Goal: Task Accomplishment & Management: Manage account settings

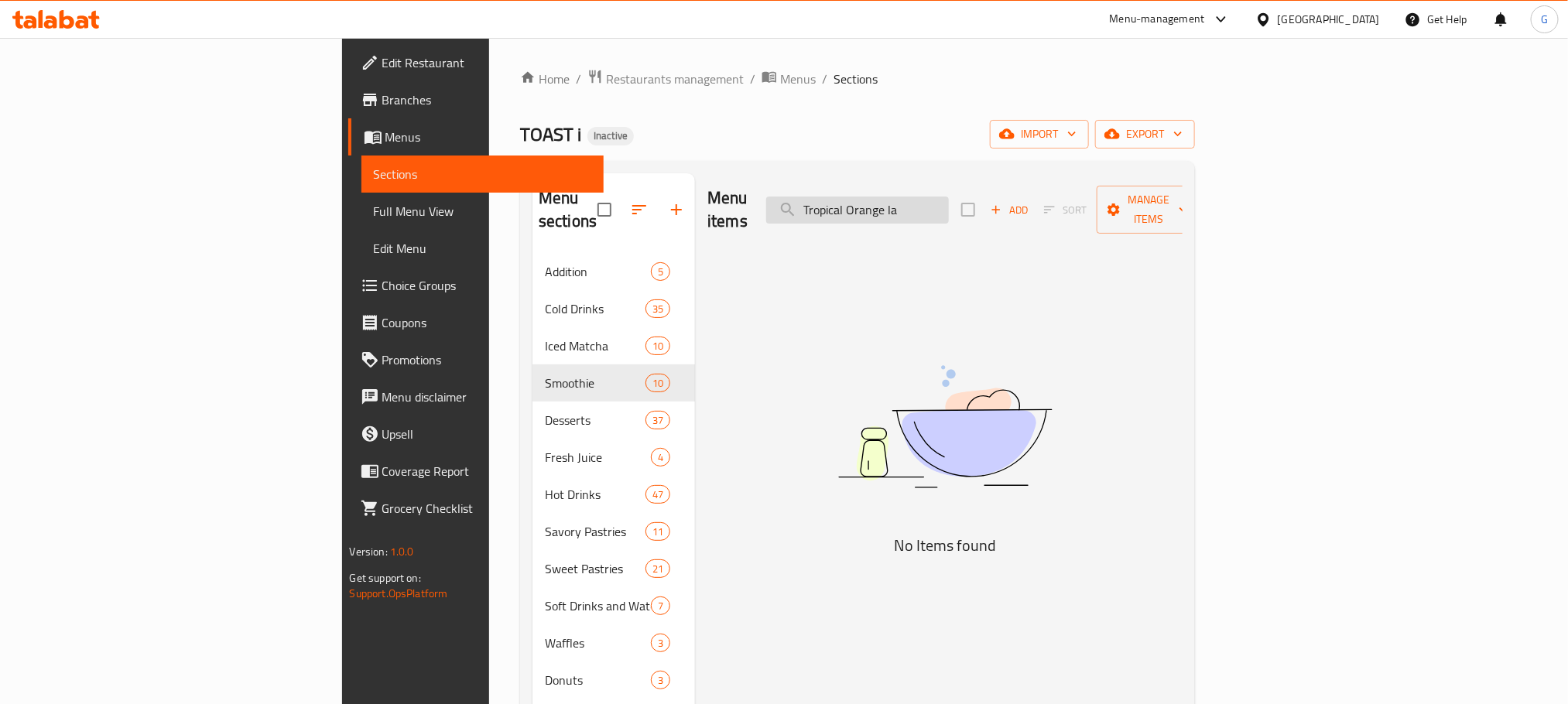
click at [949, 203] on input "Tropical Orange la" at bounding box center [857, 209] width 182 height 27
paste input "Raspberry Vanilla Muffin"
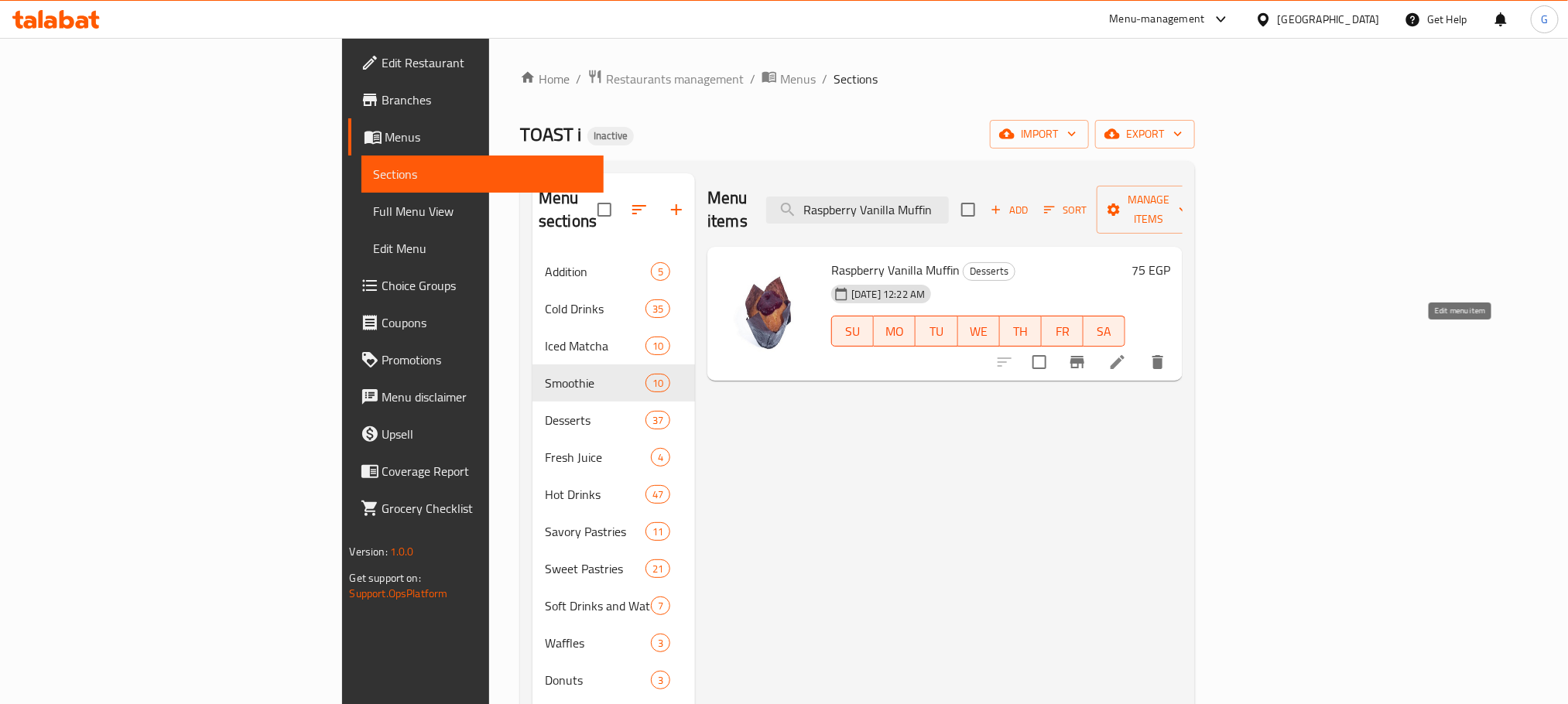
type input "Raspberry Vanilla Muffin"
click at [1125, 355] on icon at bounding box center [1117, 361] width 14 height 14
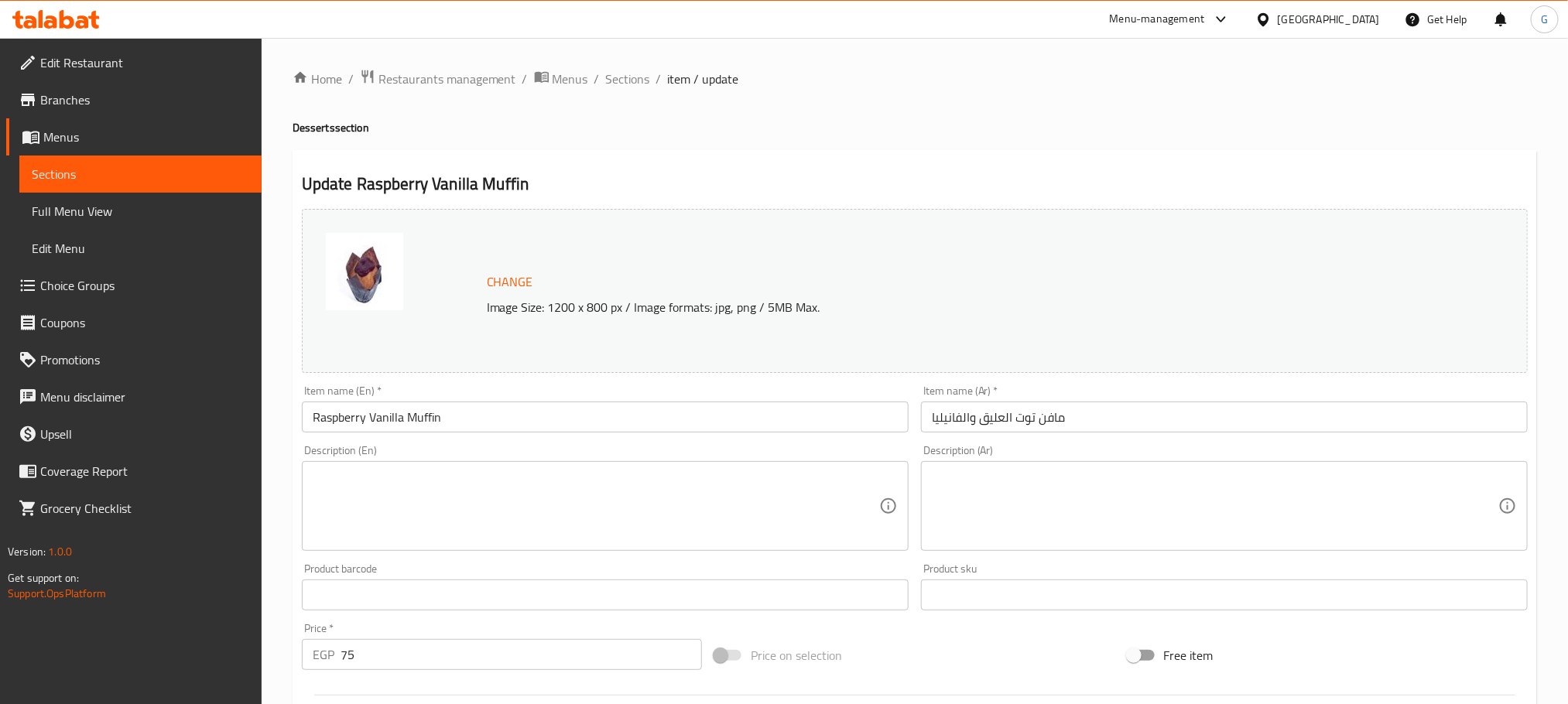
click at [1002, 420] on input "مافن توت العليق والفانيليا" at bounding box center [1224, 417] width 607 height 31
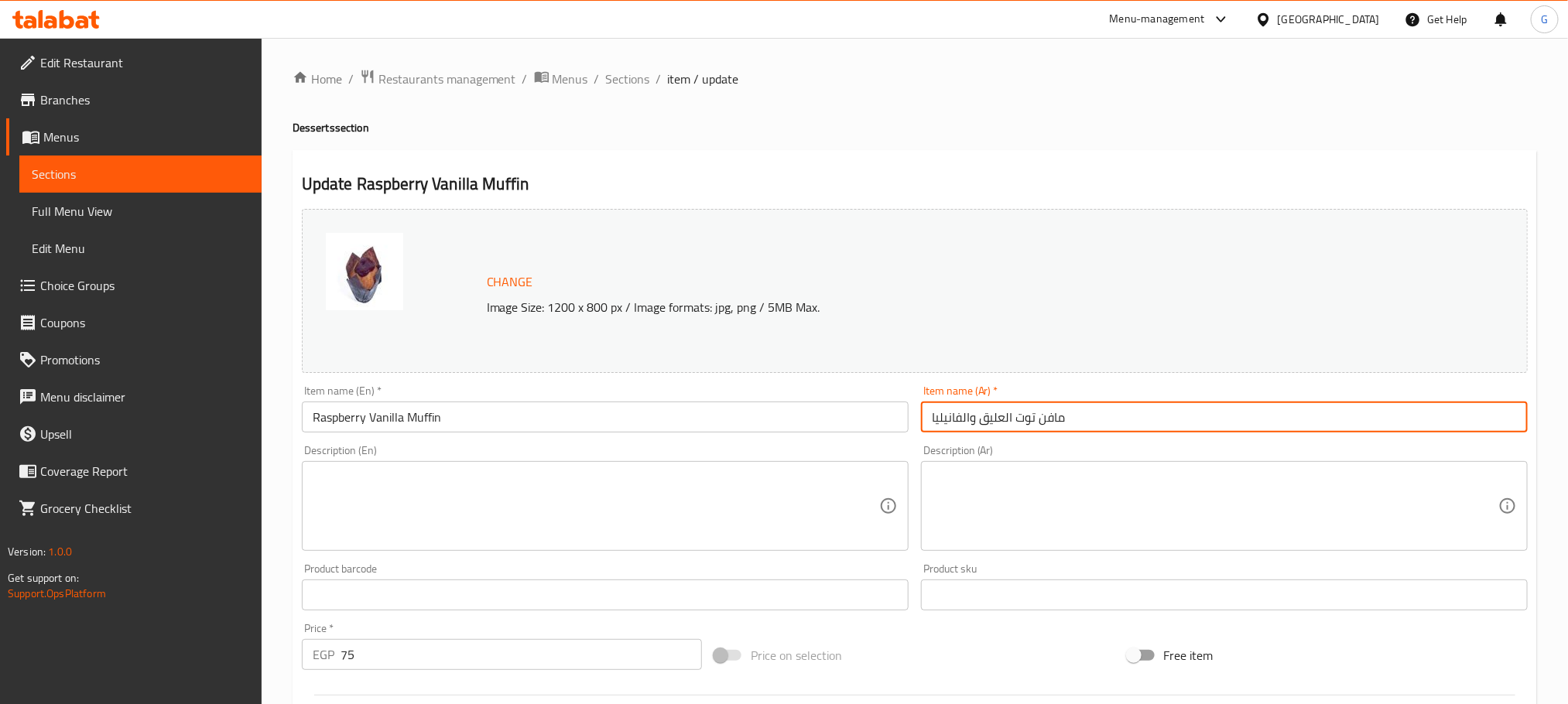
click at [1002, 420] on input "مافن توت العليق والفانيليا" at bounding box center [1224, 417] width 607 height 31
type input "مافن توت بري احمر والفانيليا"
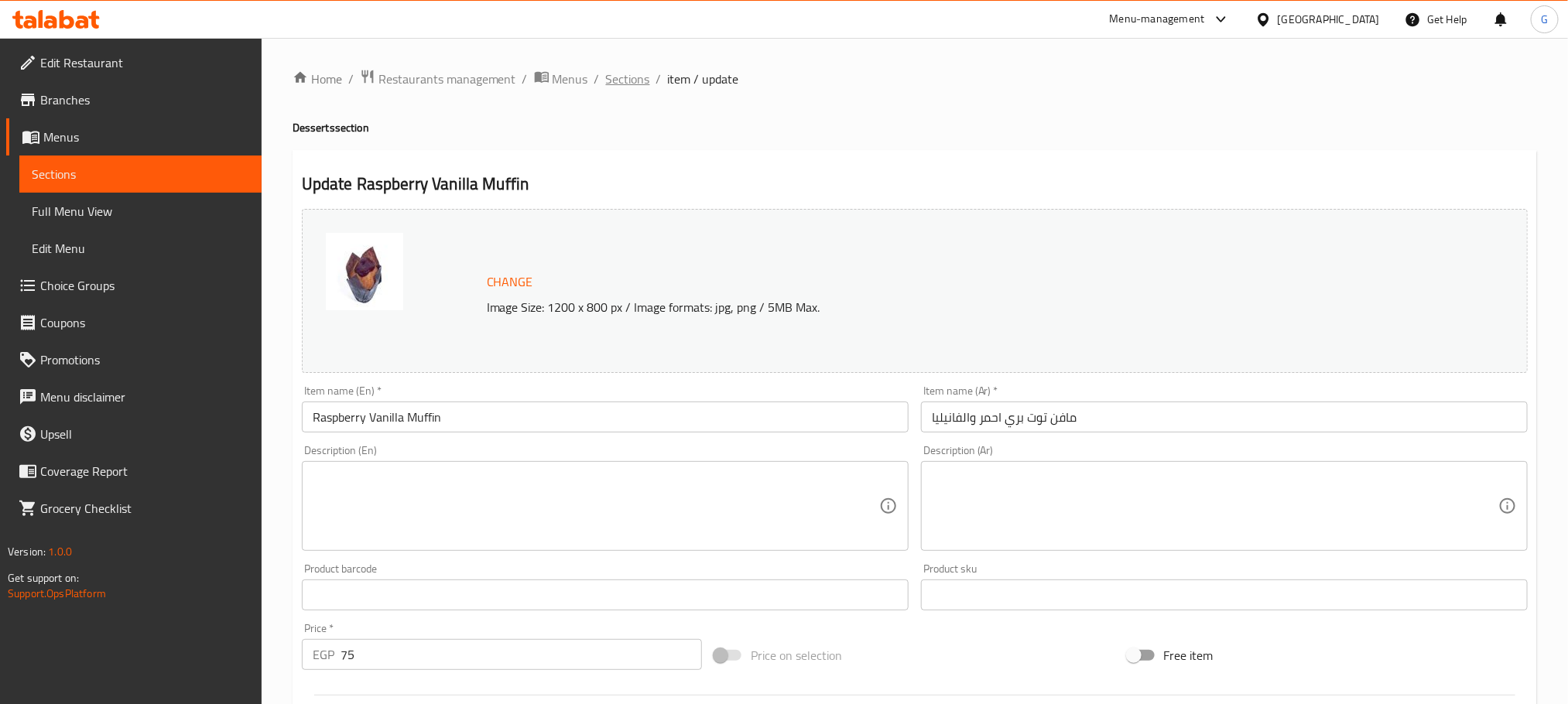
click at [641, 77] on span "Sections" at bounding box center [628, 78] width 44 height 19
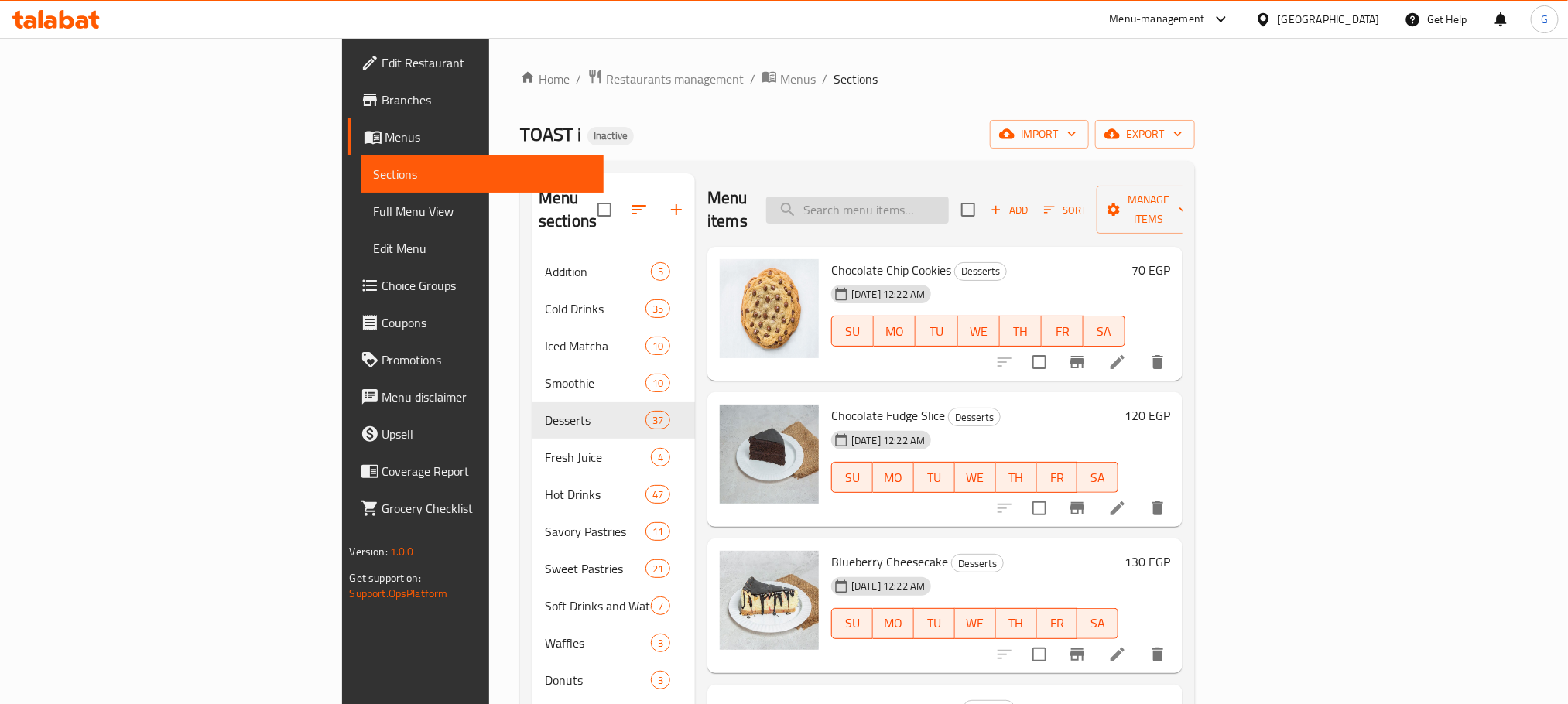
click at [928, 205] on input "search" at bounding box center [857, 209] width 182 height 27
paste input "Cheesecake Strawberry"
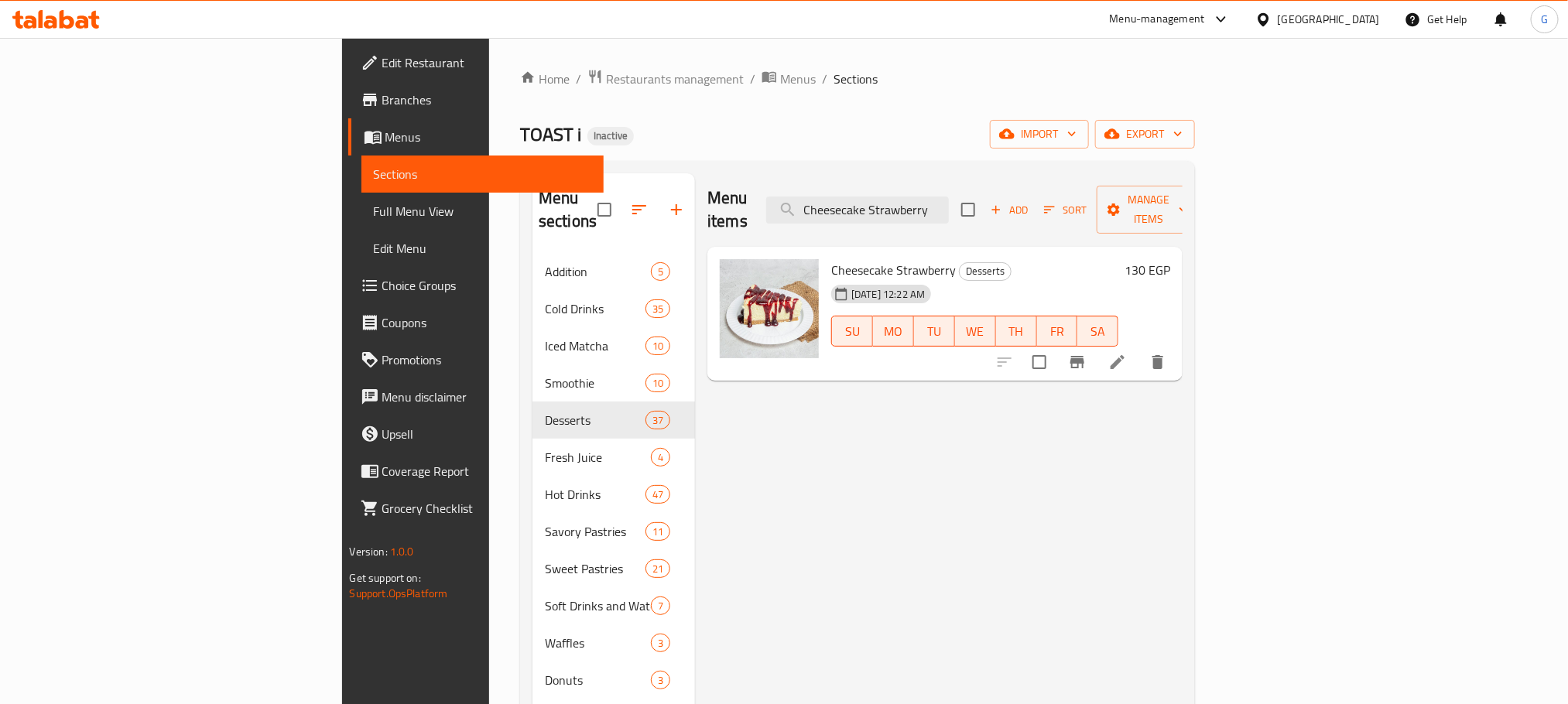
type input "Cheesecake Strawberry"
click at [1139, 348] on li at bounding box center [1117, 362] width 43 height 28
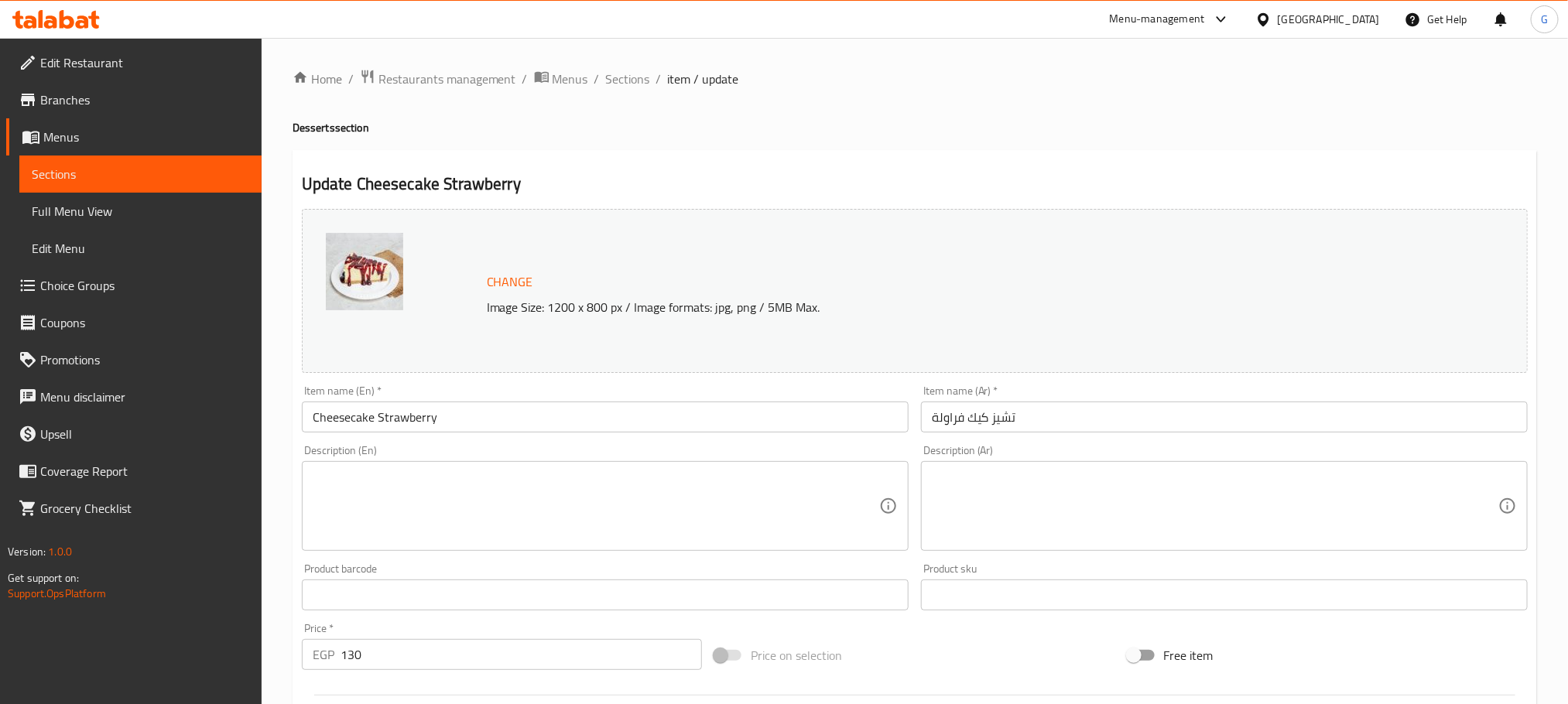
click at [1085, 553] on div "Description (Ar) Description (Ar)" at bounding box center [1224, 498] width 619 height 119
click at [1067, 520] on textarea at bounding box center [1215, 506] width 567 height 74
paste textarea "كريمية وناعمة."
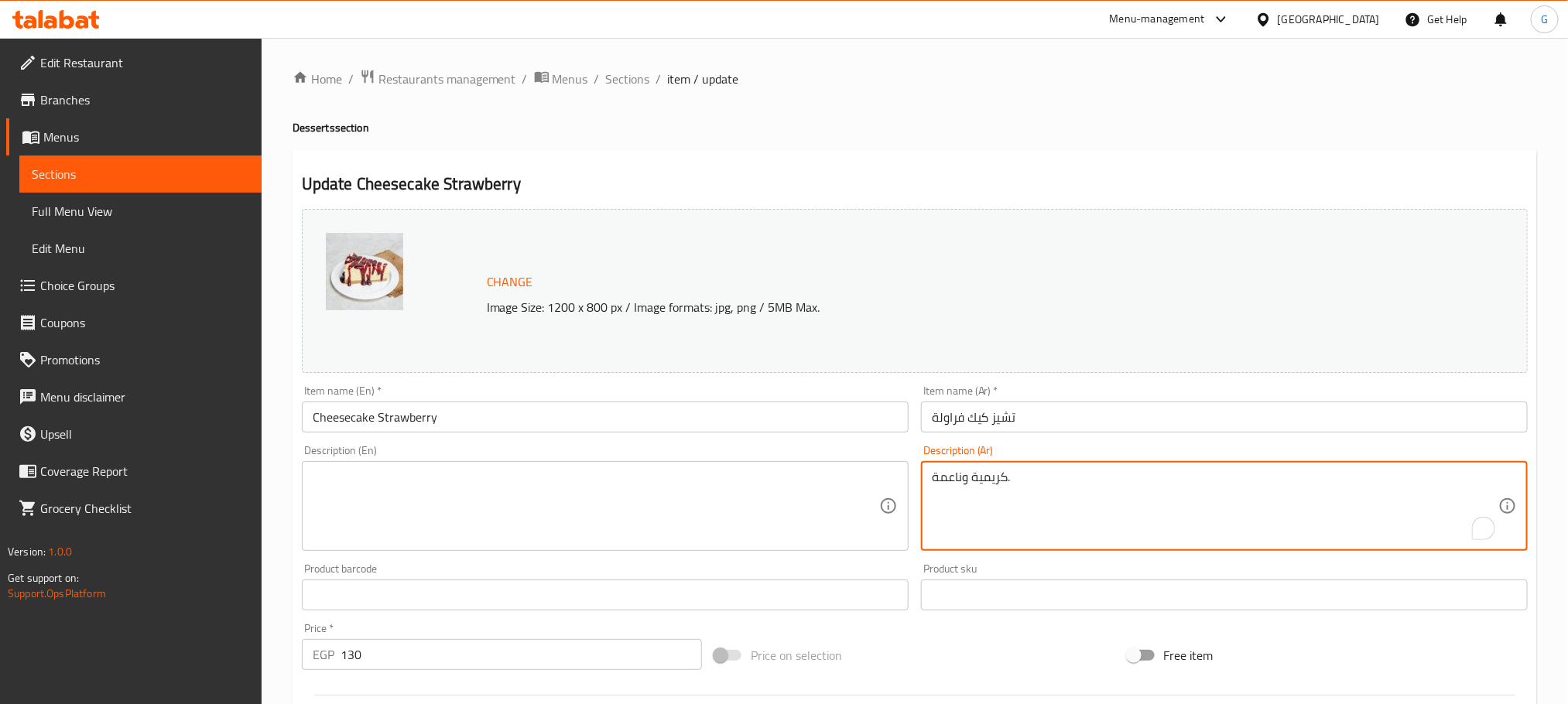
type textarea "كريمية وناعمة."
click at [688, 507] on textarea at bounding box center [595, 506] width 567 height 74
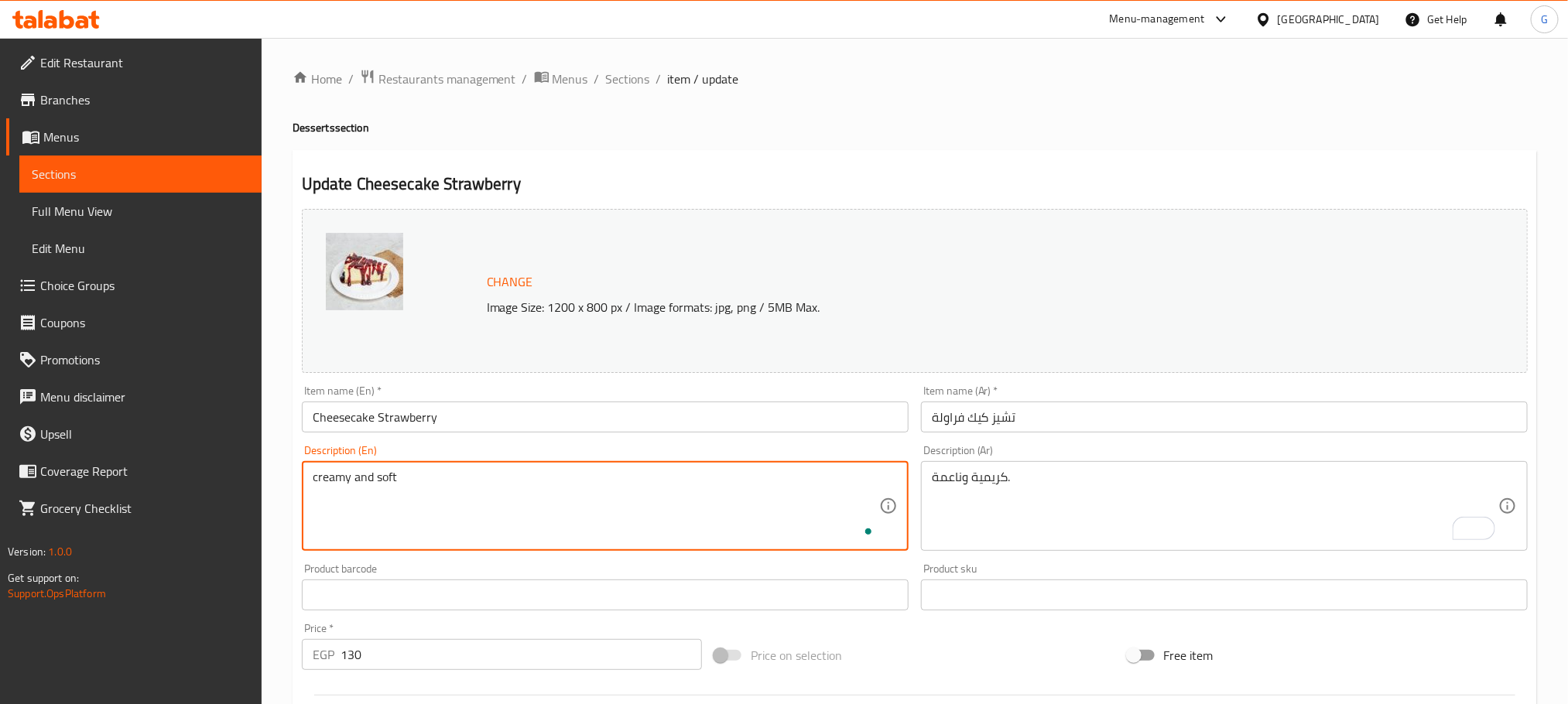
type textarea "creamy and soft"
click at [646, 423] on input "Cheesecake Strawberry" at bounding box center [605, 417] width 607 height 31
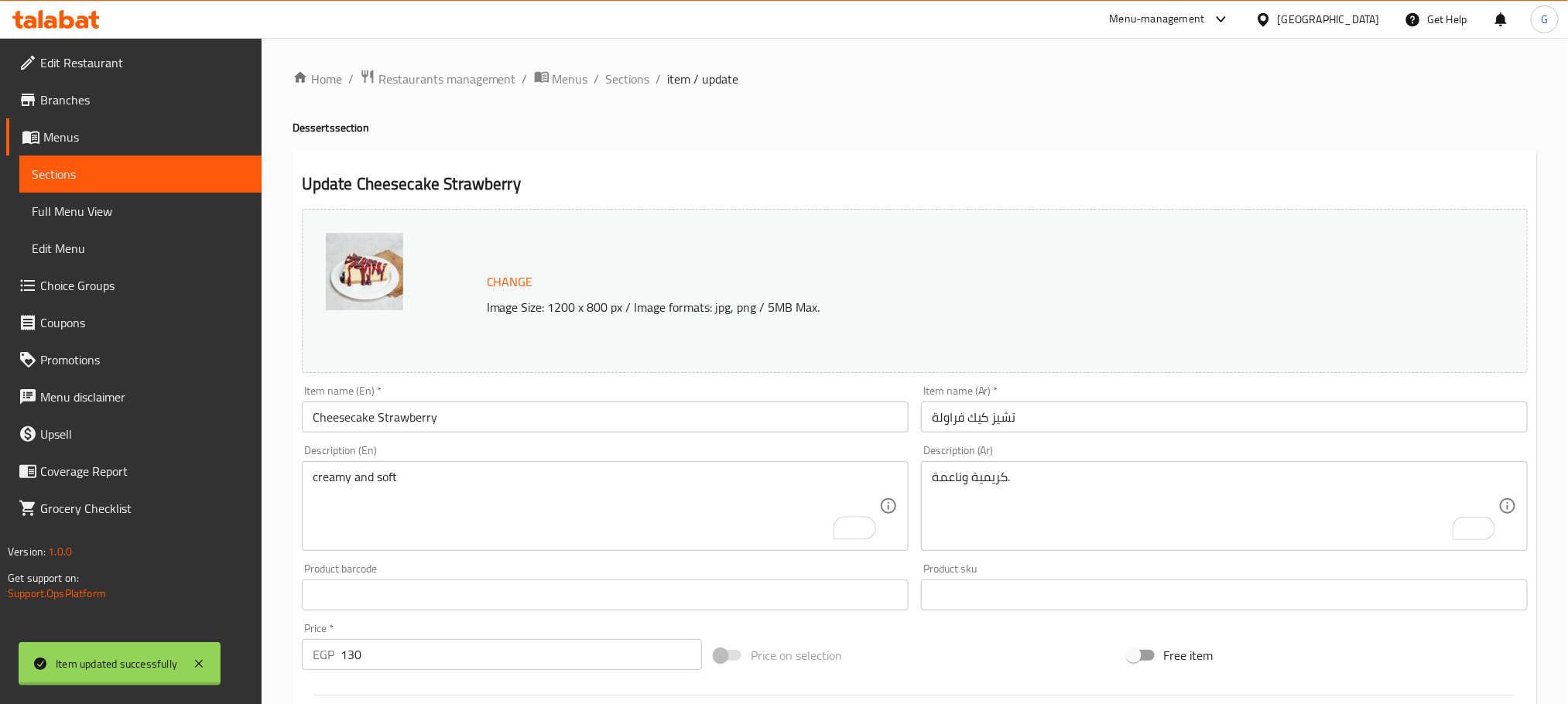
click at [565, 414] on div at bounding box center [784, 352] width 1568 height 704
click at [565, 414] on input "Cheesecake Strawberry" at bounding box center [605, 417] width 607 height 31
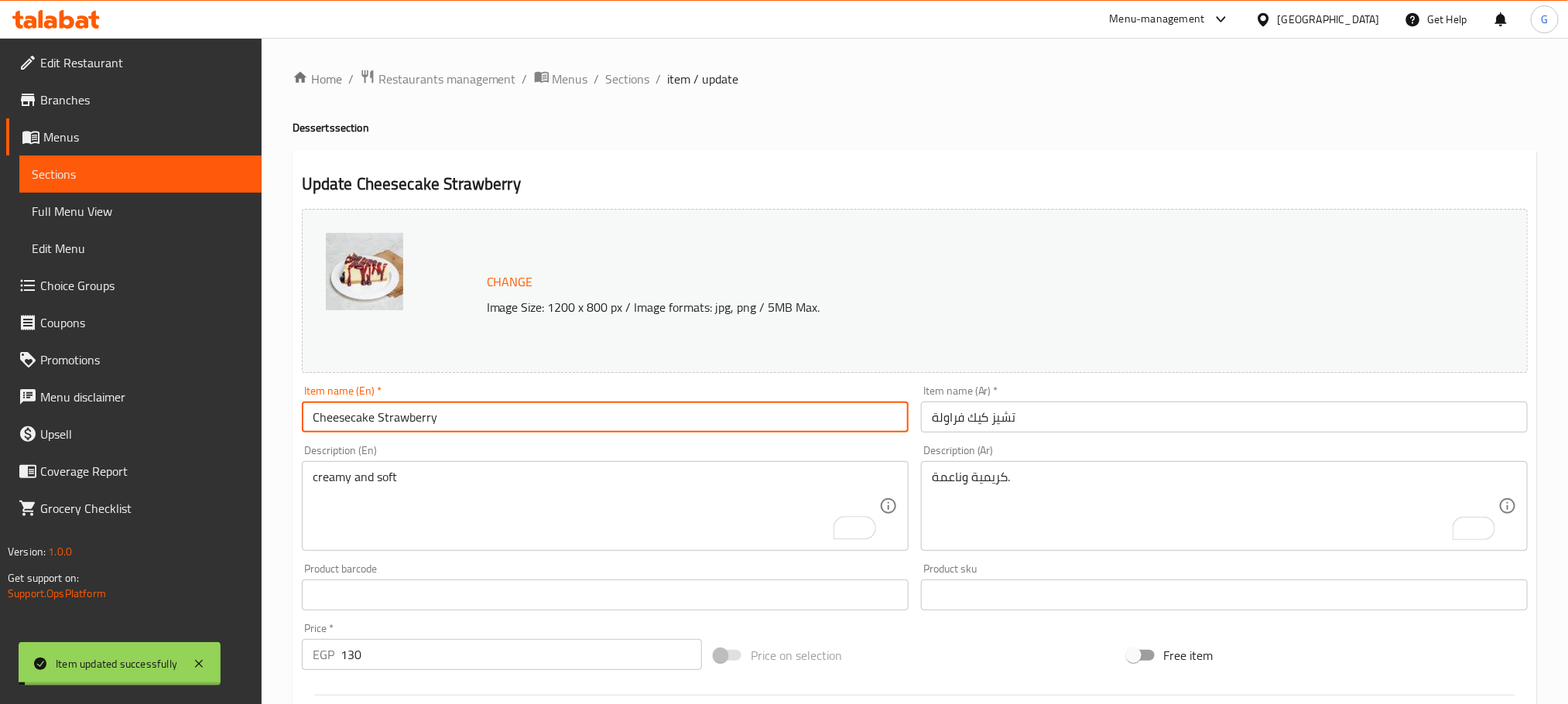
click at [565, 414] on input "Cheesecake Strawberry" at bounding box center [605, 417] width 607 height 31
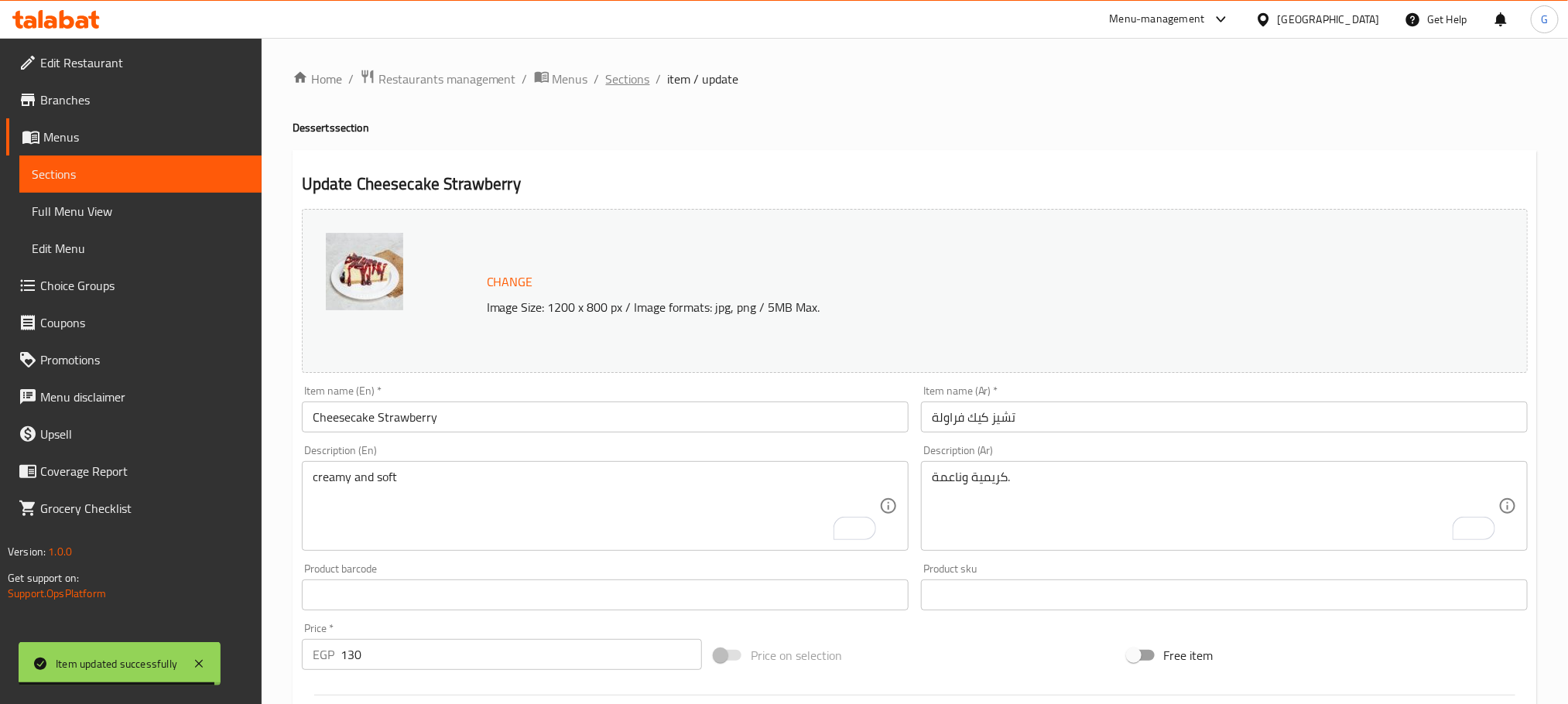
click at [634, 81] on span "Sections" at bounding box center [628, 78] width 44 height 19
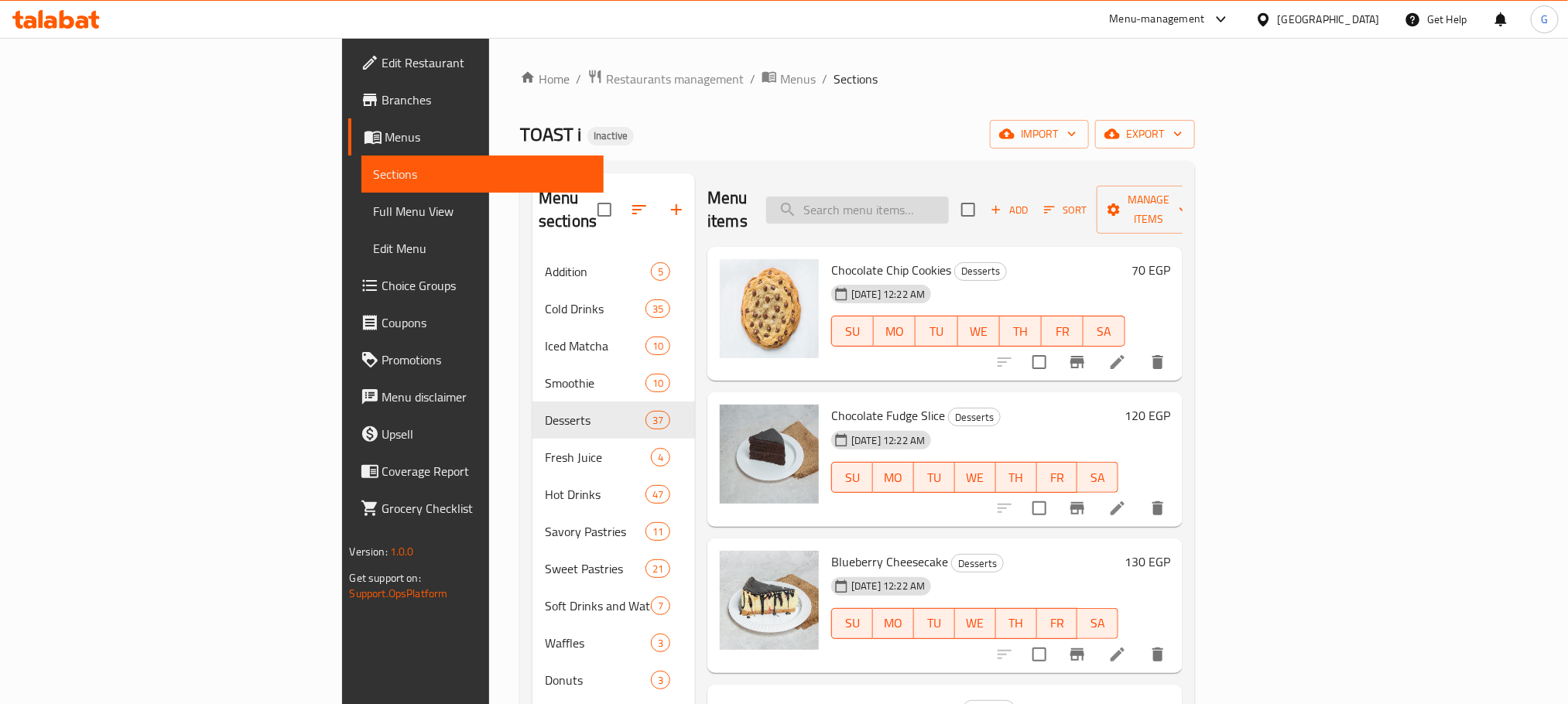
click at [949, 196] on input "search" at bounding box center [857, 209] width 182 height 27
paste input "Honey Cake"
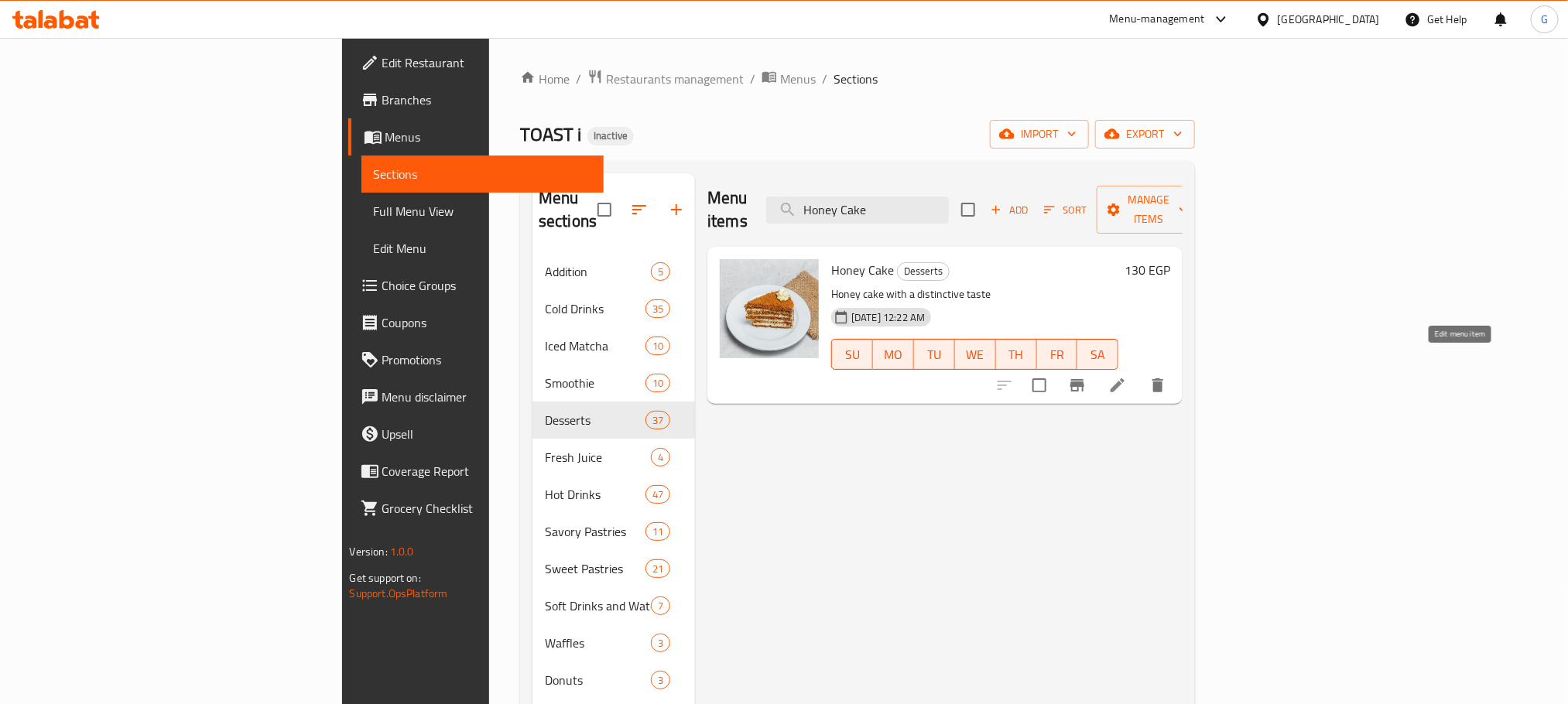
type input "Honey Cake"
click at [1127, 376] on icon at bounding box center [1117, 385] width 19 height 19
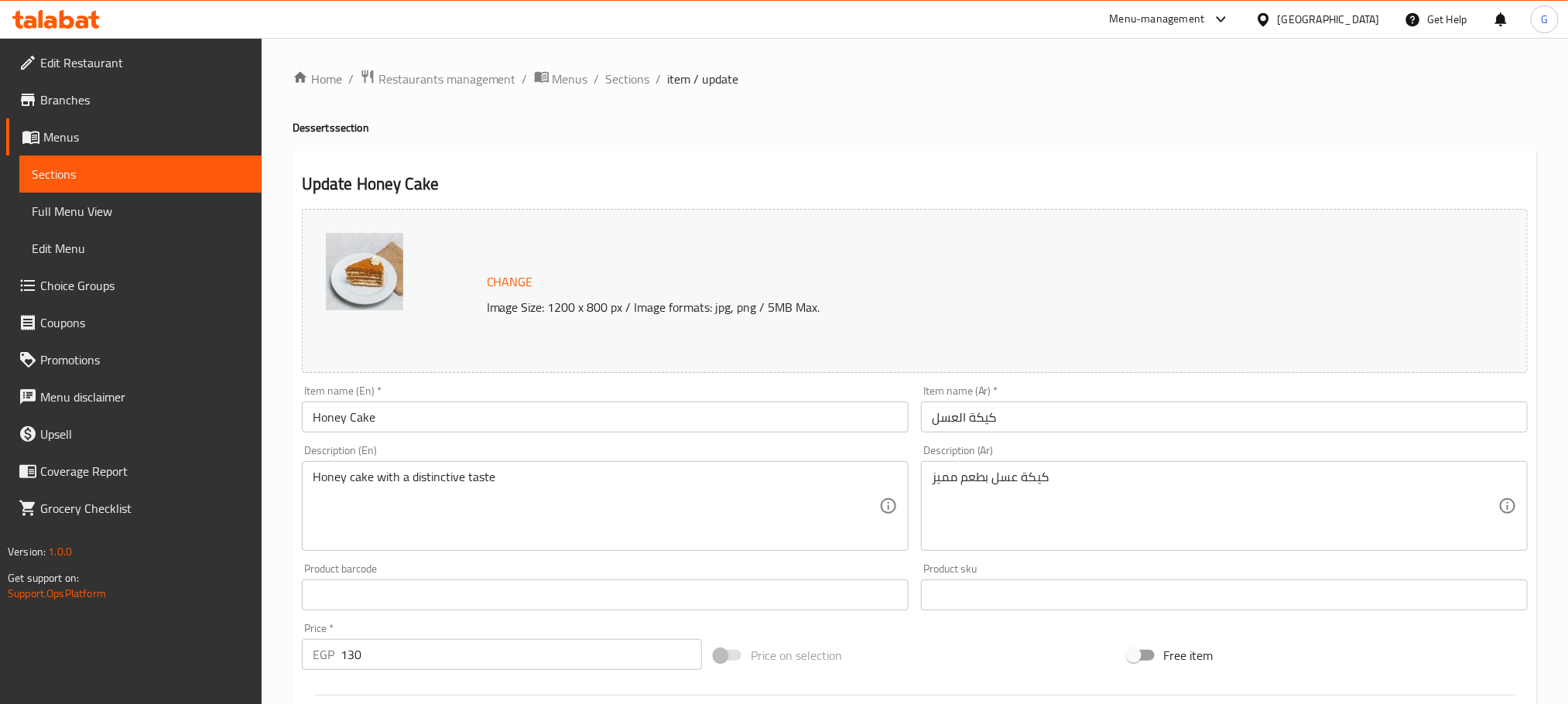
click at [1413, 111] on div "Home / Restaurants management / Menus / Sections / item / update Desserts secti…" at bounding box center [915, 576] width 1245 height 1016
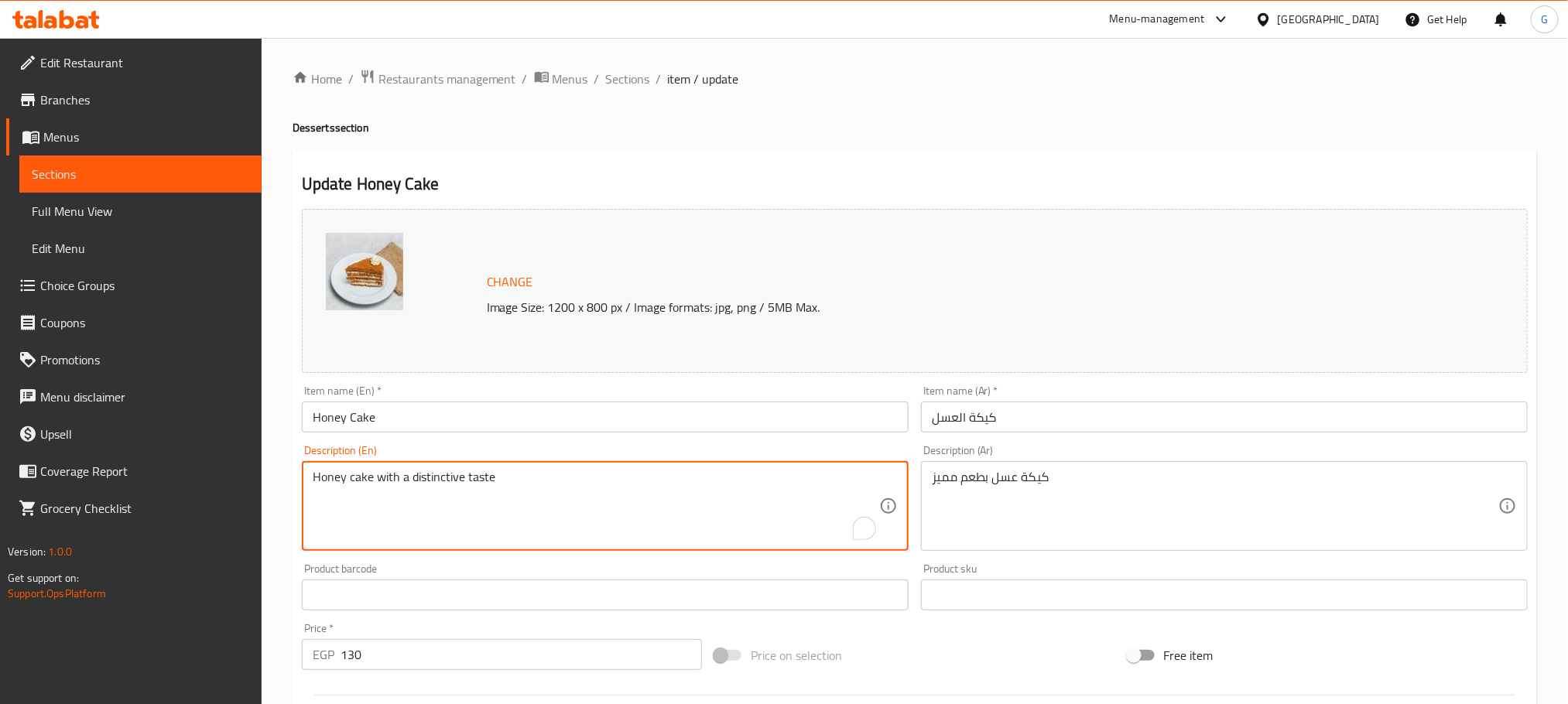
click at [532, 501] on textarea "Honey cake with a distinctive taste" at bounding box center [595, 506] width 567 height 74
paste textarea "Crafted with layers of tender sponge cake infused with the aromatic richness of…"
type textarea "Crafted with layers of tender sponge cake infused with the aromatic richness of…"
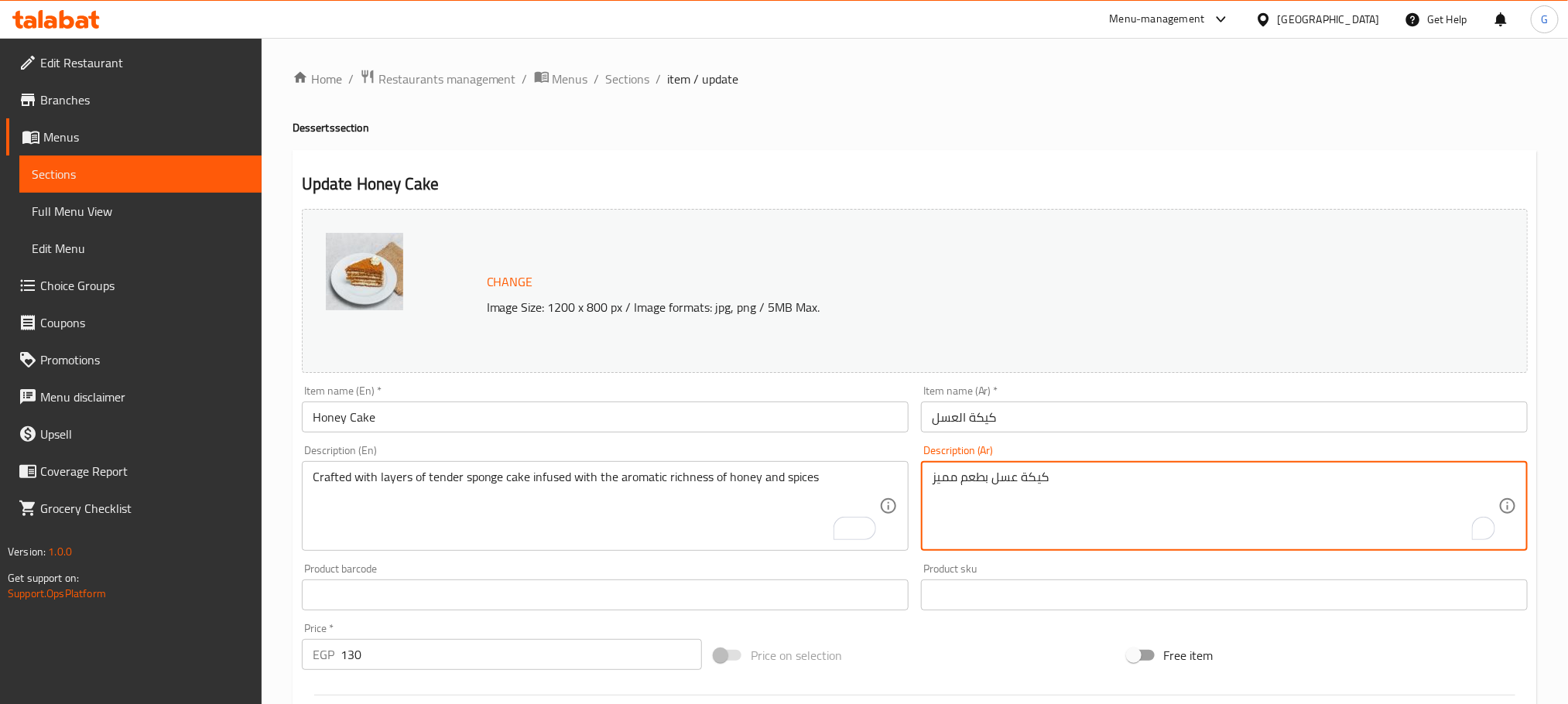
click at [1090, 483] on textarea "كيكة عسل بطعم مميز" at bounding box center [1215, 506] width 567 height 74
paste textarea "صنوعة من طبقات من كعكة الإسفنج الطرية الممزوجة برائحة العسل والتوابل الغنية"
type textarea "مصنوعة من طبقات من كعكة الإسفنج الطرية الممزوجة برائحة العسل والتوابل الغنية"
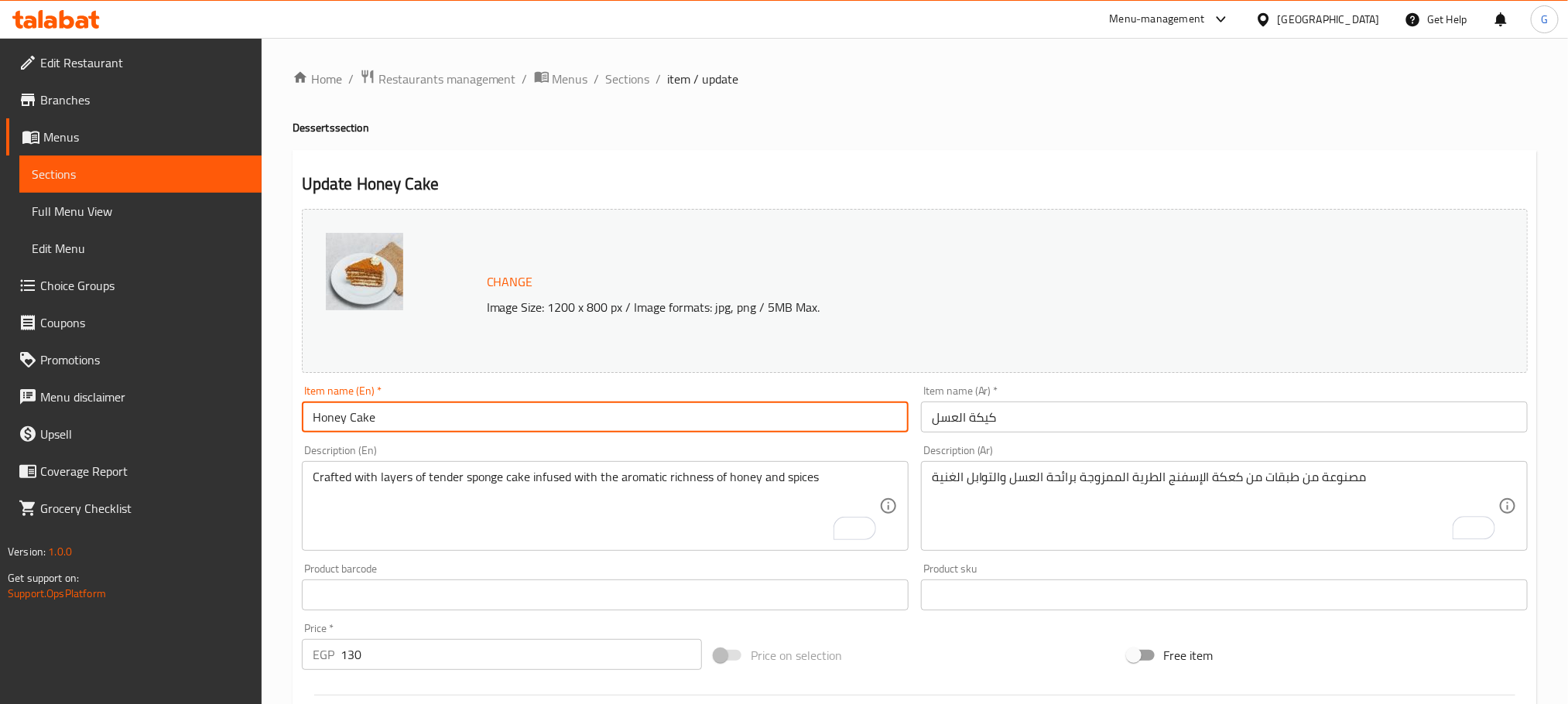
click at [560, 432] on input "Honey Cake" at bounding box center [605, 417] width 607 height 31
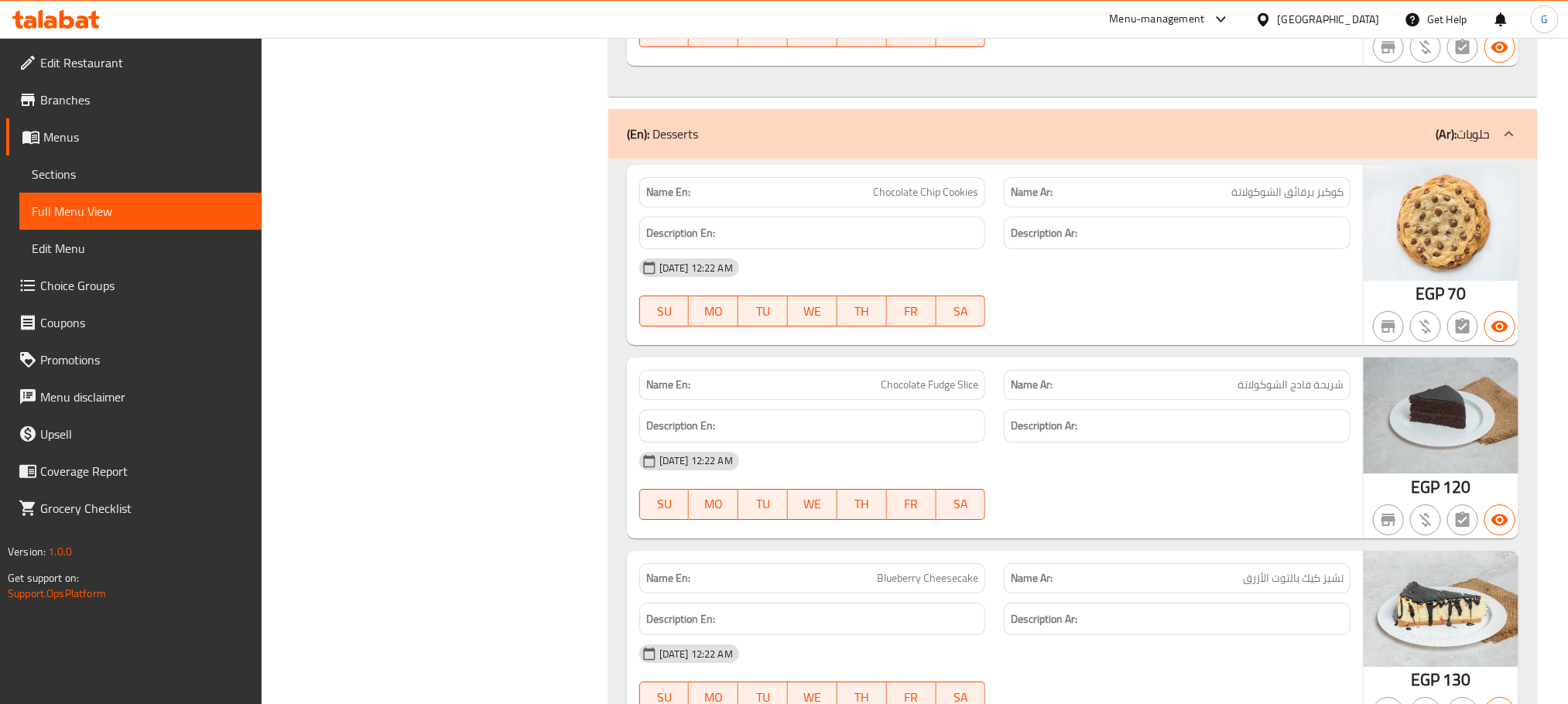
scroll to position [12112, 0]
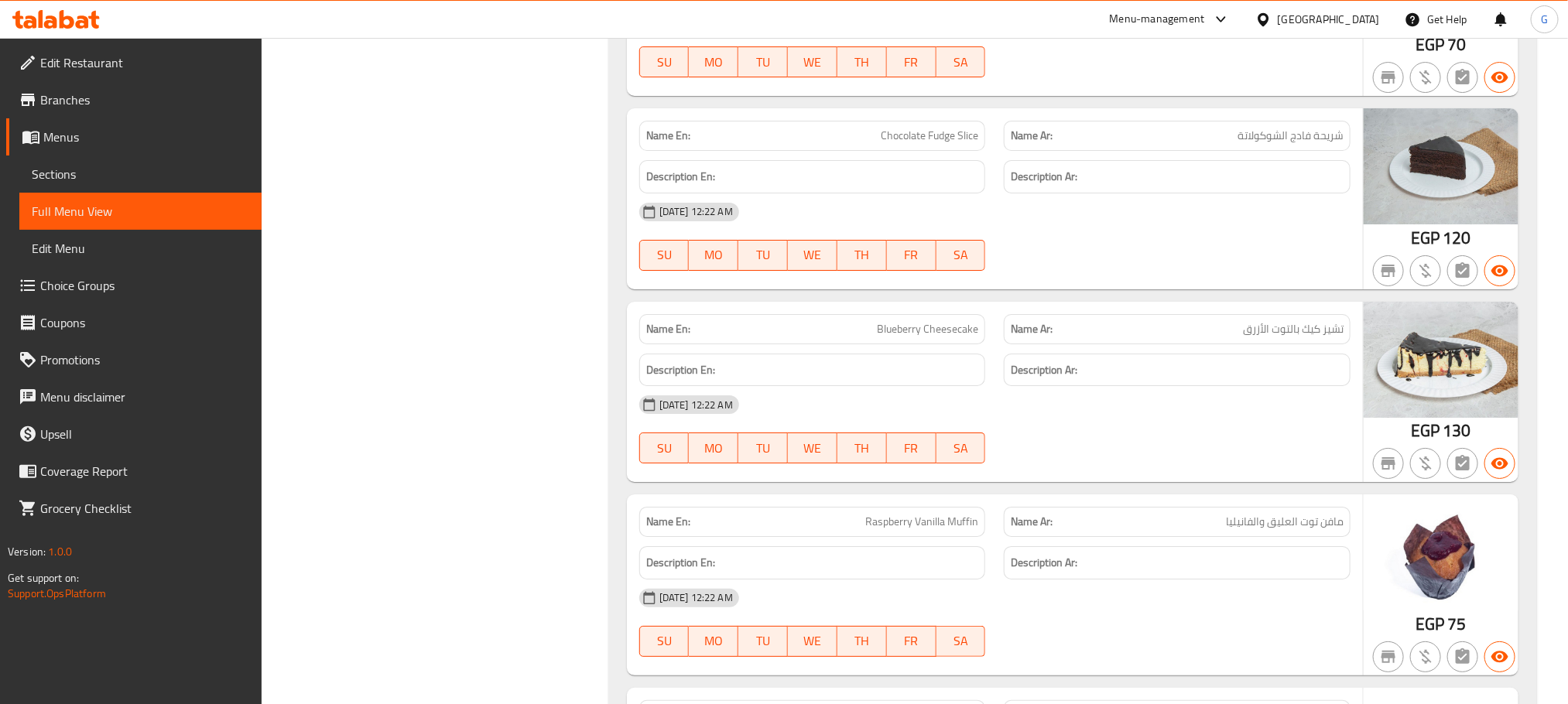
scroll to position [12425, 0]
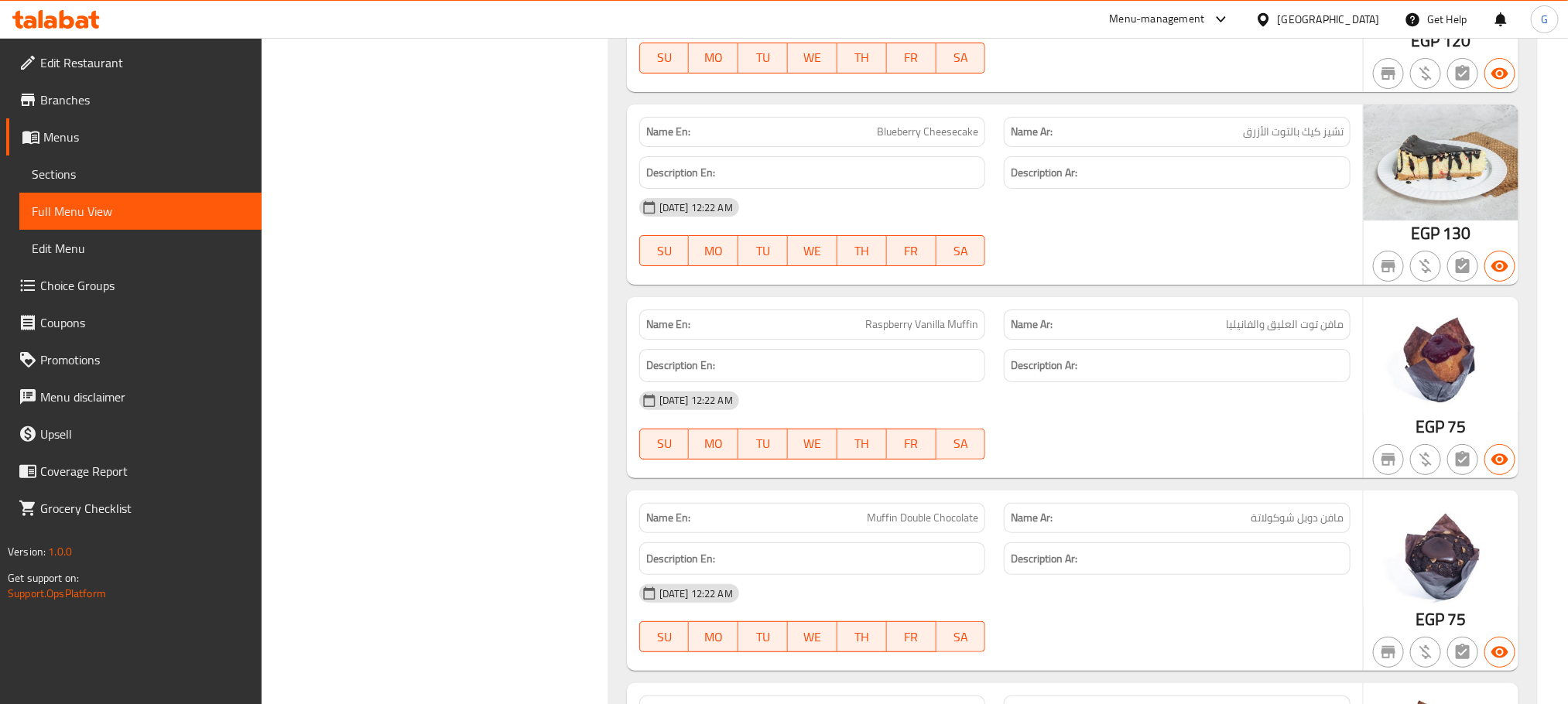
scroll to position [12599, 0]
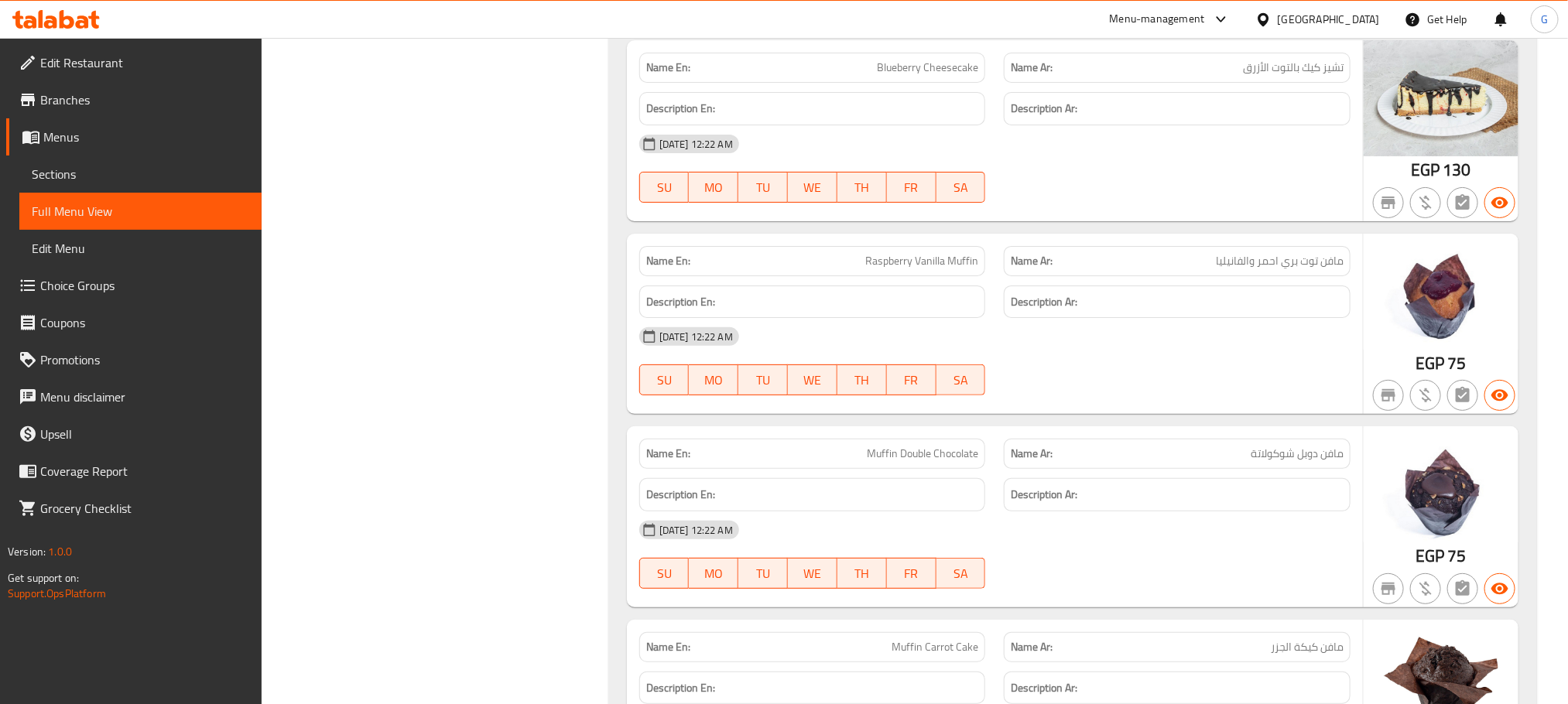
scroll to position [12759, 0]
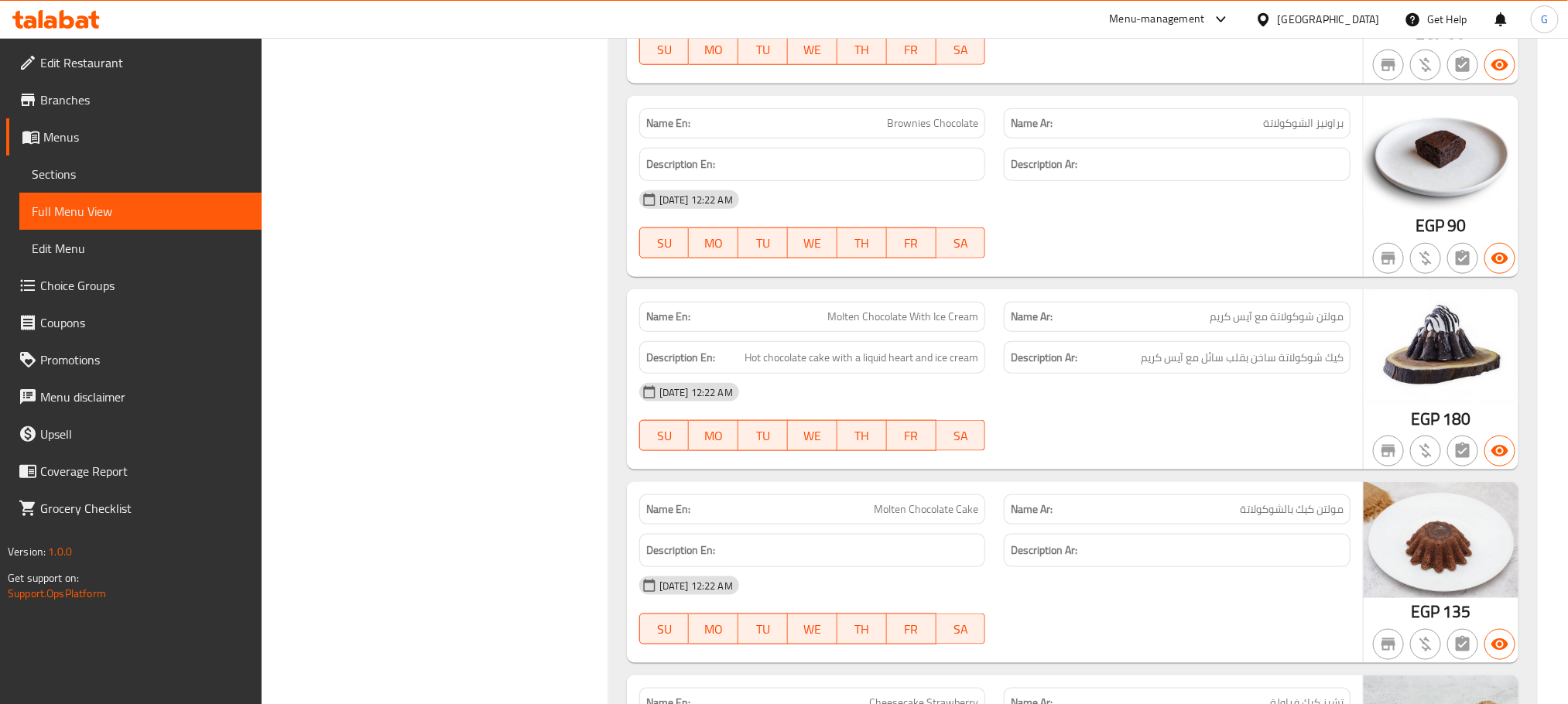
scroll to position [13349, 0]
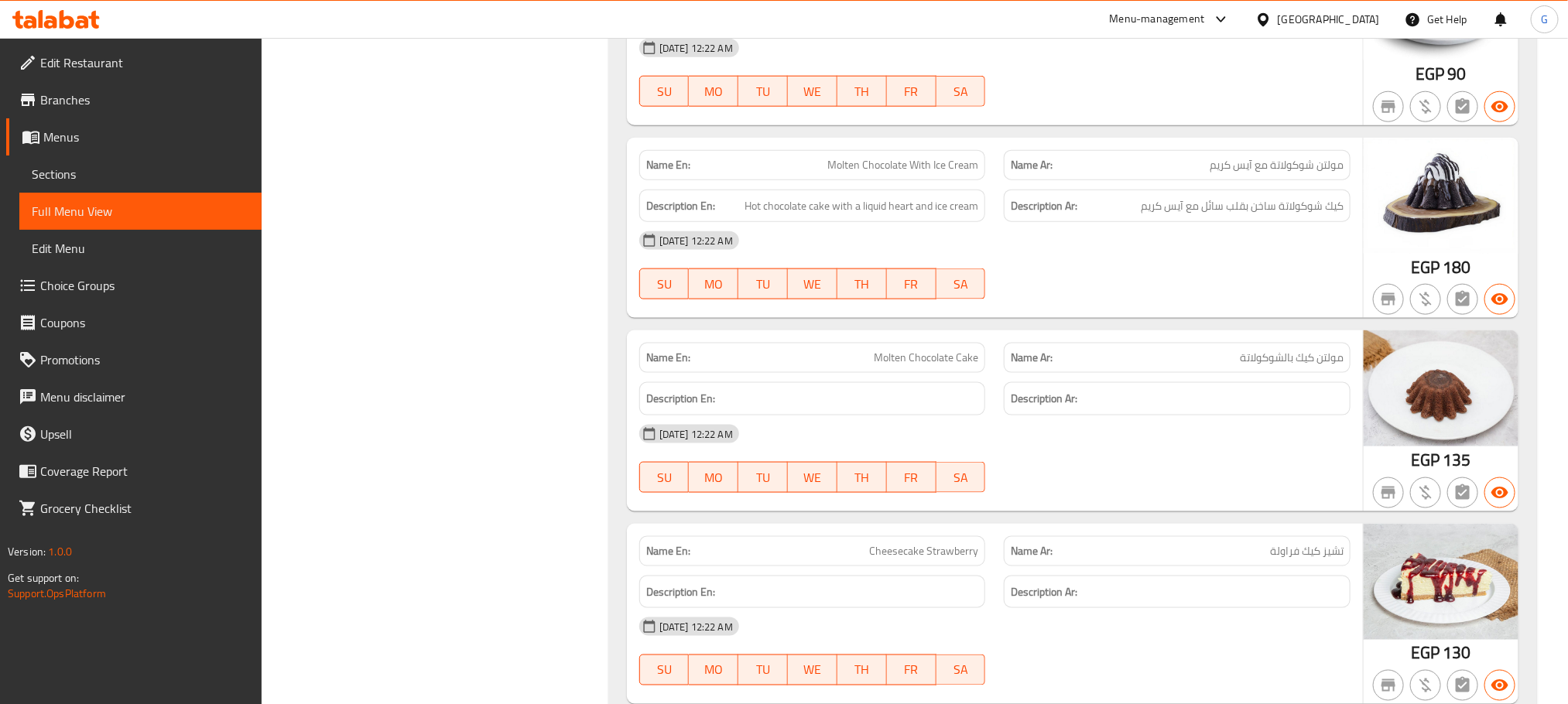
scroll to position [13527, 0]
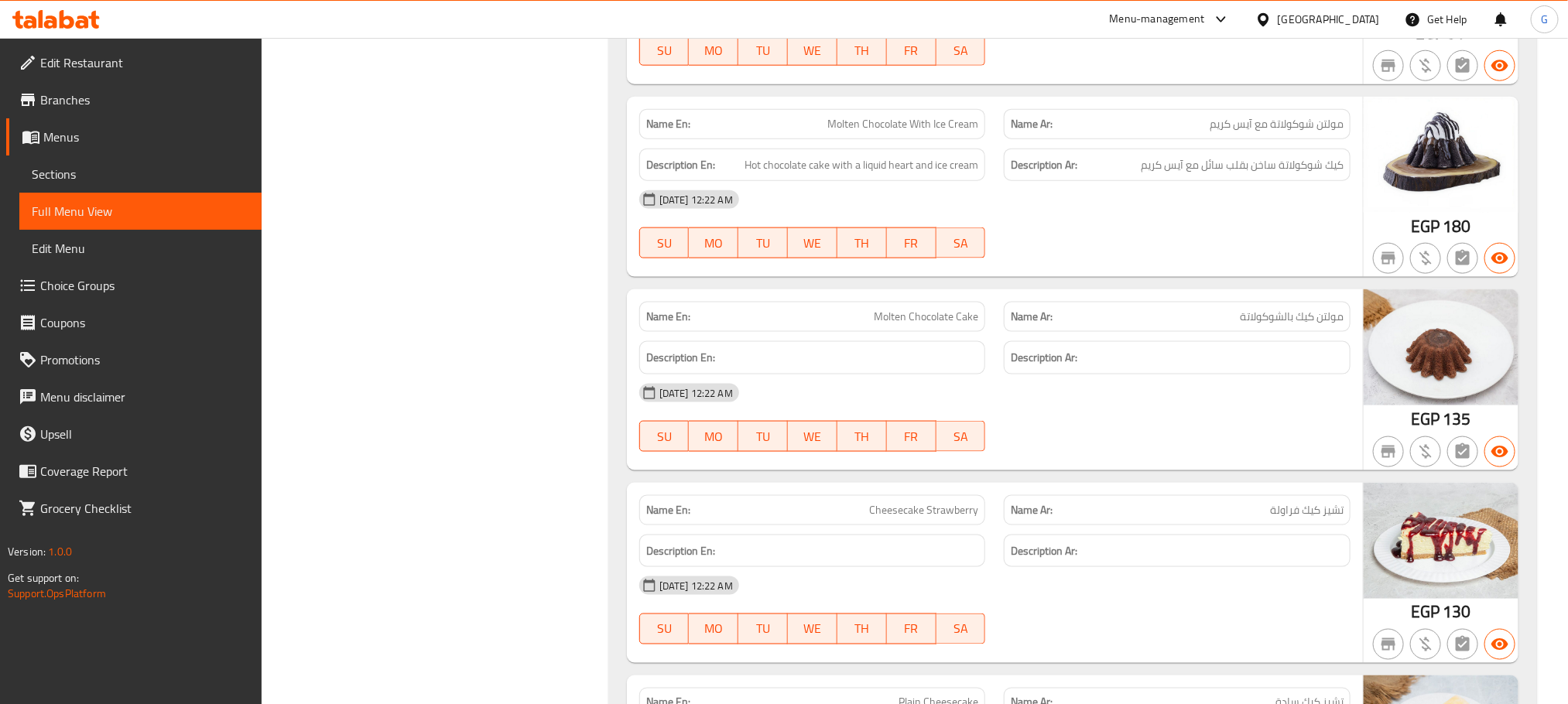
drag, startPoint x: 1182, startPoint y: 270, endPoint x: 1170, endPoint y: 270, distance: 12.0
click at [1170, 175] on span "كيك شوكولاتة ساخن بقلب سائل مع آيس كريم" at bounding box center [1242, 165] width 203 height 20
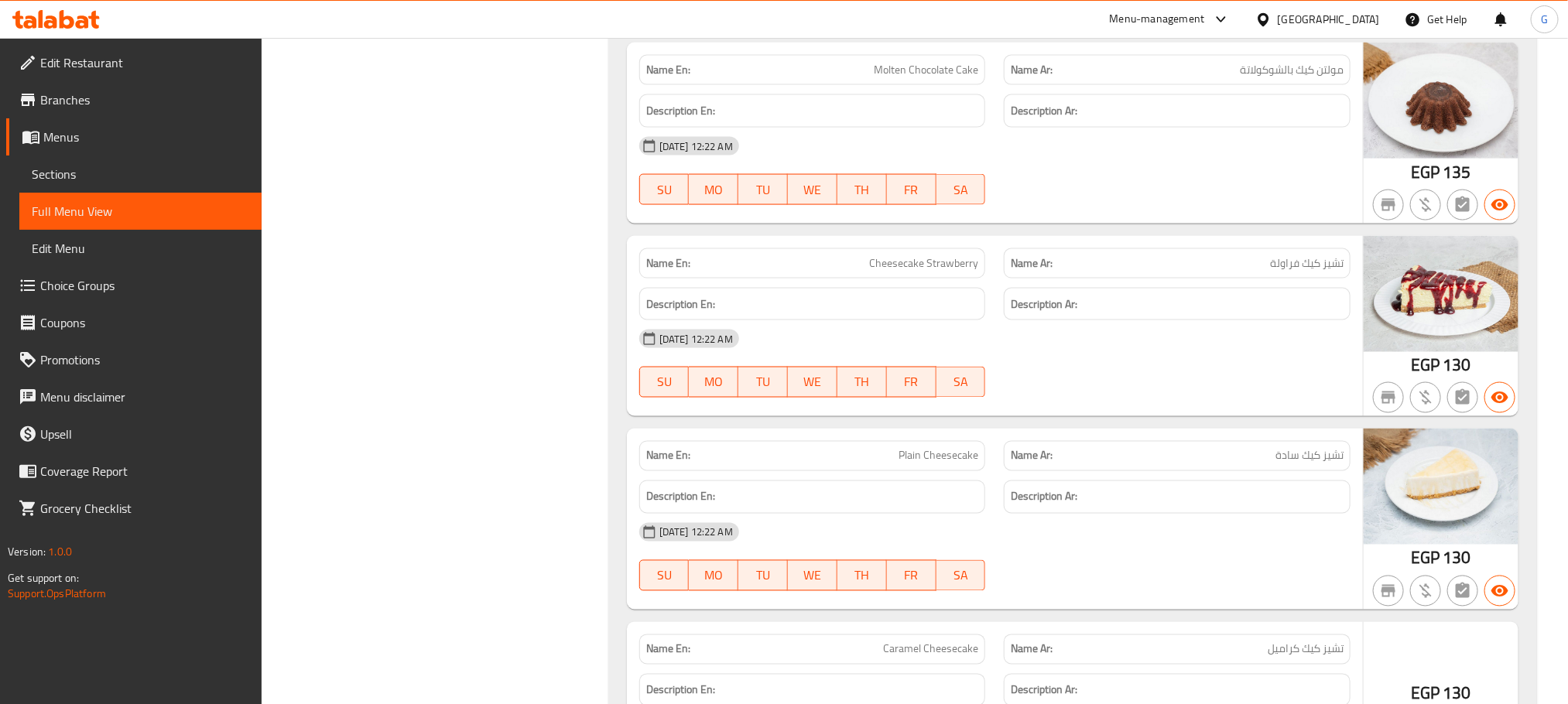
scroll to position [13825, 0]
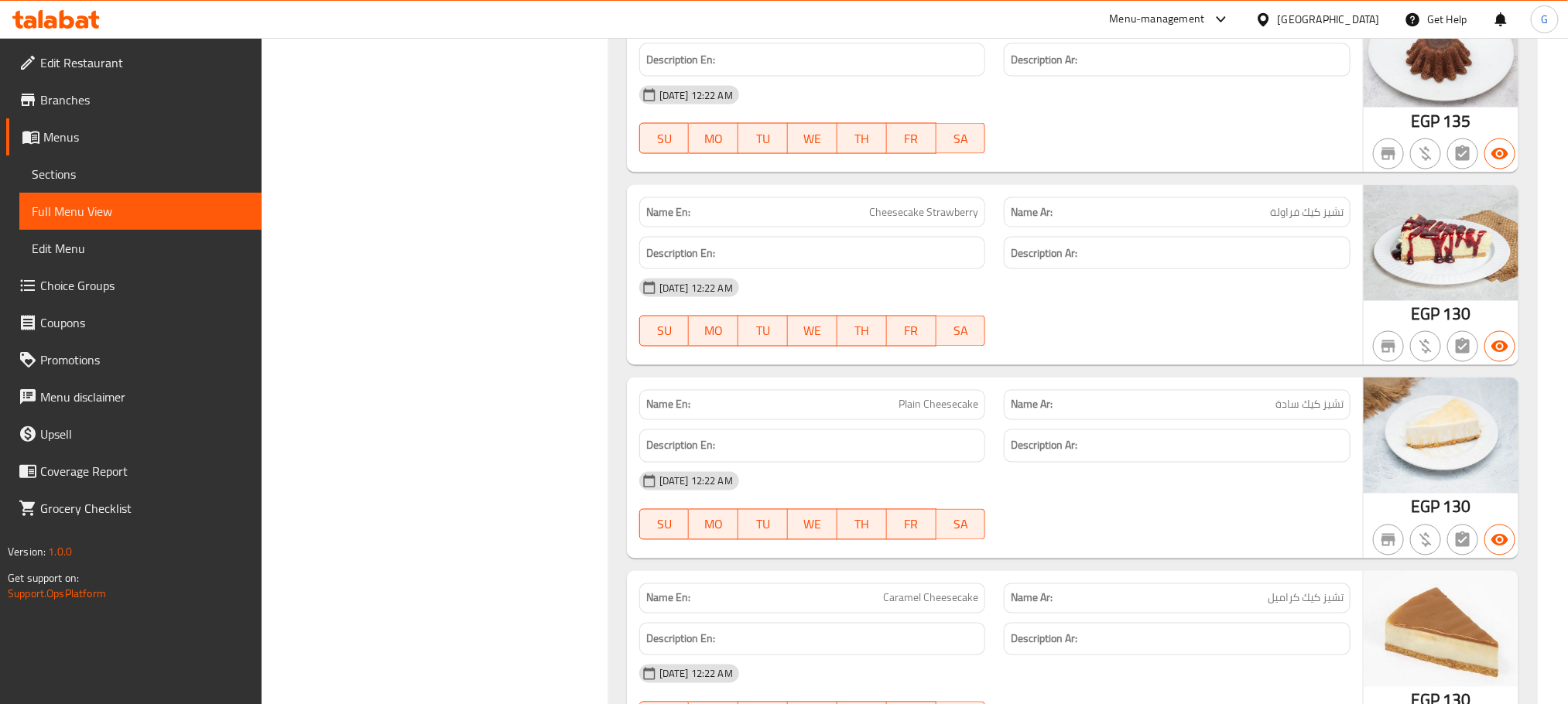
click at [1368, 301] on img at bounding box center [1441, 243] width 155 height 116
copy span "Cheesecake Strawberry"
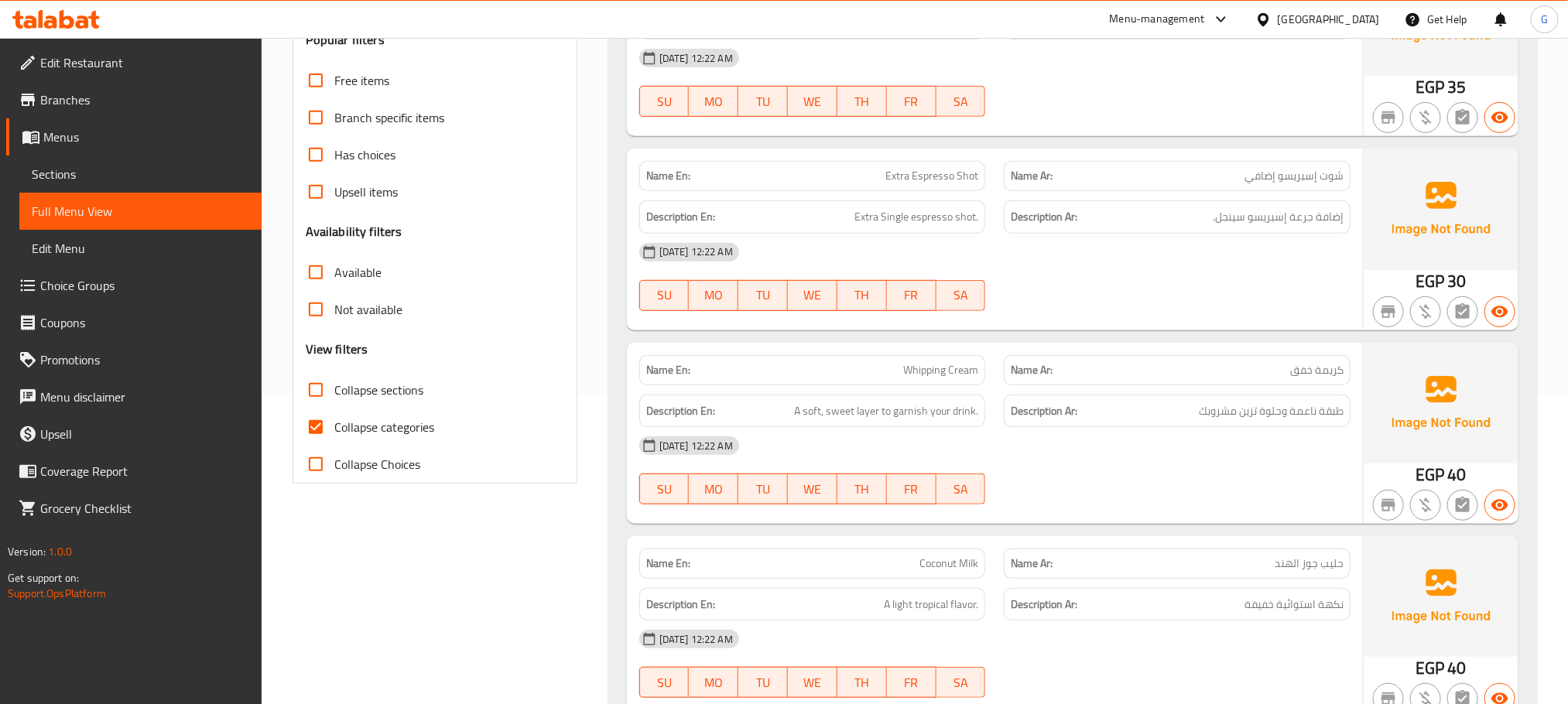
scroll to position [333, 0]
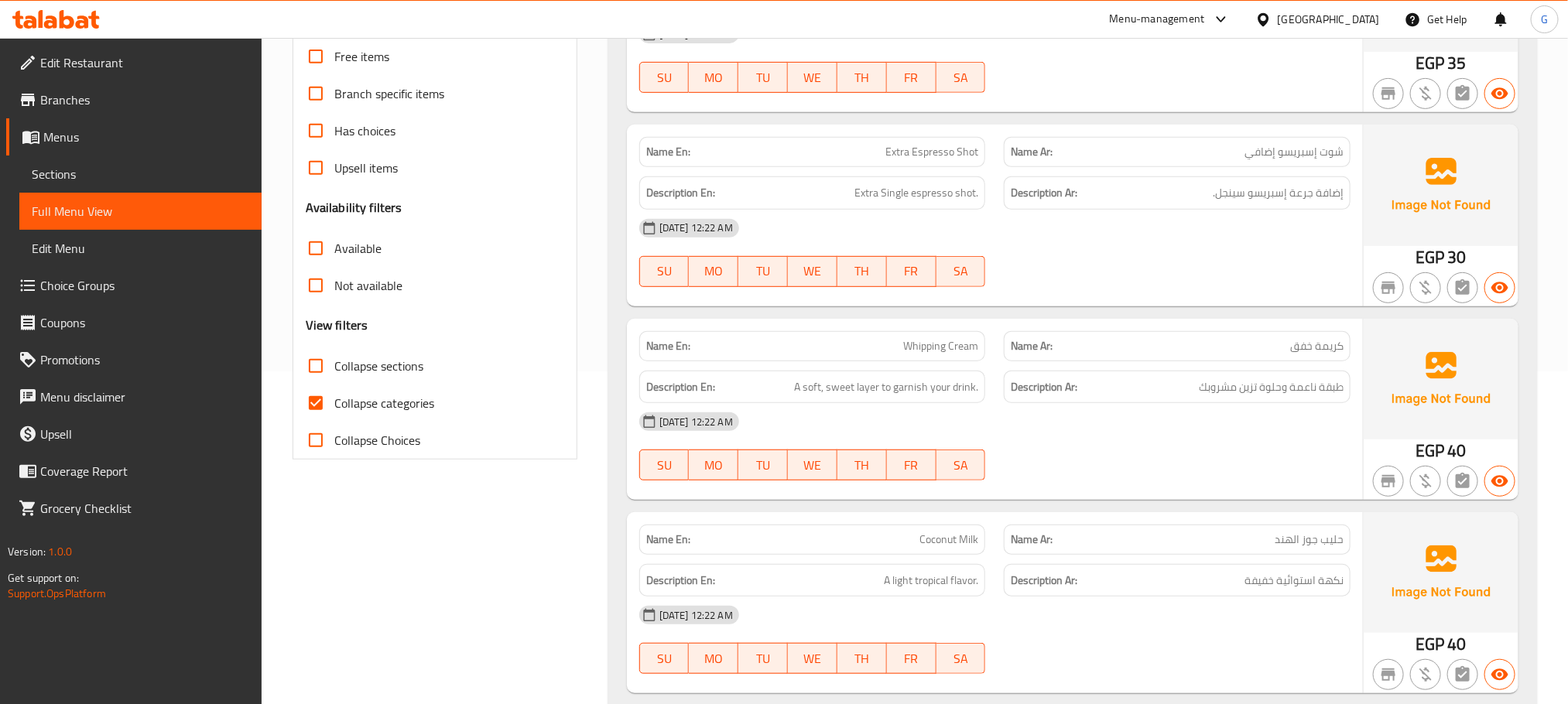
click at [393, 407] on span "Collapse categories" at bounding box center [384, 403] width 100 height 19
click at [335, 407] on input "Collapse categories" at bounding box center [315, 402] width 37 height 37
checkbox input "false"
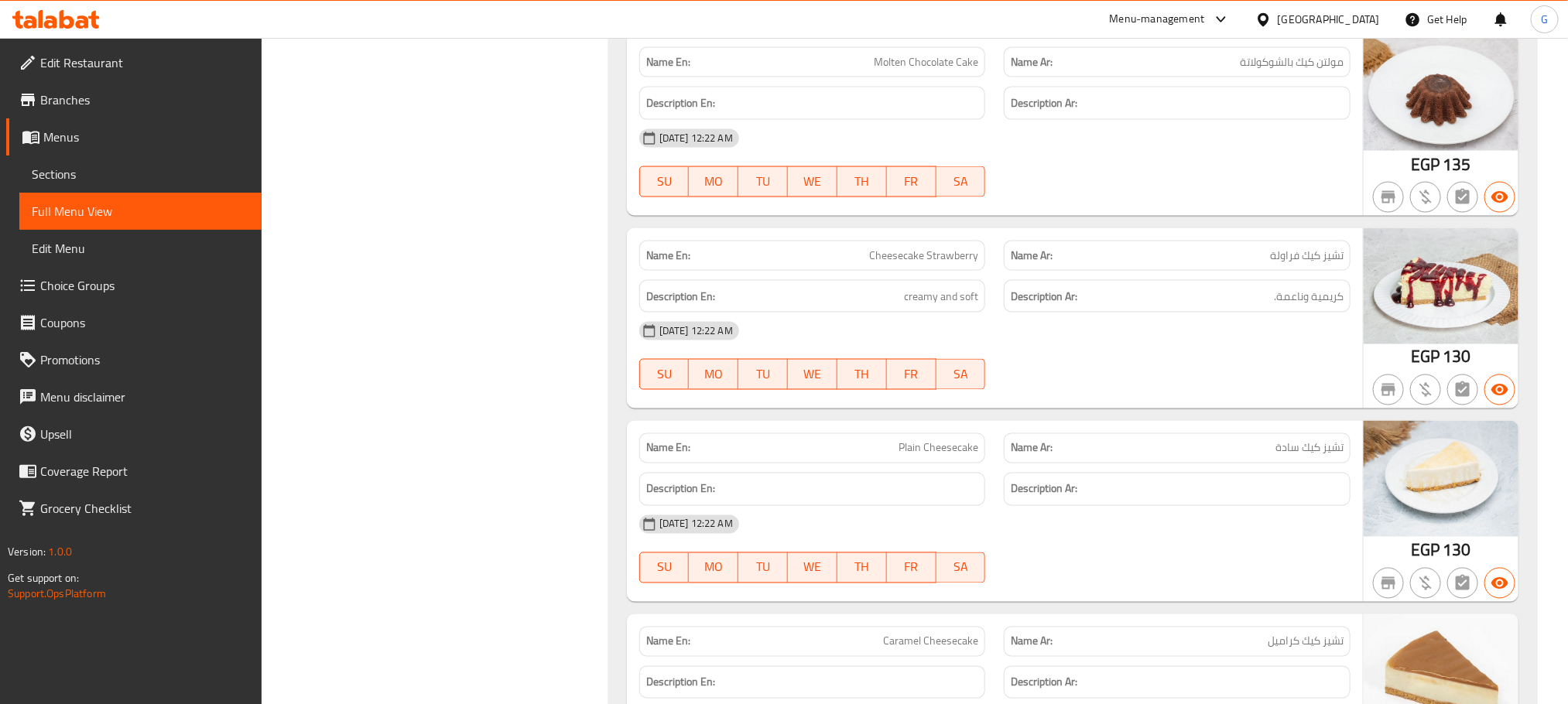
type button "6"
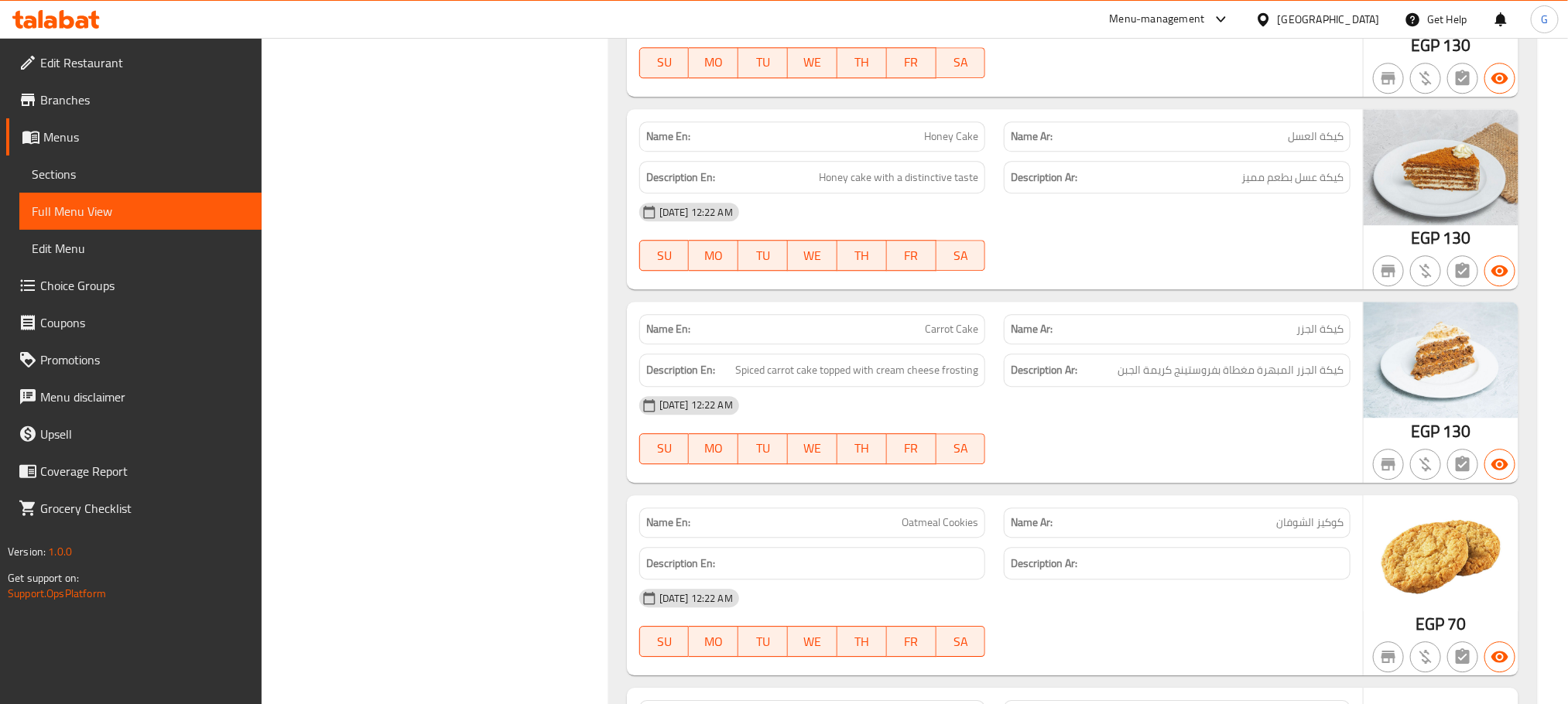
scroll to position [14677, 0]
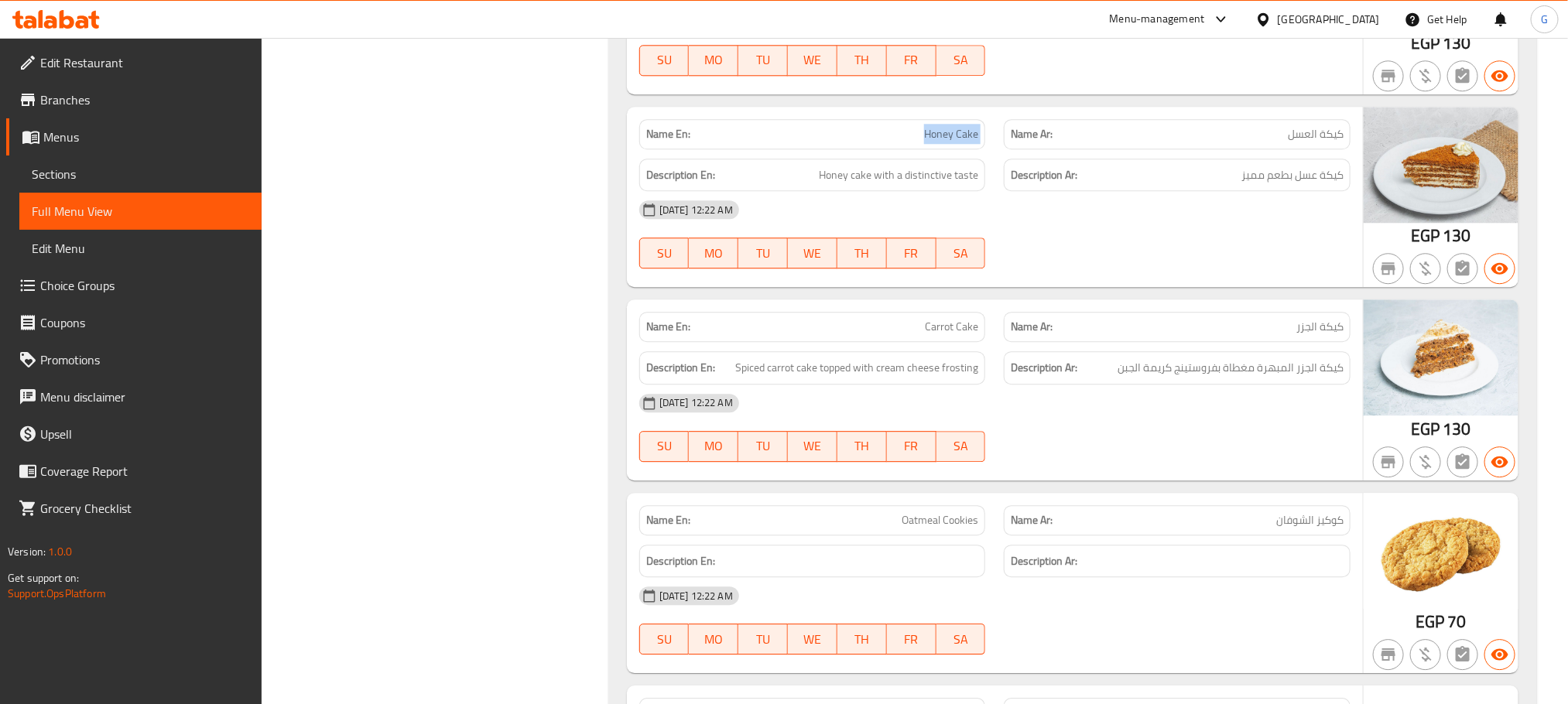
copy span "Honey Cake"
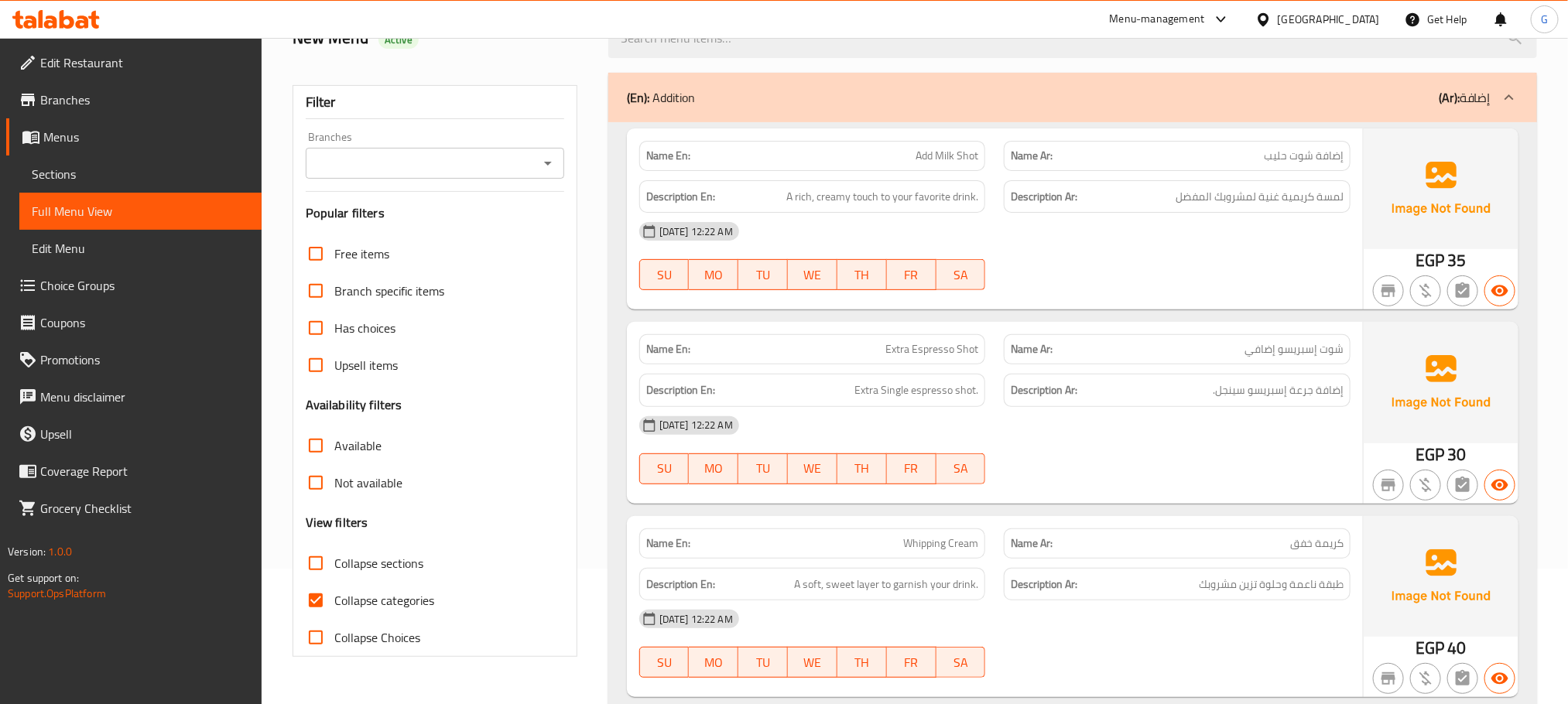
scroll to position [379, 0]
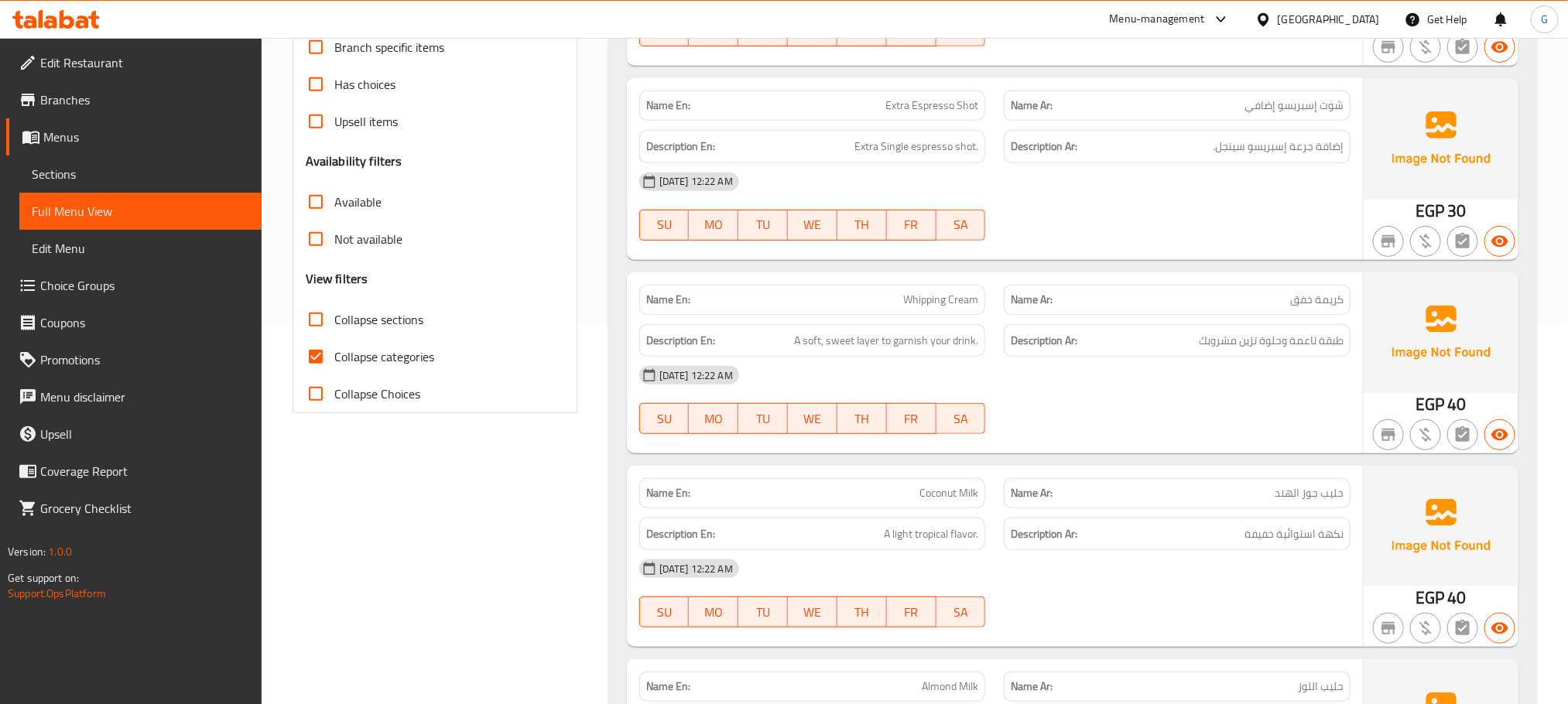
click at [337, 370] on label "Collapse categories" at bounding box center [366, 356] width 137 height 37
click at [335, 370] on input "Collapse categories" at bounding box center [315, 356] width 37 height 37
checkbox input "false"
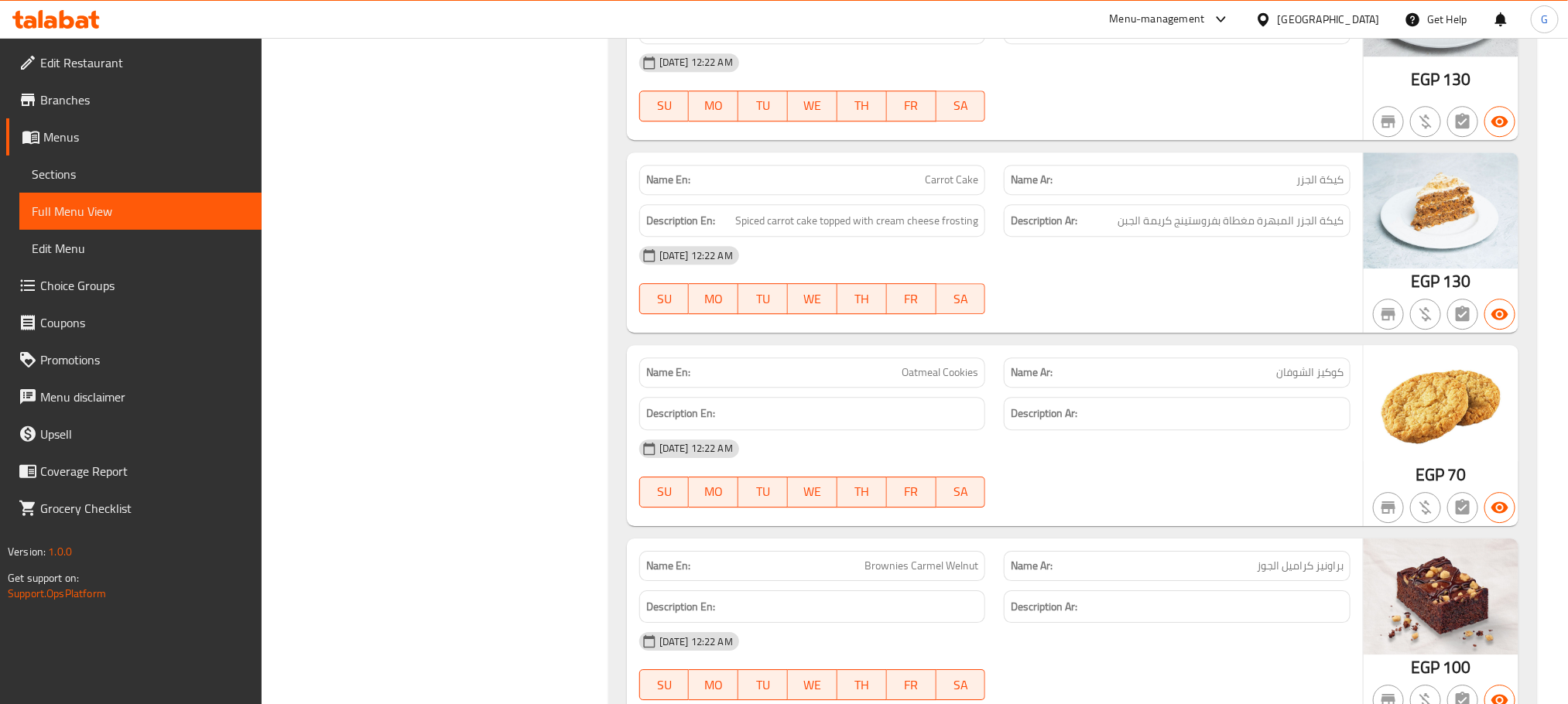
scroll to position [14858, 0]
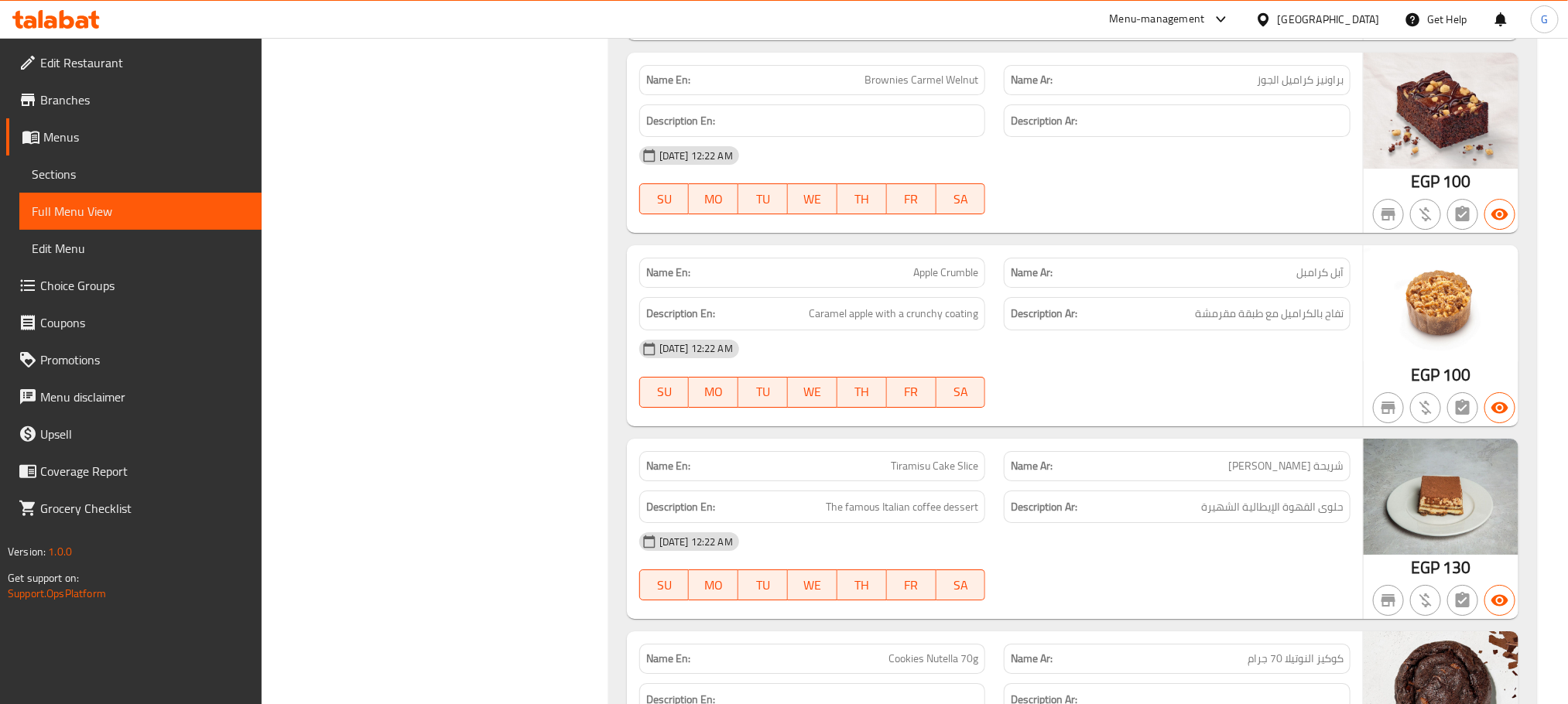
scroll to position [15331, 0]
copy span "Apple Crumble"
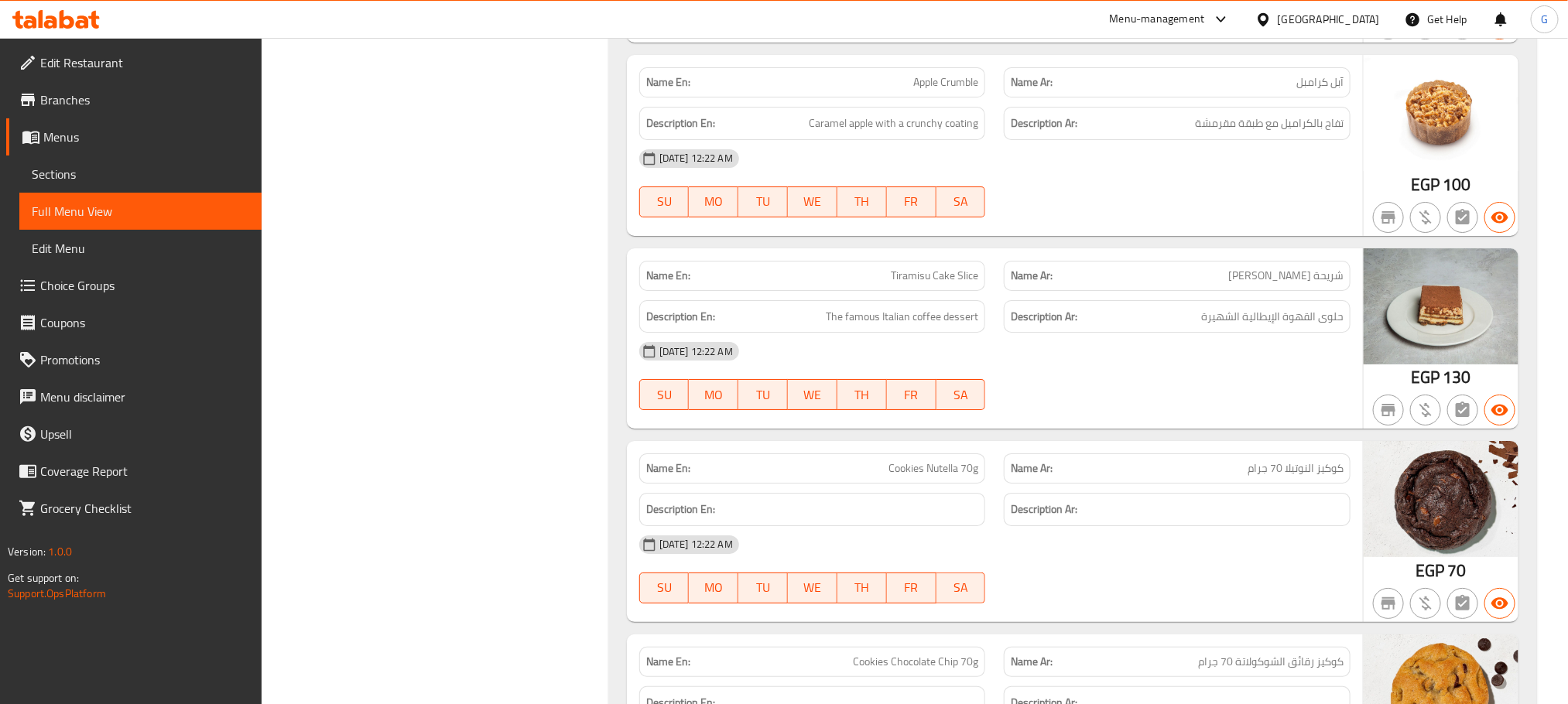
scroll to position [15526, 0]
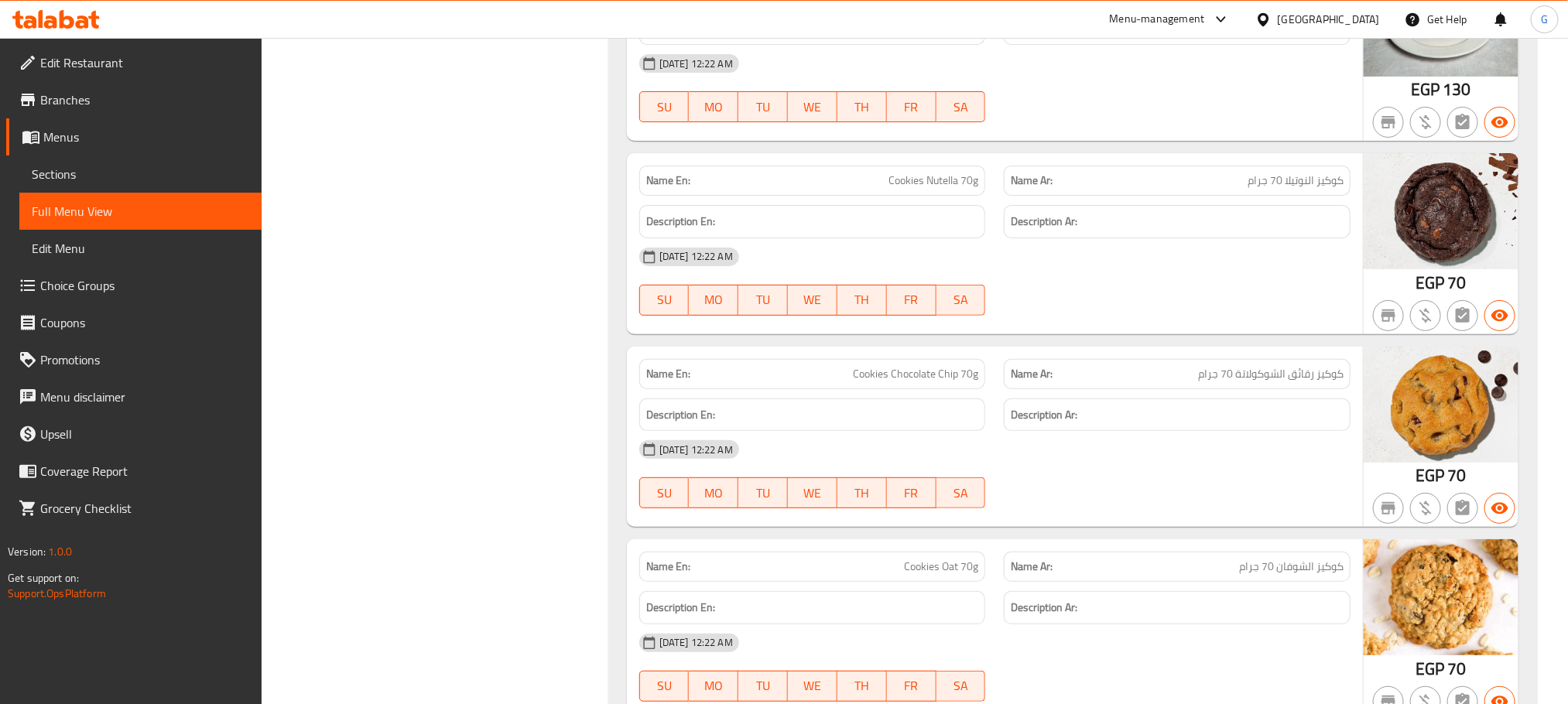
scroll to position [15810, 0]
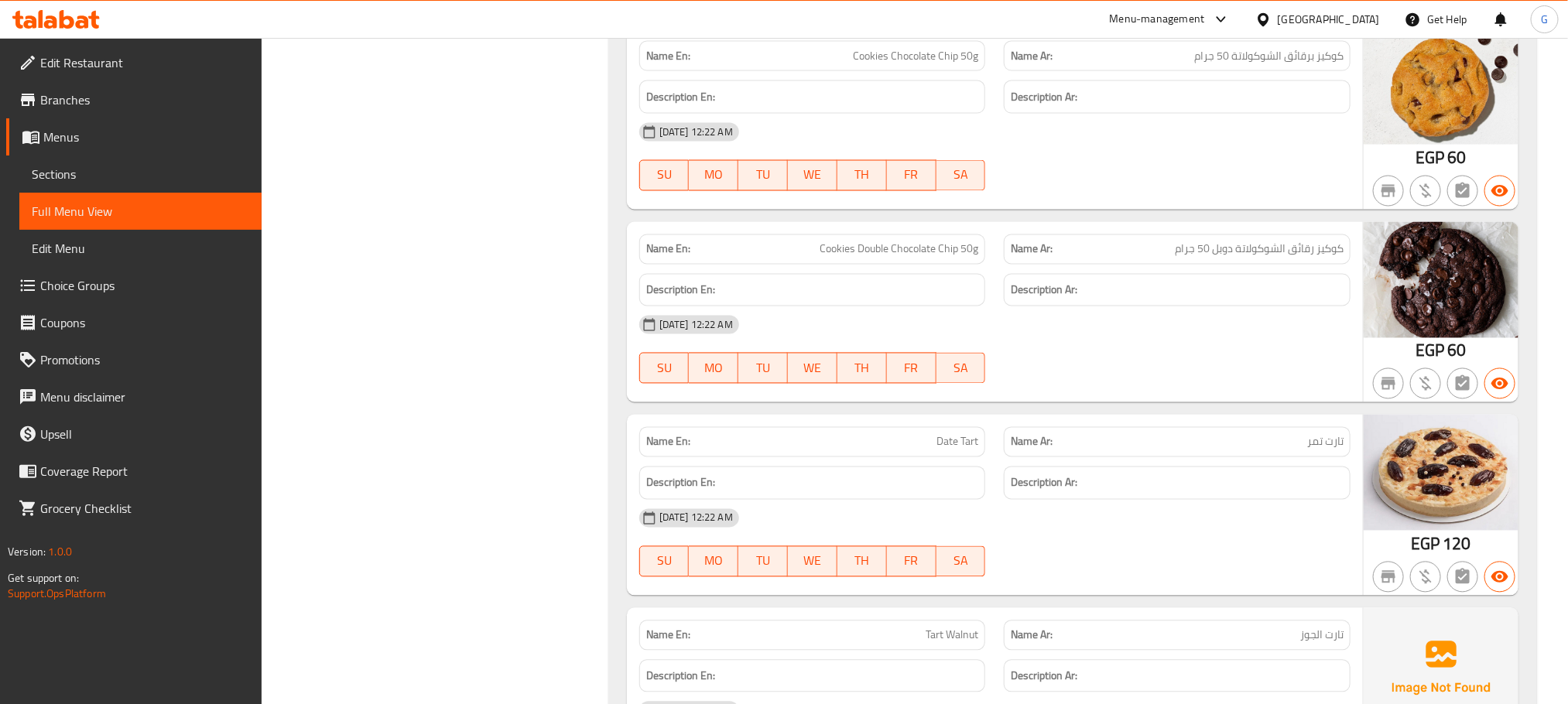
scroll to position [17163, 0]
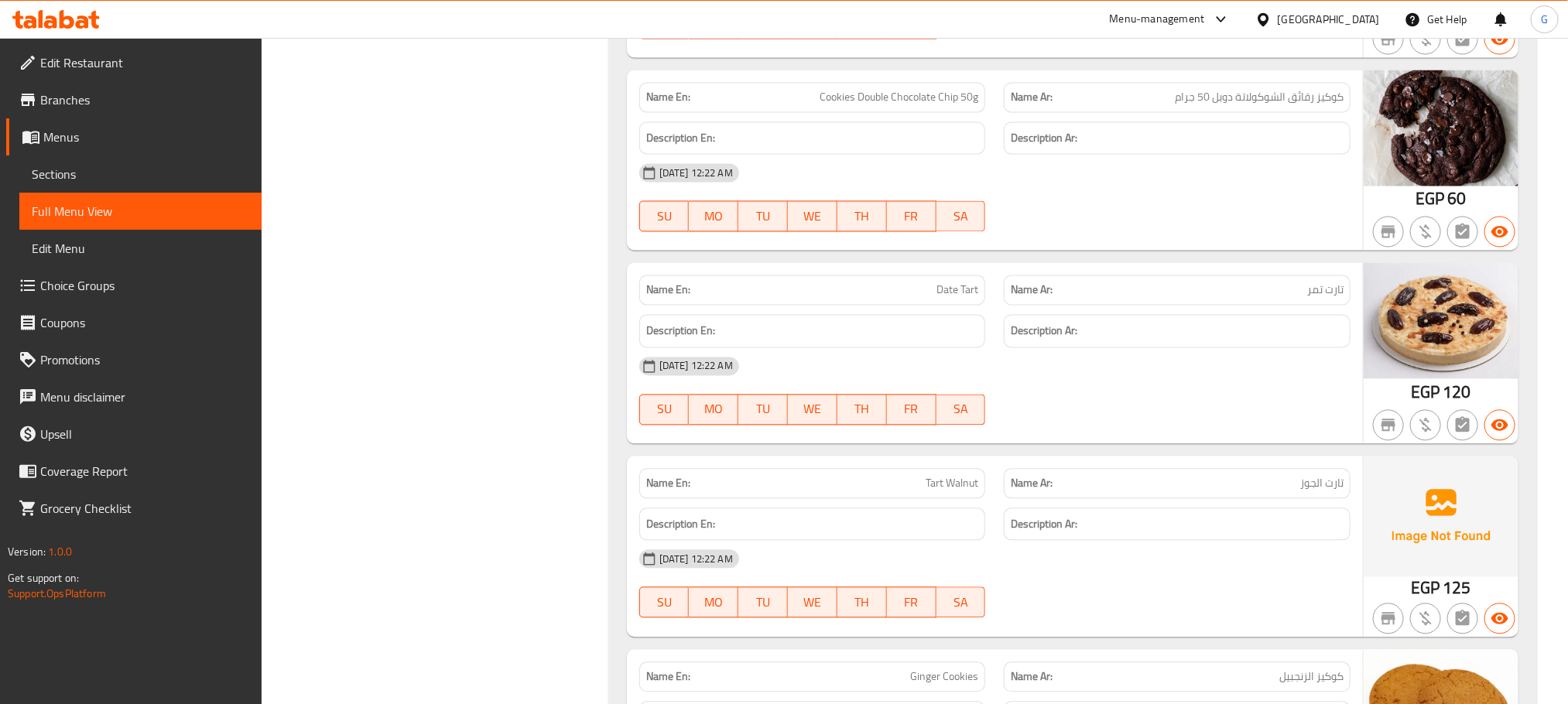
scroll to position [17486, 0]
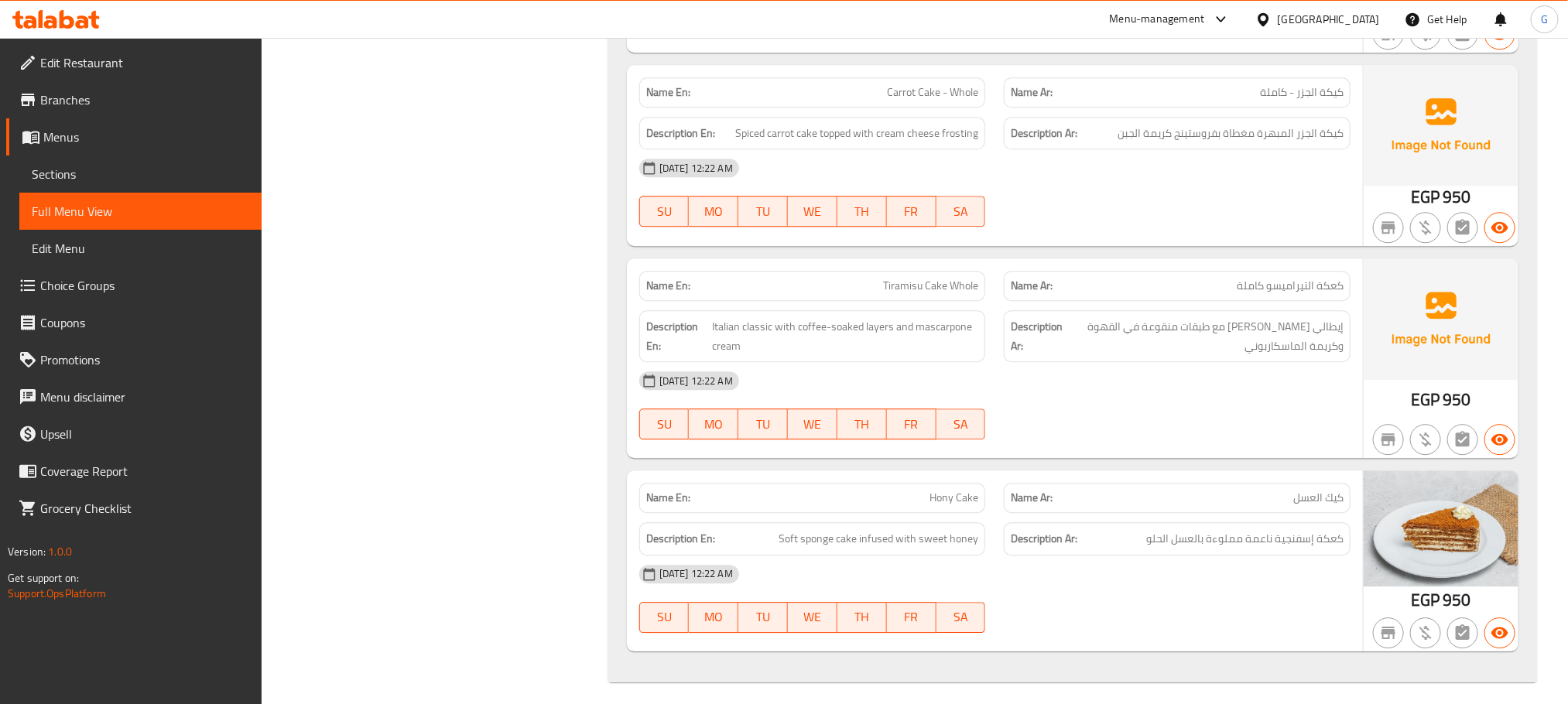
scroll to position [37728, 0]
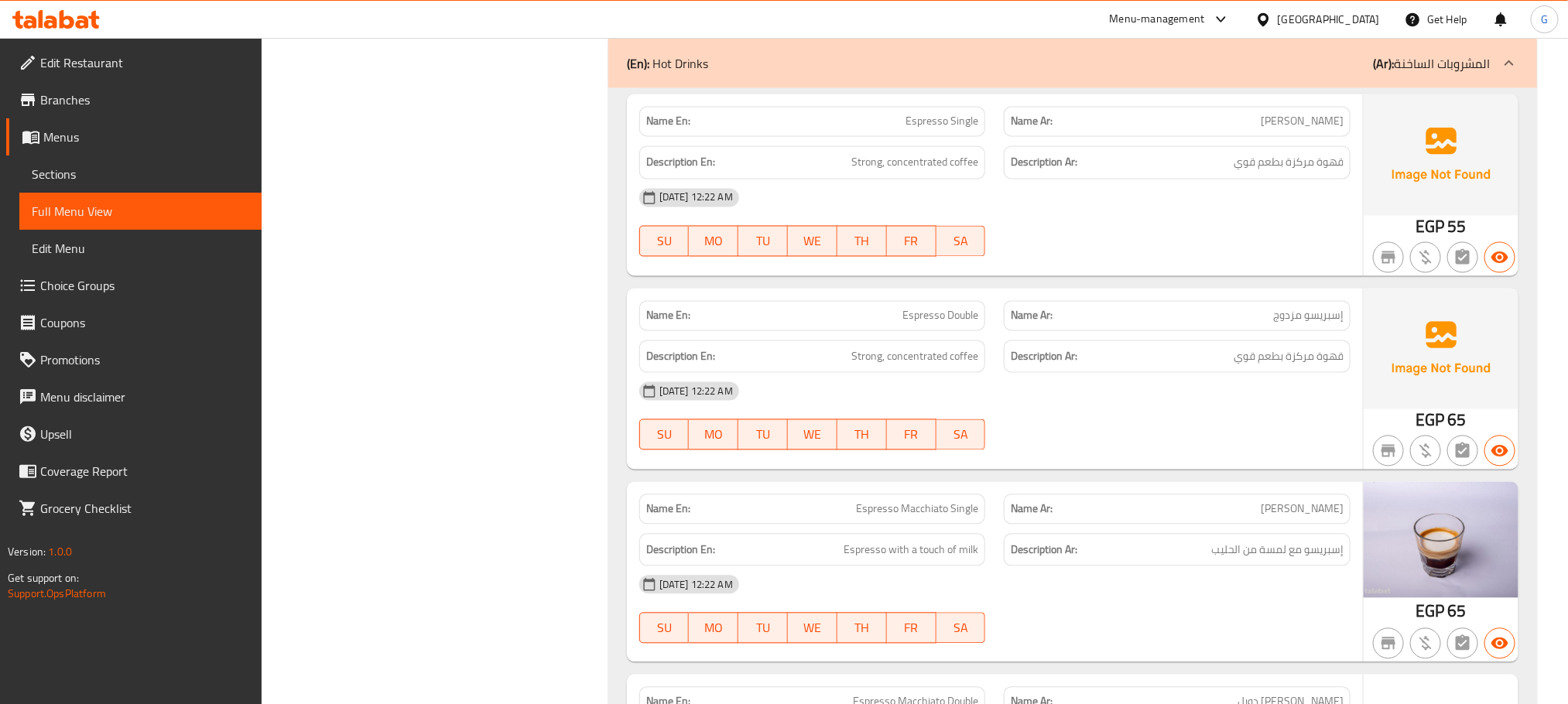
scroll to position [20294, 0]
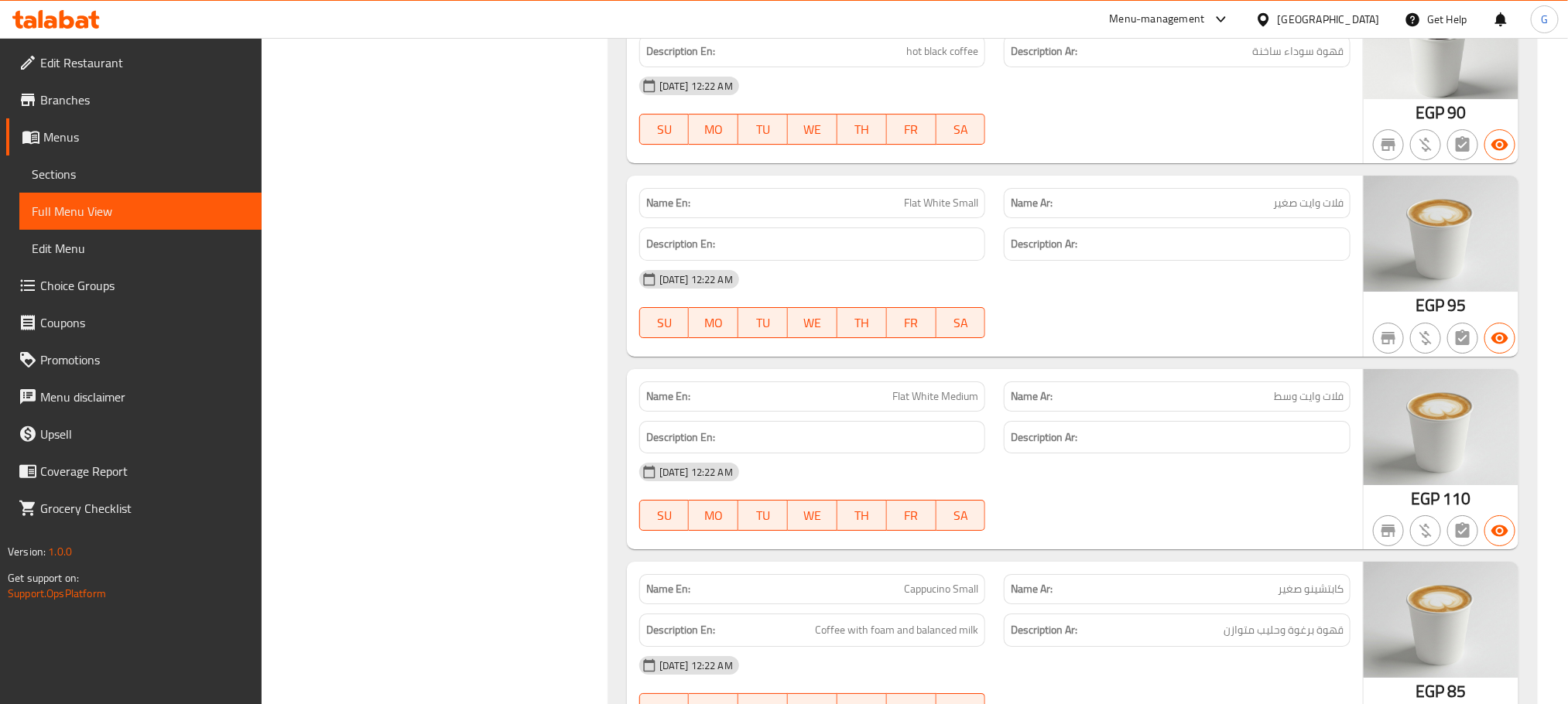
scroll to position [21172, 0]
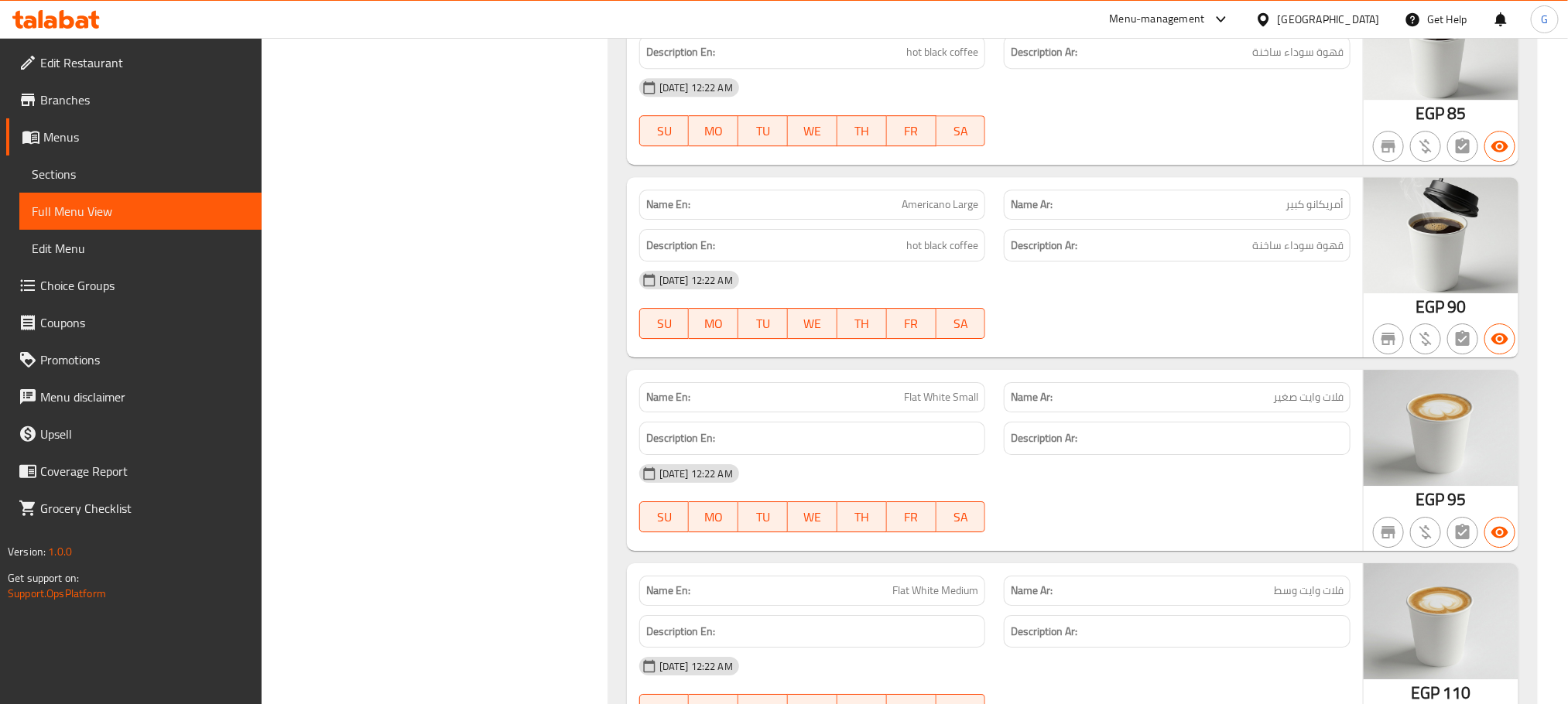
scroll to position [22729, 0]
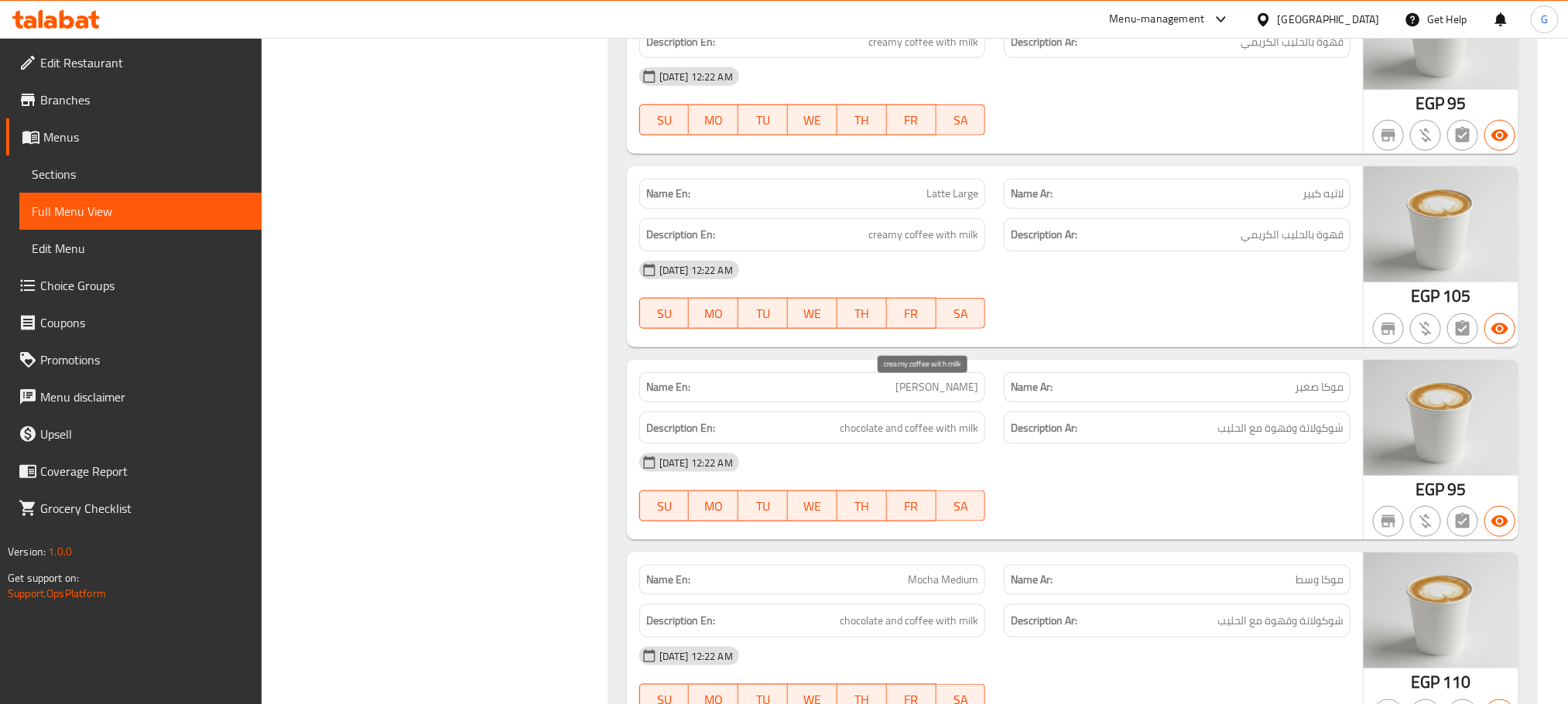
click at [943, 244] on span "creamy coffee with milk" at bounding box center [923, 235] width 110 height 20
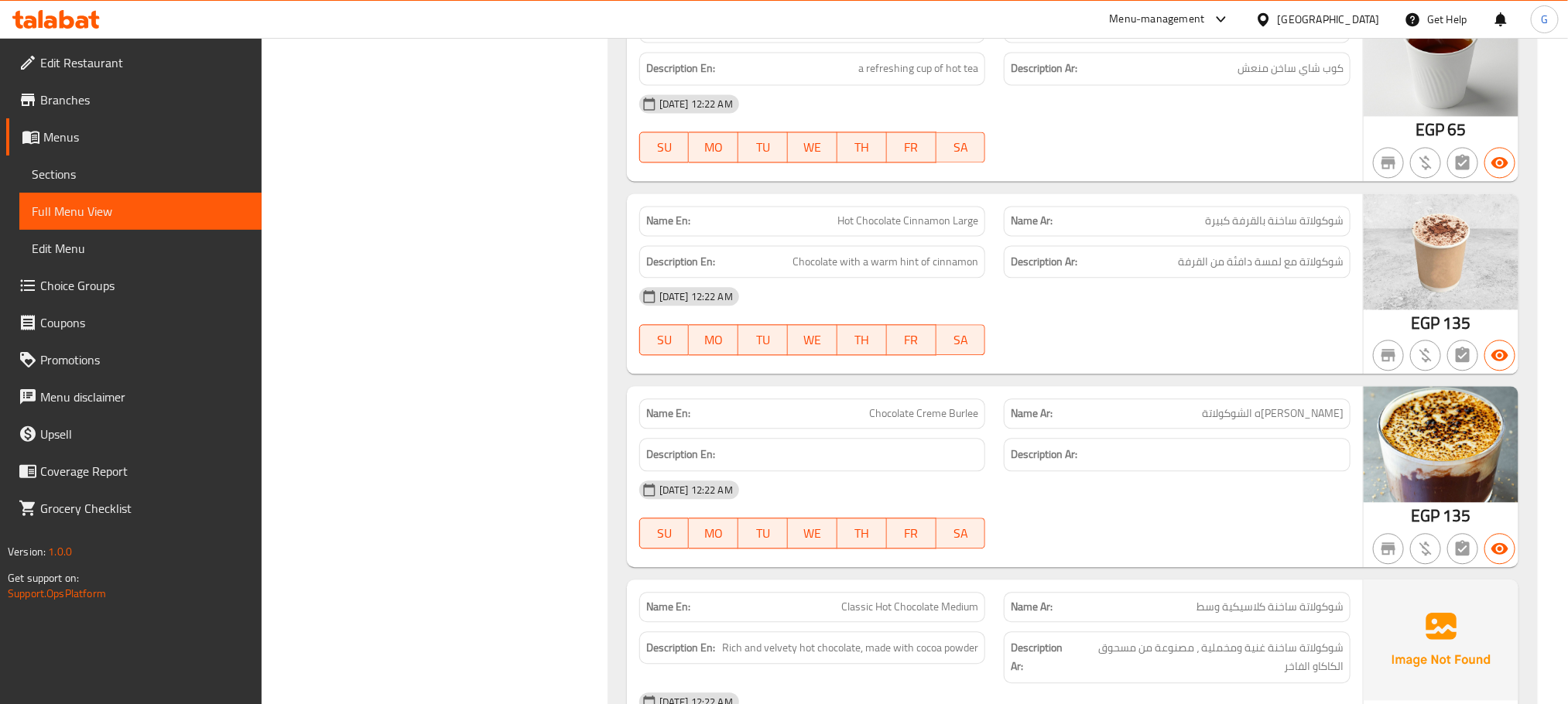
scroll to position [23672, 0]
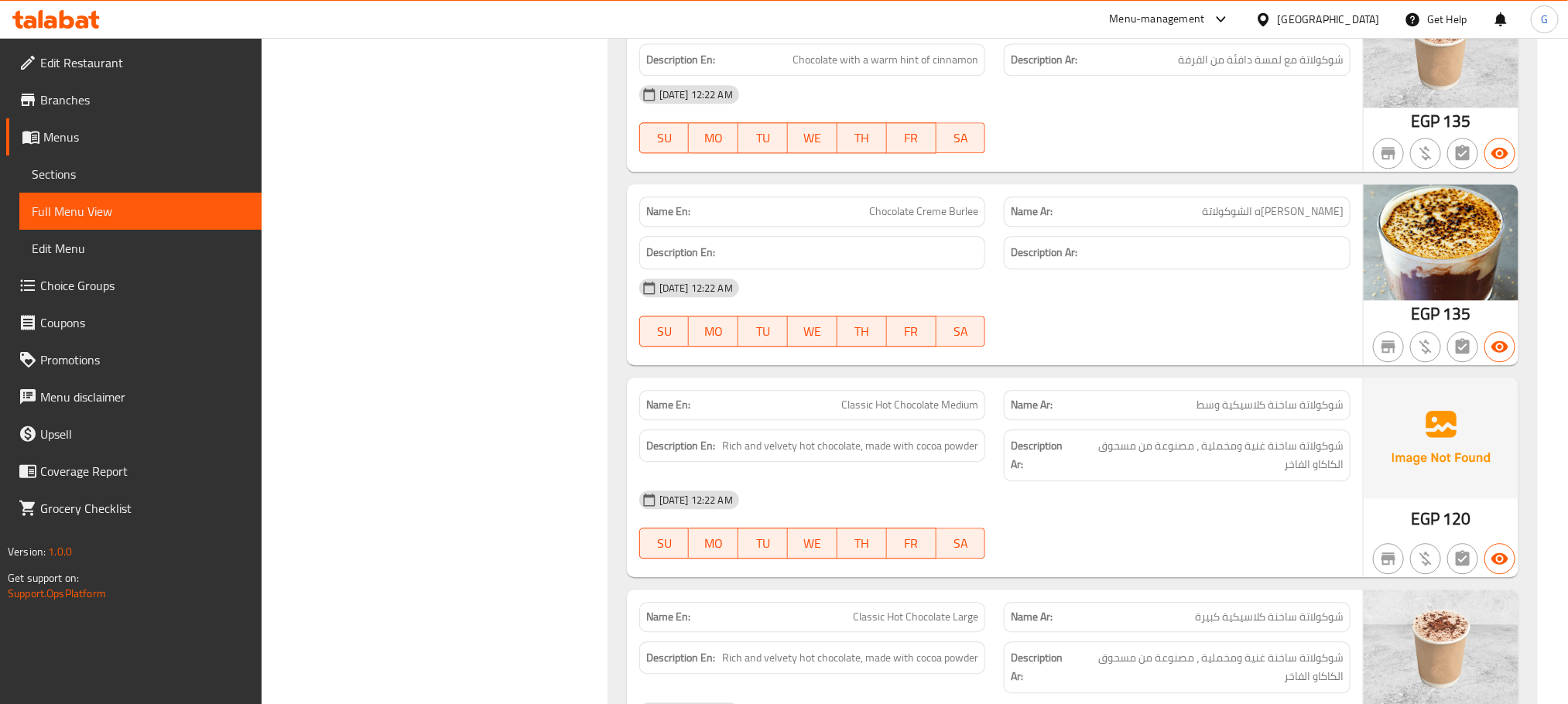
scroll to position [23935, 0]
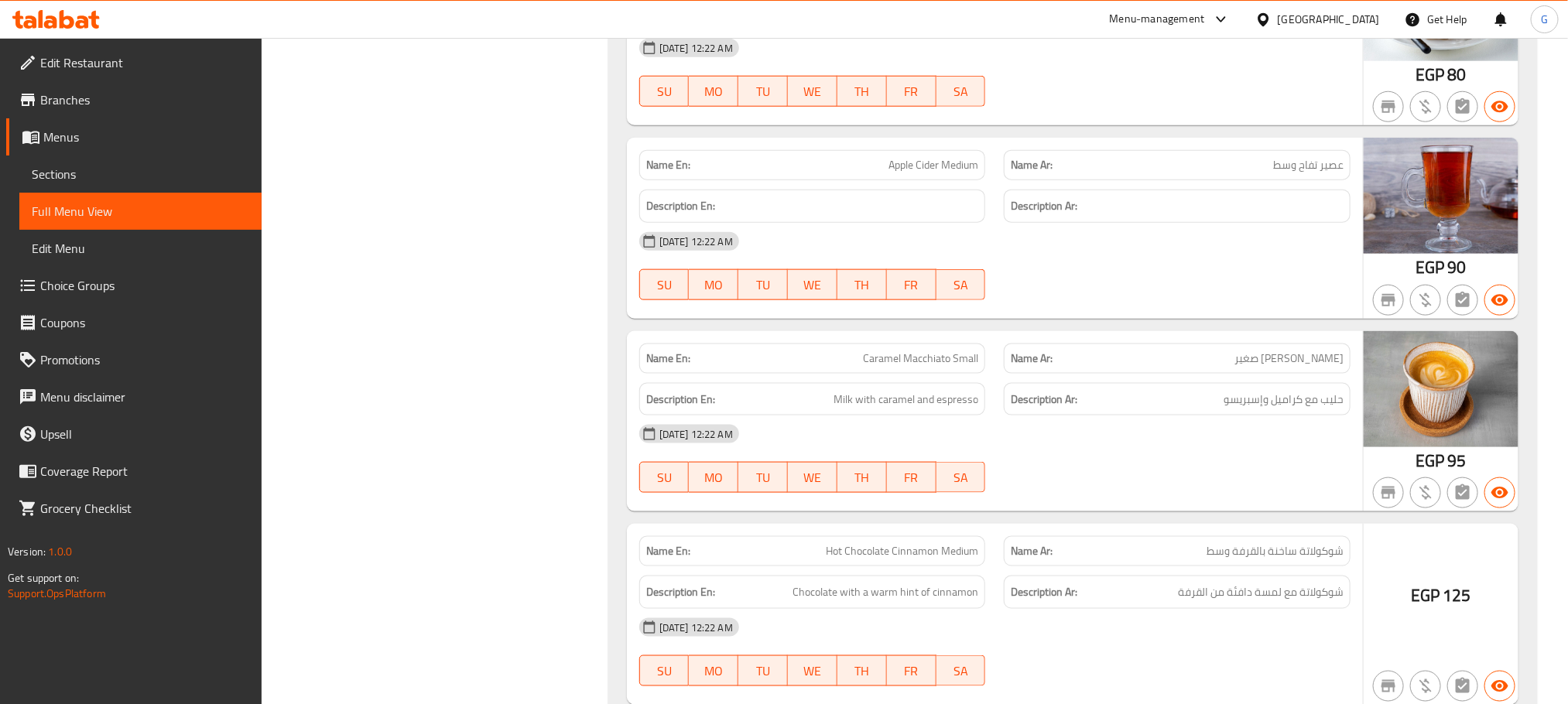
scroll to position [29131, 0]
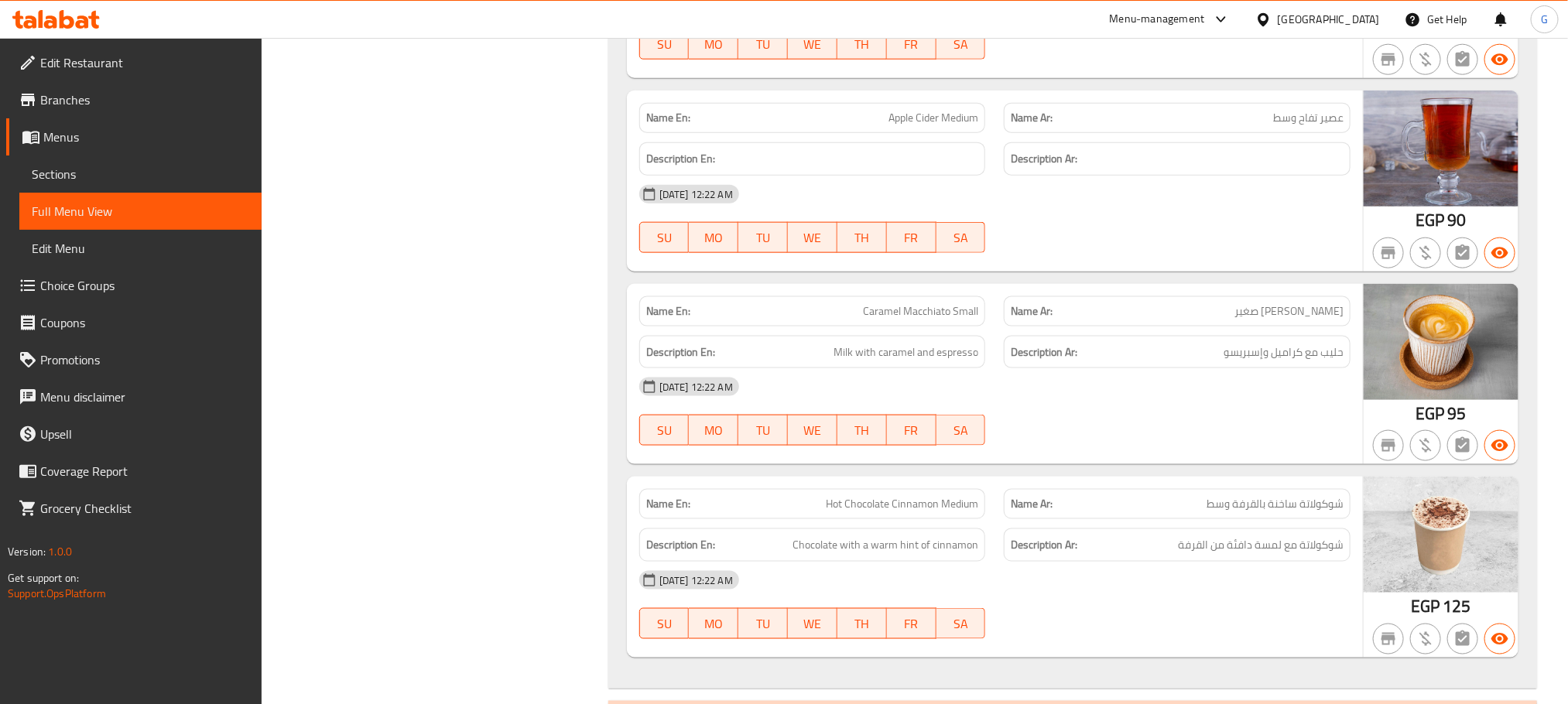
click at [904, 126] on span "Apple Cider Medium" at bounding box center [933, 118] width 90 height 16
copy span "Apple Cider Medium"
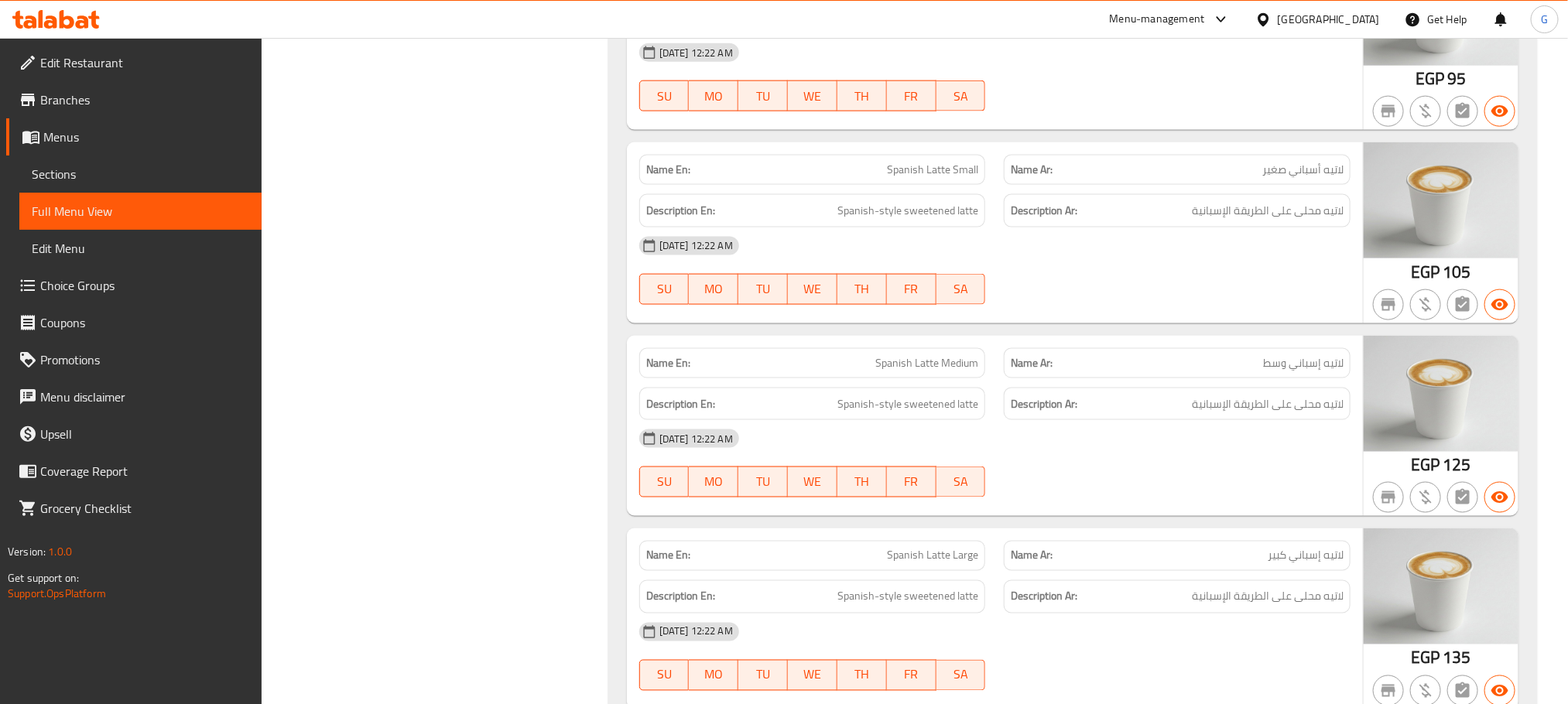
scroll to position [29768, 0]
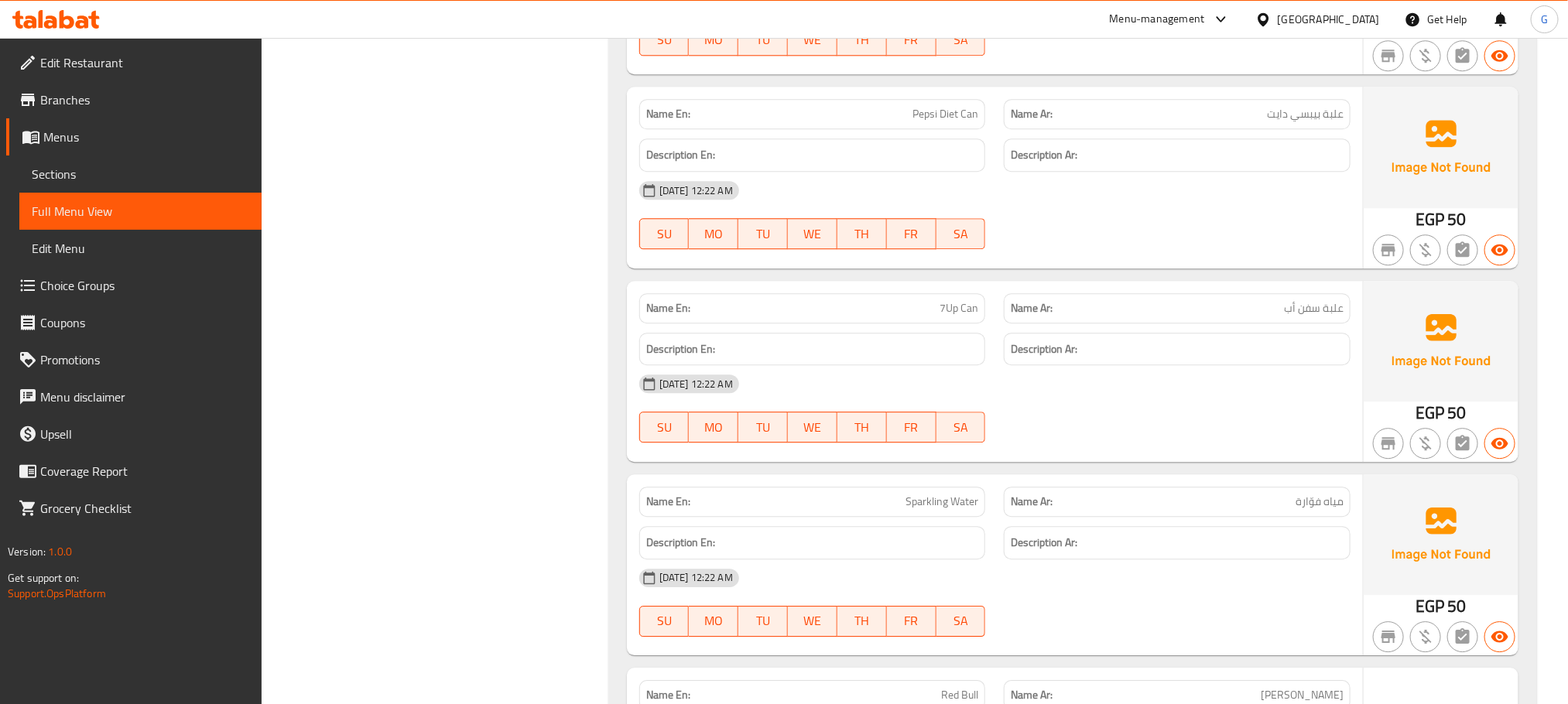
scroll to position [36682, 0]
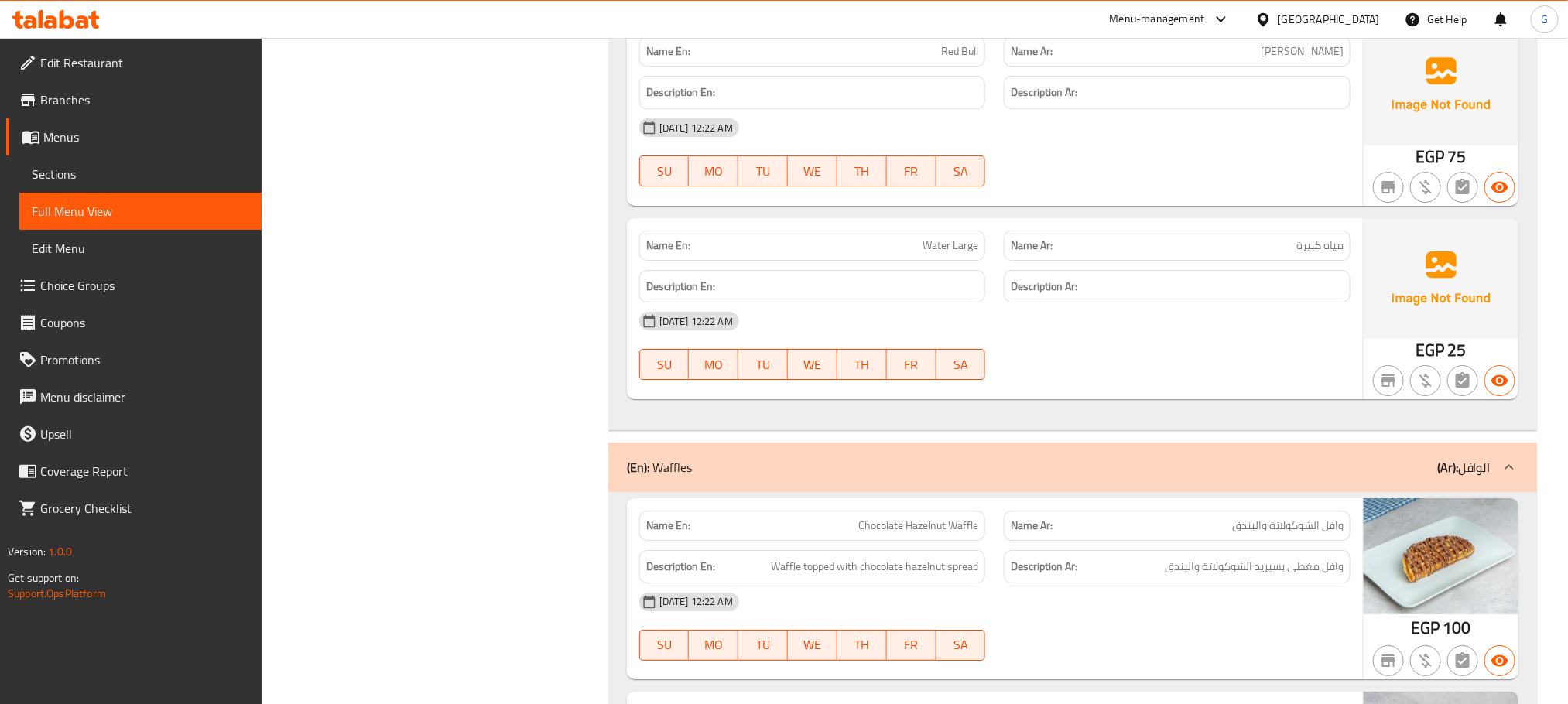
scroll to position [32189, 0]
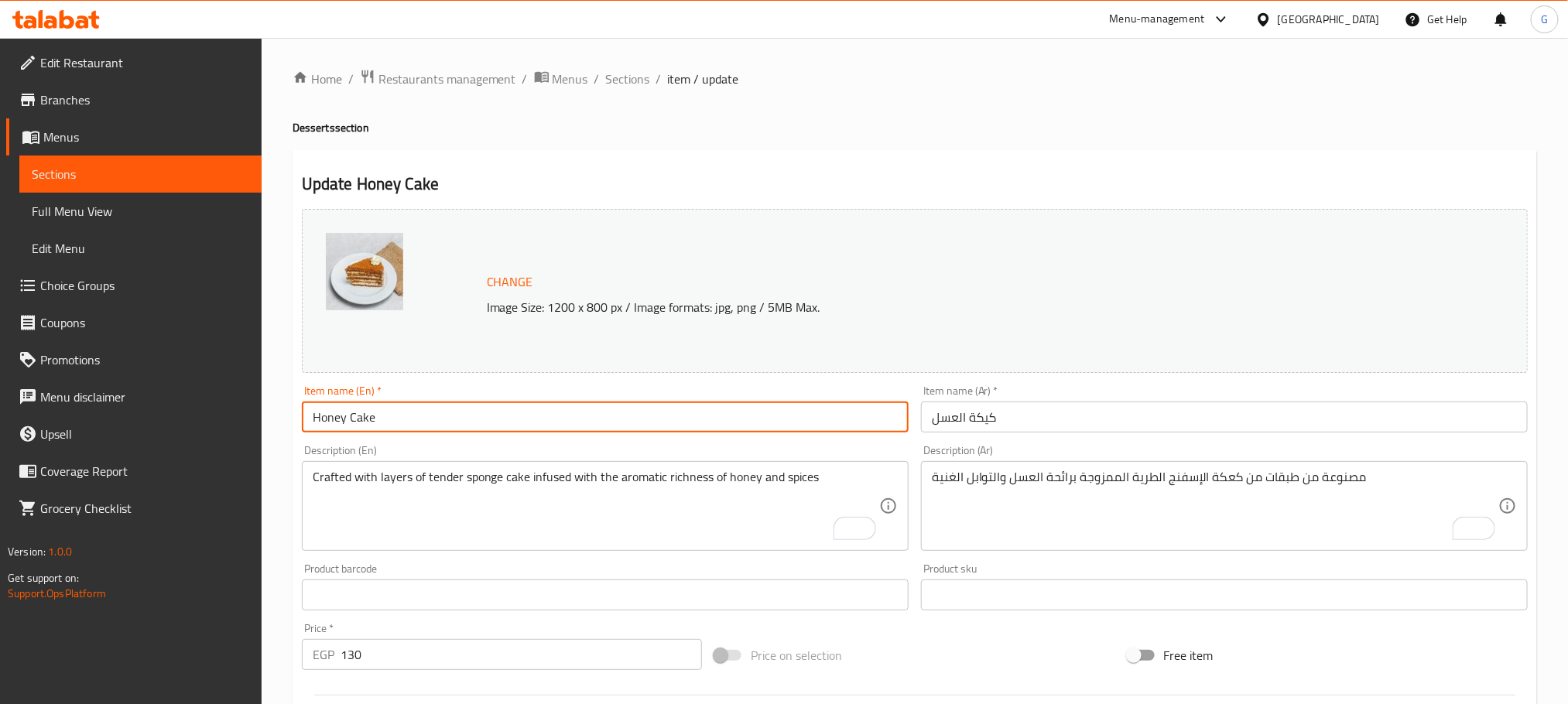
click at [641, 83] on span "Sections" at bounding box center [628, 78] width 44 height 19
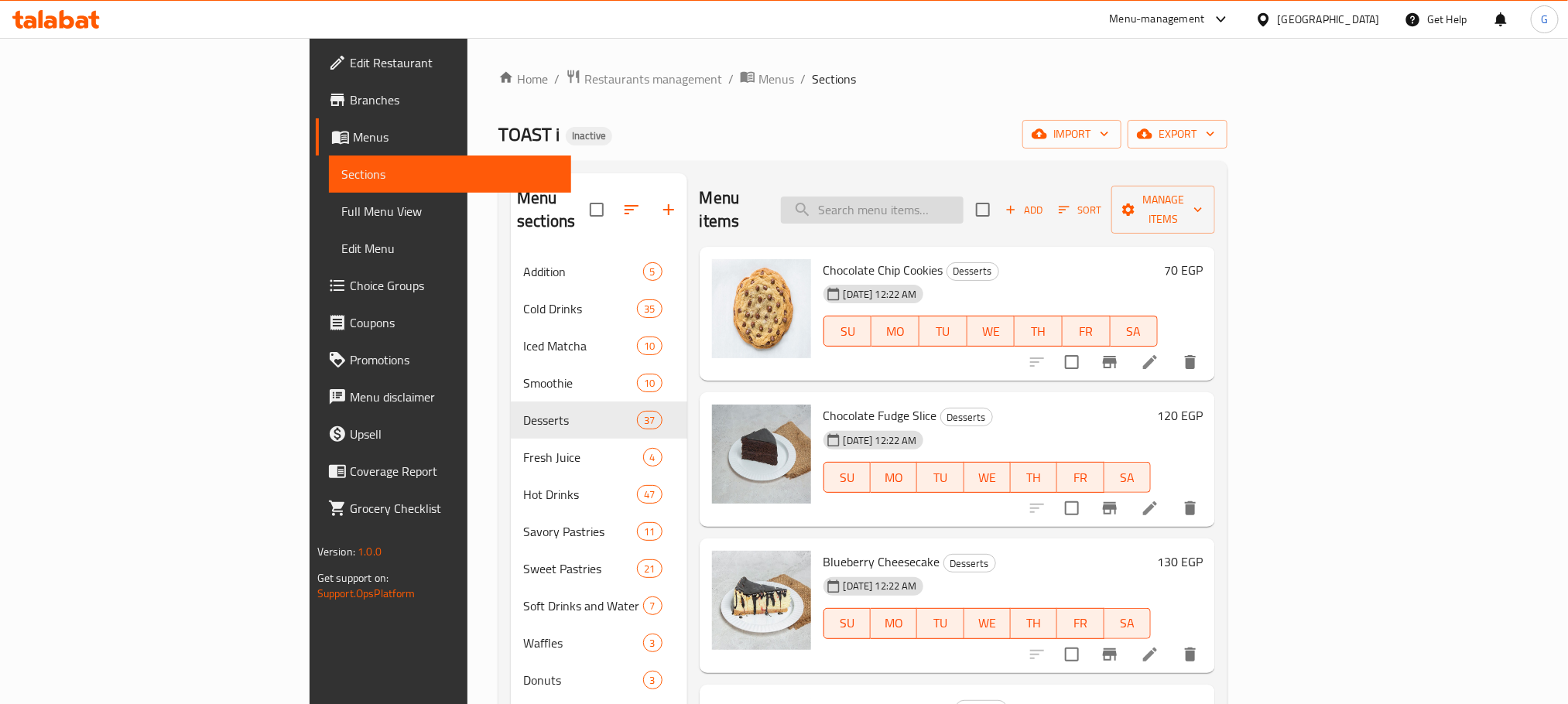
click at [928, 198] on input "search" at bounding box center [872, 209] width 182 height 27
paste input "Apple Cider Medium"
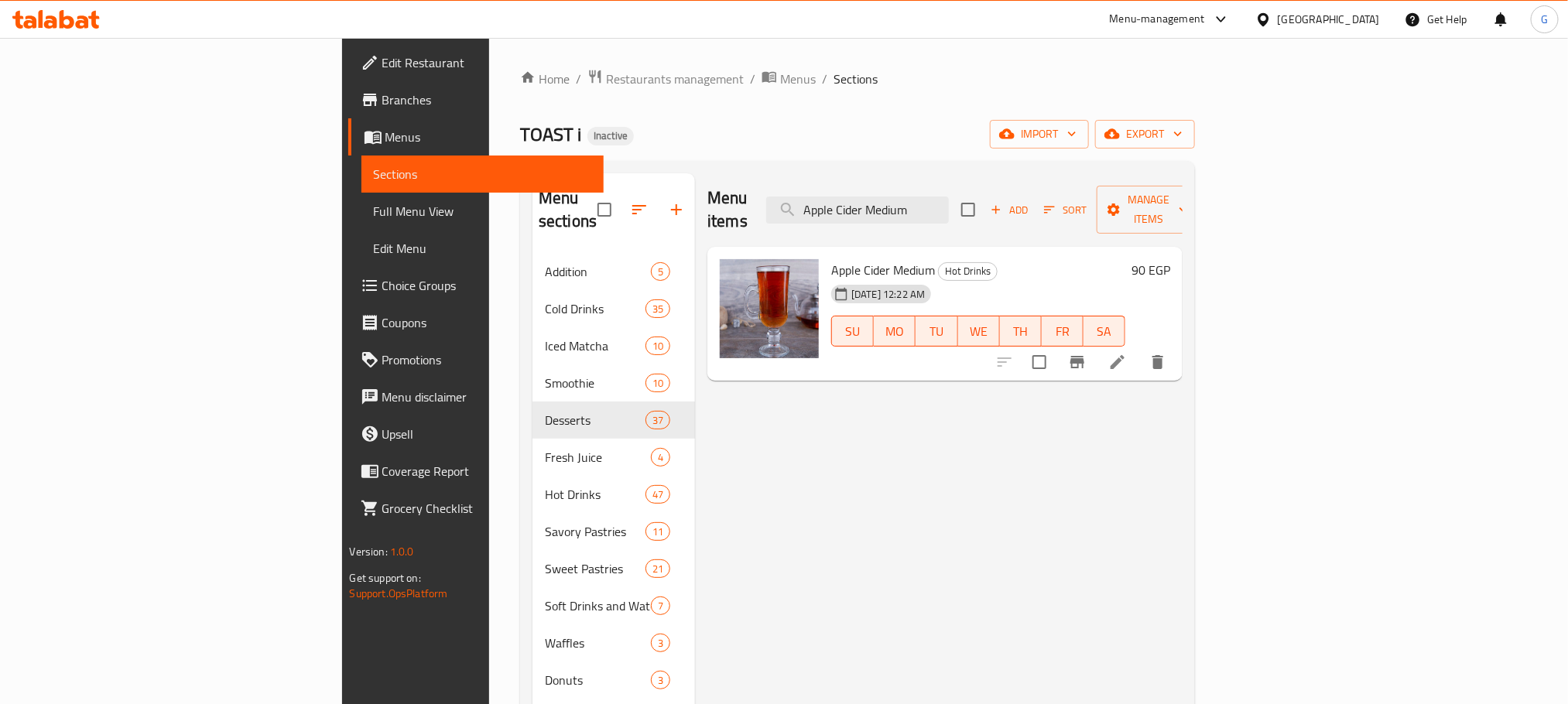
type input "Apple Cider Medium"
click at [1139, 348] on li at bounding box center [1117, 362] width 43 height 28
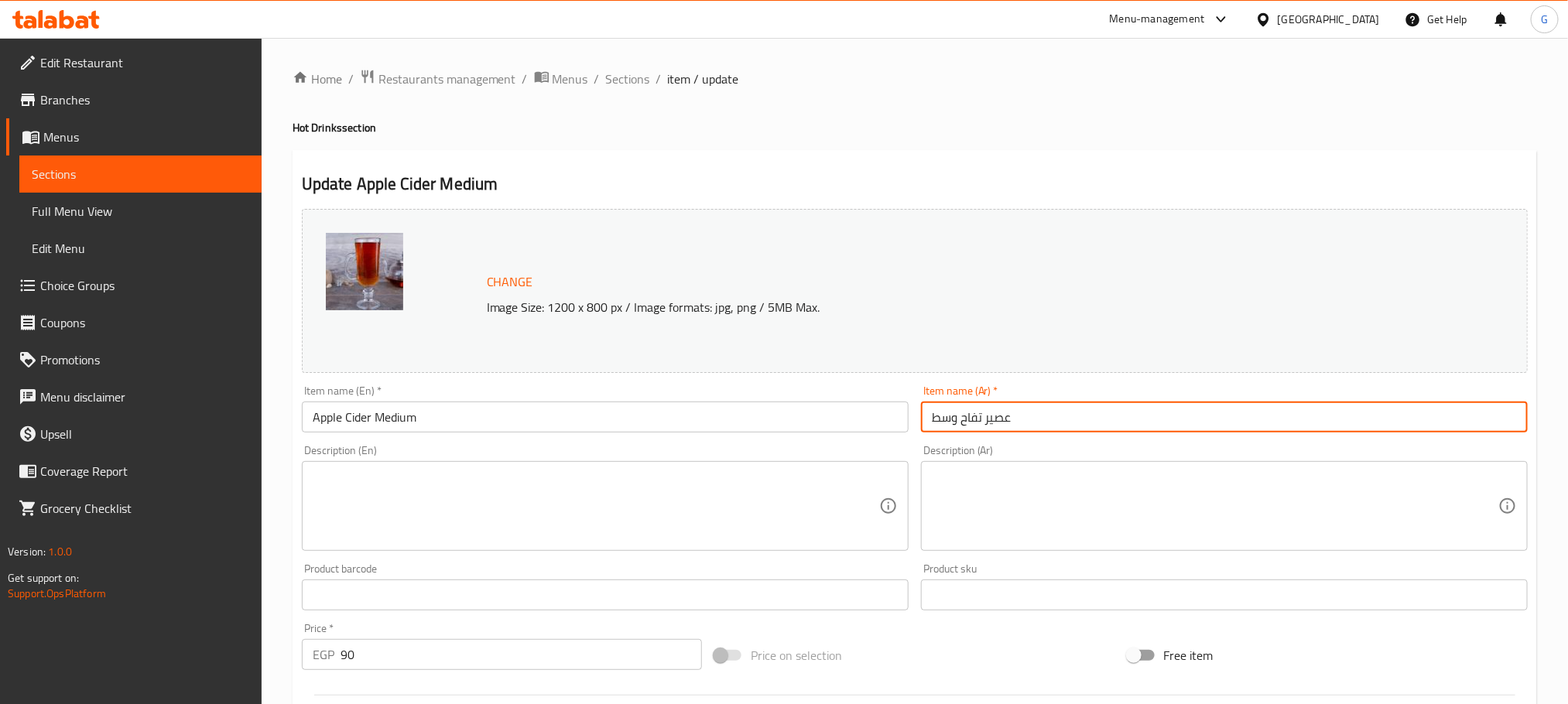
click at [1001, 415] on input "عصير تفاح وسط" at bounding box center [1224, 417] width 607 height 31
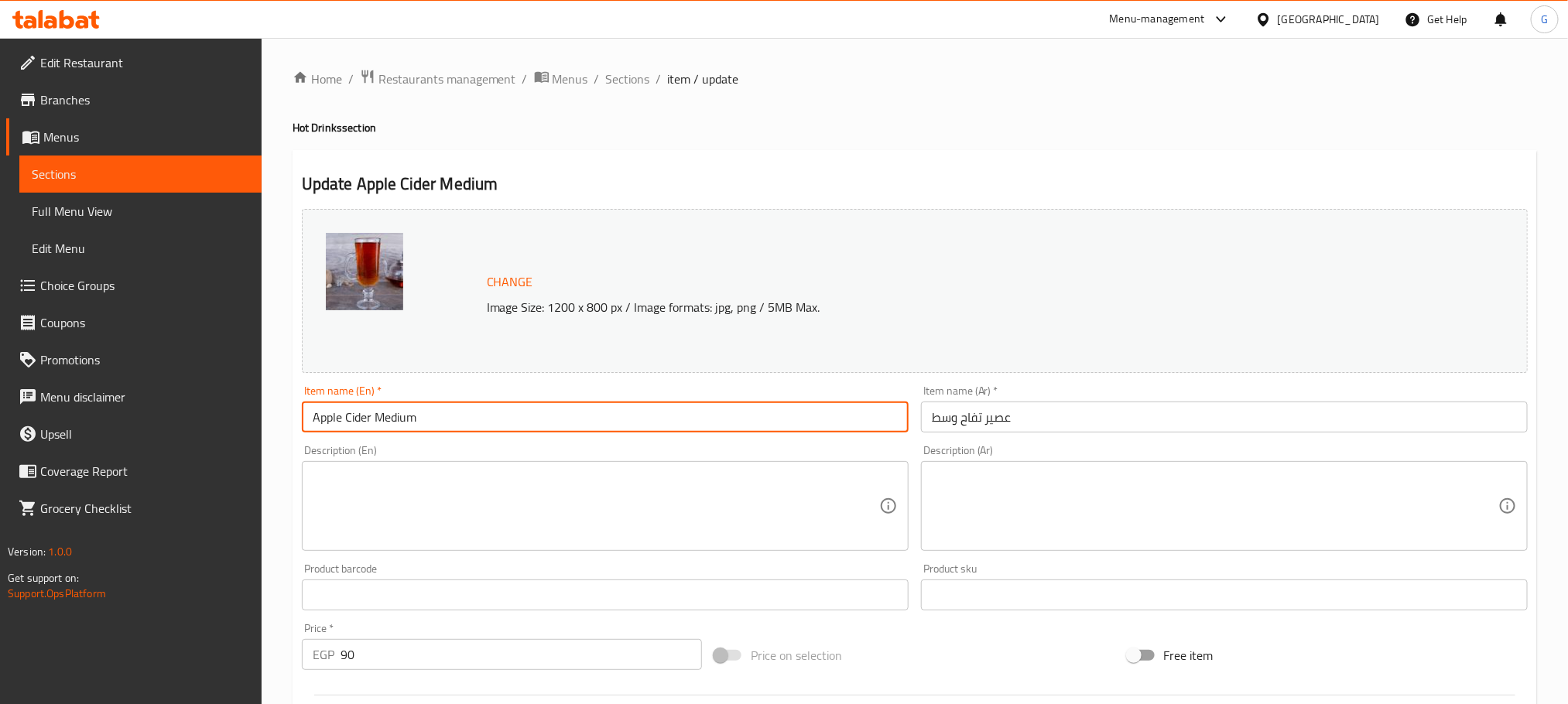
drag, startPoint x: 310, startPoint y: 411, endPoint x: 369, endPoint y: 421, distance: 59.8
click at [369, 421] on input "Apple Cider Medium" at bounding box center [605, 417] width 607 height 31
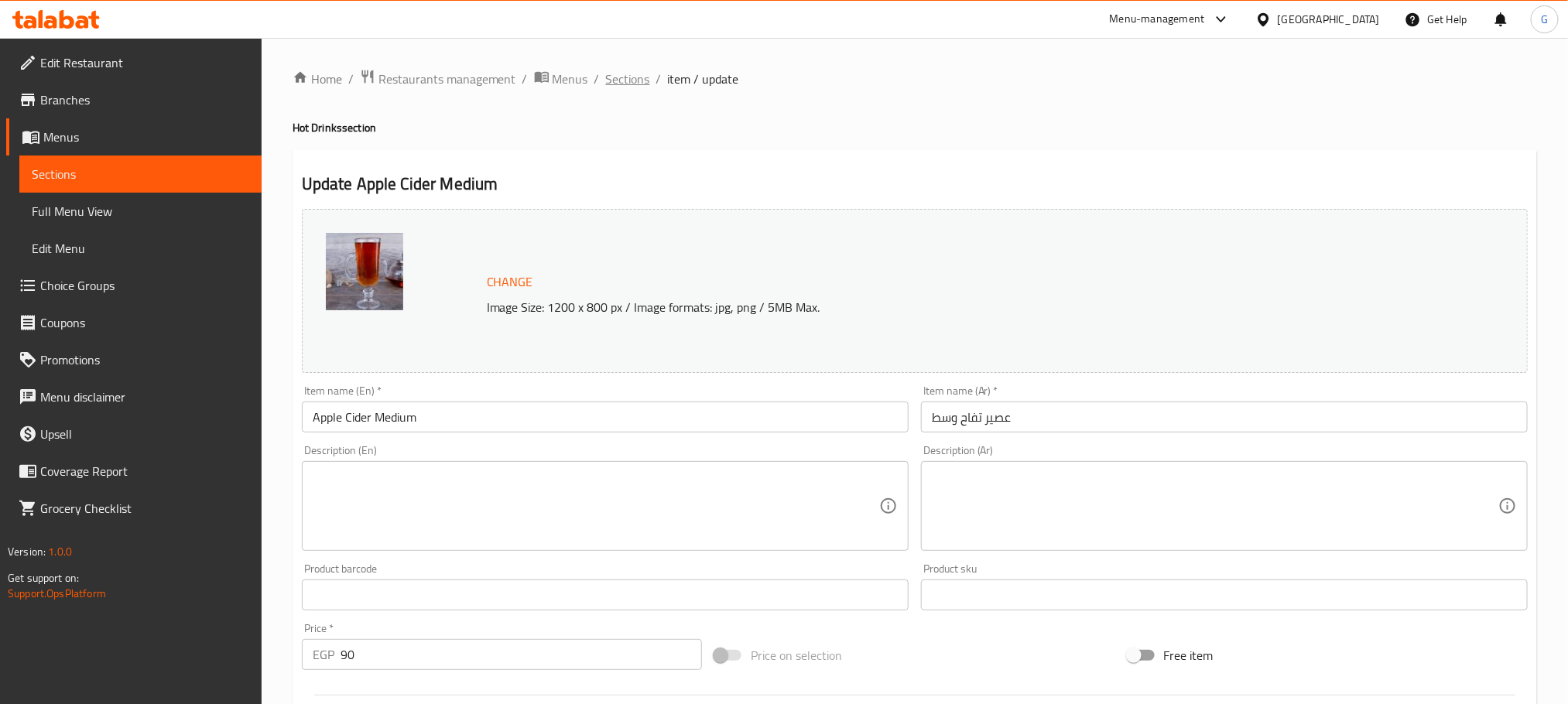
click at [642, 87] on span "Sections" at bounding box center [628, 78] width 44 height 19
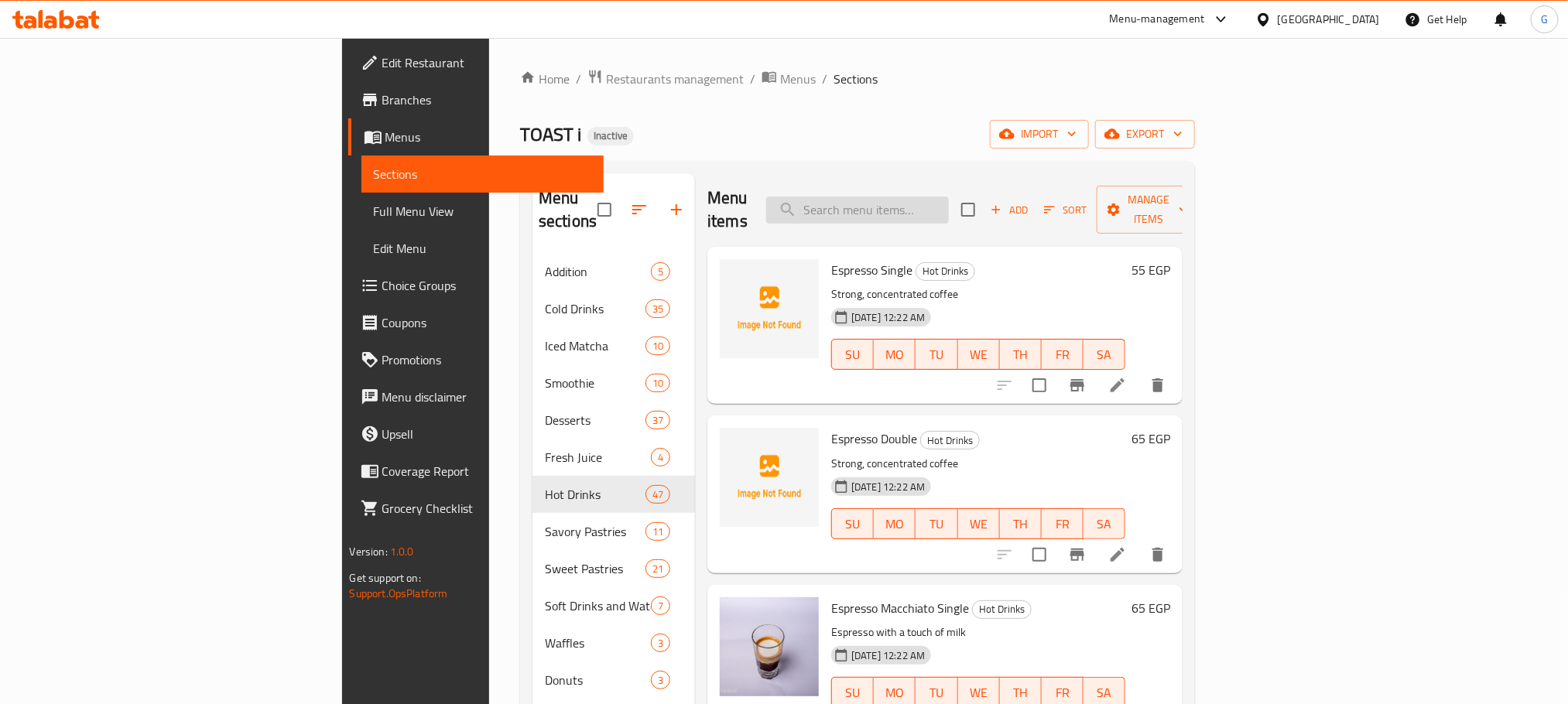
drag, startPoint x: 1002, startPoint y: 181, endPoint x: 999, endPoint y: 207, distance: 26.2
click at [999, 207] on div "Menu items Add Sort Manage items" at bounding box center [945, 210] width 475 height 74
click at [949, 207] on input "search" at bounding box center [857, 209] width 182 height 27
paste input "Almond Pain Au Chocolate"
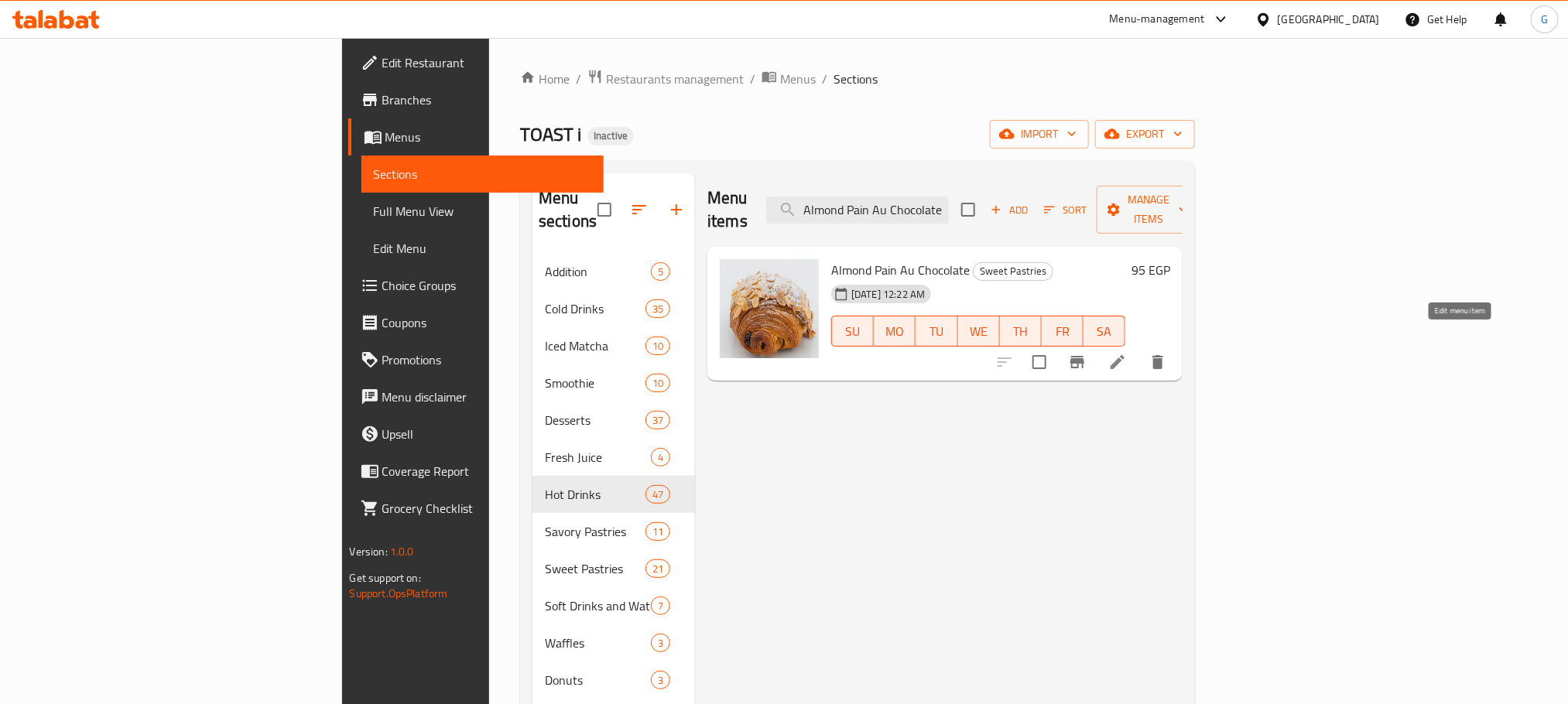
type input "Almond Pain Au Chocolate"
click at [1127, 353] on icon at bounding box center [1117, 362] width 19 height 19
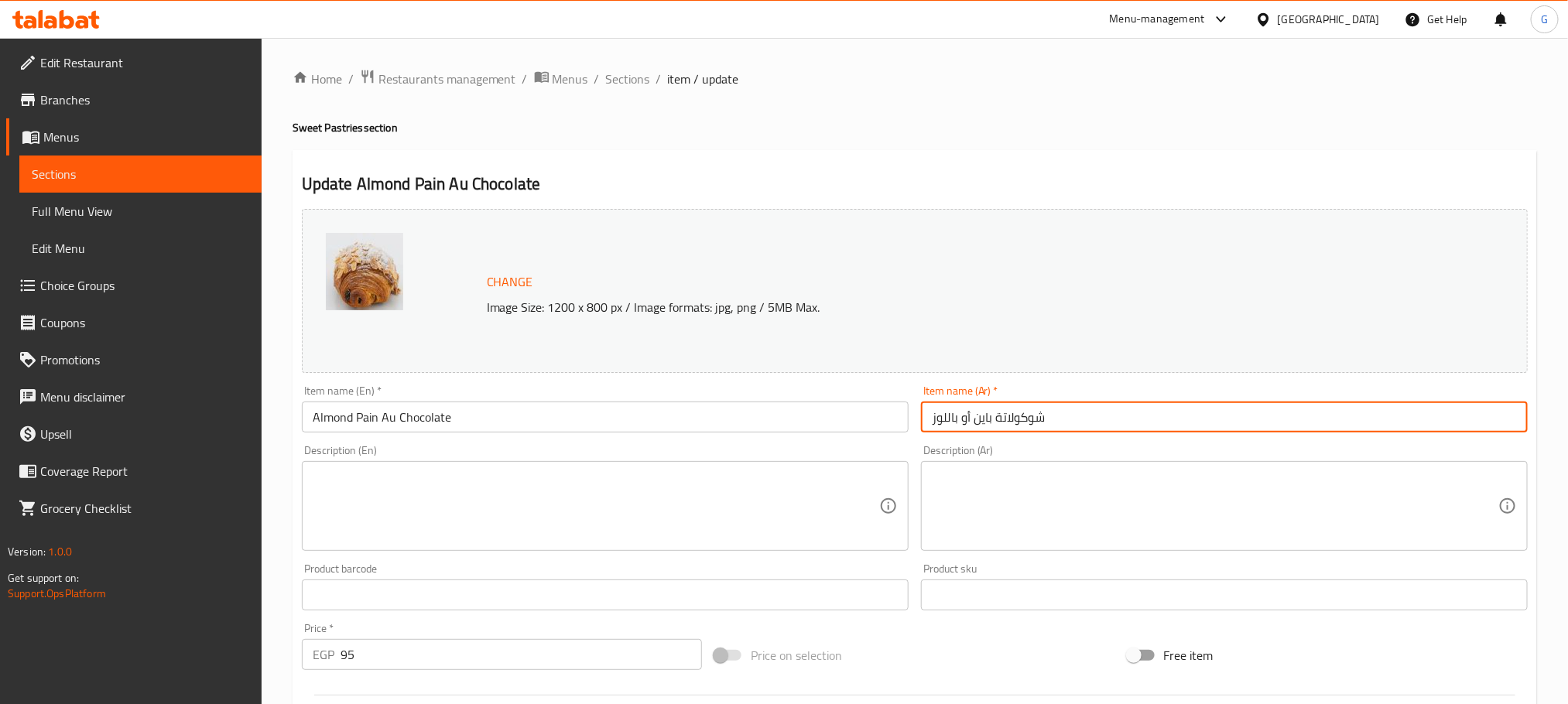
click at [962, 407] on input "شوكولاتة باين أو باللوز" at bounding box center [1224, 417] width 607 height 31
type input "شوكولاتة باين أوه باللوز"
click at [612, 78] on span "Sections" at bounding box center [628, 78] width 44 height 19
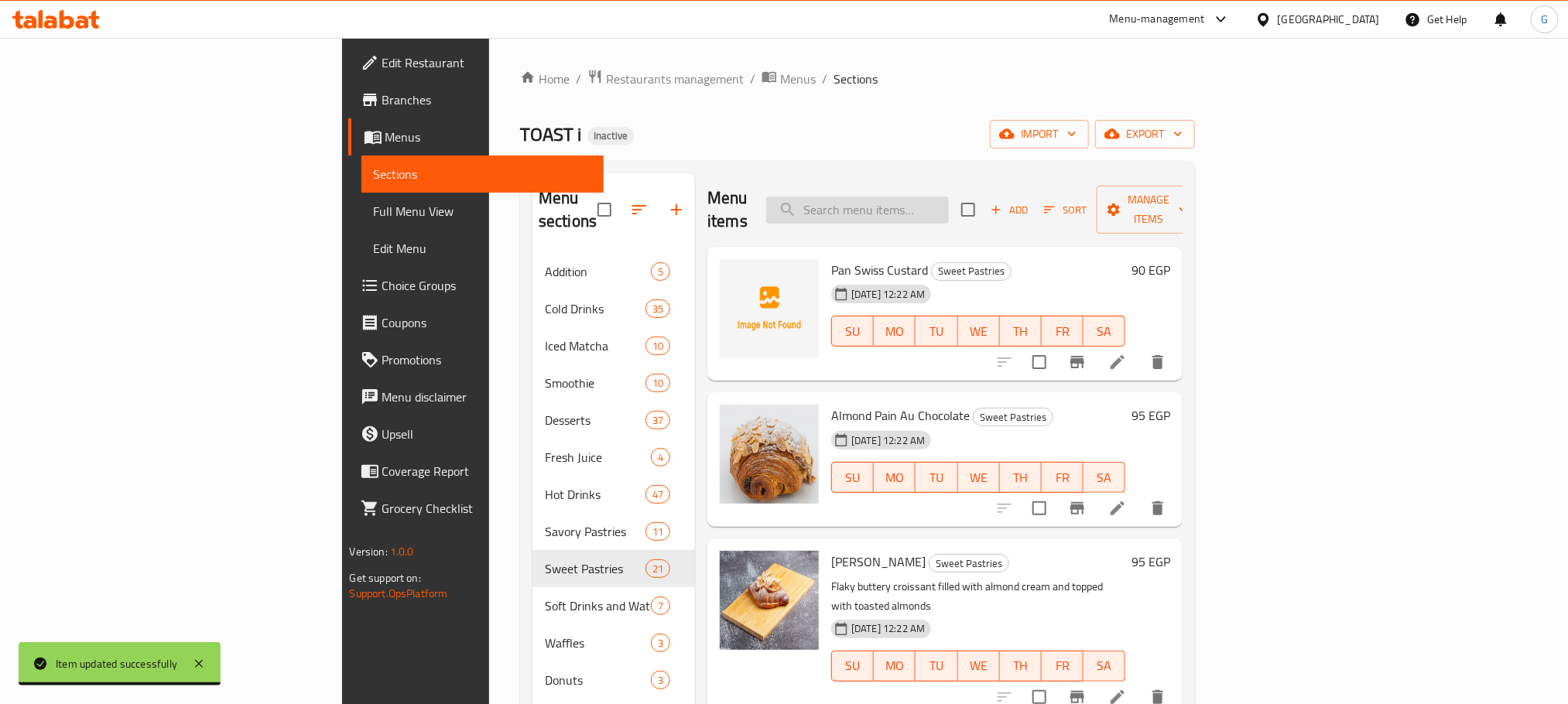
click at [934, 196] on input "search" at bounding box center [857, 209] width 182 height 27
paste input "Pain Au Chocolate"
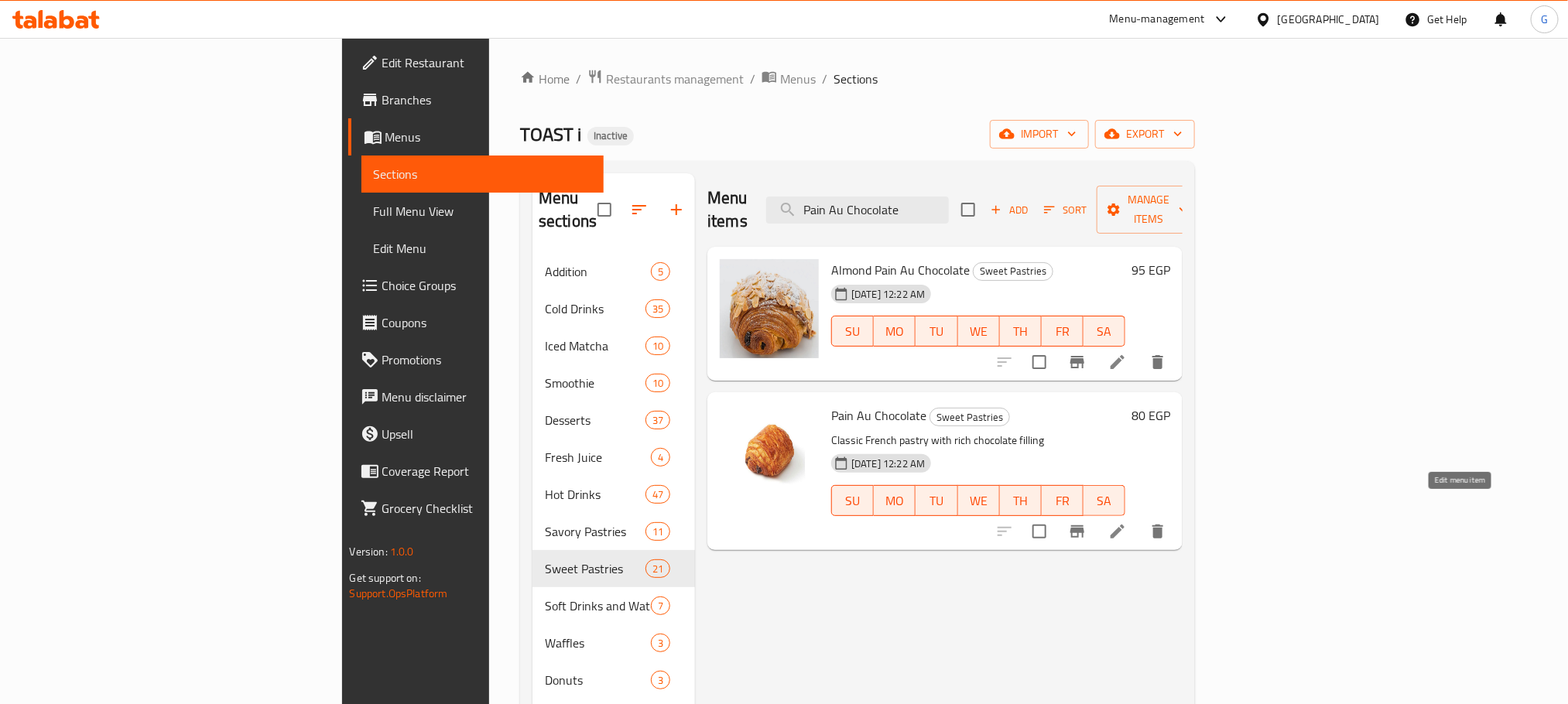
type input "Pain Au Chocolate"
click at [1127, 522] on icon at bounding box center [1117, 531] width 19 height 19
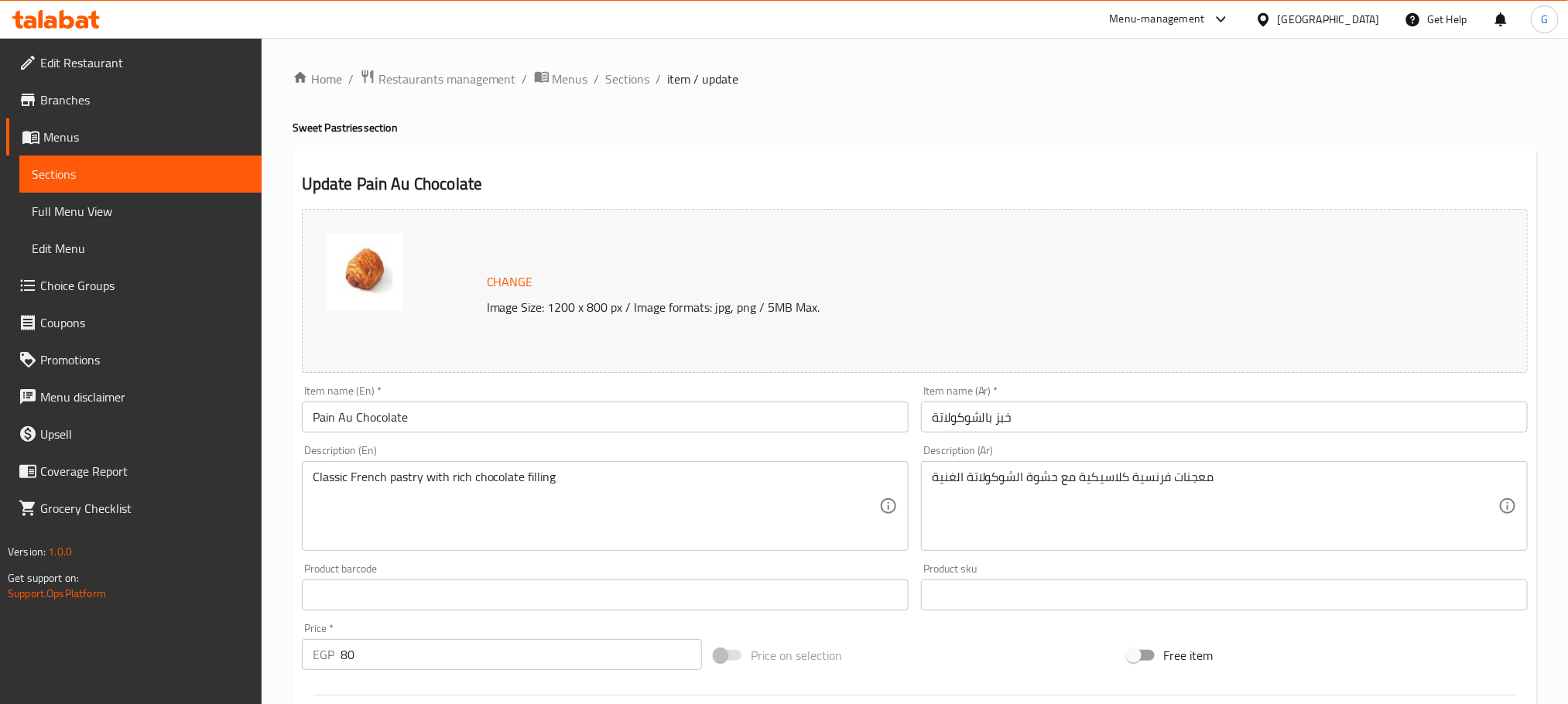
click at [348, 423] on input "Pain Au Chocolate" at bounding box center [605, 417] width 607 height 31
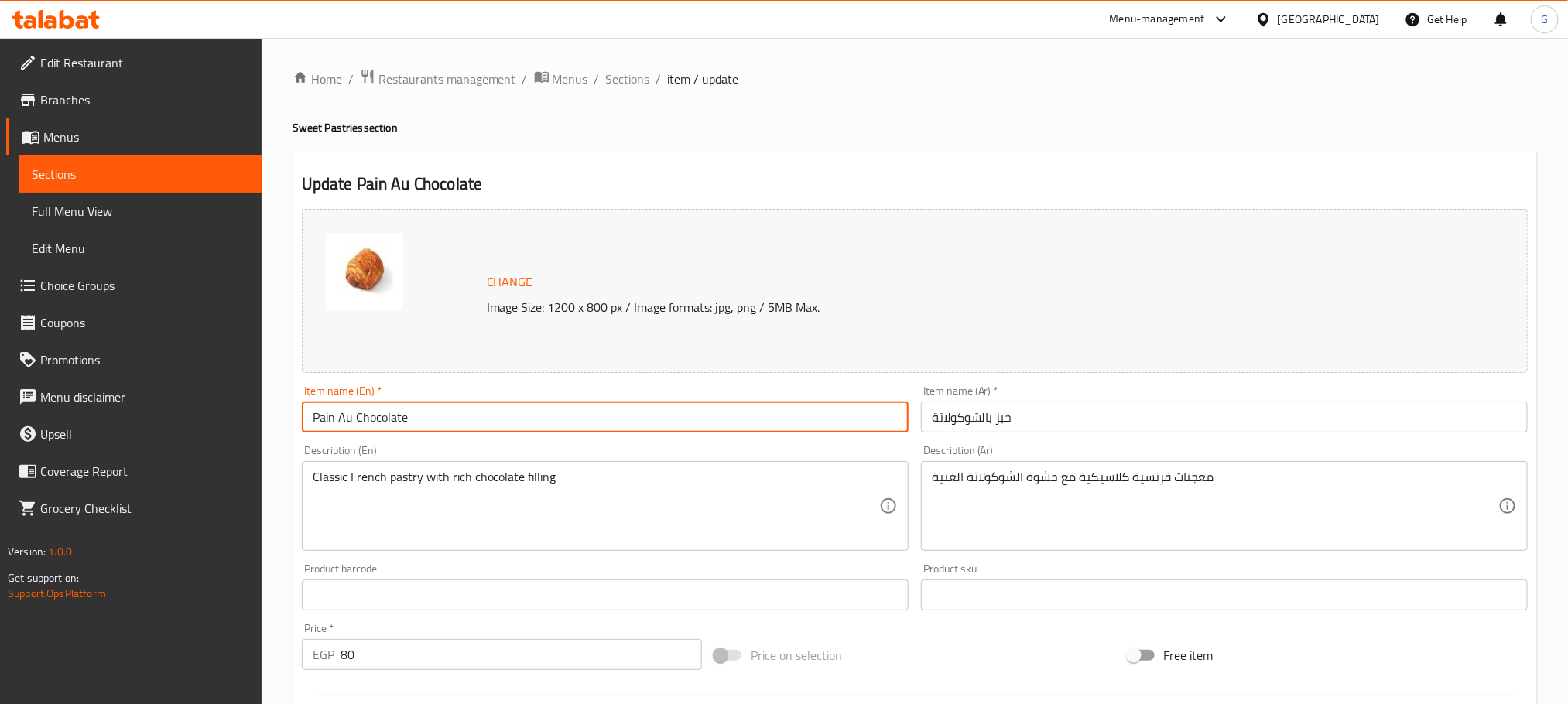
click at [348, 423] on input "Pain Au Chocolate" at bounding box center [605, 417] width 607 height 31
click at [1005, 416] on input "خبز بالشوكولاتة" at bounding box center [1224, 417] width 607 height 31
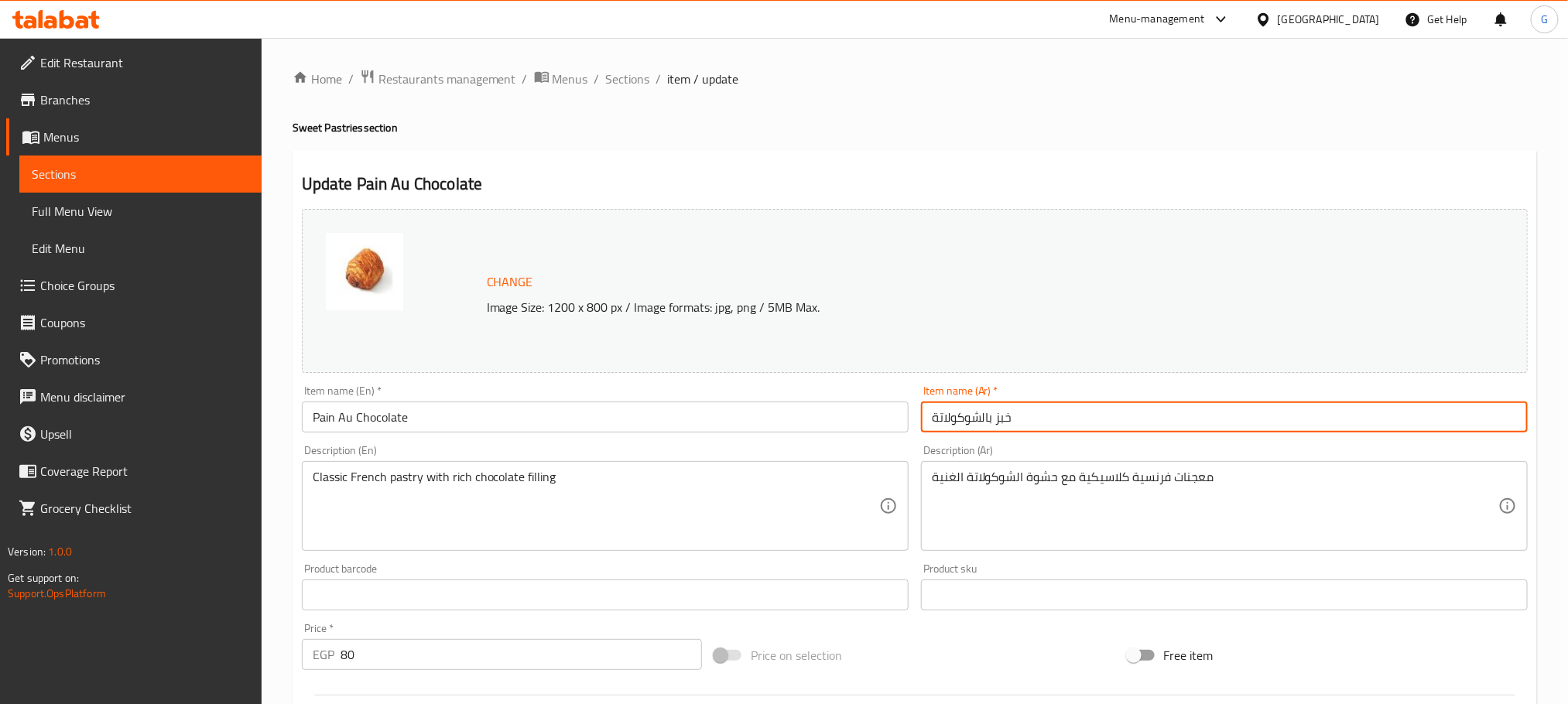
click at [1005, 416] on input "خبز بالشوكولاتة" at bounding box center [1224, 417] width 607 height 31
type input "بان اوه بالشوكولاتة"
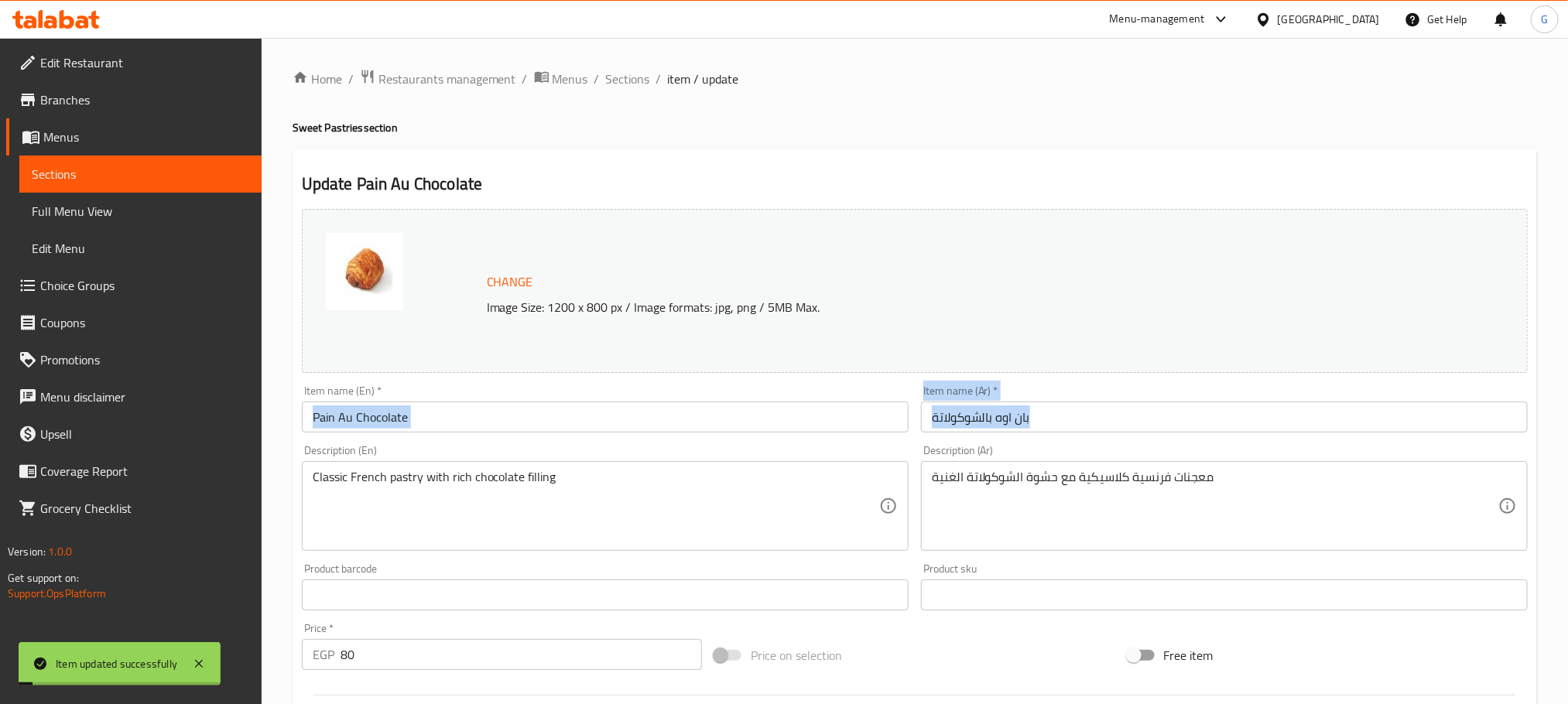
drag, startPoint x: 549, startPoint y: 441, endPoint x: 548, endPoint y: 429, distance: 12.0
click at [548, 429] on div "Change Image Size: 1200 x 800 px / Image formats: jpg, png / 5MB Max. Item name…" at bounding box center [915, 547] width 1238 height 689
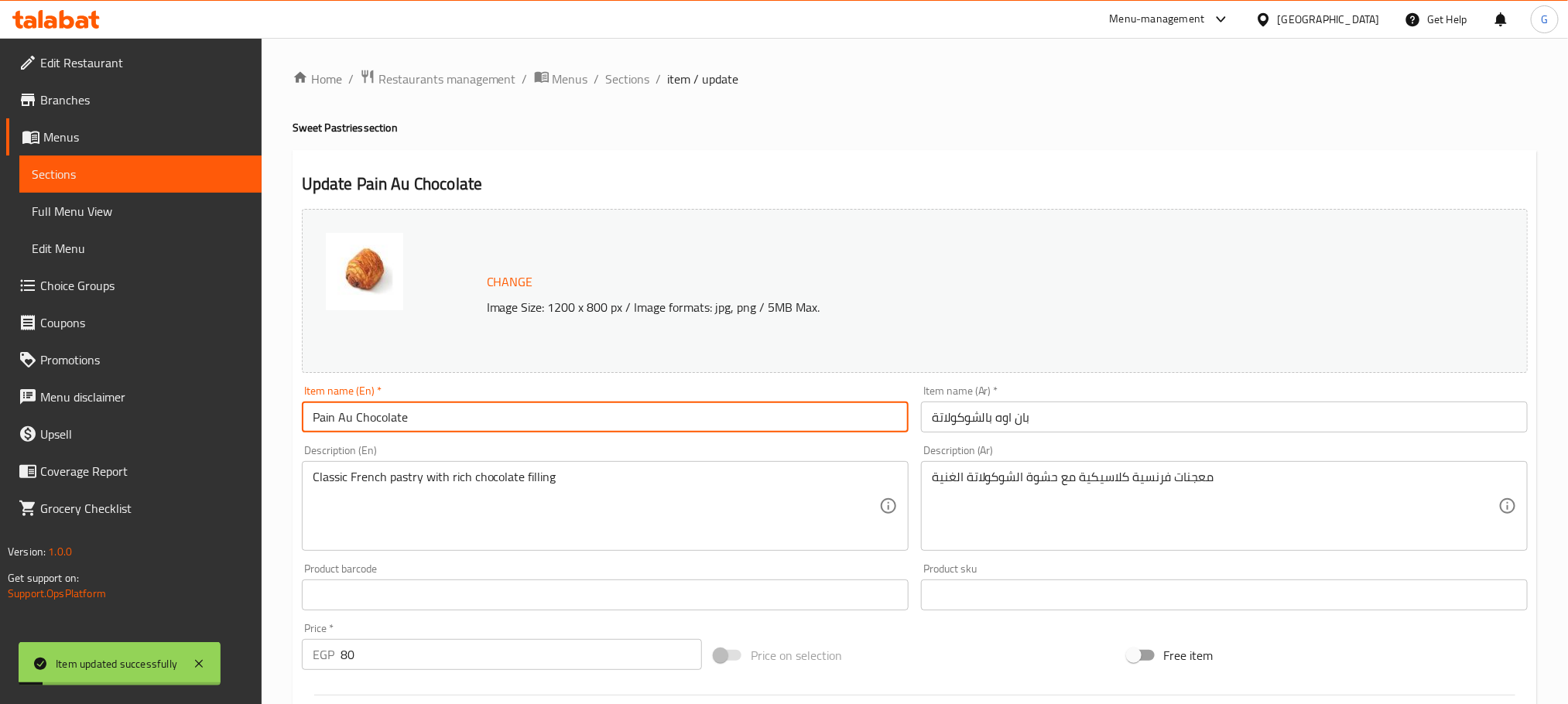
click at [548, 429] on input "Pain Au Chocolate" at bounding box center [605, 417] width 607 height 31
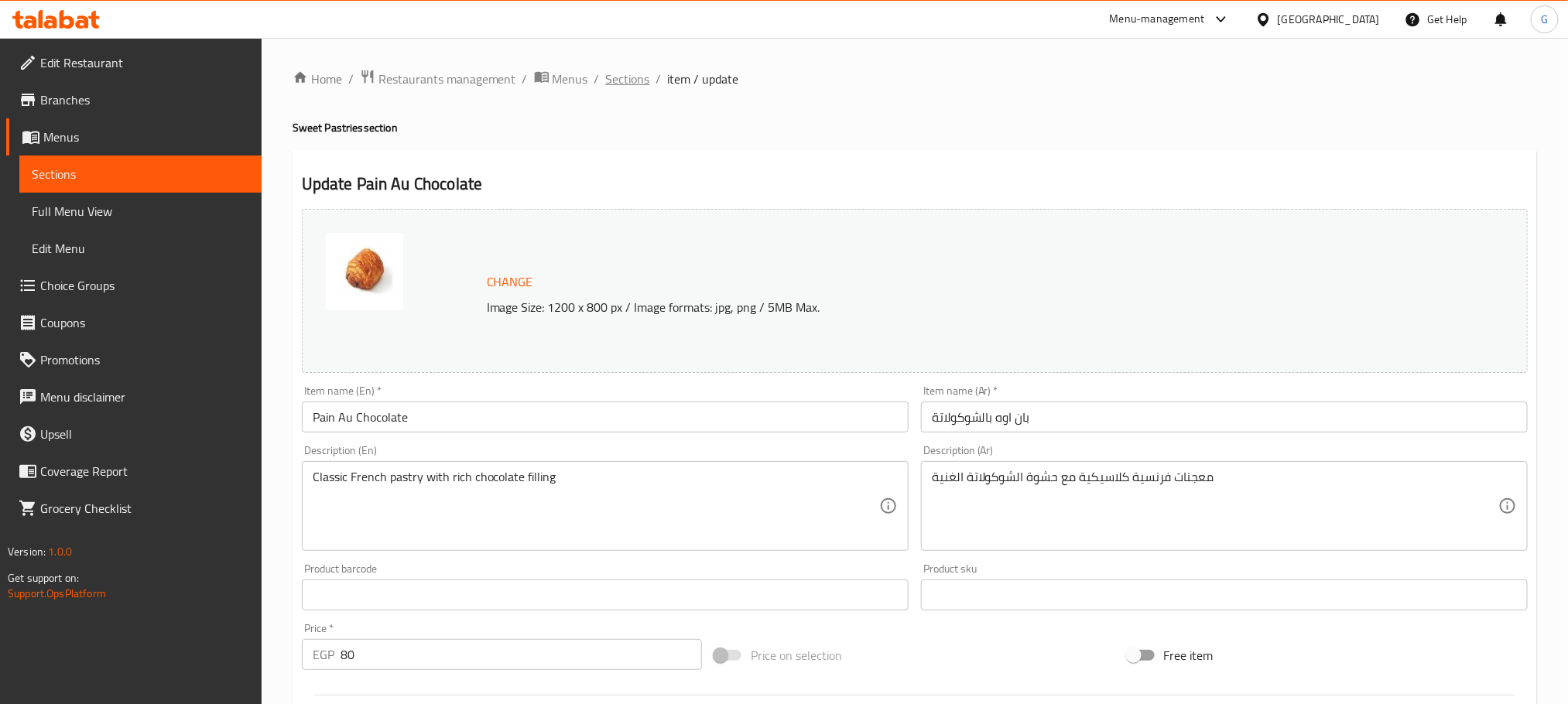
click at [626, 81] on span "Sections" at bounding box center [628, 78] width 44 height 19
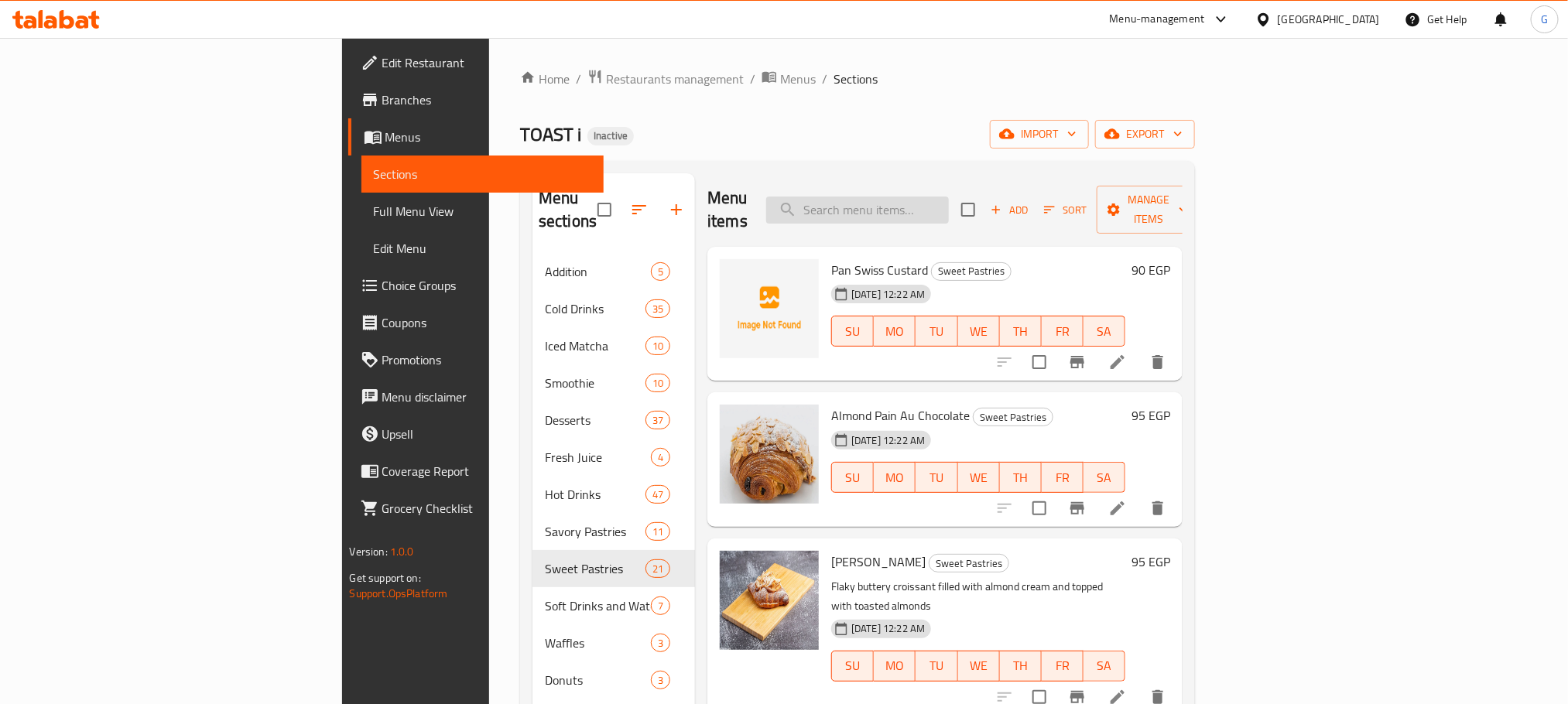
click at [947, 196] on input "search" at bounding box center [857, 209] width 182 height 27
paste input "Cheesecake - Whole Tart"
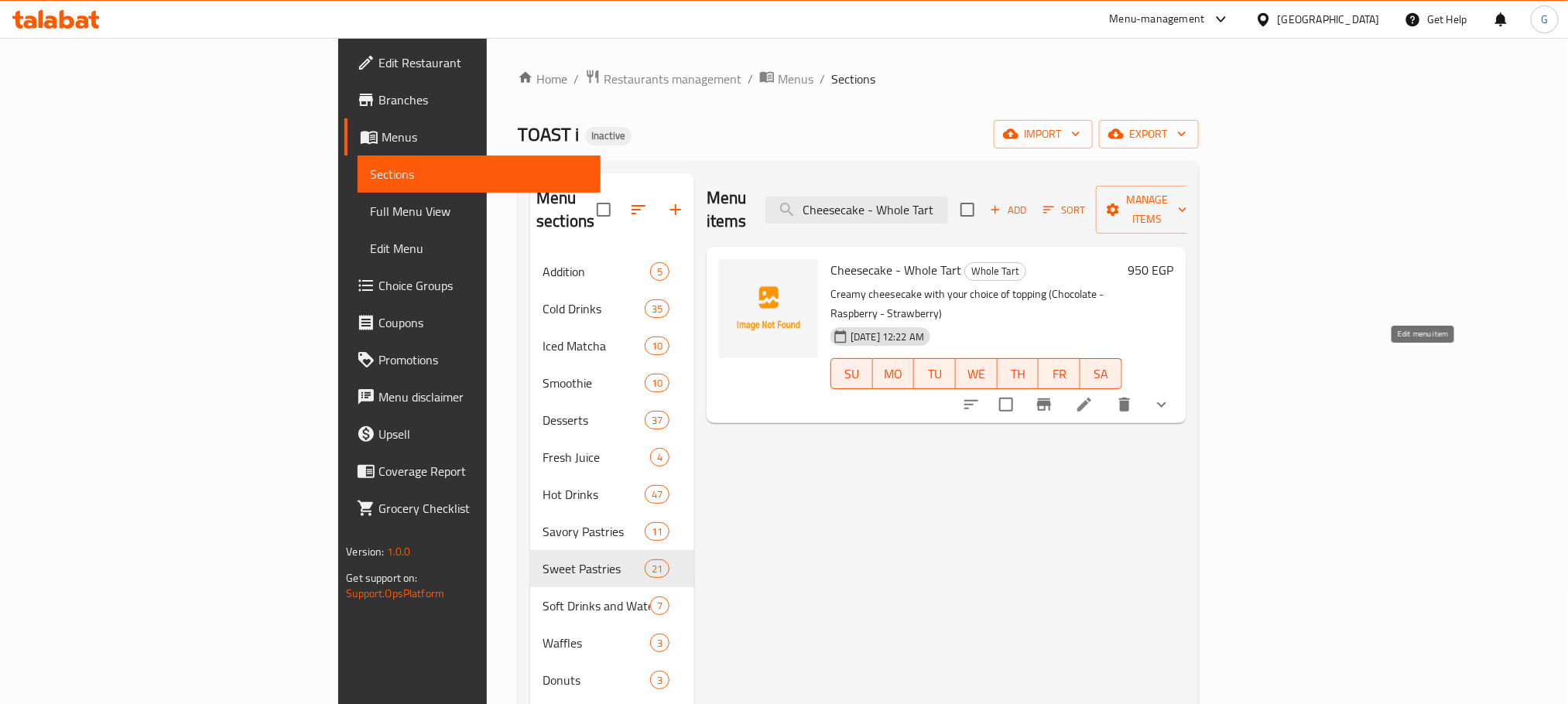
type input "Cheesecake - Whole Tart"
click at [1094, 396] on icon at bounding box center [1085, 405] width 19 height 19
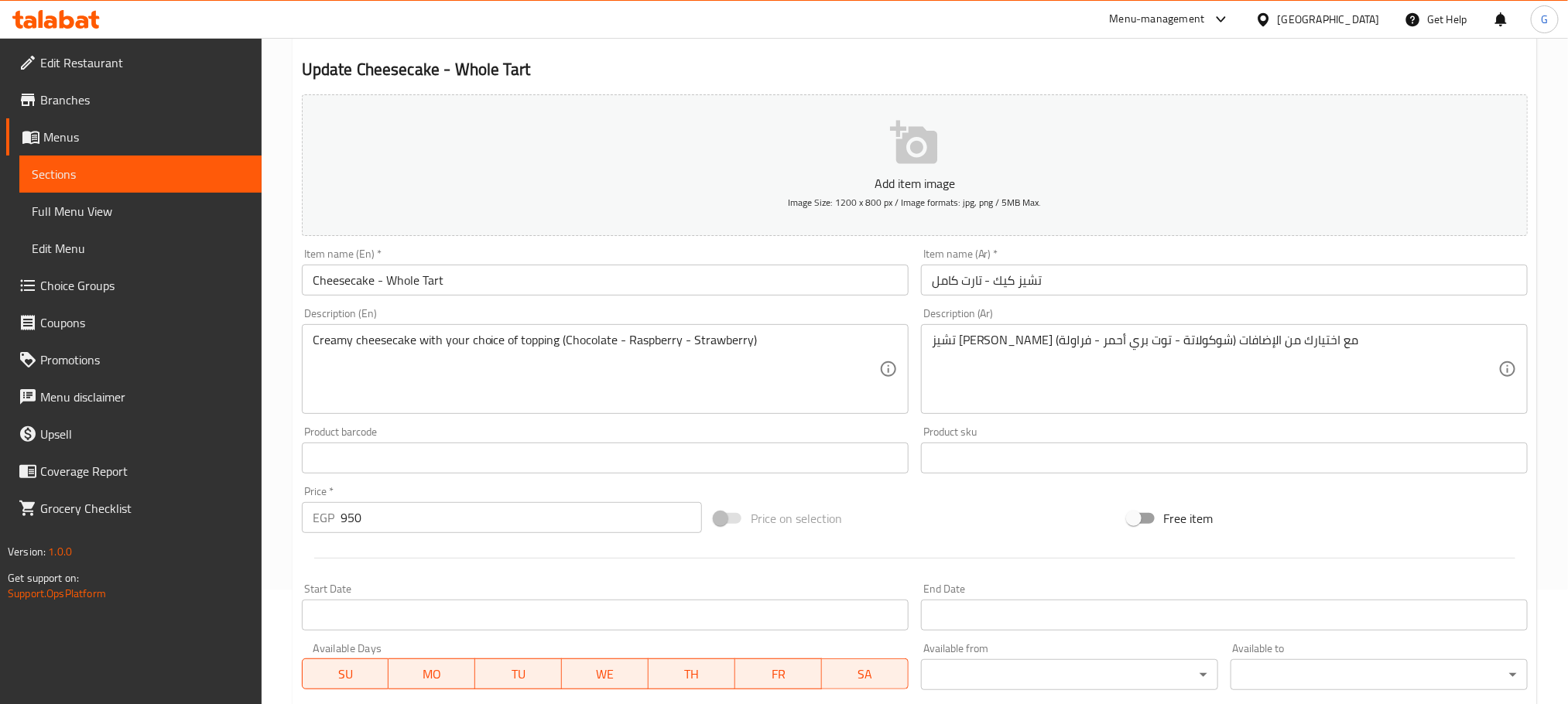
scroll to position [415, 0]
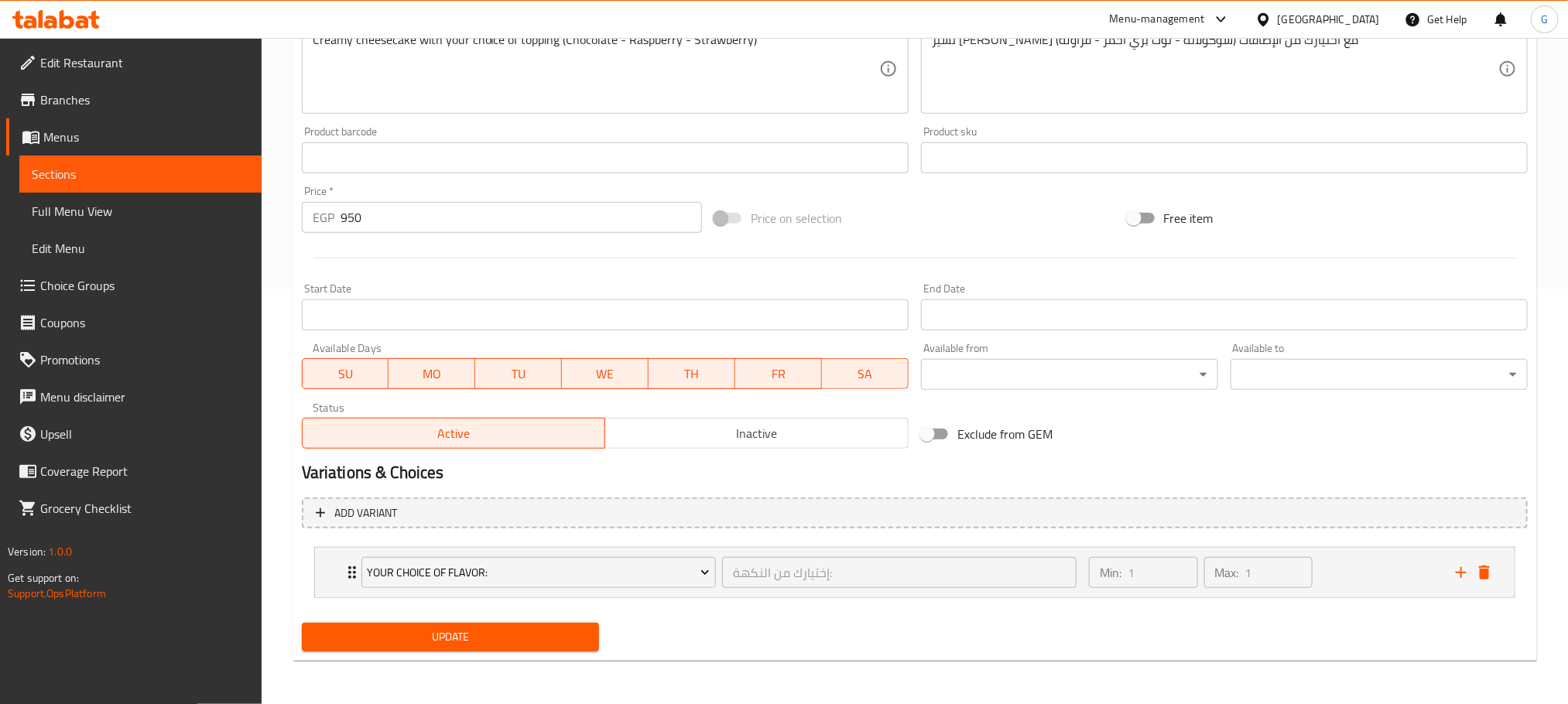
click at [111, 285] on span "Choice Groups" at bounding box center [145, 285] width 209 height 19
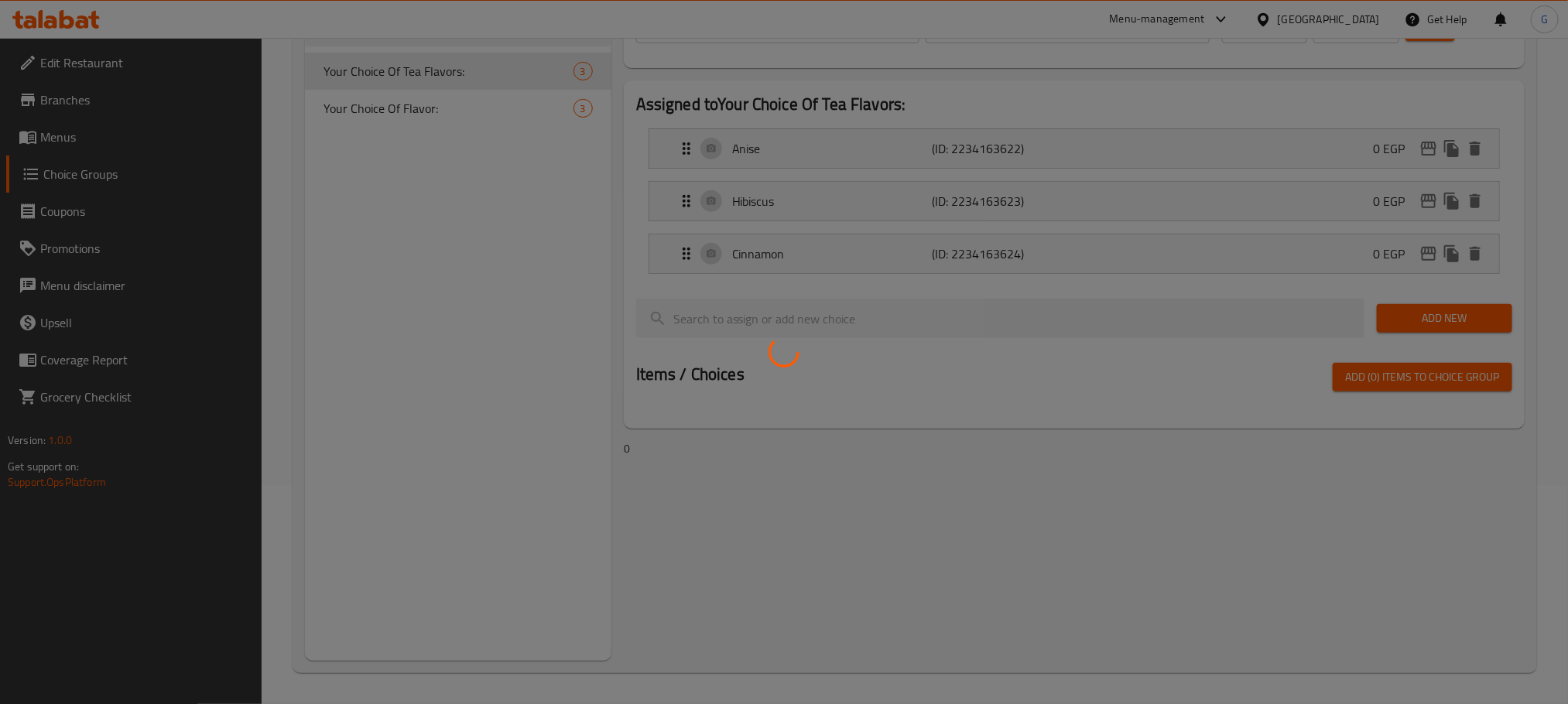
scroll to position [219, 0]
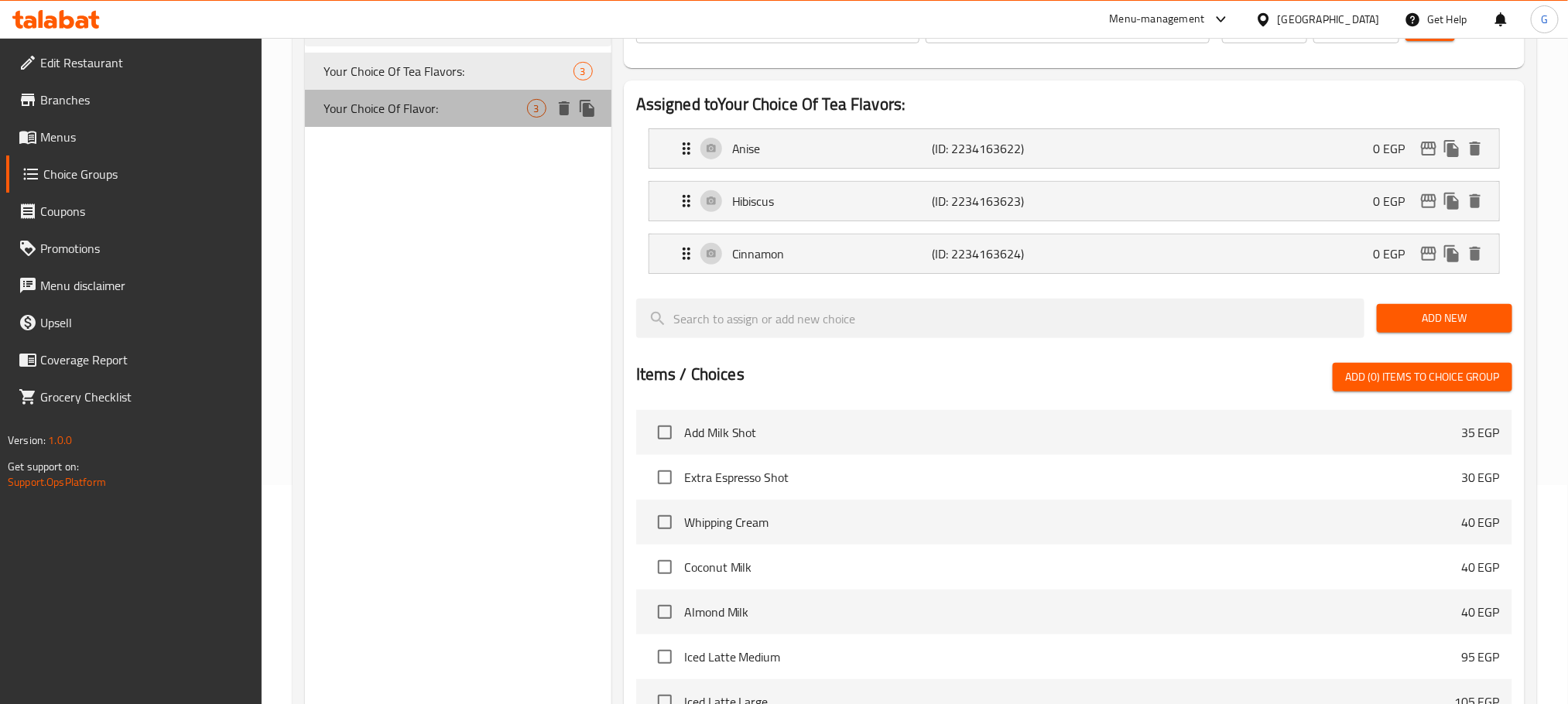
click at [428, 119] on div "Your Choice Of Flavor: 3" at bounding box center [458, 108] width 307 height 37
type input "Your Choice Of Flavor:"
type input "إختيارك من النكهة:"
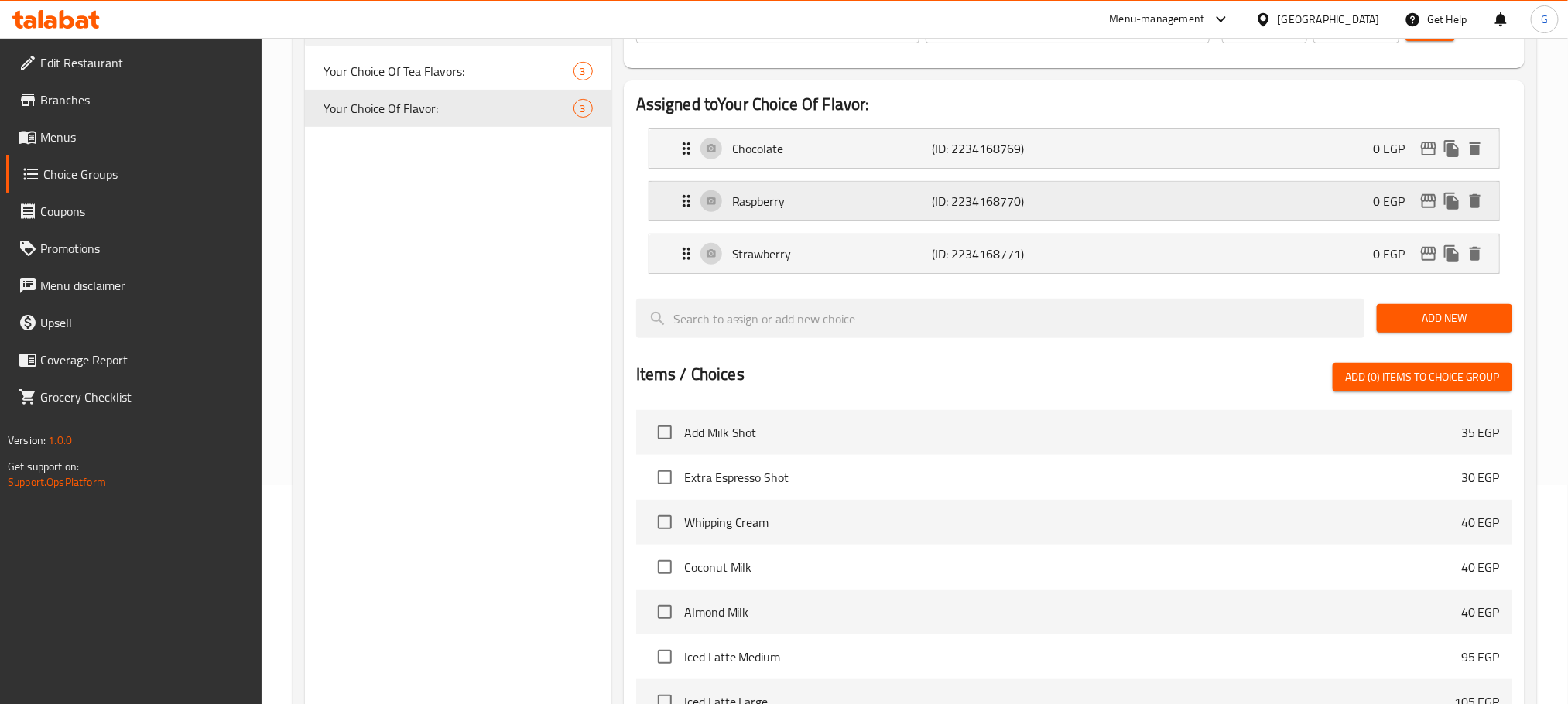
click at [957, 207] on p "(ID: 2234168770)" at bounding box center [998, 201] width 133 height 19
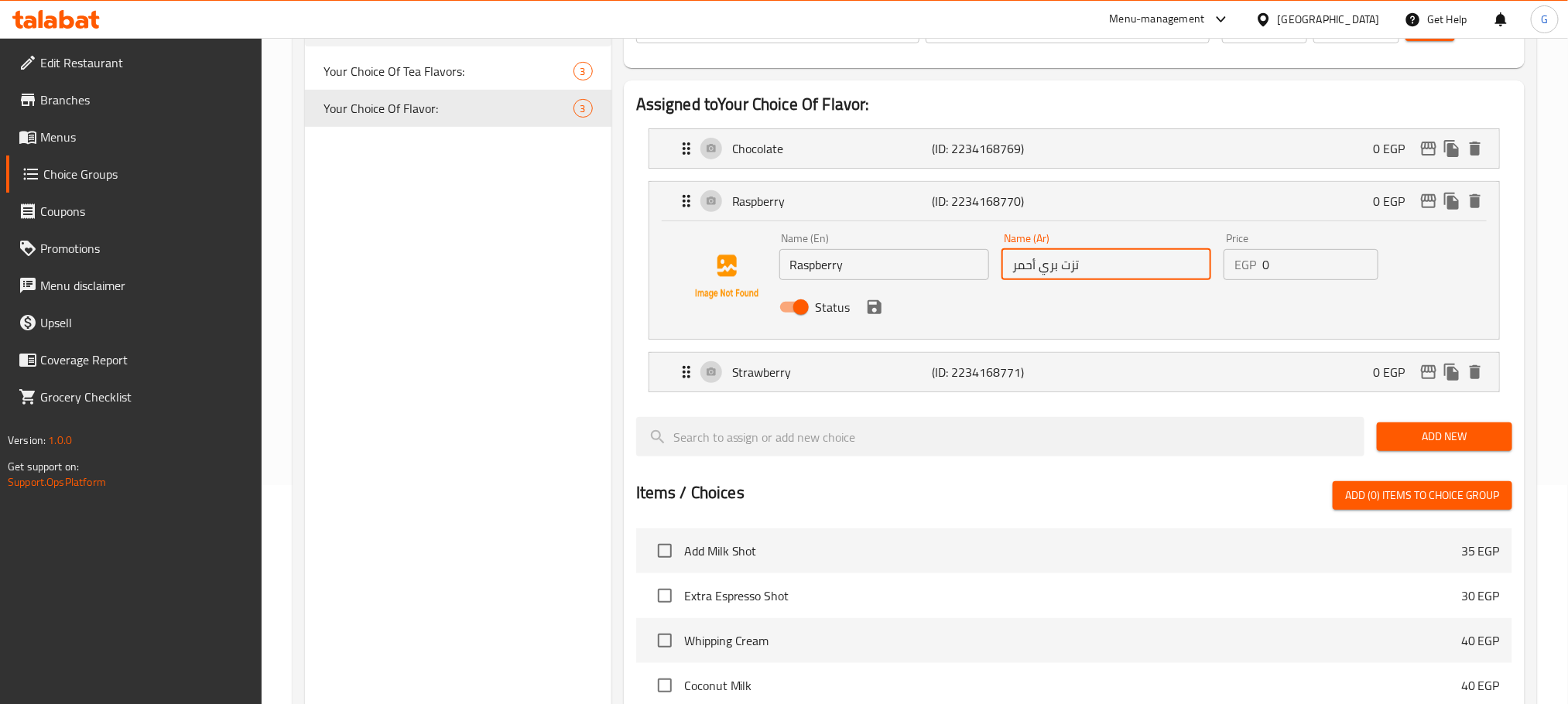
click at [1074, 270] on input "تزت بري أحمر" at bounding box center [1107, 265] width 209 height 31
click at [878, 307] on icon "save" at bounding box center [874, 307] width 14 height 14
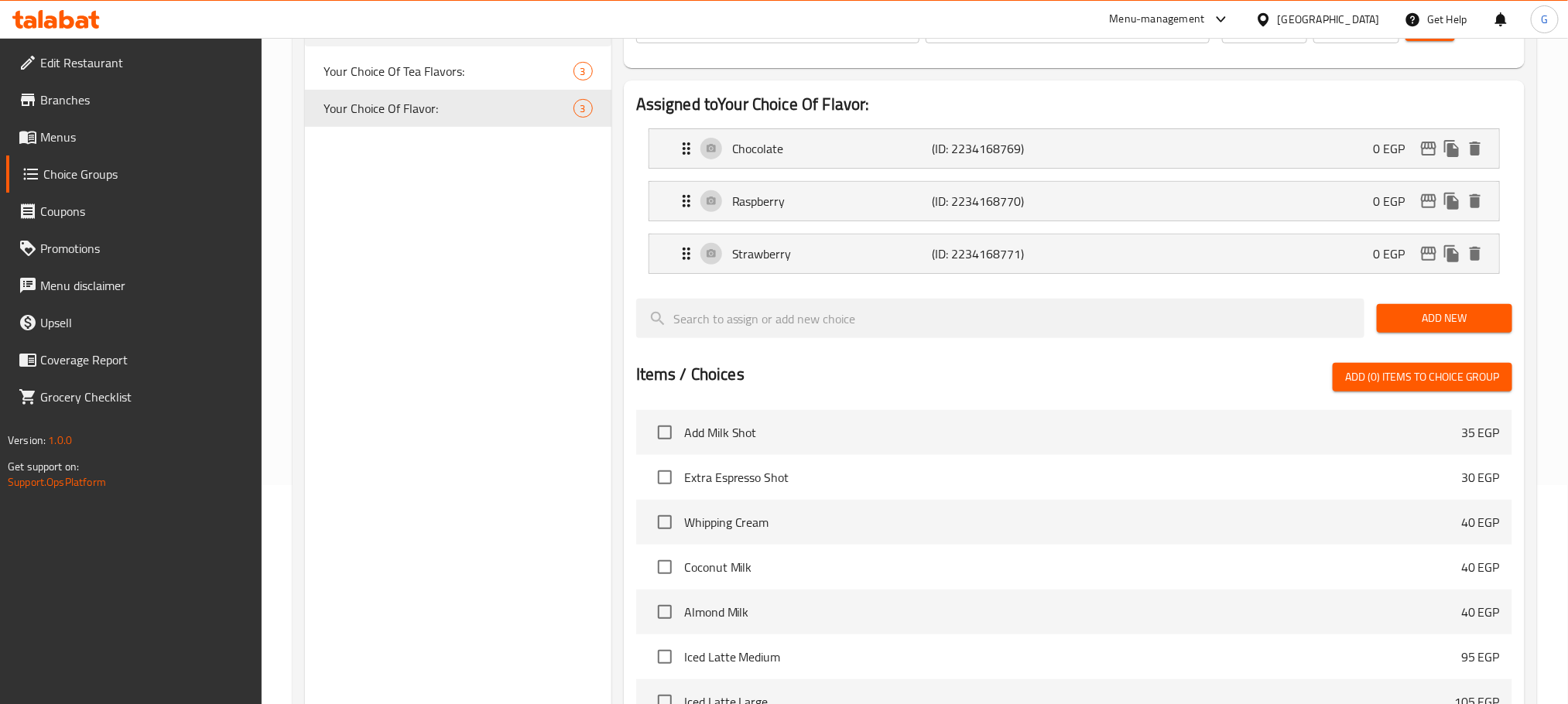
type input "توت بري أحمر"
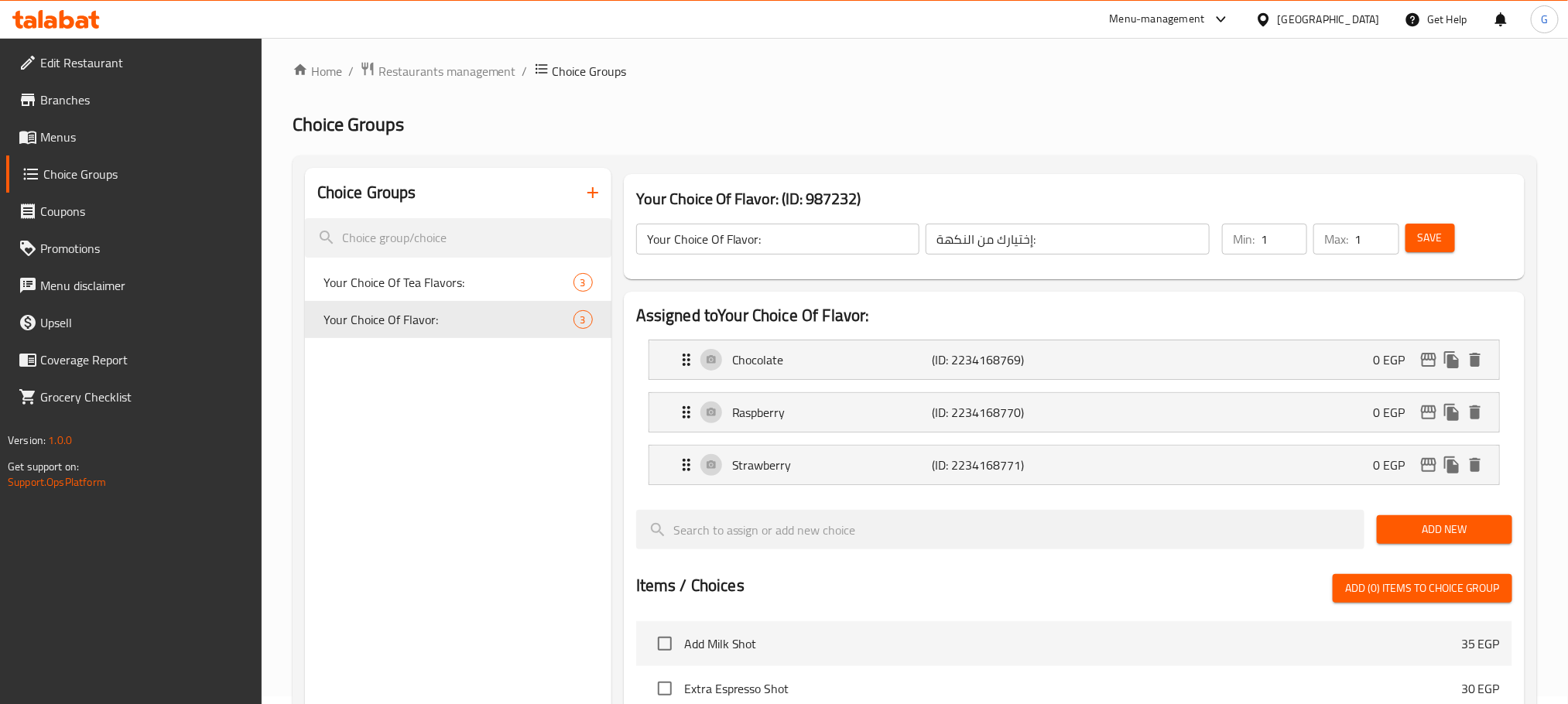
scroll to position [0, 0]
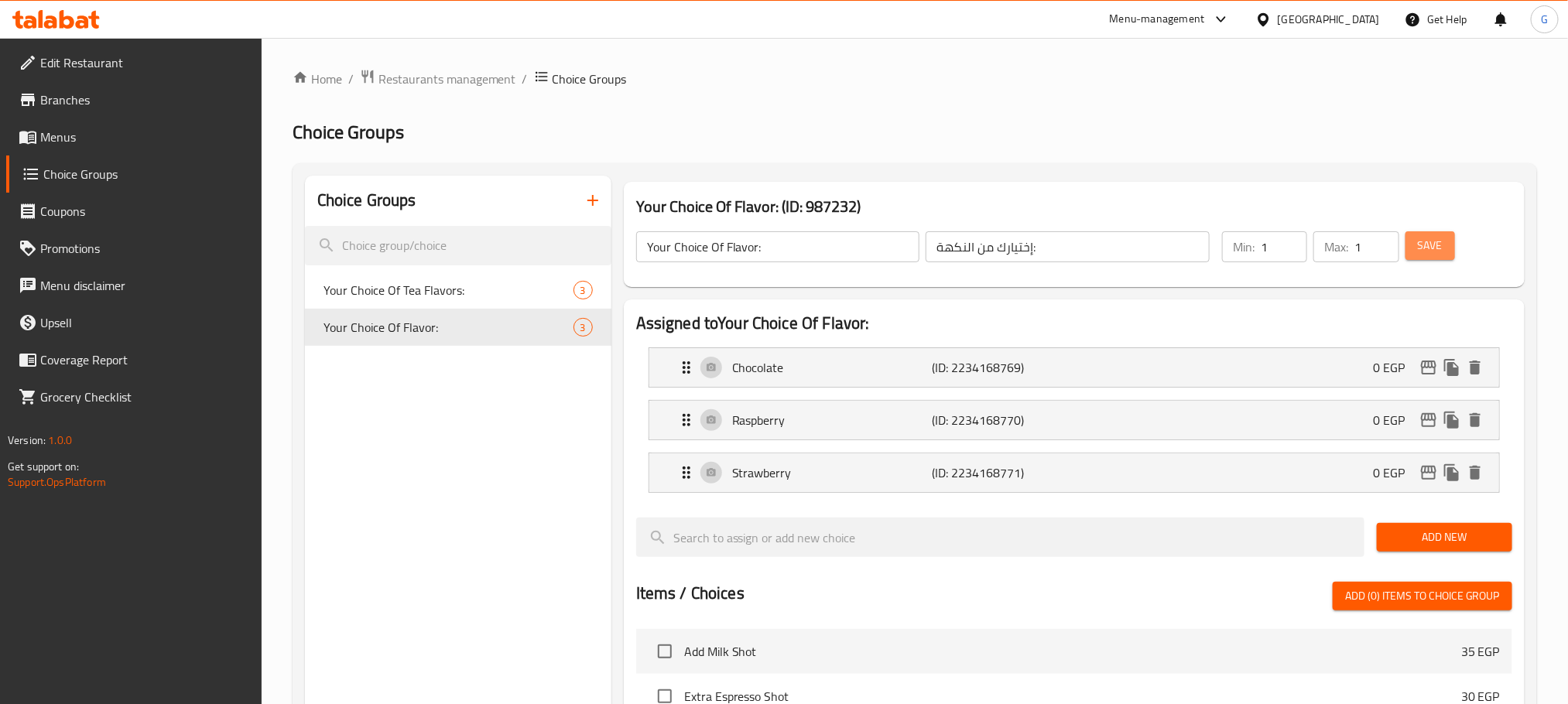
click at [1426, 253] on span "Save" at bounding box center [1431, 246] width 25 height 20
click at [125, 145] on span "Menus" at bounding box center [145, 137] width 209 height 19
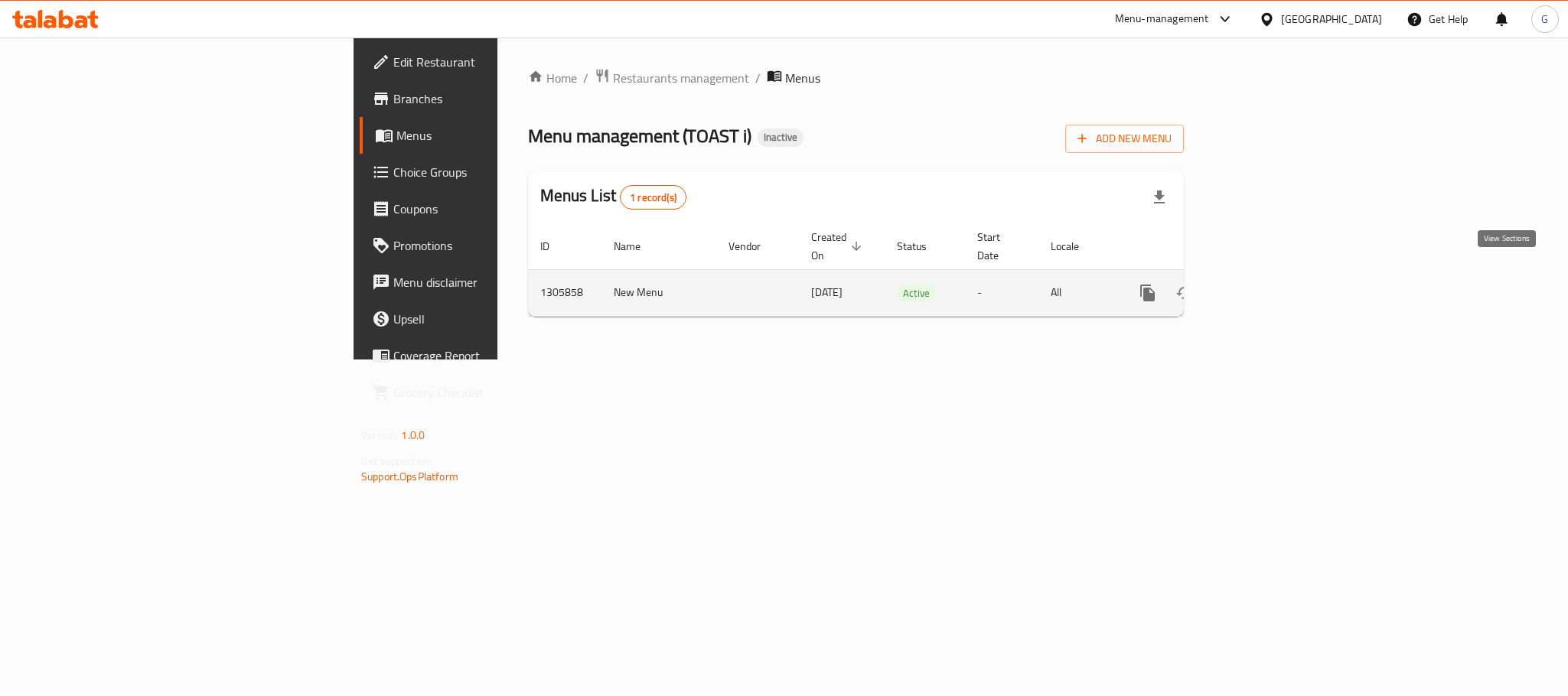
click at [1267, 284] on icon "enhanced table" at bounding box center [1258, 293] width 19 height 19
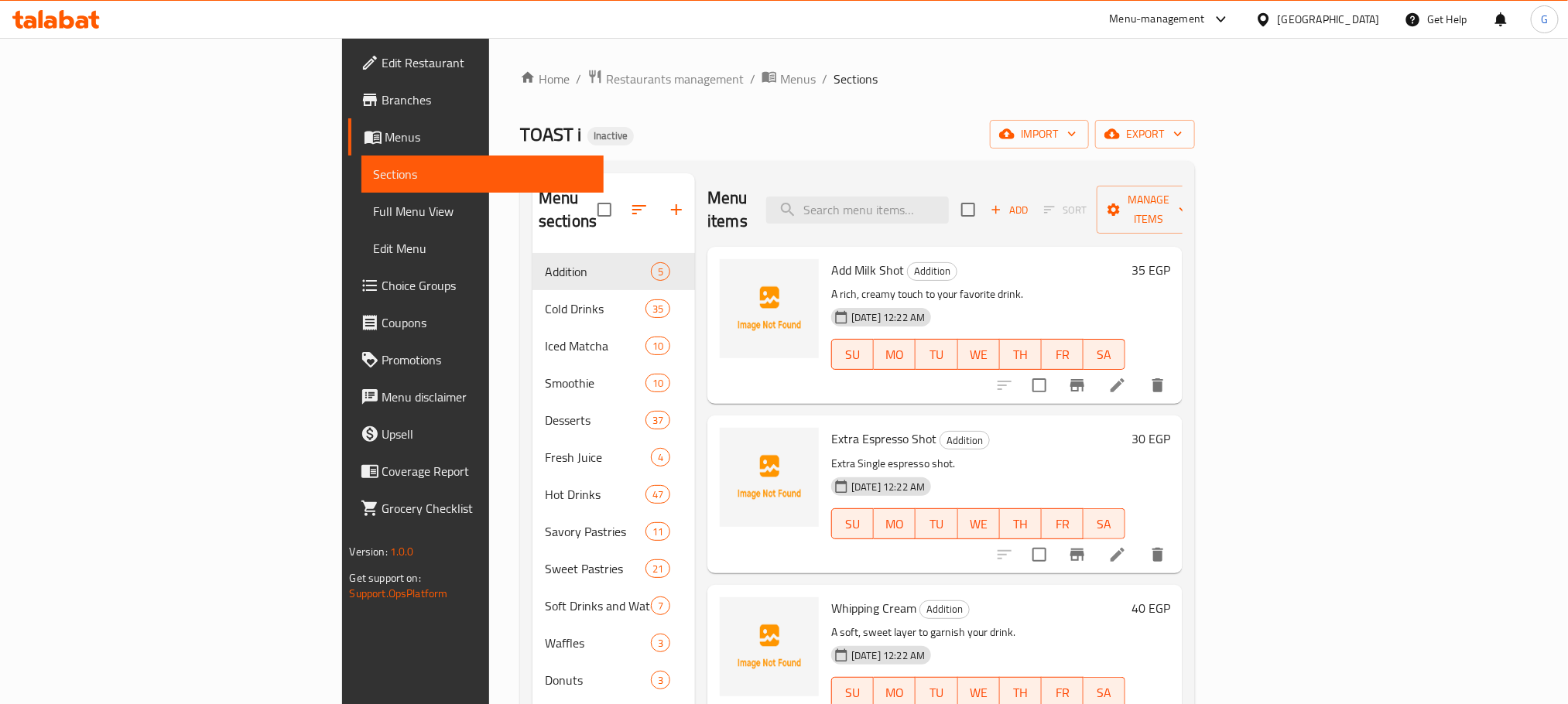
click at [1125, 285] on p "A rich, creamy touch to your favorite drink." at bounding box center [978, 294] width 294 height 20
click at [928, 196] on input "search" at bounding box center [857, 209] width 182 height 27
paste input "Molten Chocolate Cake"
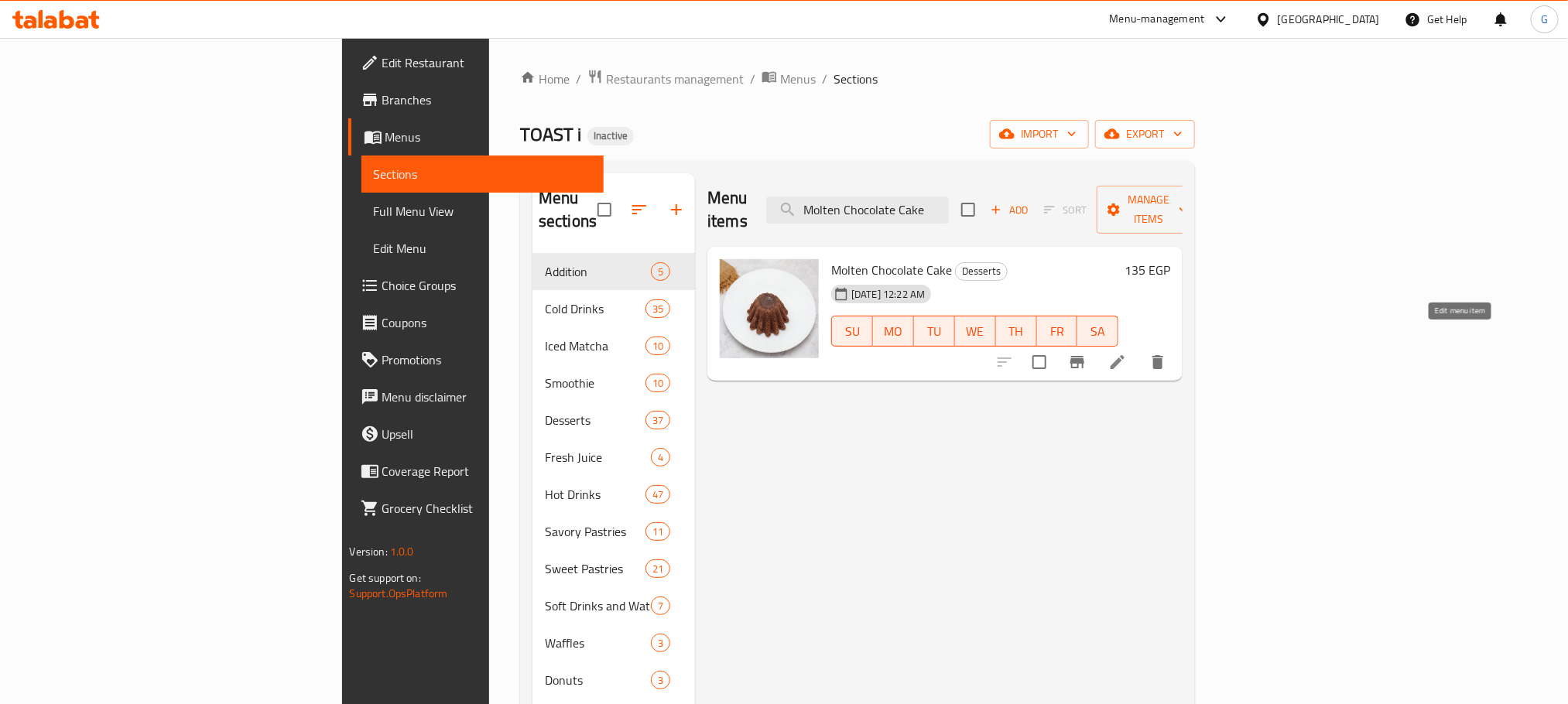
type input "Molten Chocolate Cake"
click at [1127, 353] on icon at bounding box center [1117, 362] width 19 height 19
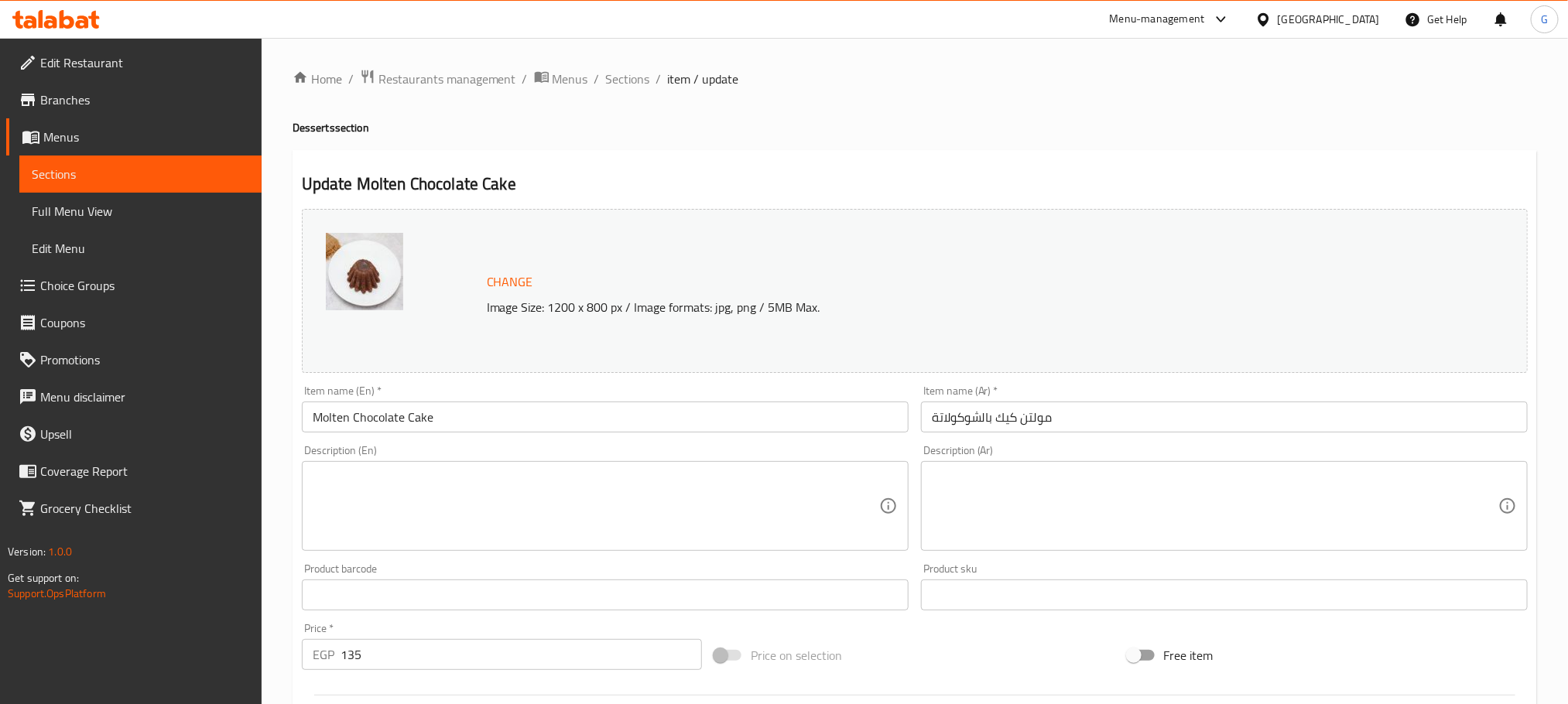
click at [534, 504] on textarea at bounding box center [595, 506] width 567 height 74
paste textarea "A molten chocolate cake, a rich and indulgent dessert with a gooey center."
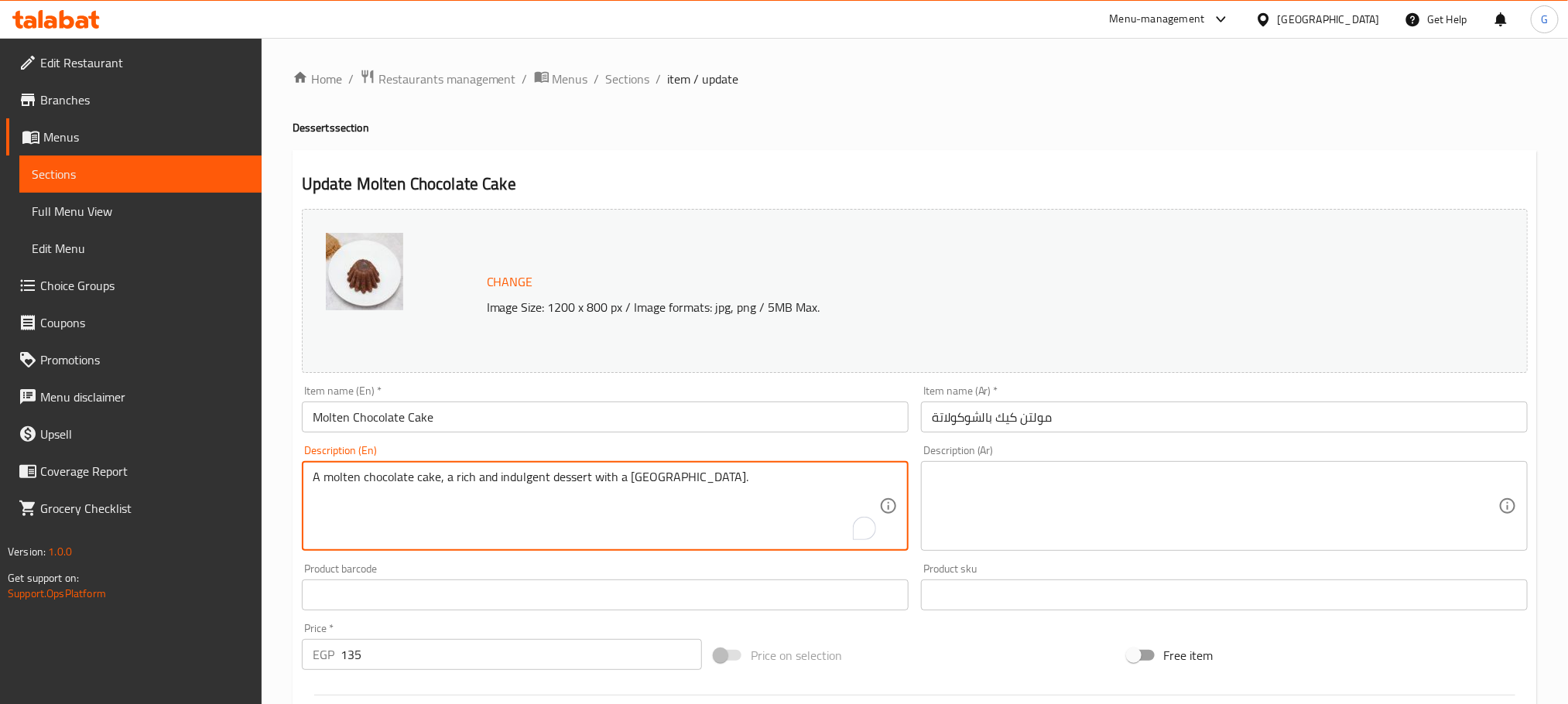
type textarea "A molten chocolate cake, a rich and indulgent dessert with a gooey center."
click at [1000, 474] on textarea at bounding box center [1215, 506] width 567 height 74
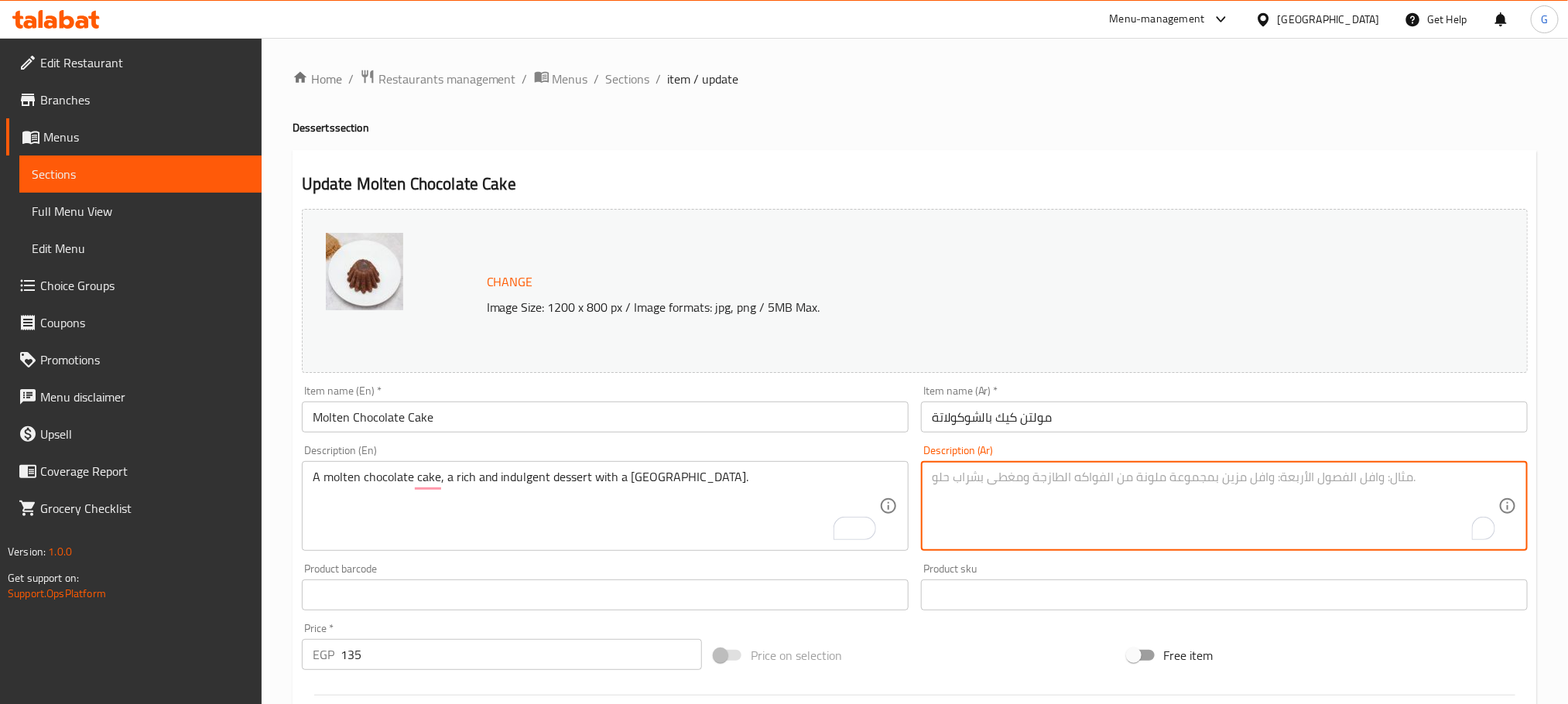
paste textarea "كعكة الشوكولاتة المنصهرة ، حلوى غنية ولذيذة مع مركز لزج."
type textarea "كعكة الشوكولاتة المنصهرة ، حلوى غنية ولذيذة مع مركز لزج."
click at [1038, 413] on input "مولتن كيك بالشوكولاتة" at bounding box center [1224, 417] width 607 height 31
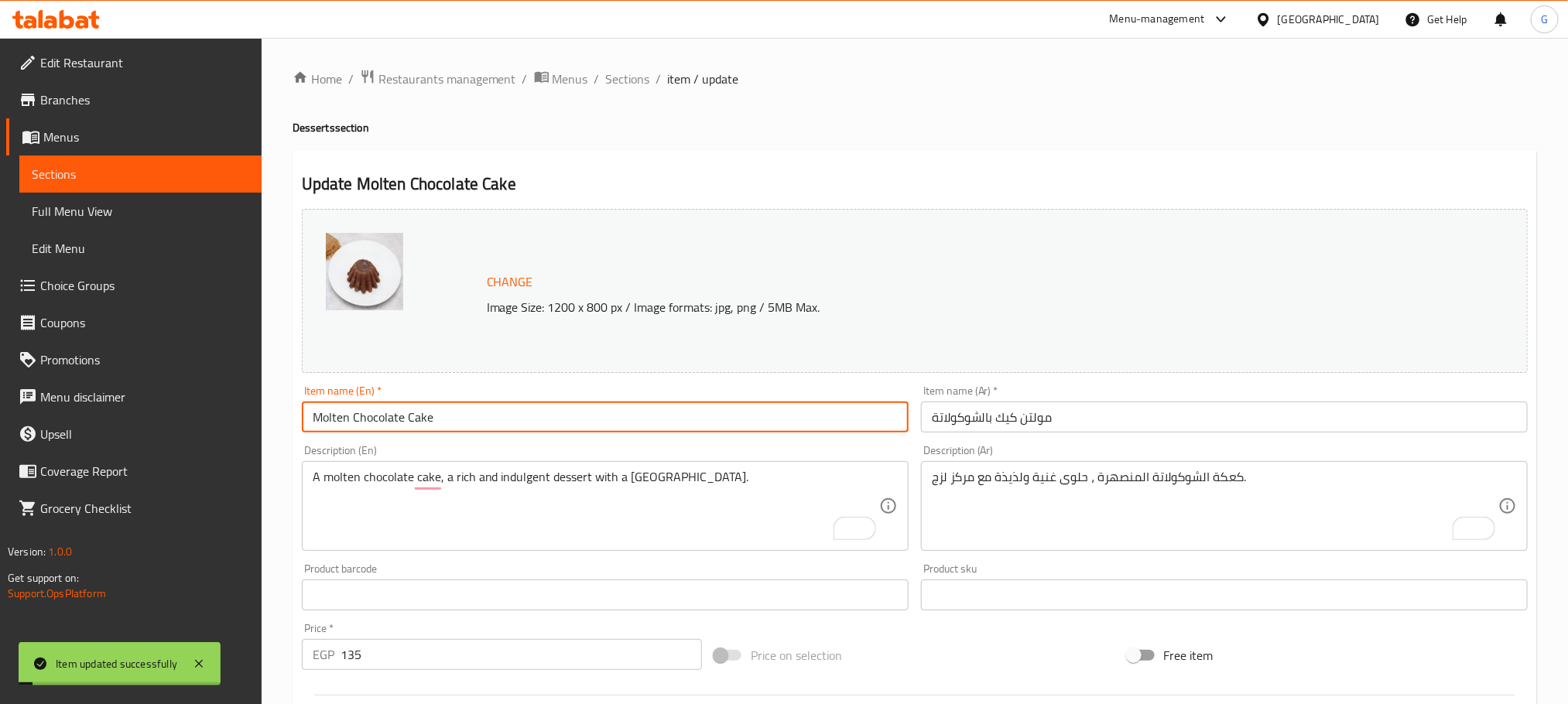
click at [439, 430] on input "Molten Chocolate Cake" at bounding box center [605, 417] width 607 height 31
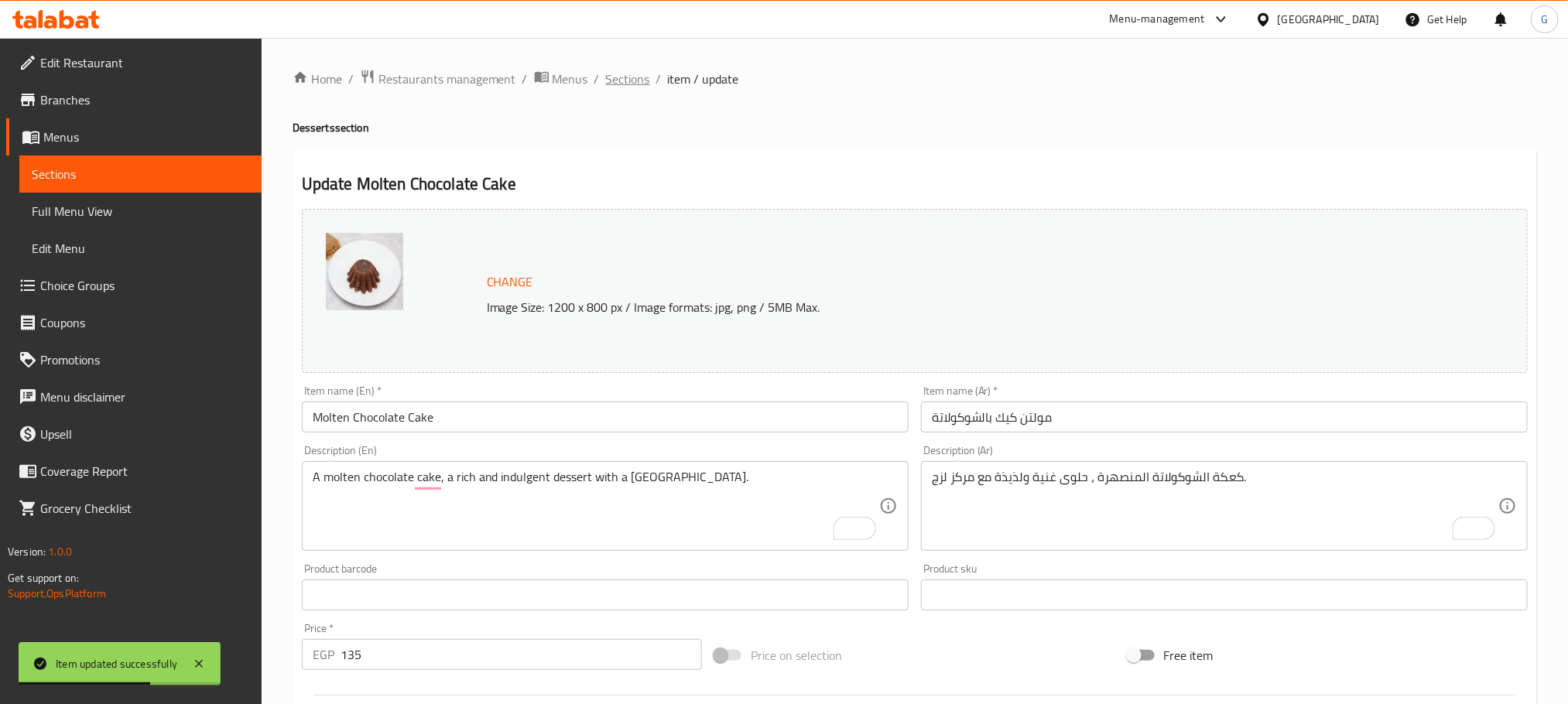
click at [632, 81] on span "Sections" at bounding box center [628, 78] width 44 height 19
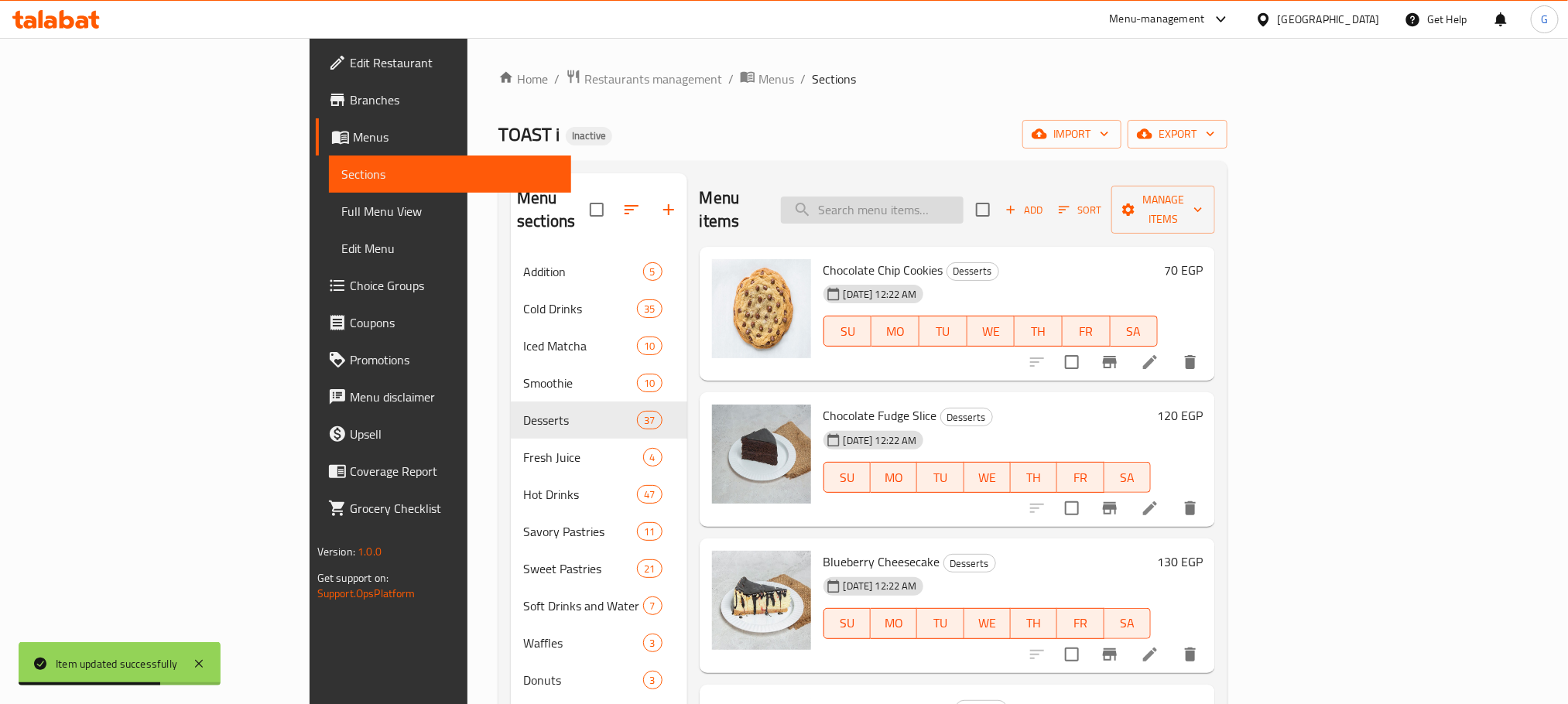
click at [946, 207] on input "search" at bounding box center [872, 209] width 182 height 27
paste input "Plain Cheesecake"
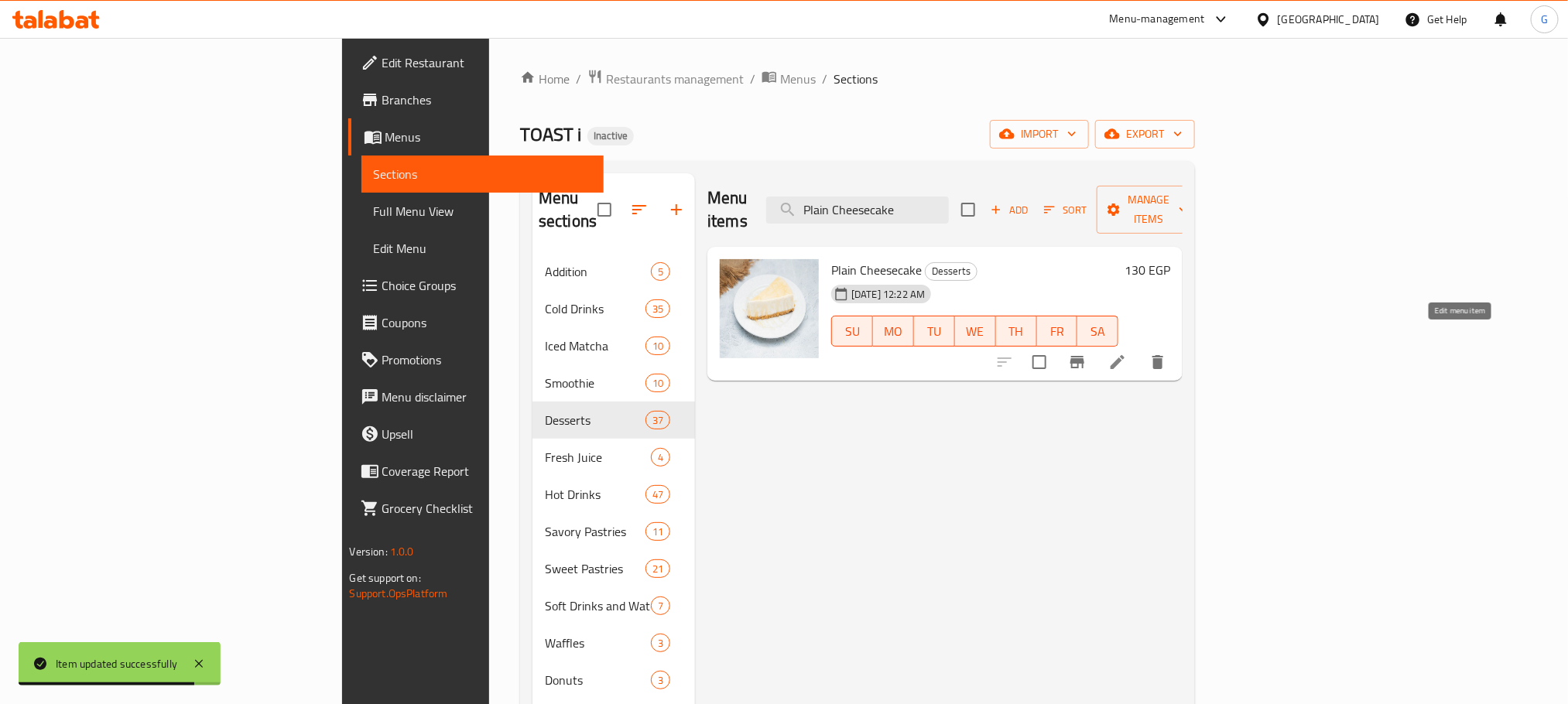
type input "Plain Cheesecake"
click at [1127, 353] on icon at bounding box center [1117, 362] width 19 height 19
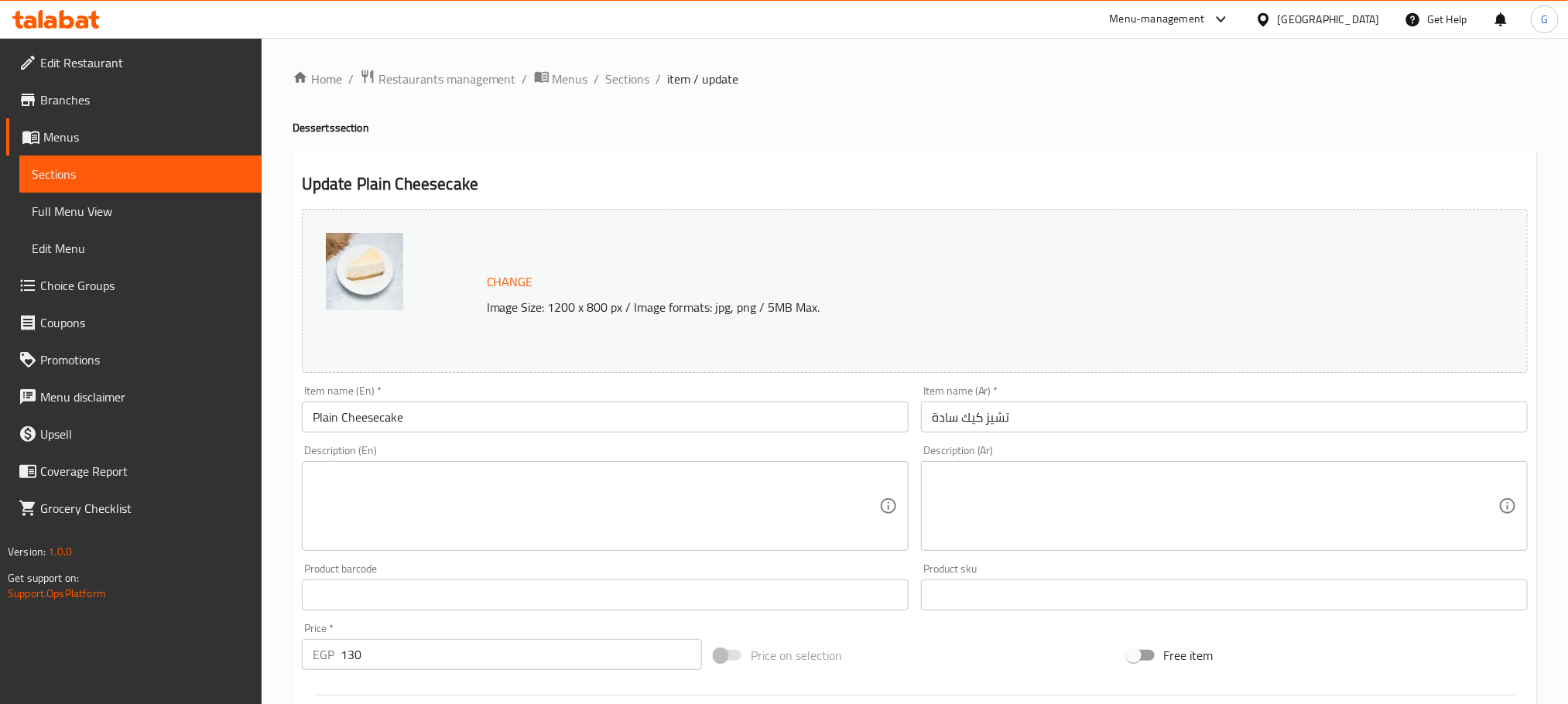
click at [511, 467] on div "Description (En)" at bounding box center [605, 506] width 607 height 90
paste textarea "A creamy and smooth cheesecake without any added flavors."
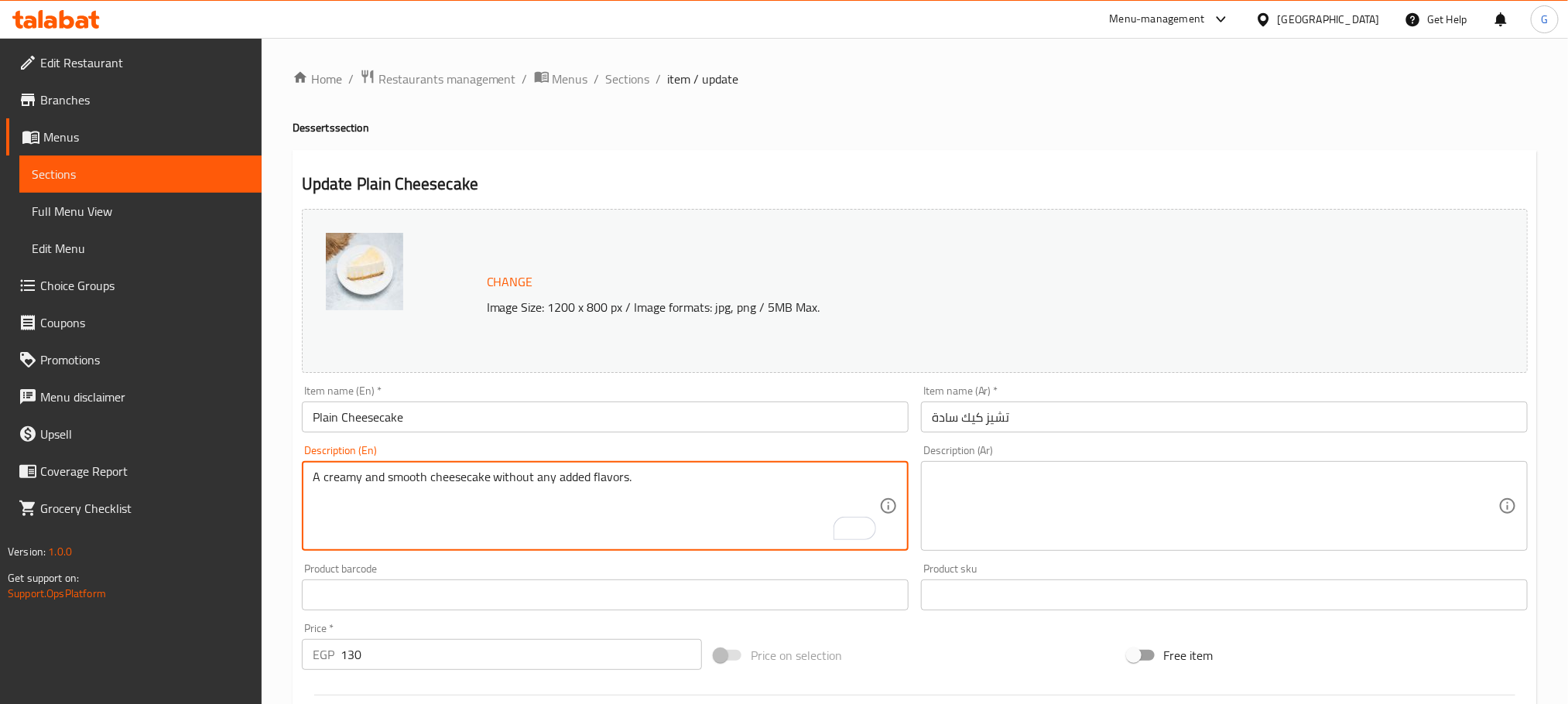
type textarea "A creamy and smooth cheesecake without any added flavors."
click at [1030, 497] on textarea at bounding box center [1215, 506] width 567 height 74
paste textarea "تشيز كيك كريمي وناعم بدون أي نكهات مضافة."
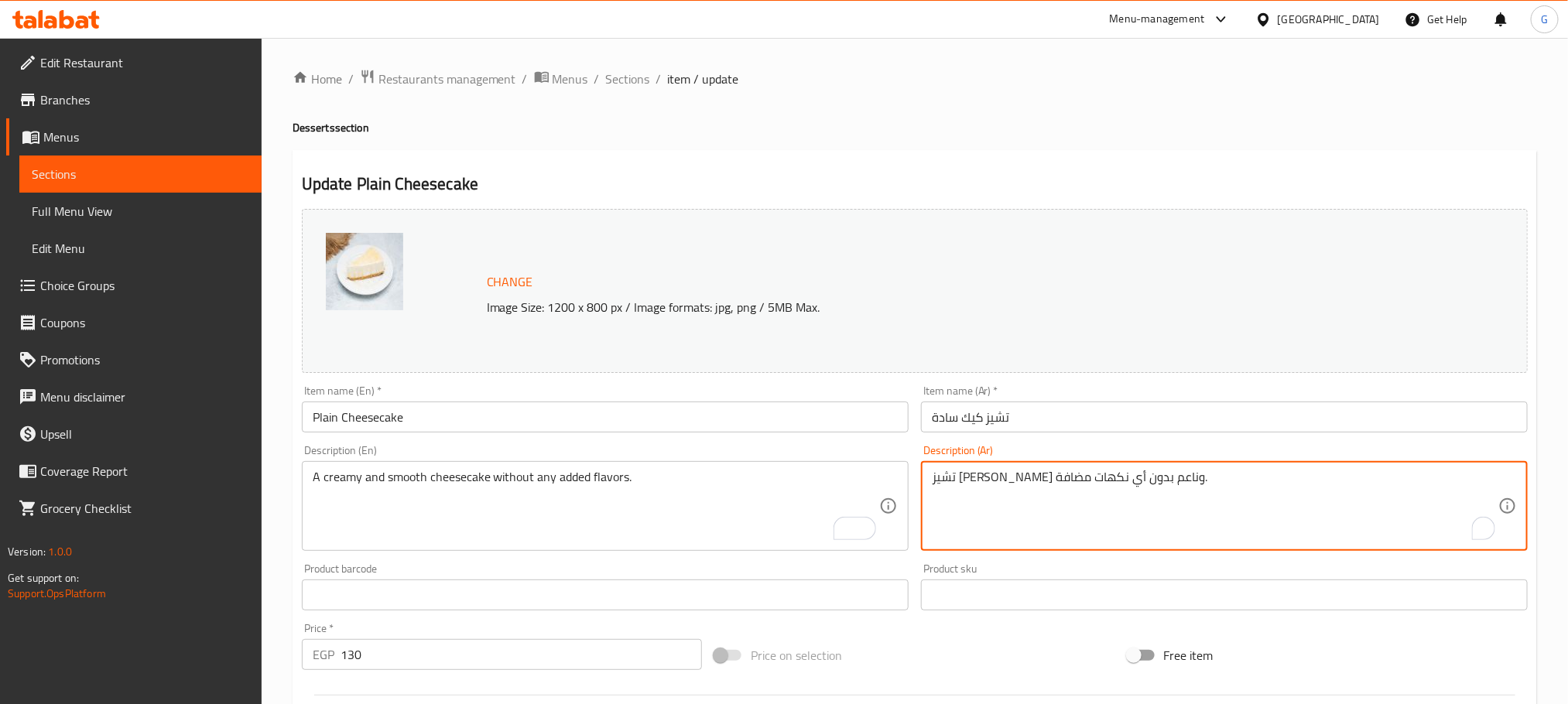
type textarea "تشيز كيك كريمي وناعم بدون أي نكهات مضافة."
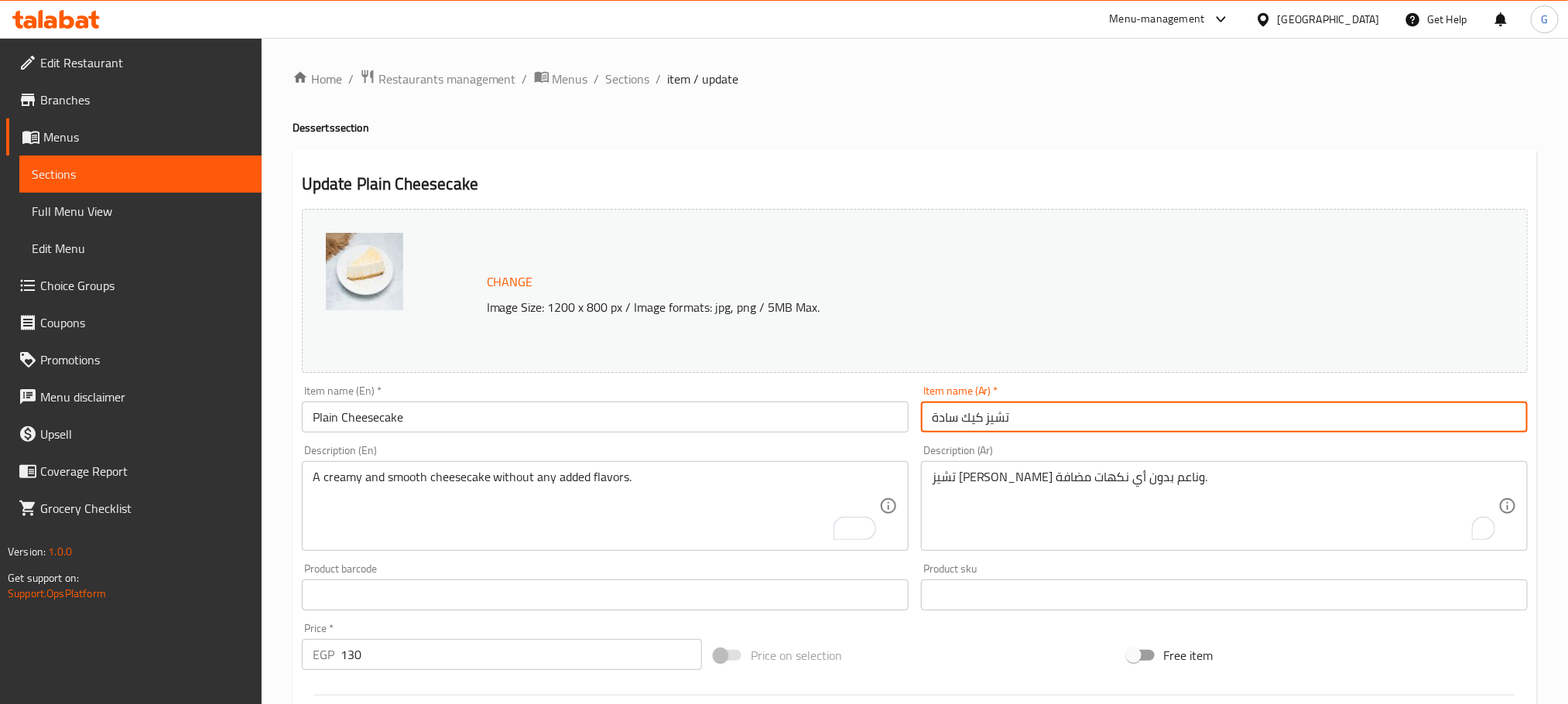
click at [1010, 427] on input "تشيز كيك سادة" at bounding box center [1224, 417] width 607 height 31
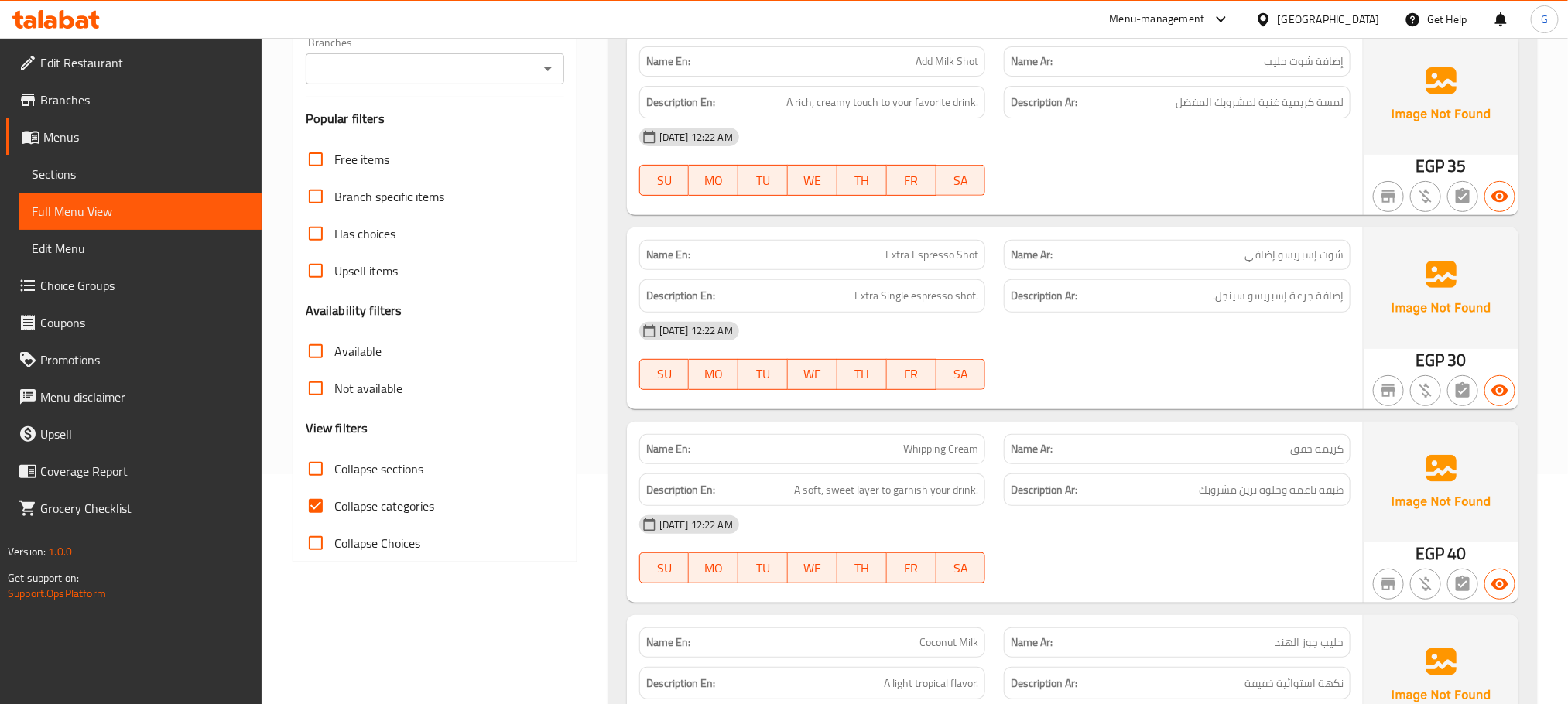
scroll to position [253, 0]
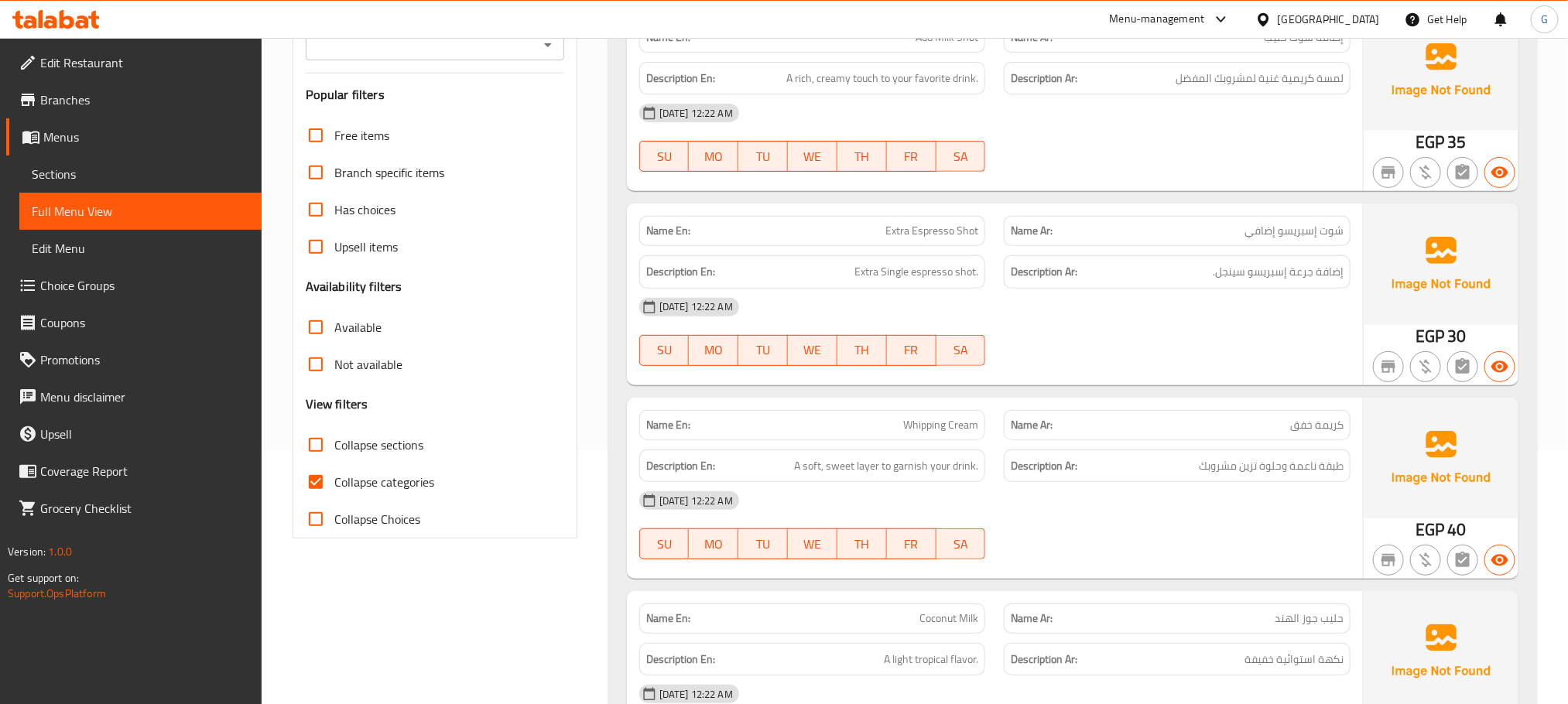
click at [427, 491] on span "Collapse categories" at bounding box center [384, 482] width 100 height 19
click at [335, 491] on input "Collapse categories" at bounding box center [315, 482] width 37 height 37
checkbox input "false"
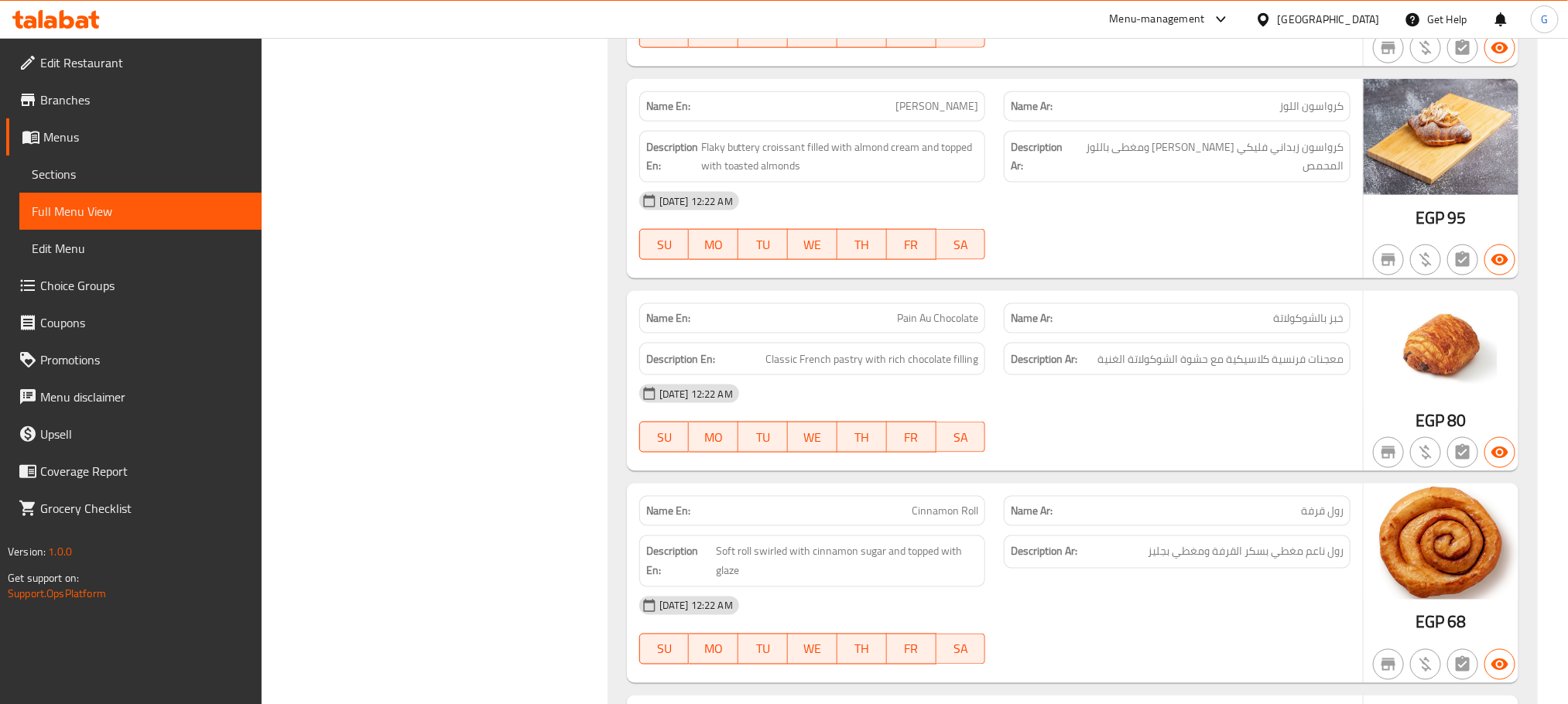
scroll to position [32401, 0]
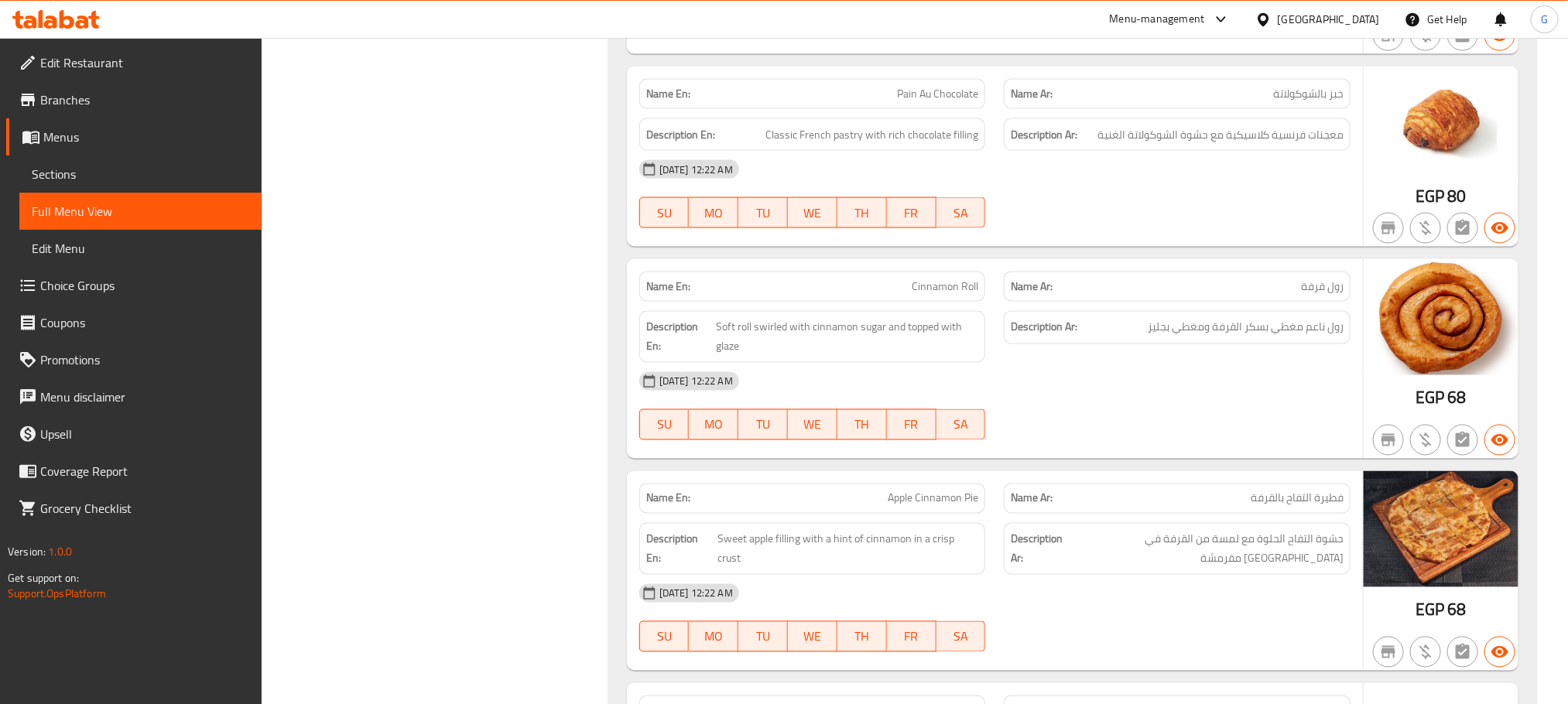
scroll to position [32626, 0]
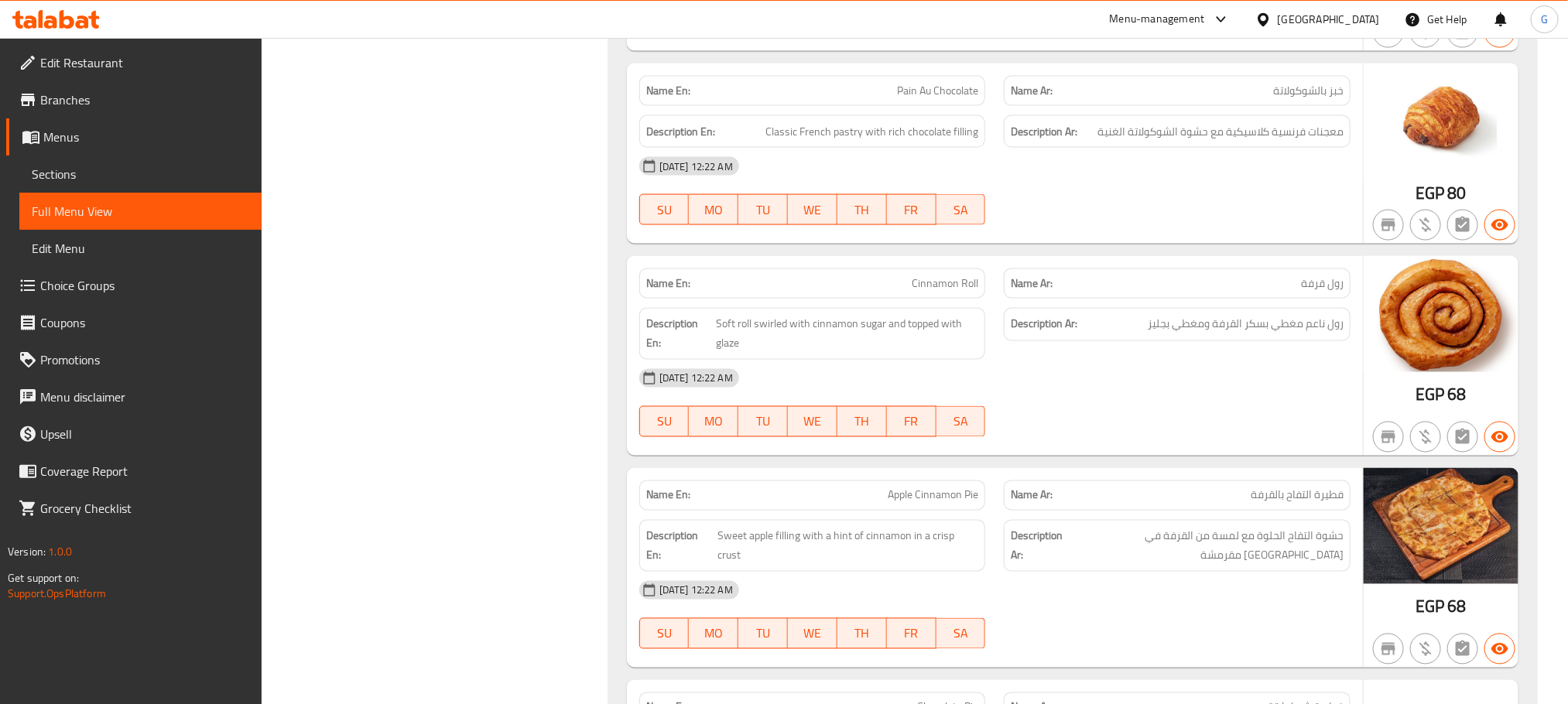
copy span "Pain Au Chocolate"
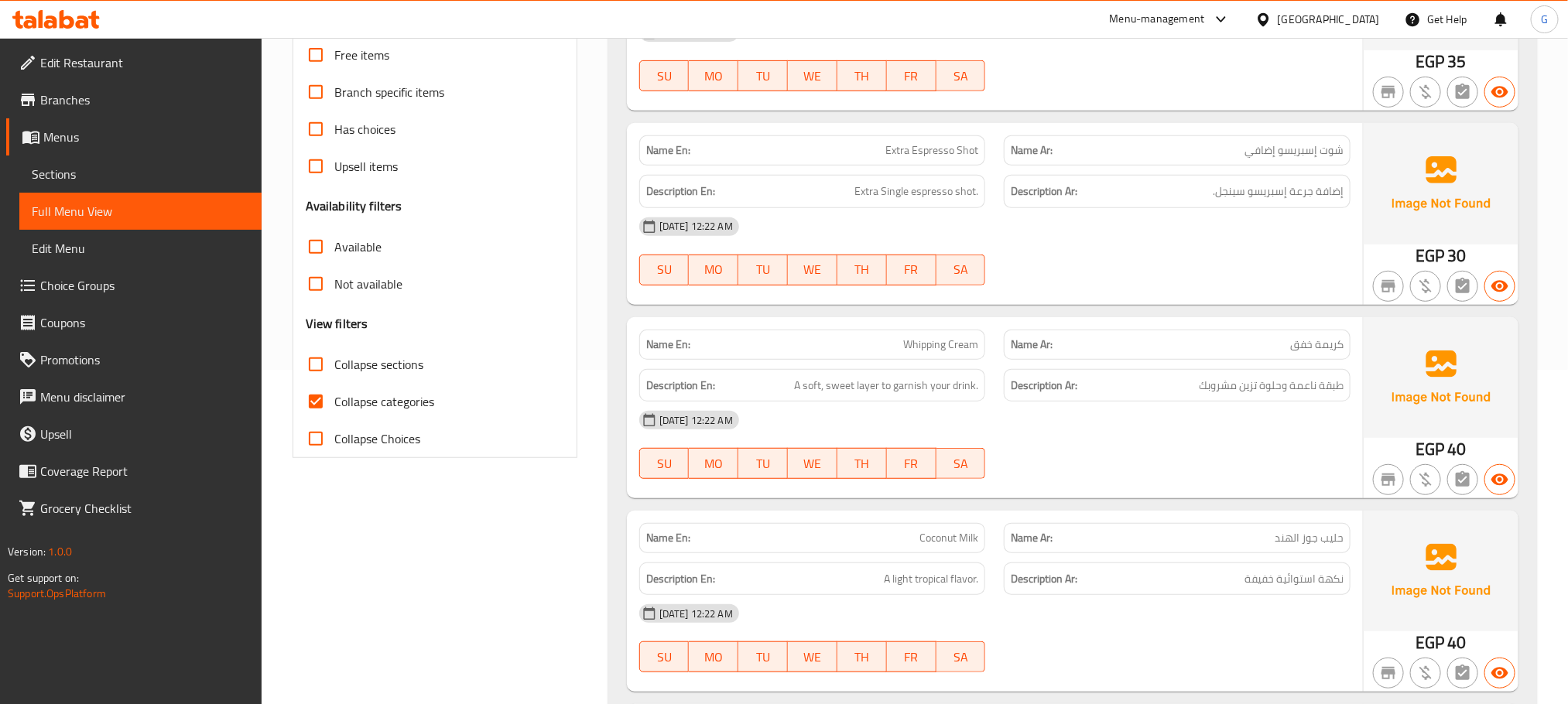
scroll to position [355, 0]
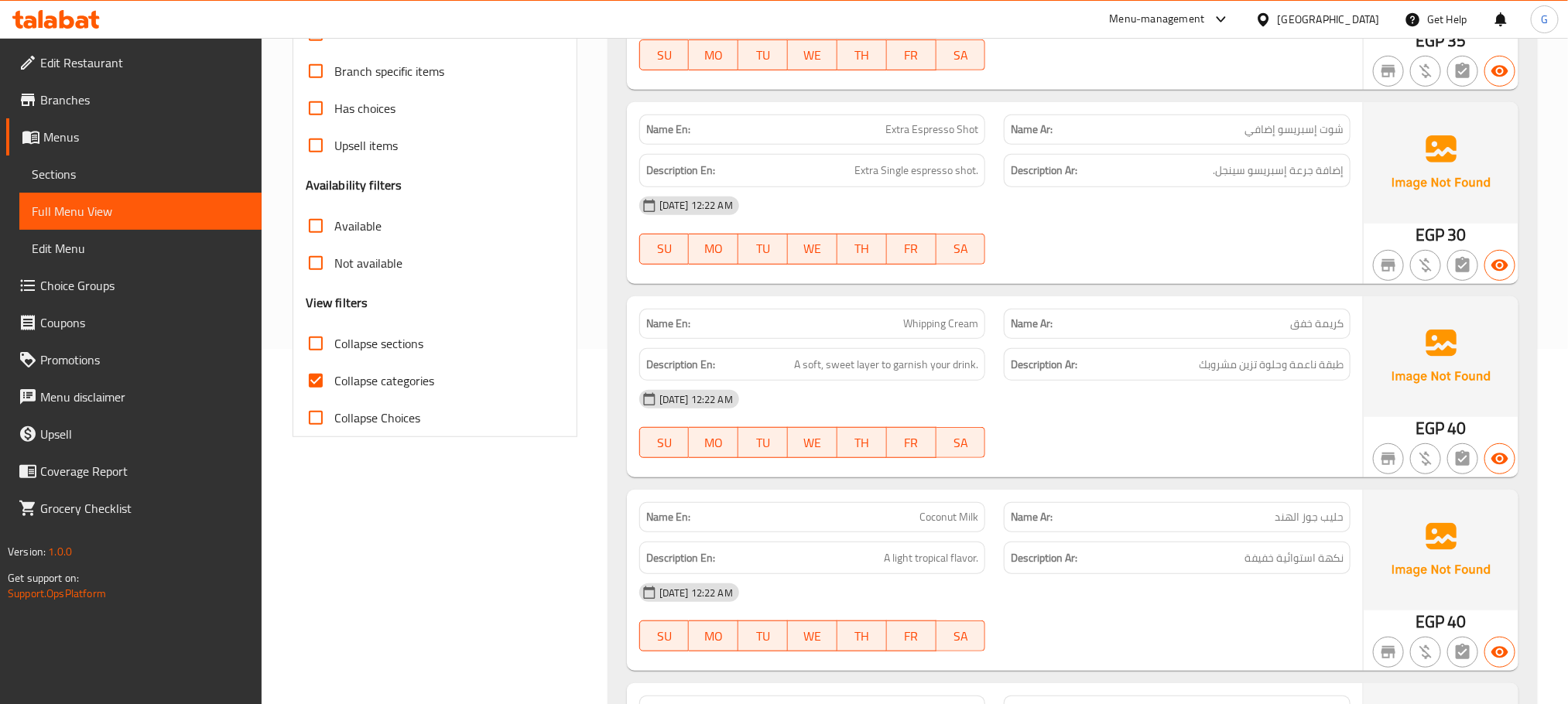
click at [342, 390] on span "Collapse categories" at bounding box center [384, 380] width 100 height 19
click at [335, 392] on input "Collapse categories" at bounding box center [315, 380] width 37 height 37
checkbox input "false"
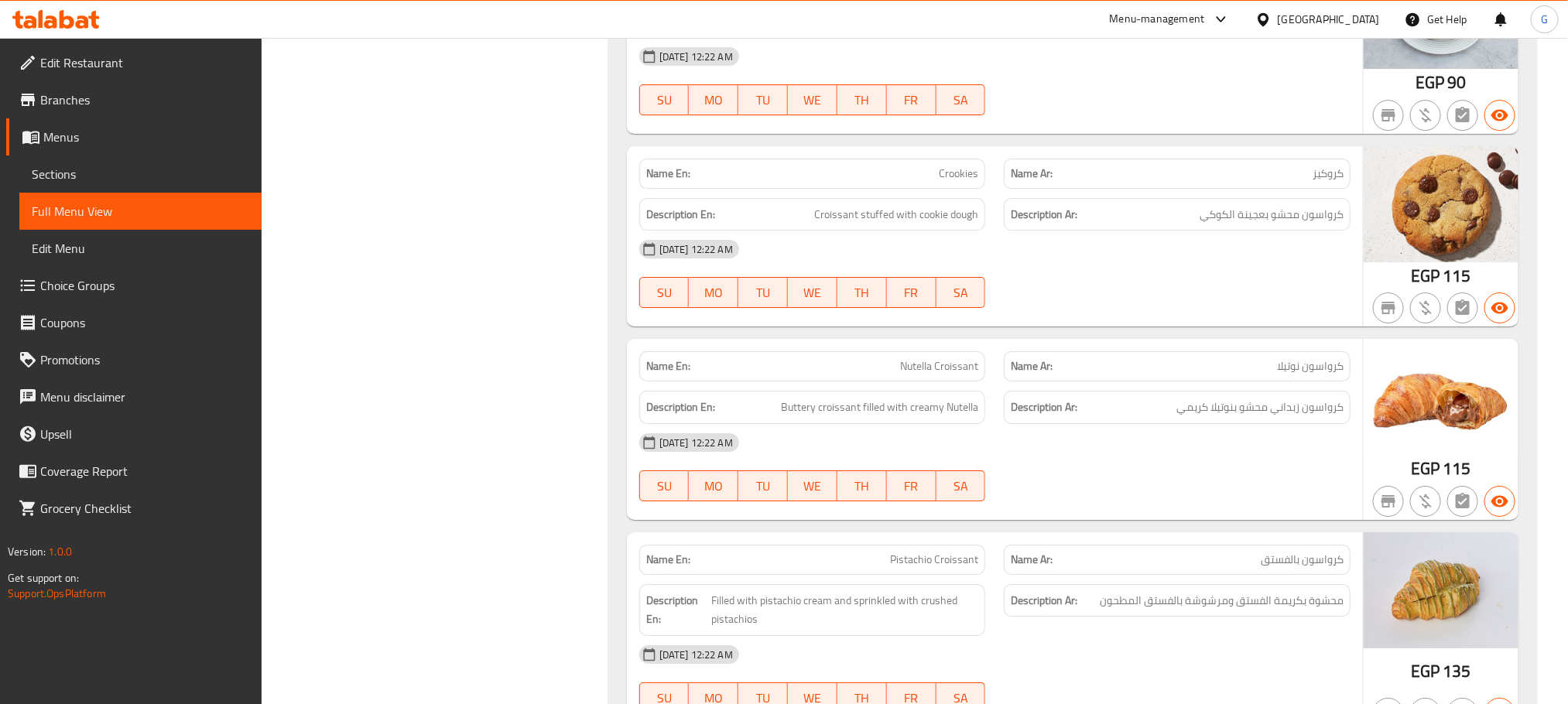
scroll to position [34156, 0]
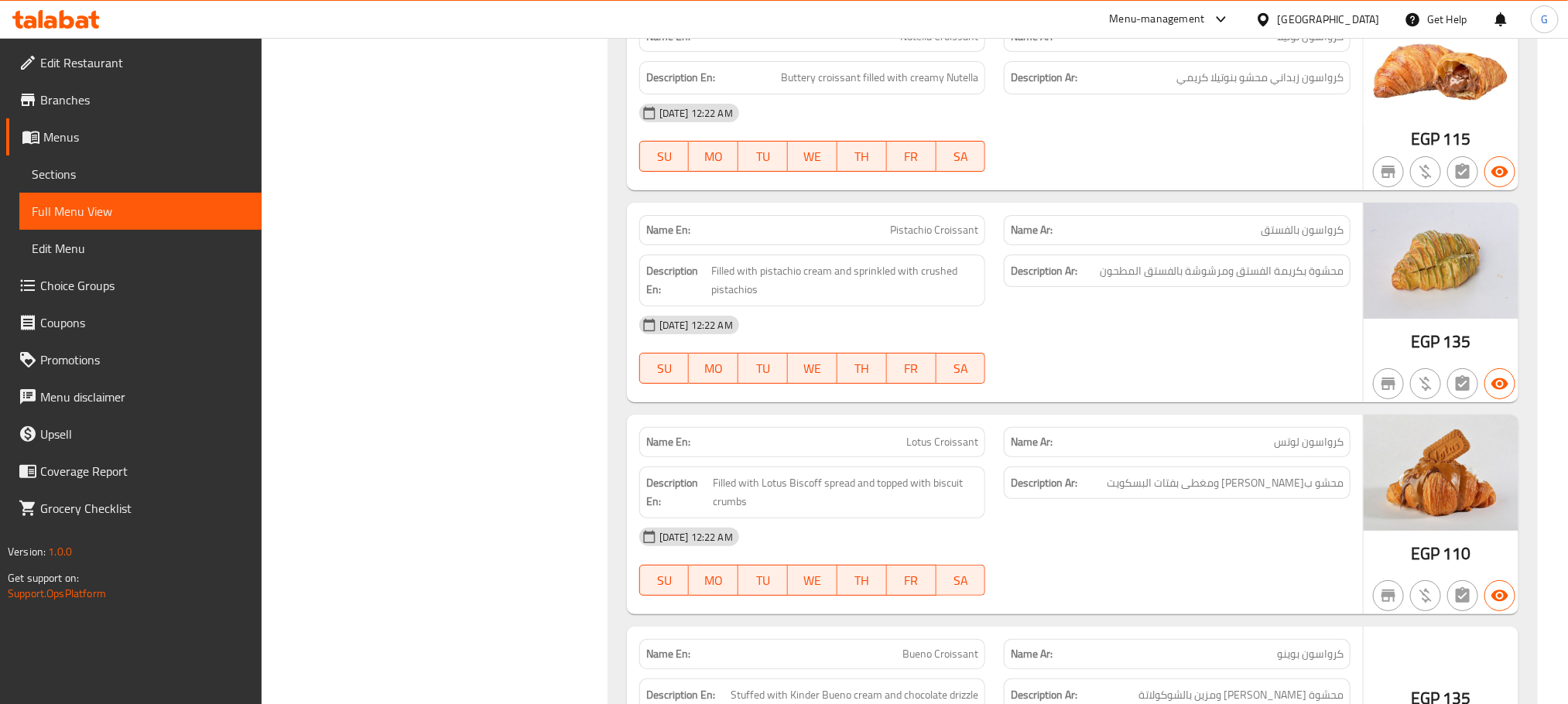
scroll to position [34488, 0]
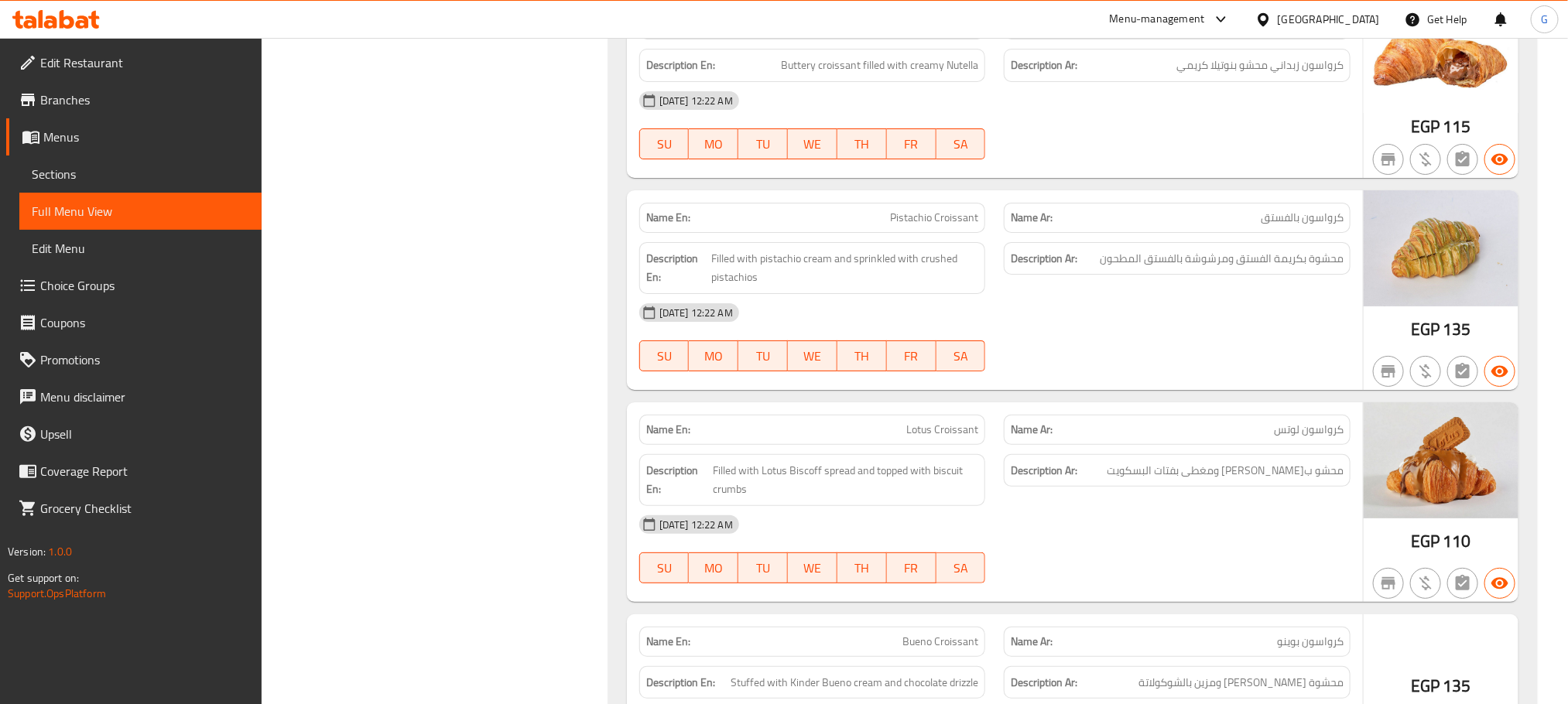
copy span "Crookies"
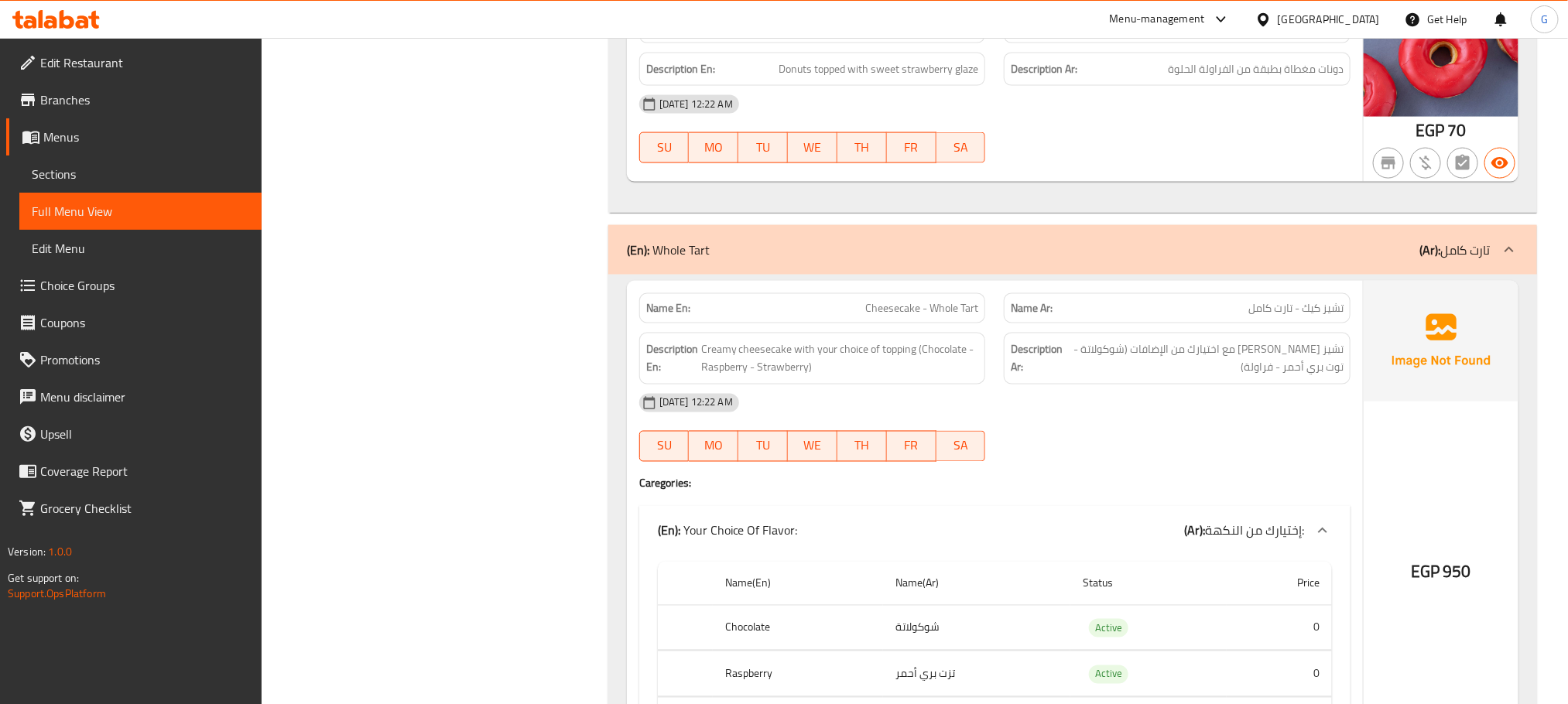
scroll to position [38884, 0]
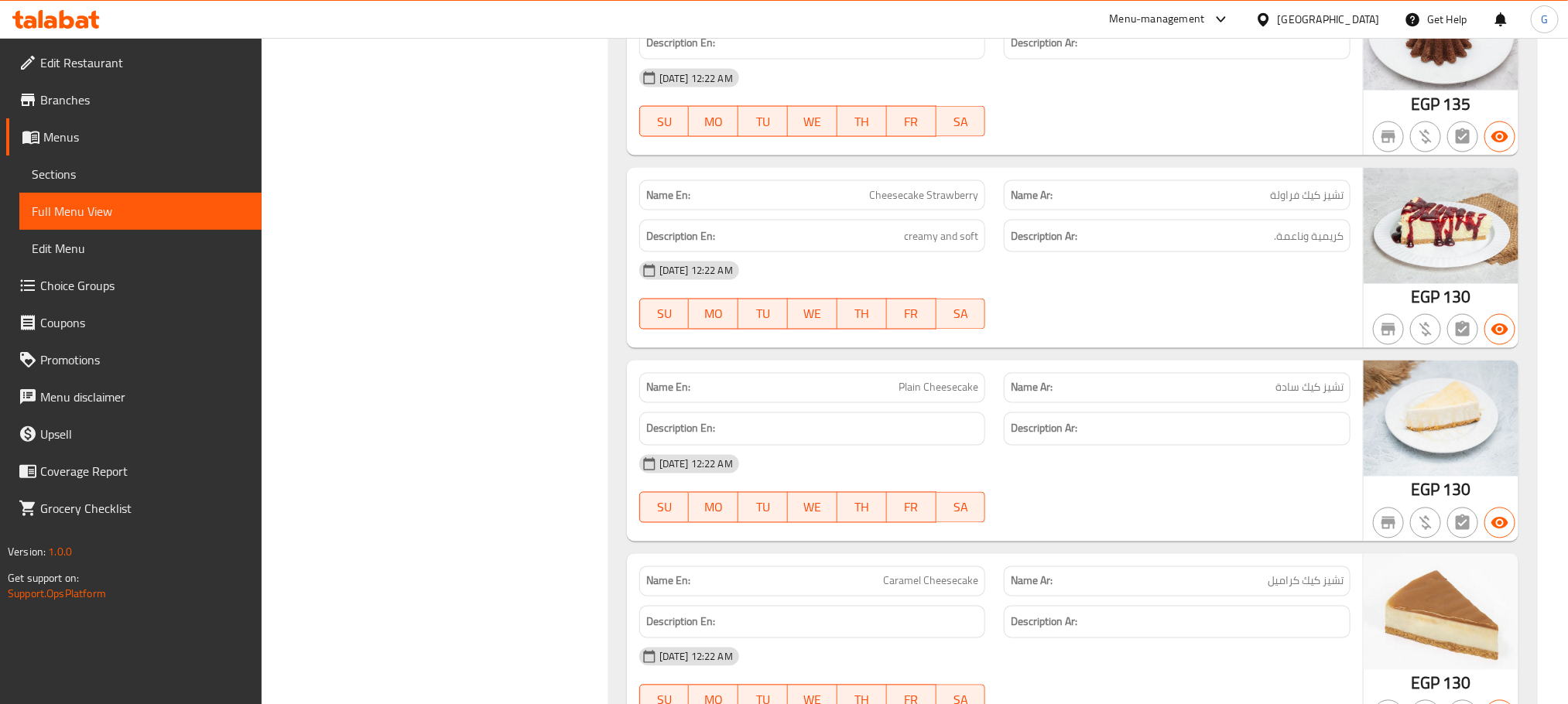
scroll to position [13849, 0]
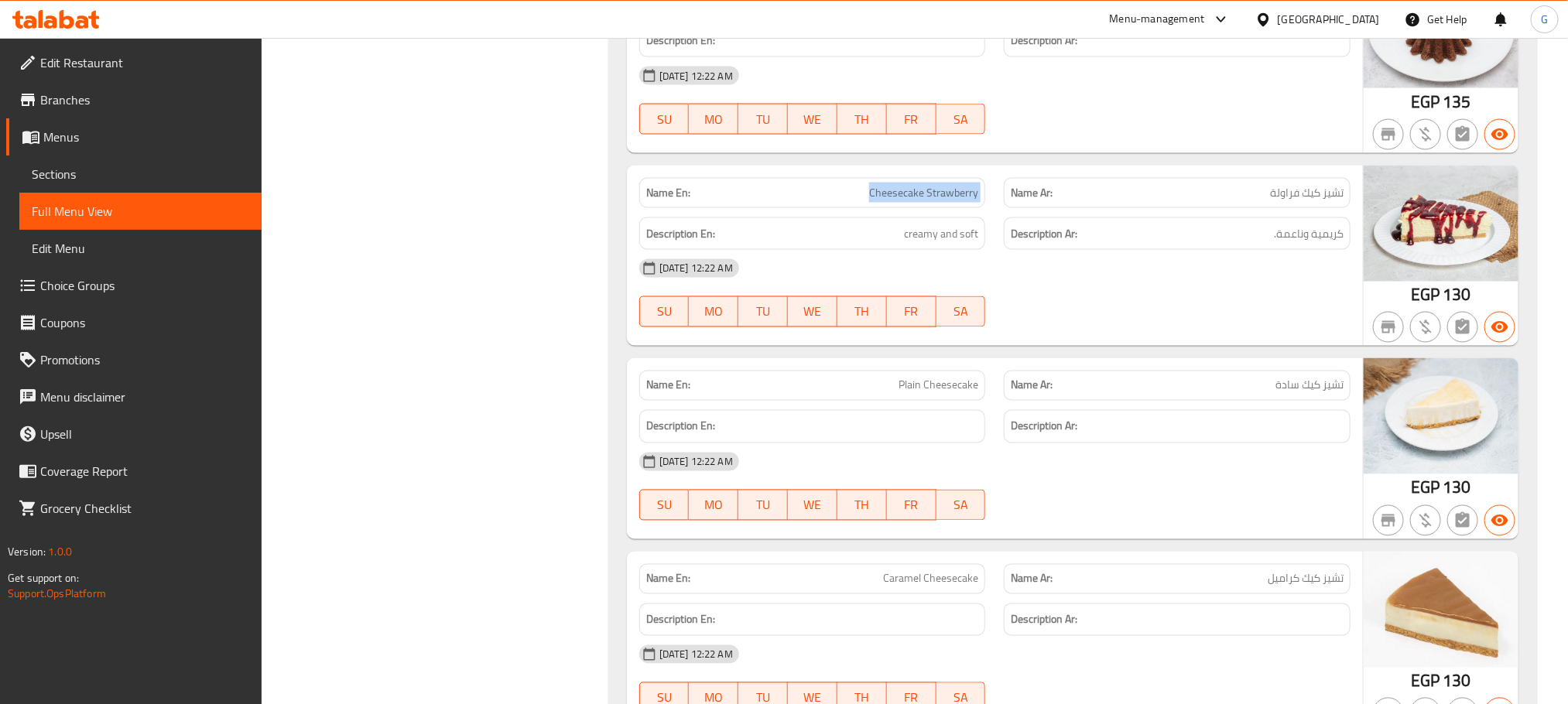
copy span "Cheesecake Strawberry"
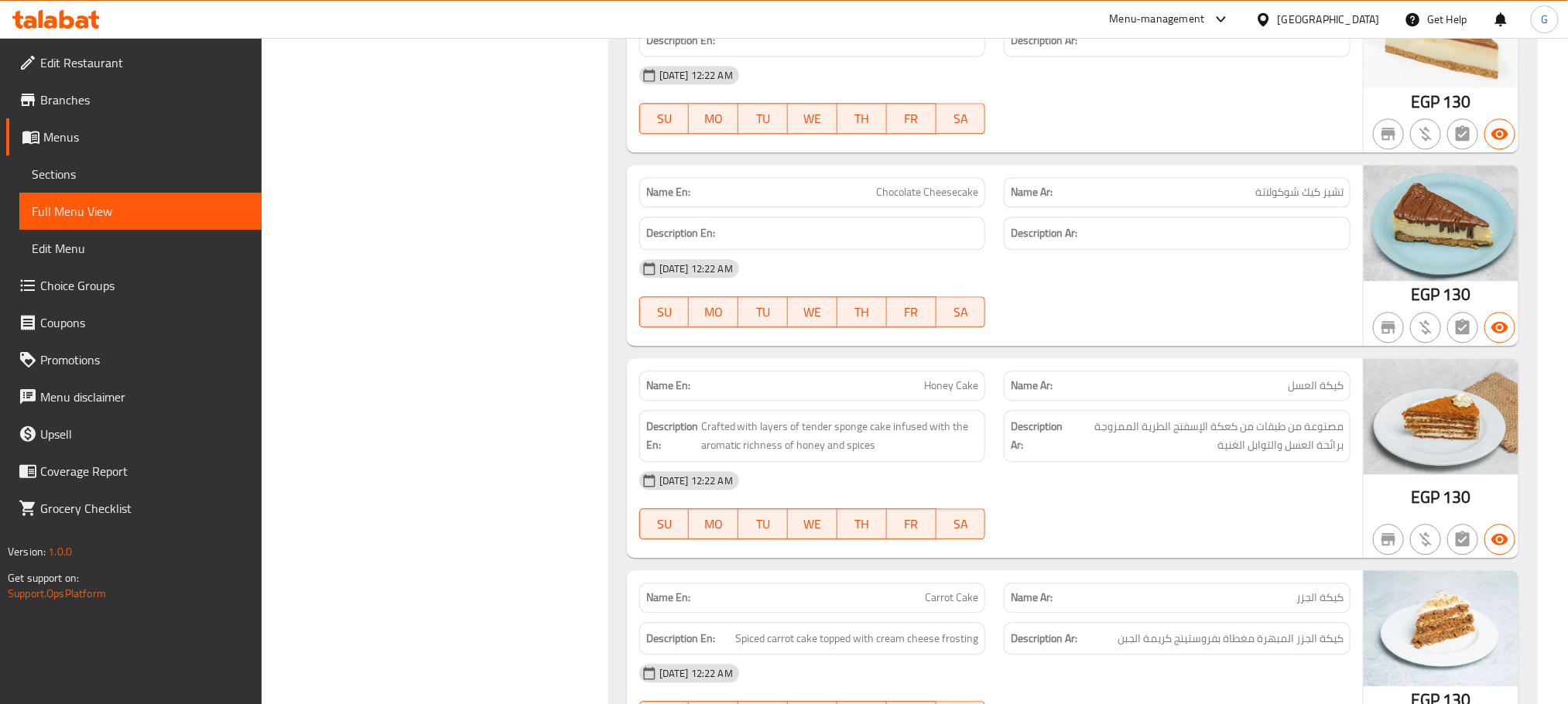
scroll to position [14488, 0]
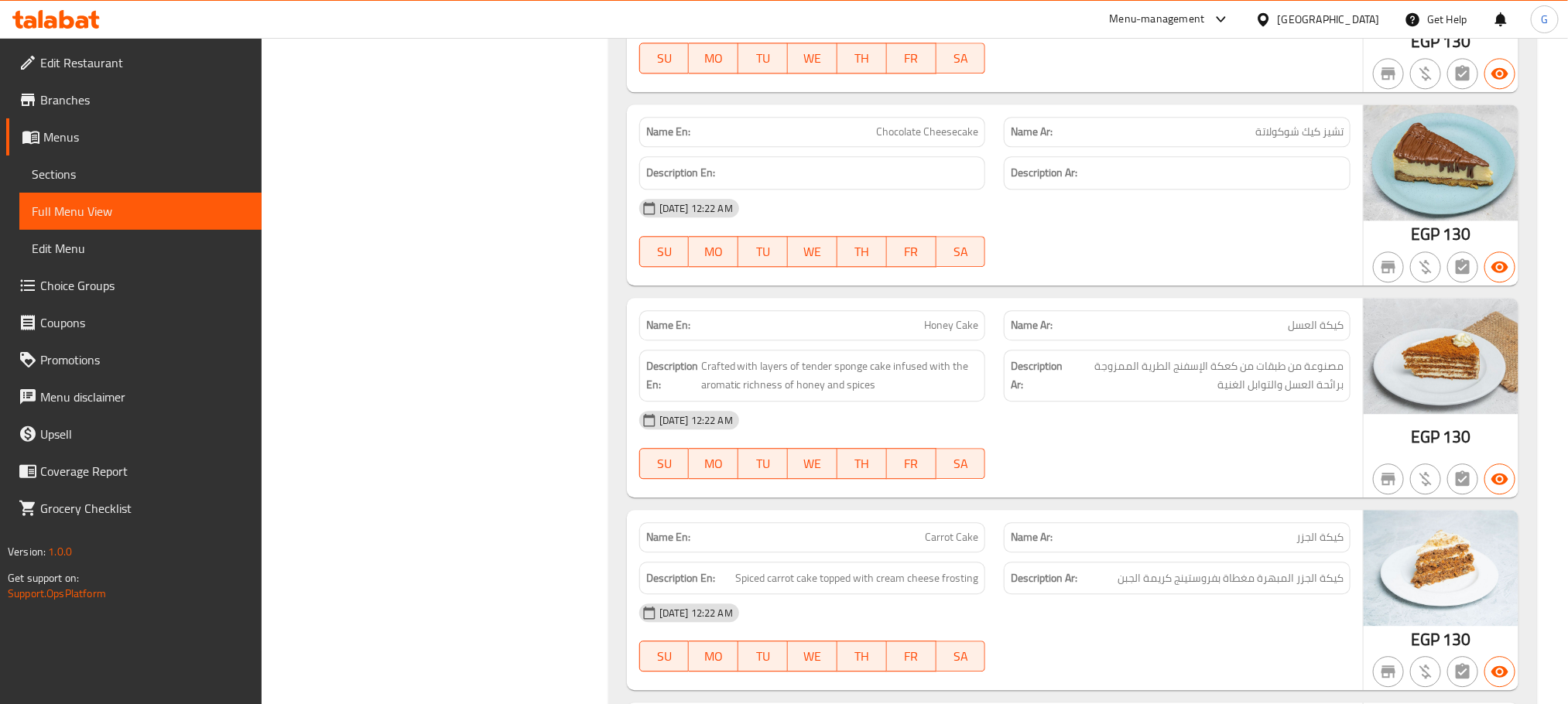
copy span "Chocolate Cheesecake"
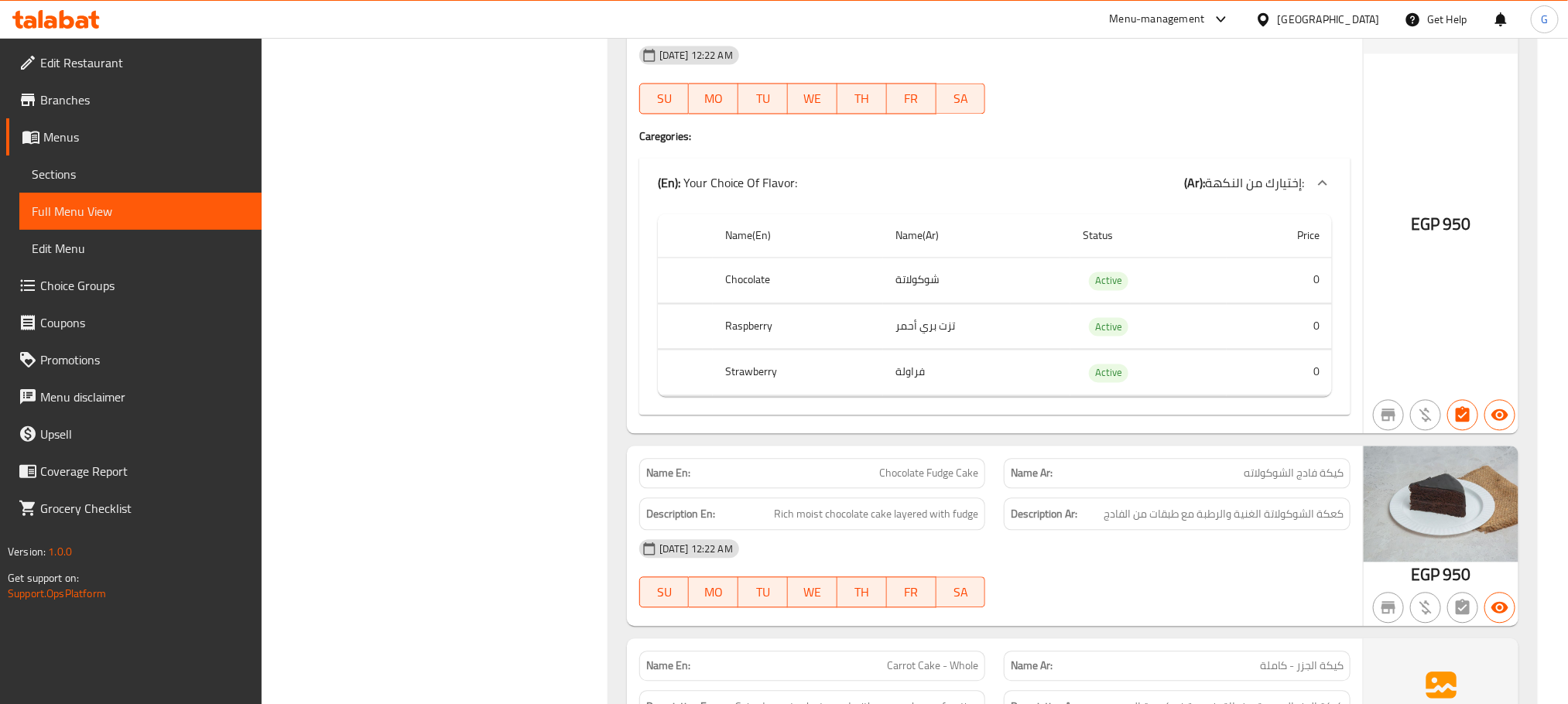
scroll to position [39215, 0]
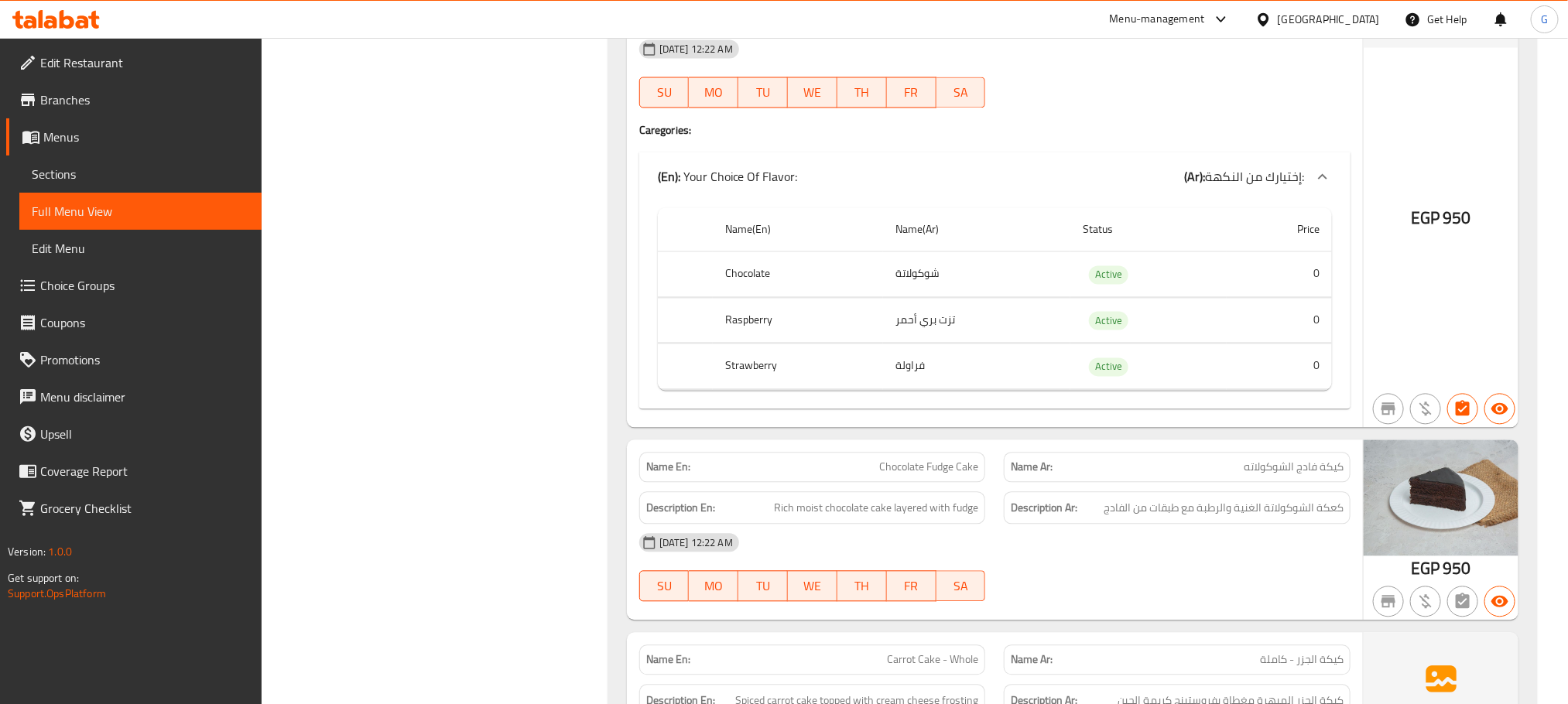
click at [874, 23] on span "Creamy cheesecake with your choice of topping (Chocolate - Raspberry - Strawber…" at bounding box center [840, 4] width 278 height 38
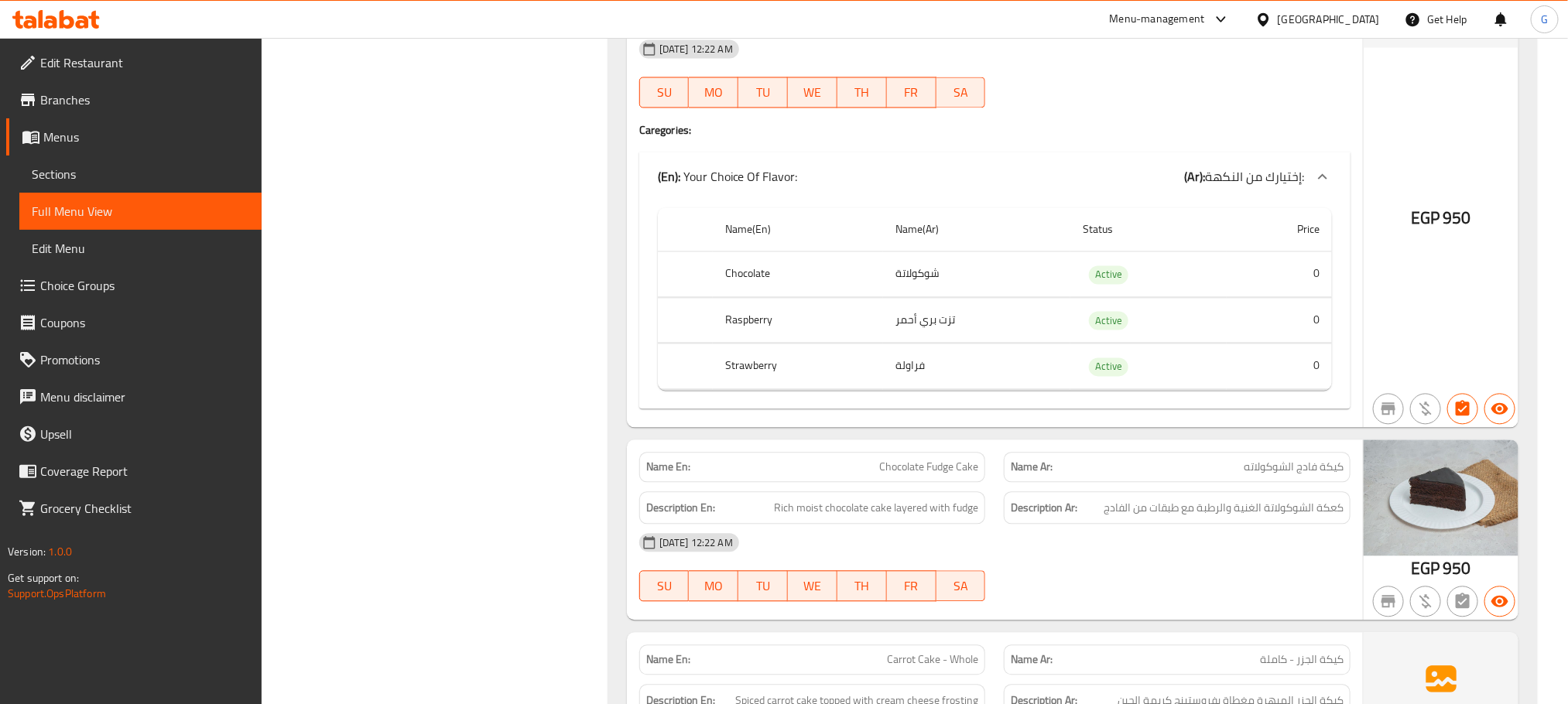
copy span "Cheesecake - Whole Tart"
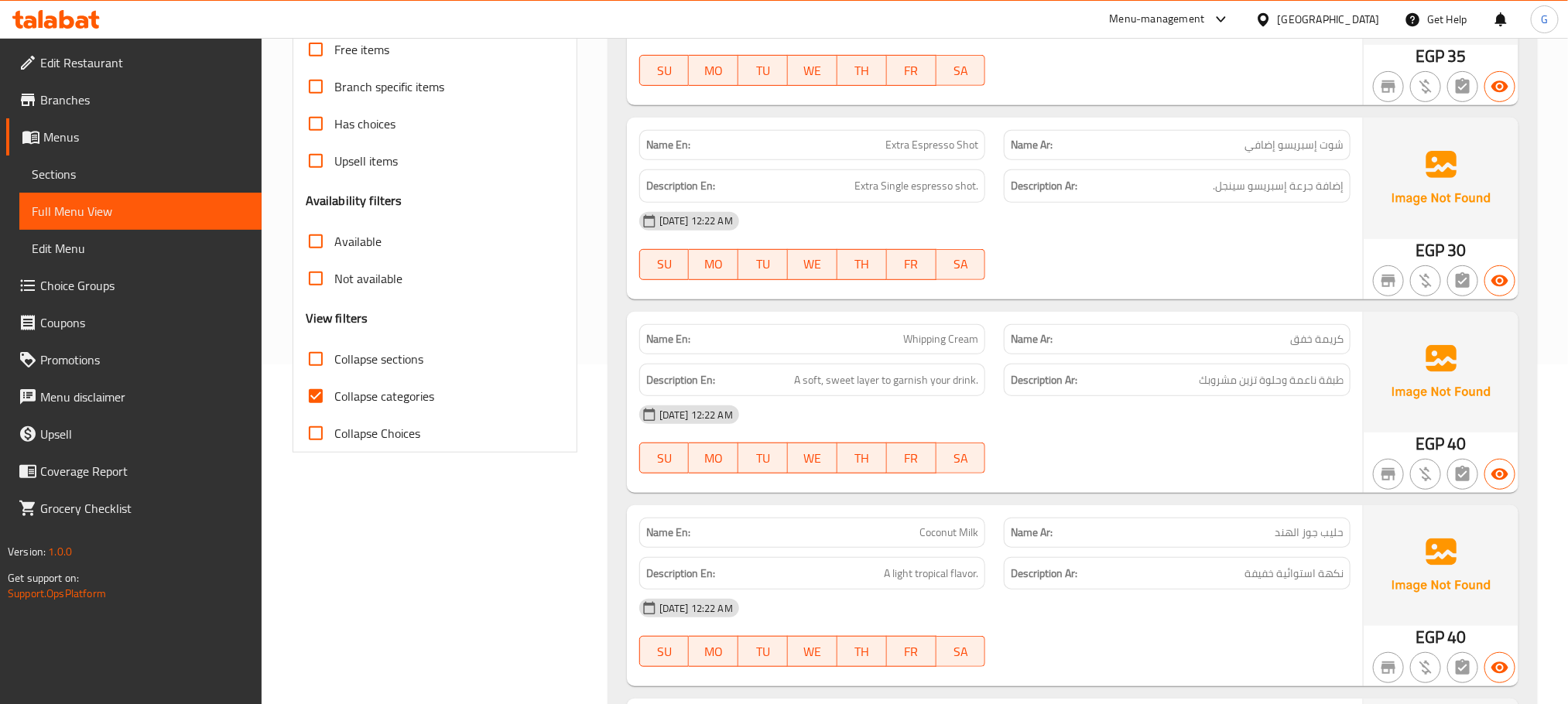
scroll to position [346, 0]
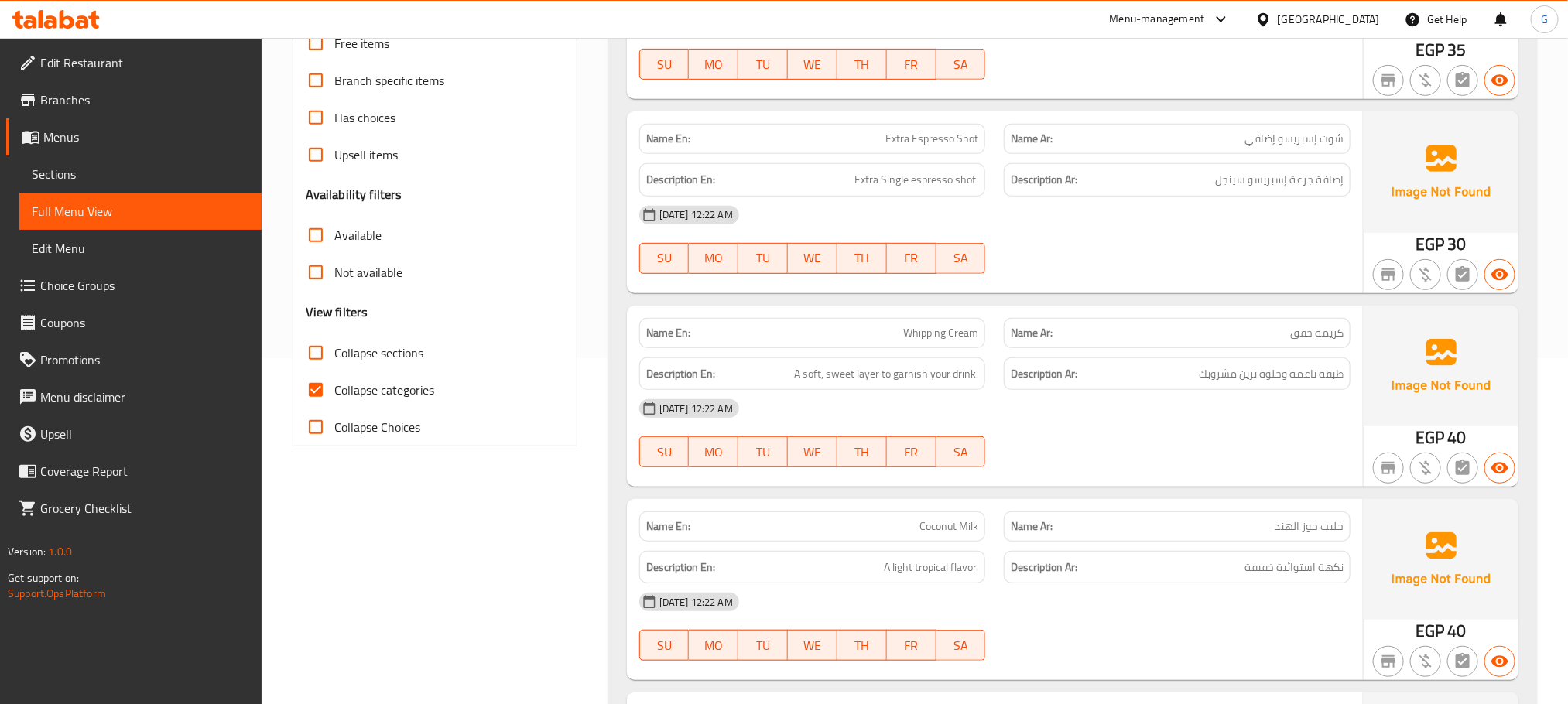
click at [381, 391] on span "Collapse categories" at bounding box center [384, 390] width 100 height 19
click at [335, 391] on input "Collapse categories" at bounding box center [315, 389] width 37 height 37
checkbox input "false"
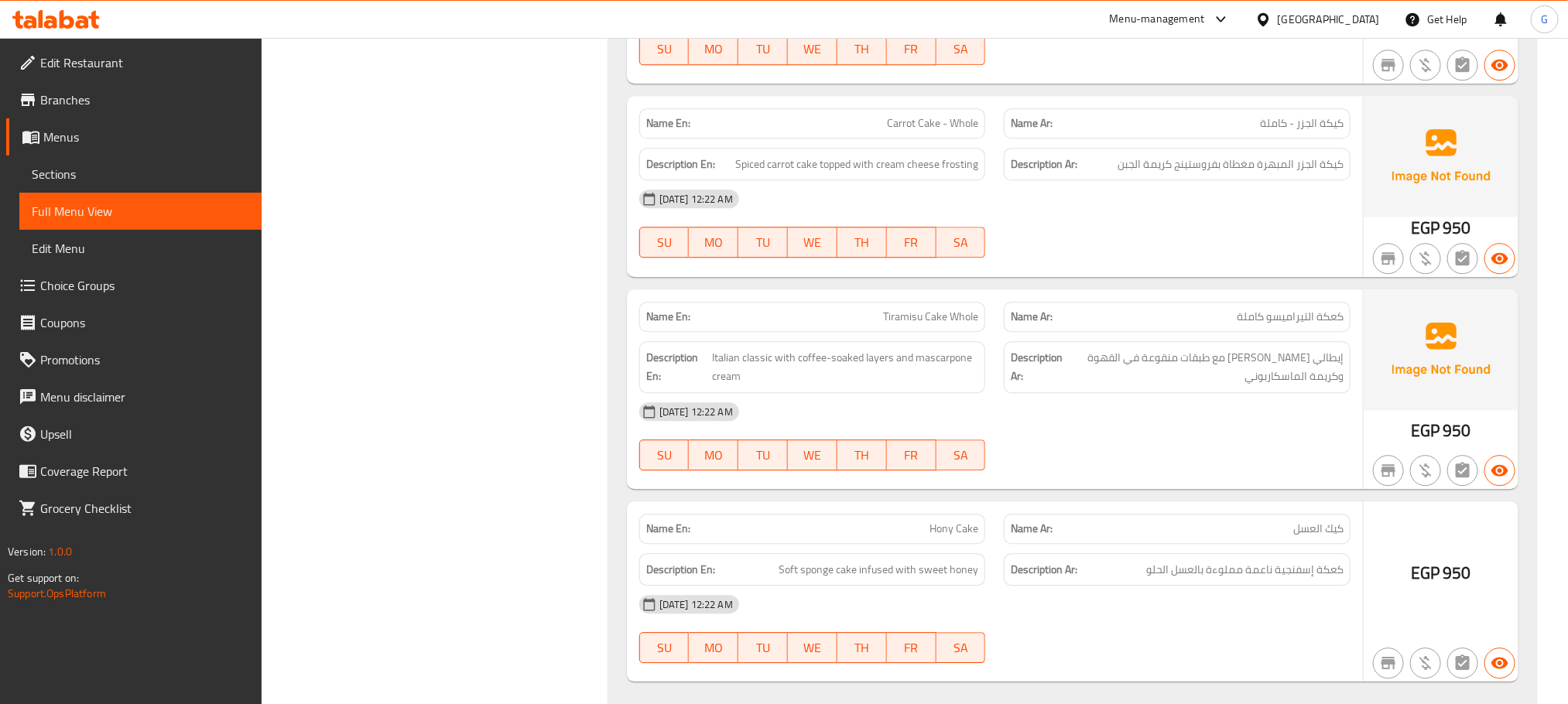
scroll to position [39767, 0]
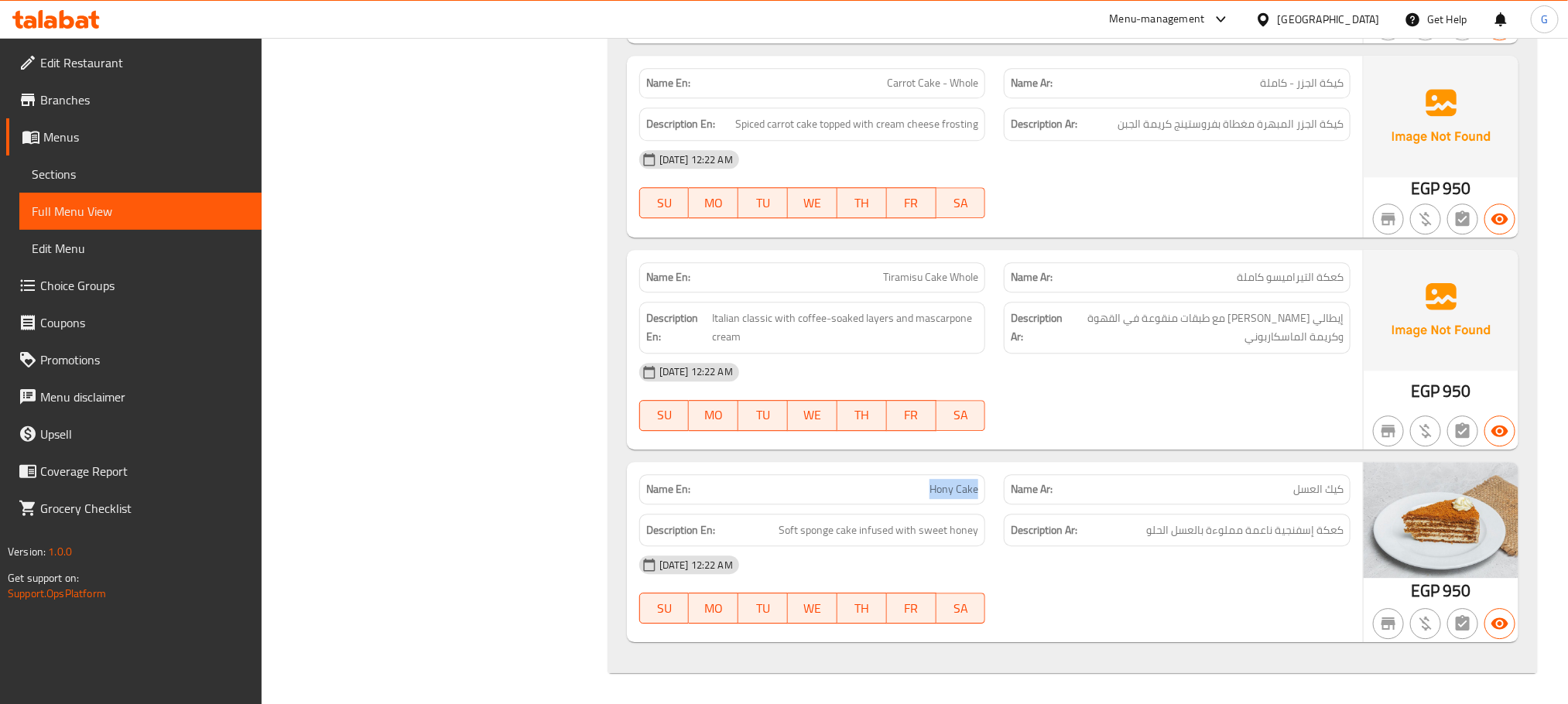
scroll to position [0, 0]
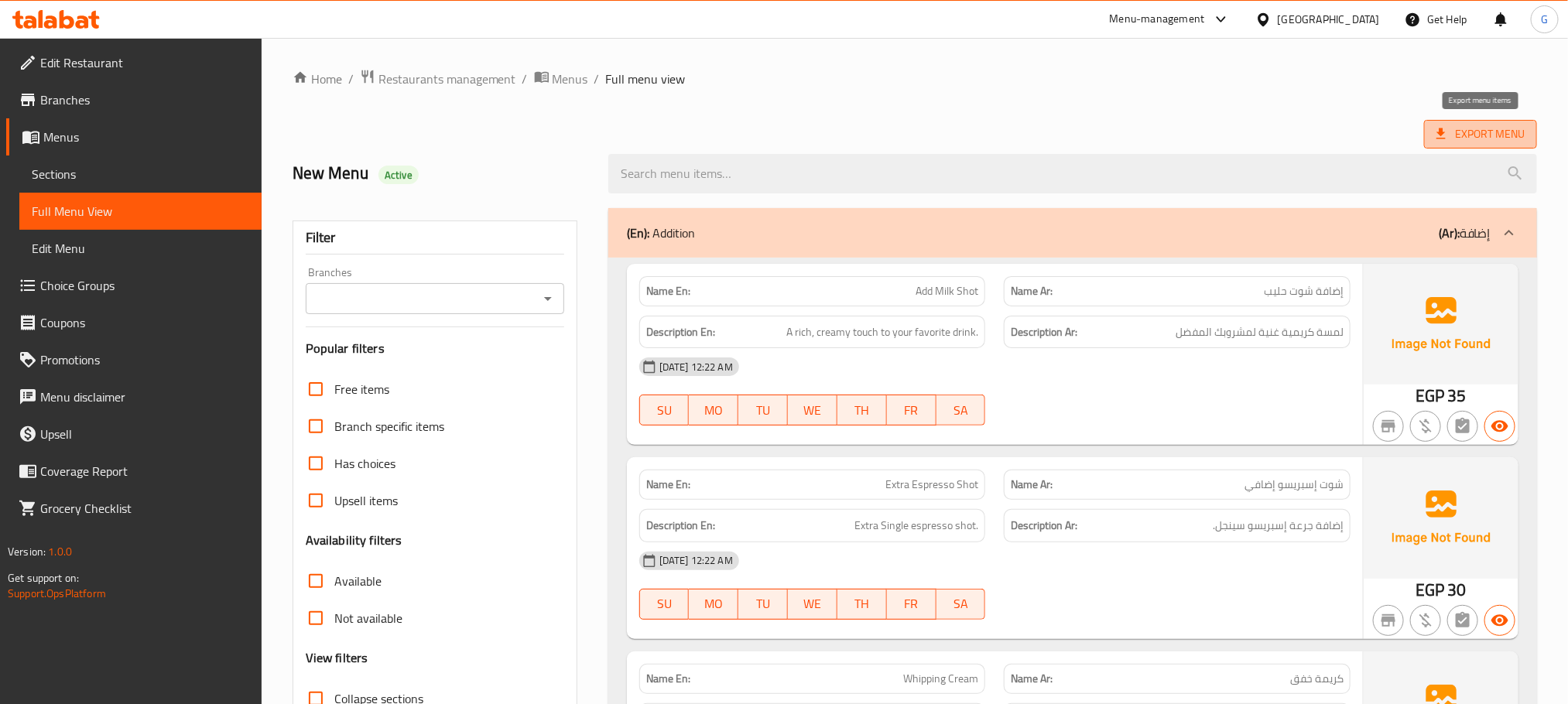
click at [1486, 136] on span "Export Menu" at bounding box center [1480, 134] width 88 height 20
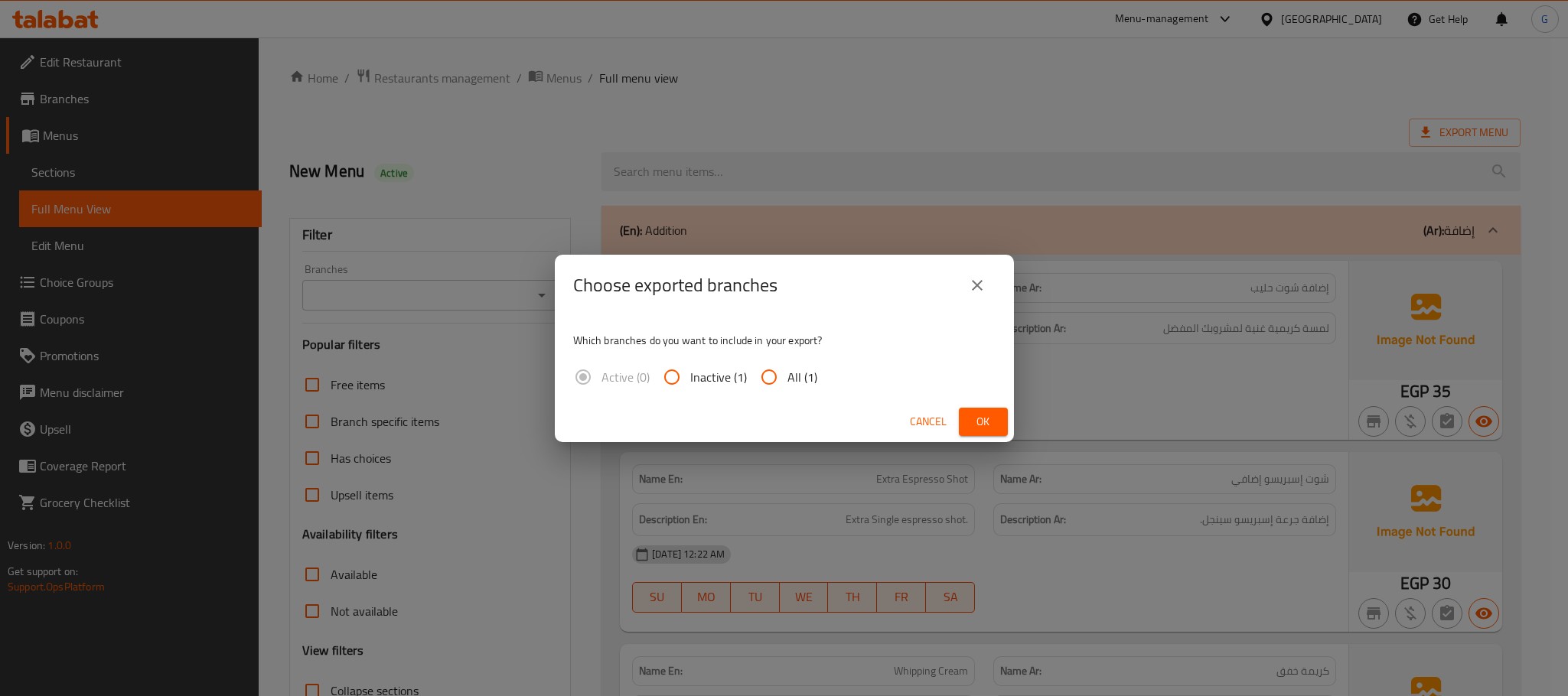
click at [754, 369] on input "All (1)" at bounding box center [768, 377] width 36 height 36
radio input "true"
click at [986, 423] on span "Ok" at bounding box center [983, 422] width 24 height 19
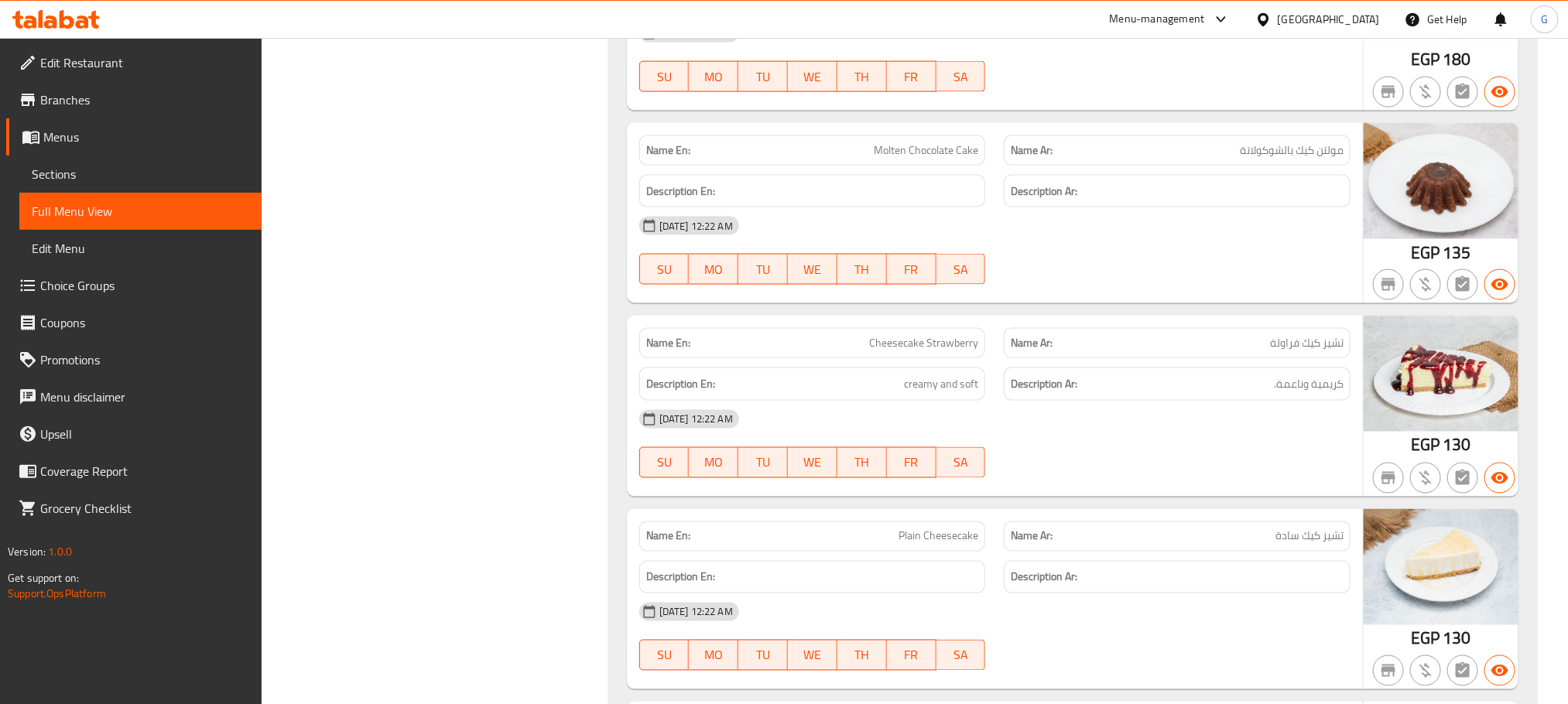
scroll to position [13710, 0]
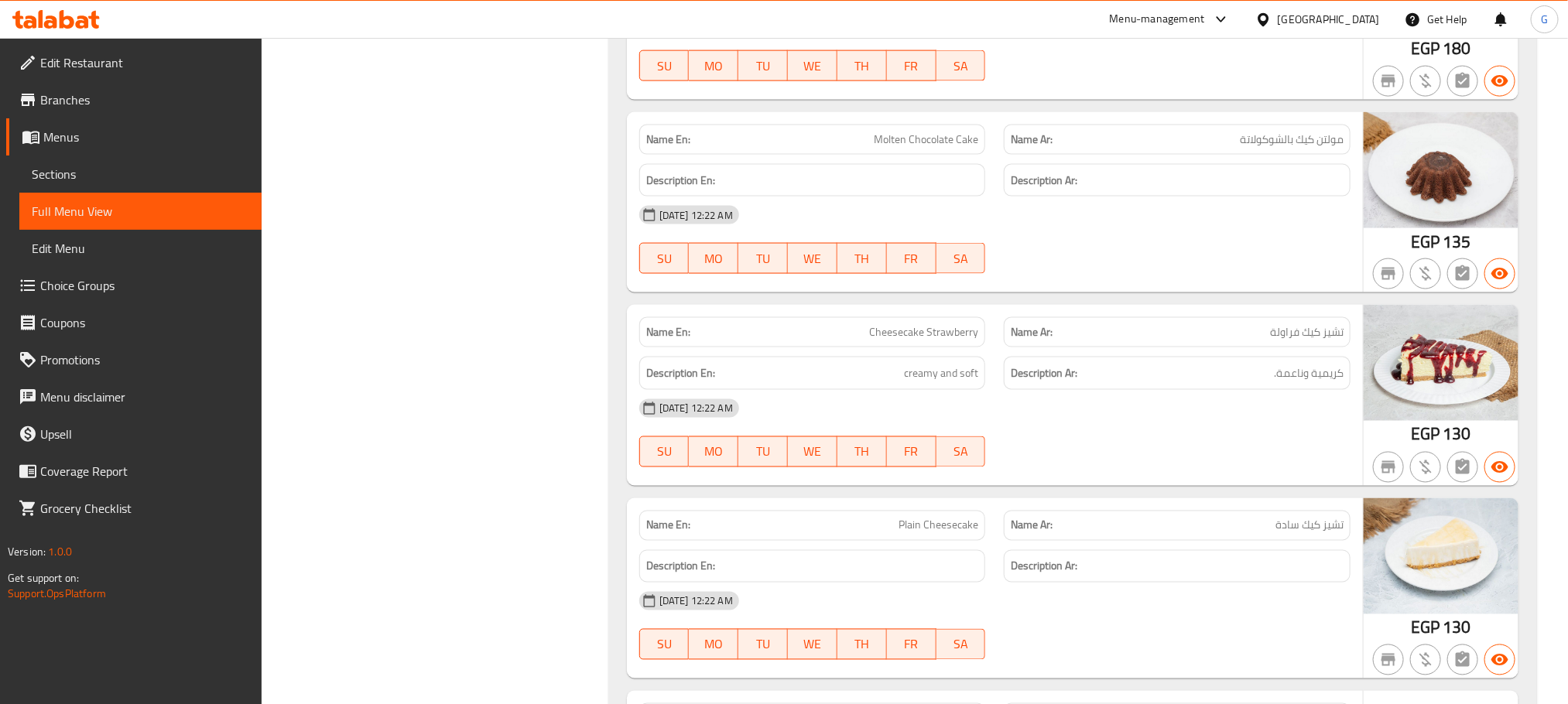
copy span "Molten Chocolate Cake"
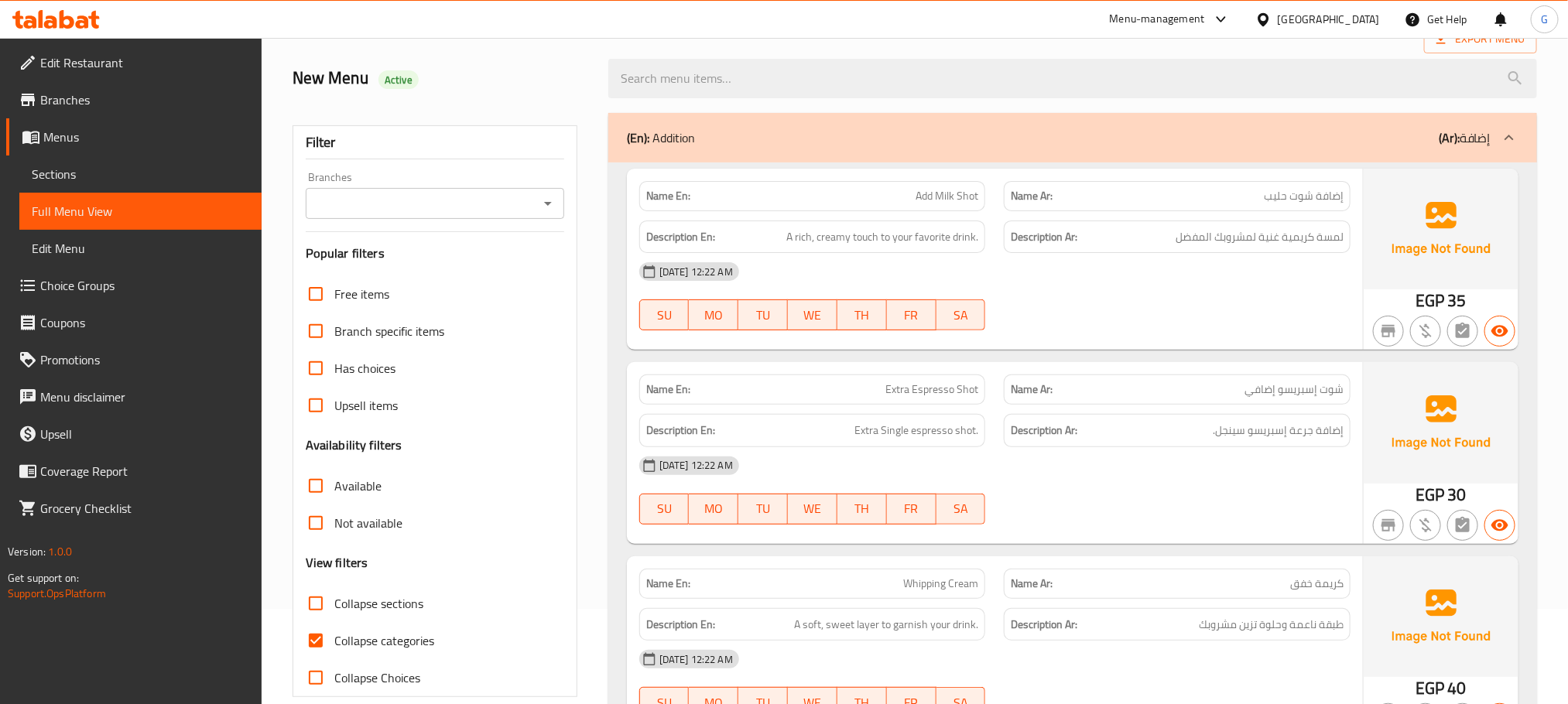
scroll to position [385, 0]
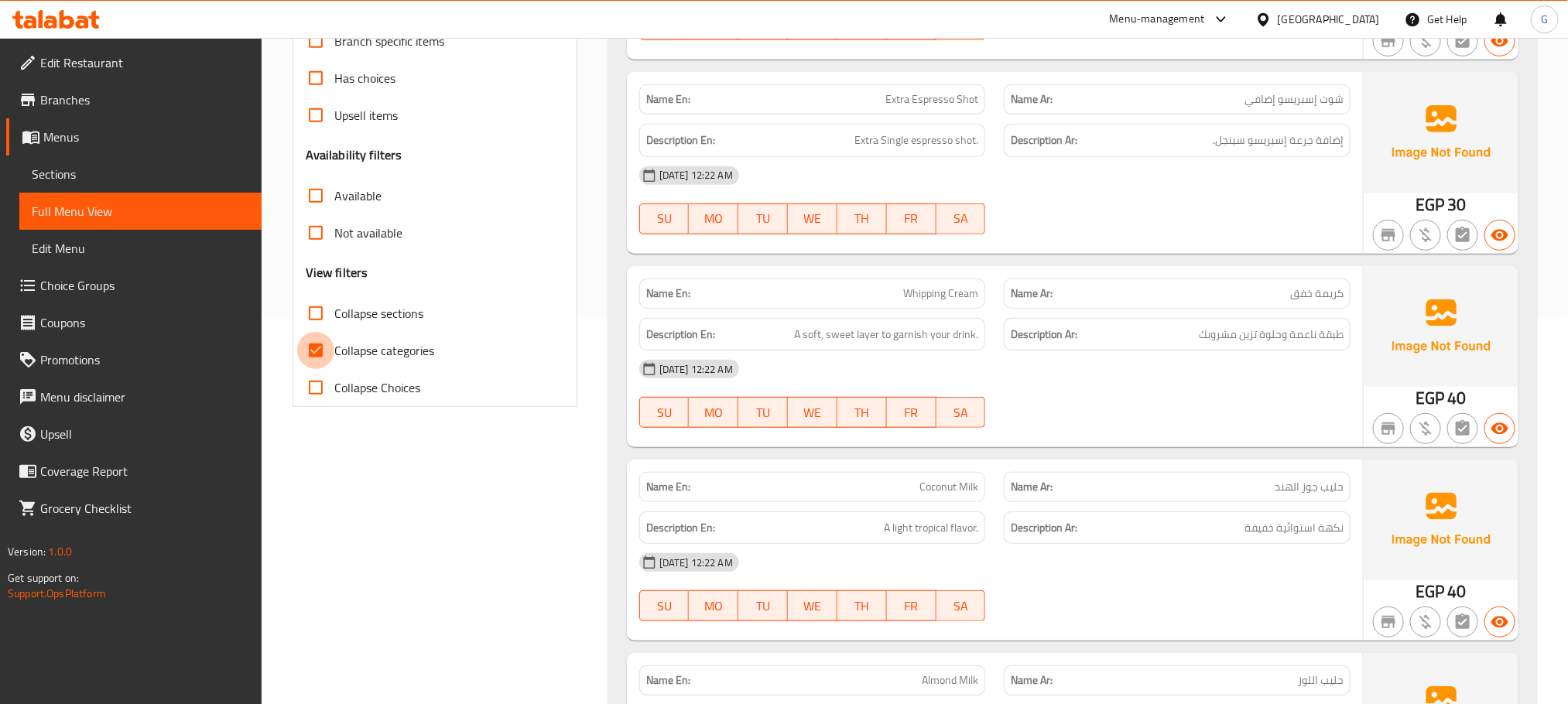
click at [330, 337] on input "Collapse categories" at bounding box center [315, 350] width 37 height 37
checkbox input "false"
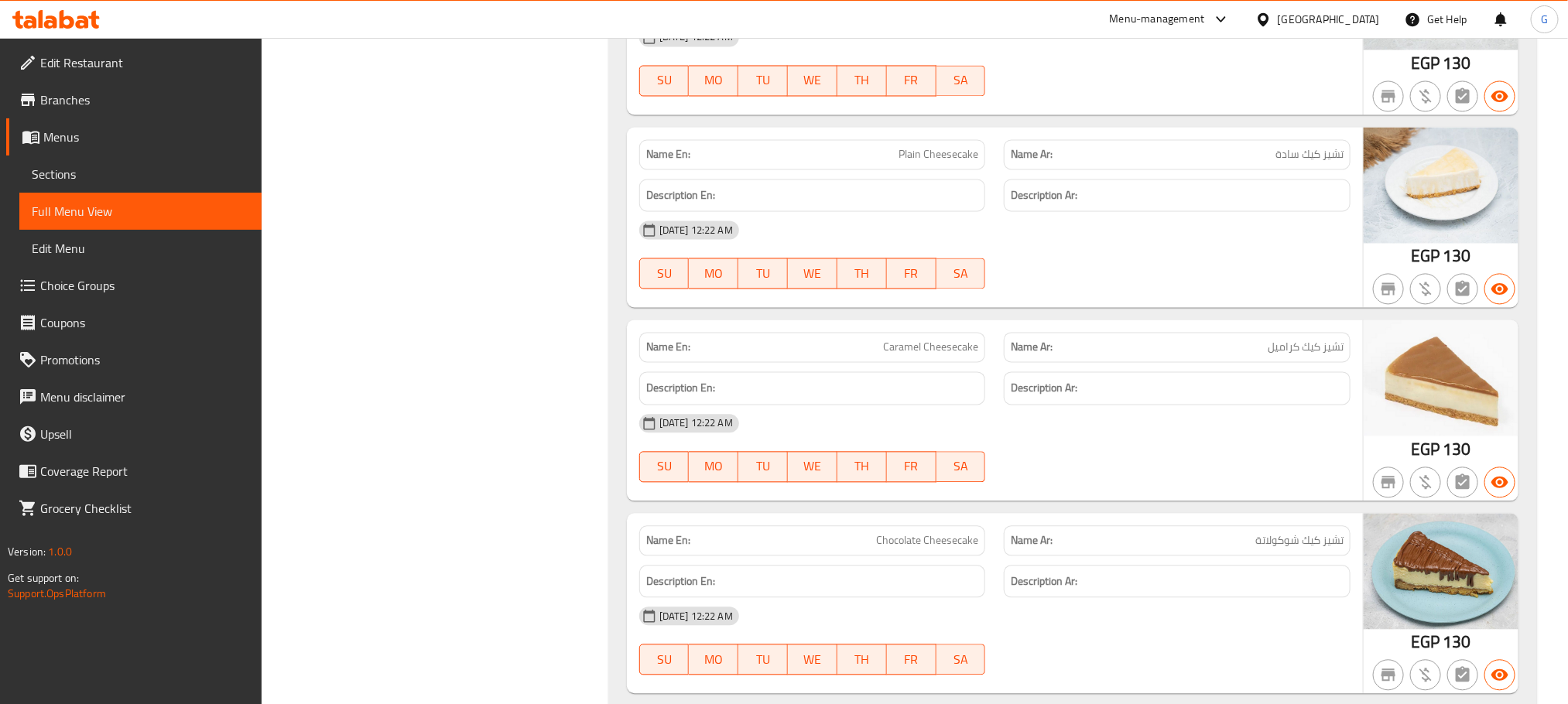
scroll to position [14114, 0]
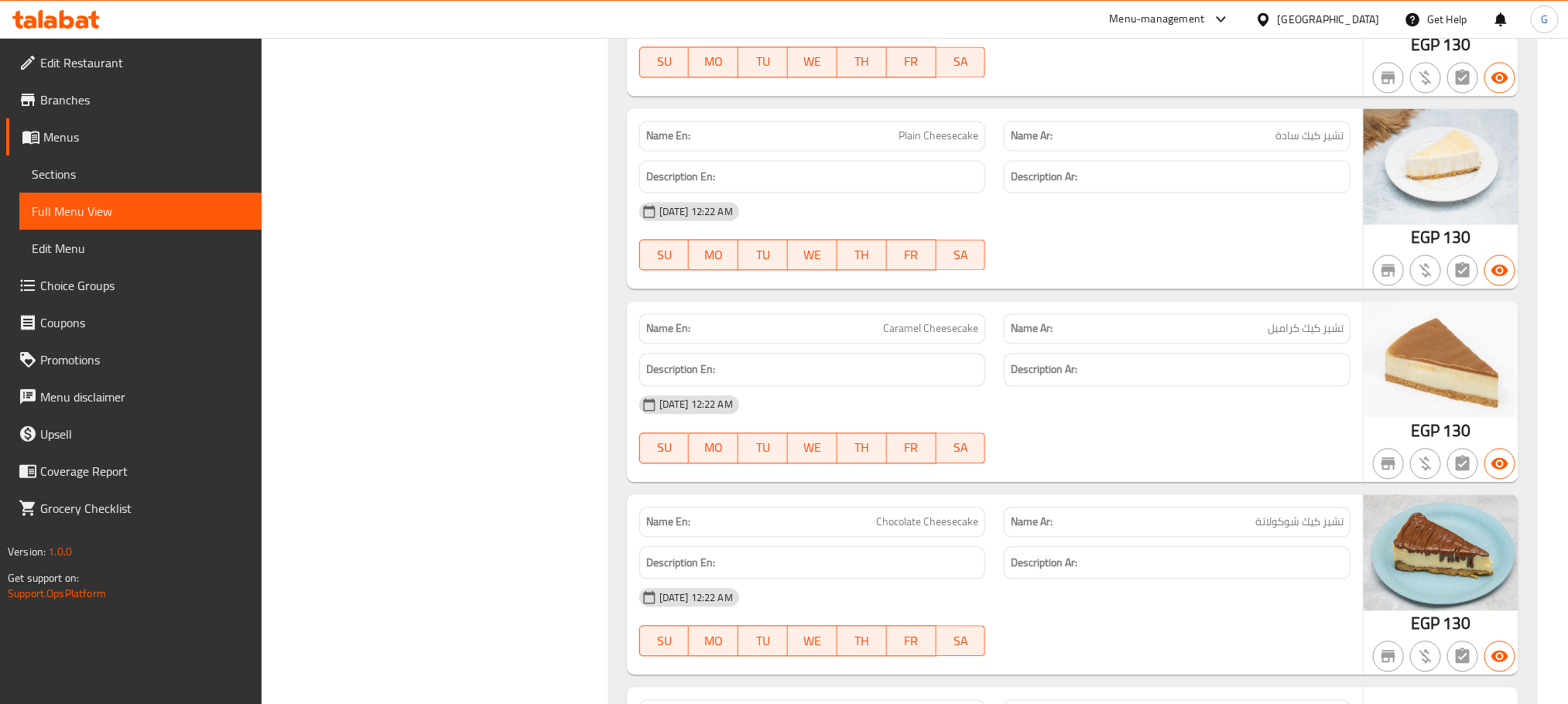
copy span "Caramel Cheesecake"
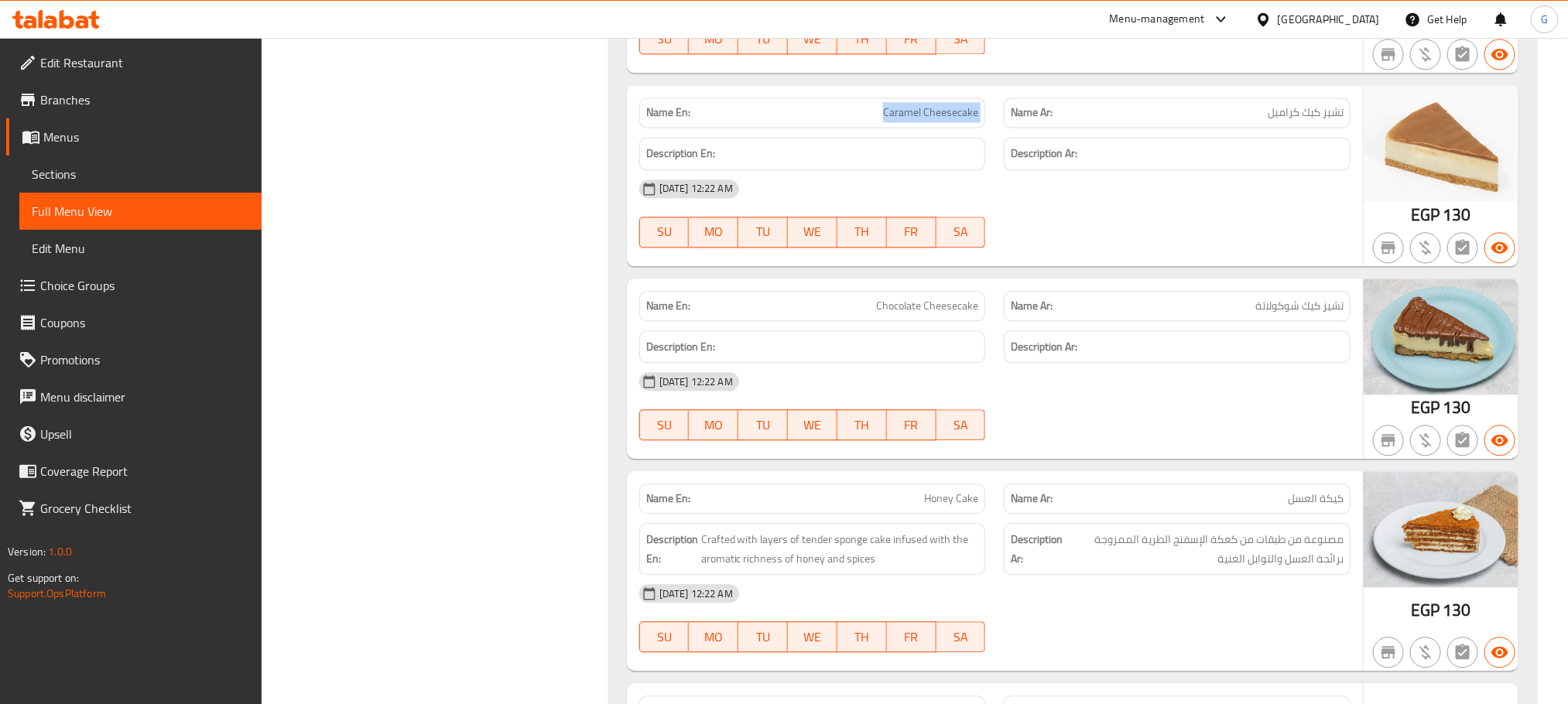
scroll to position [14335, 0]
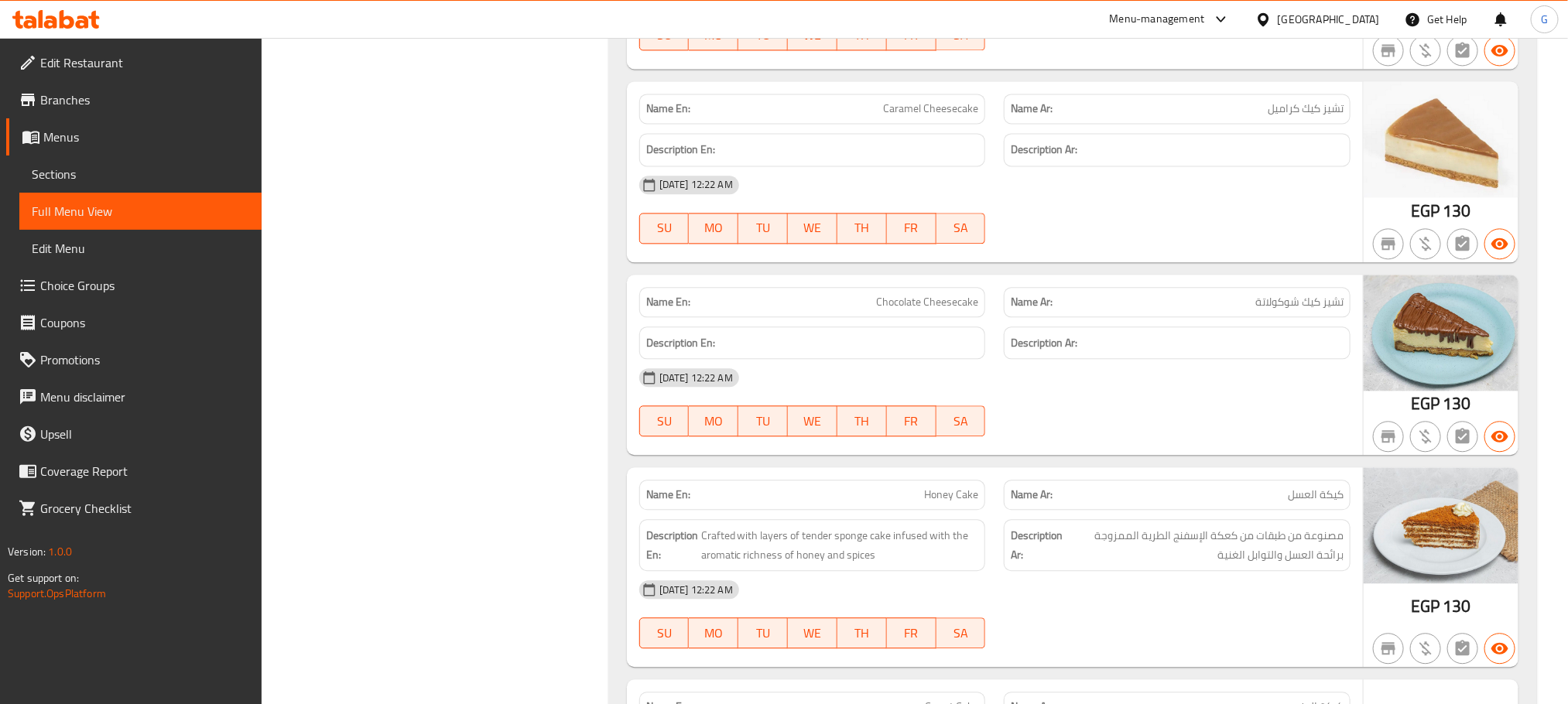
copy span "Chocolate Cheesecake"
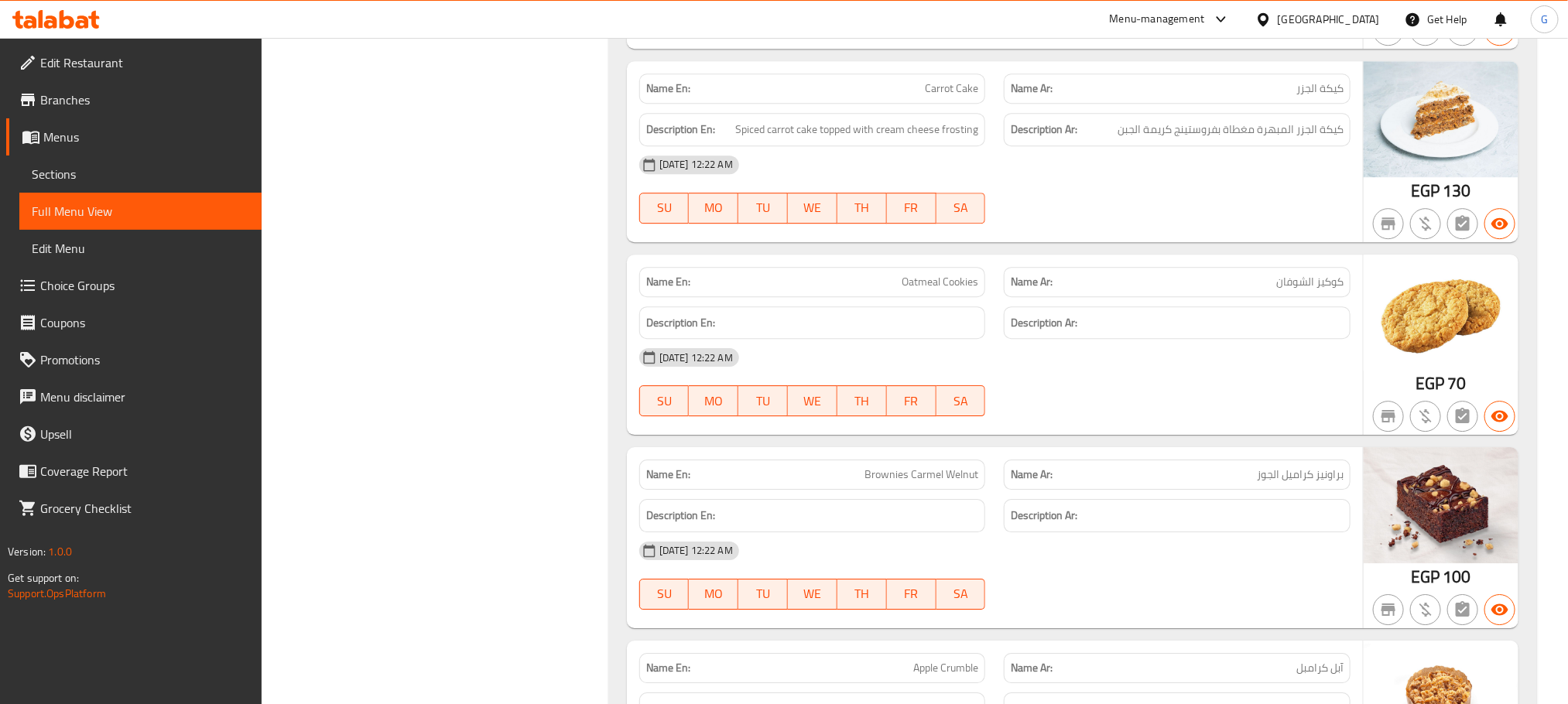
scroll to position [15041, 0]
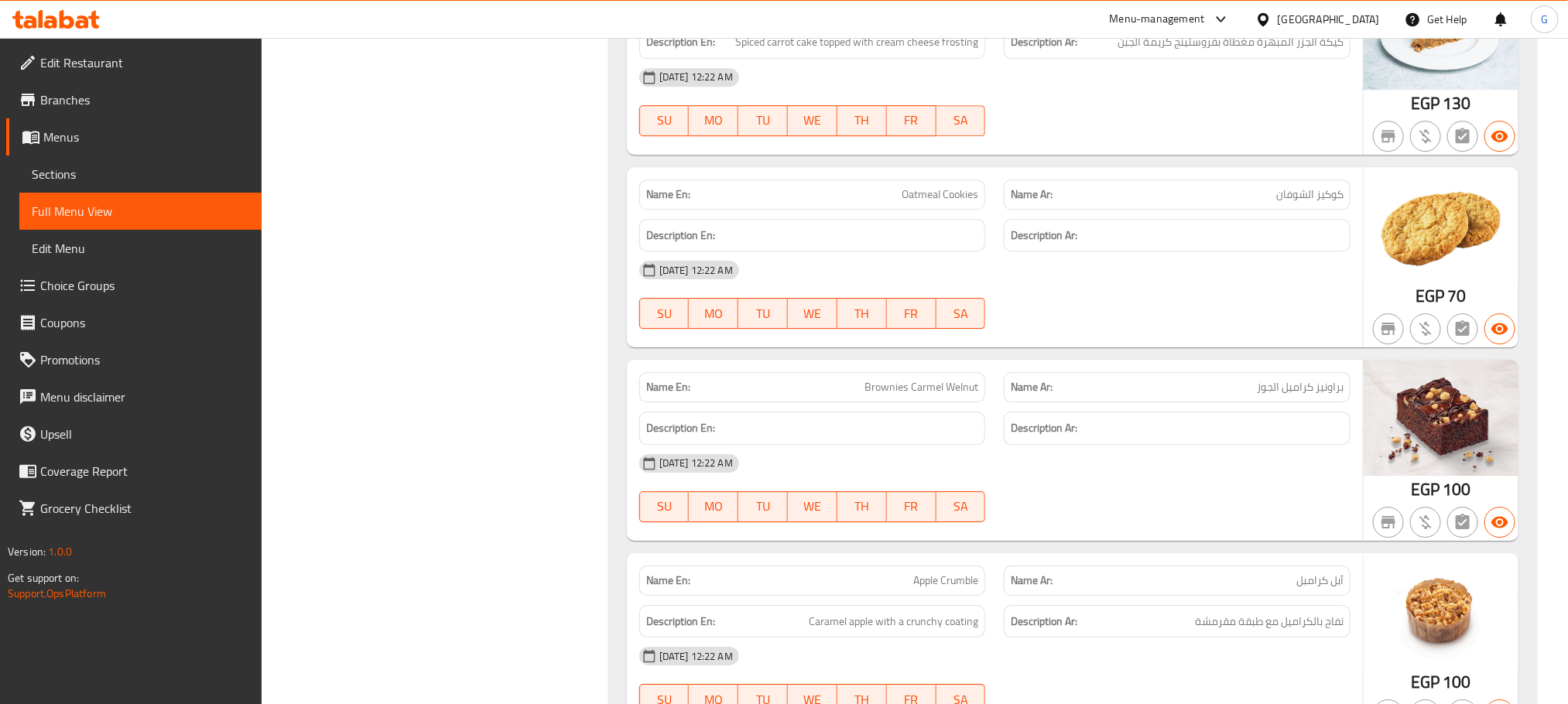
copy span "Oatmeal Cookies"
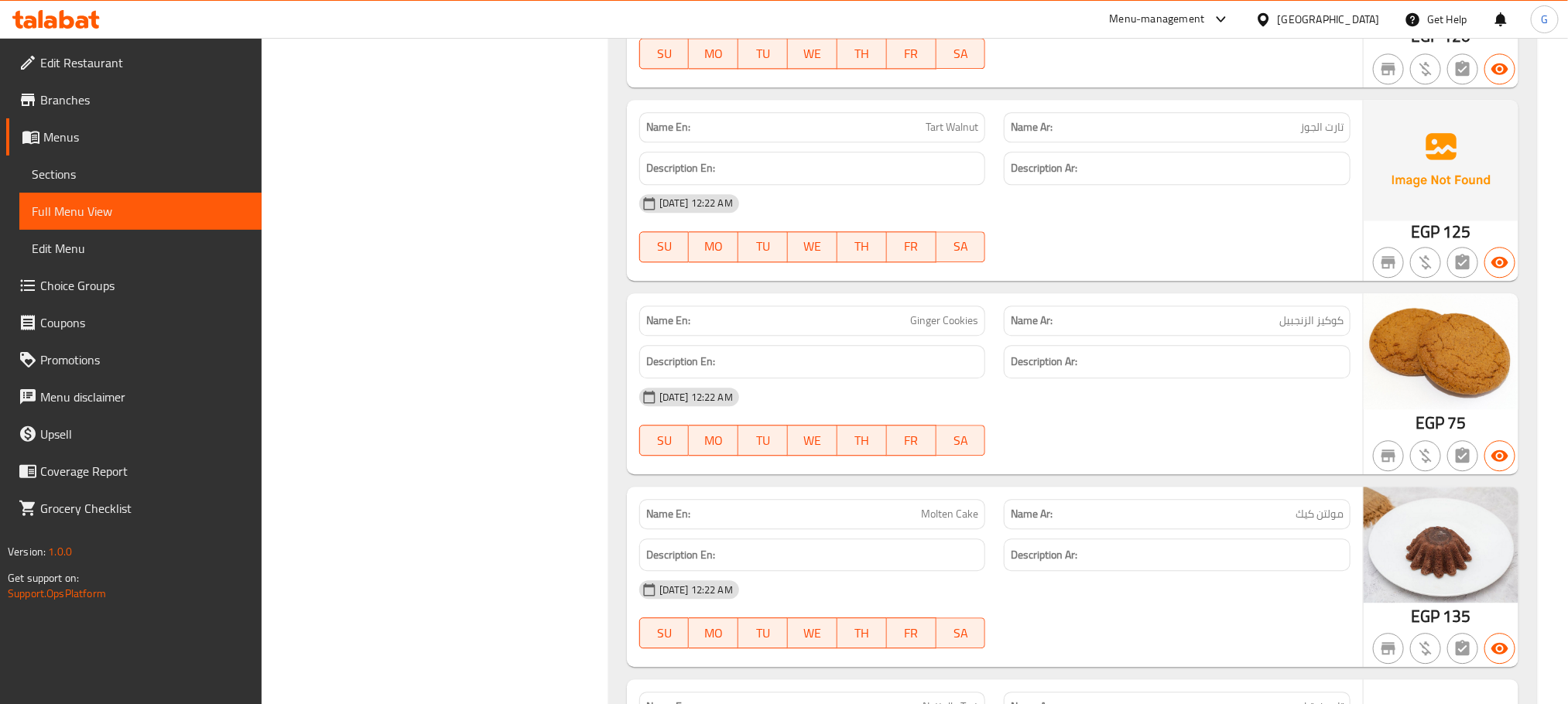
scroll to position [17618, 0]
copy span "Tart Walnut"
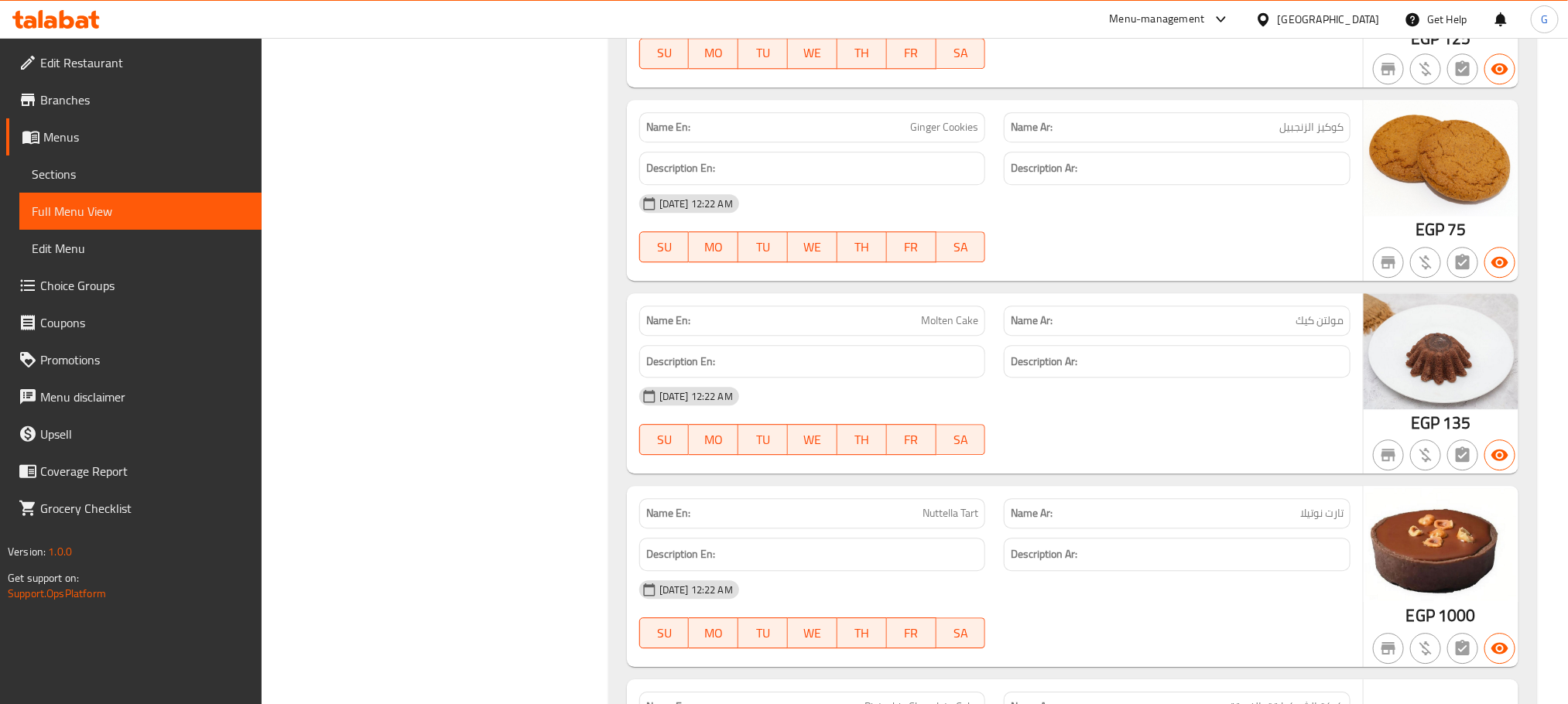
scroll to position [17849, 0]
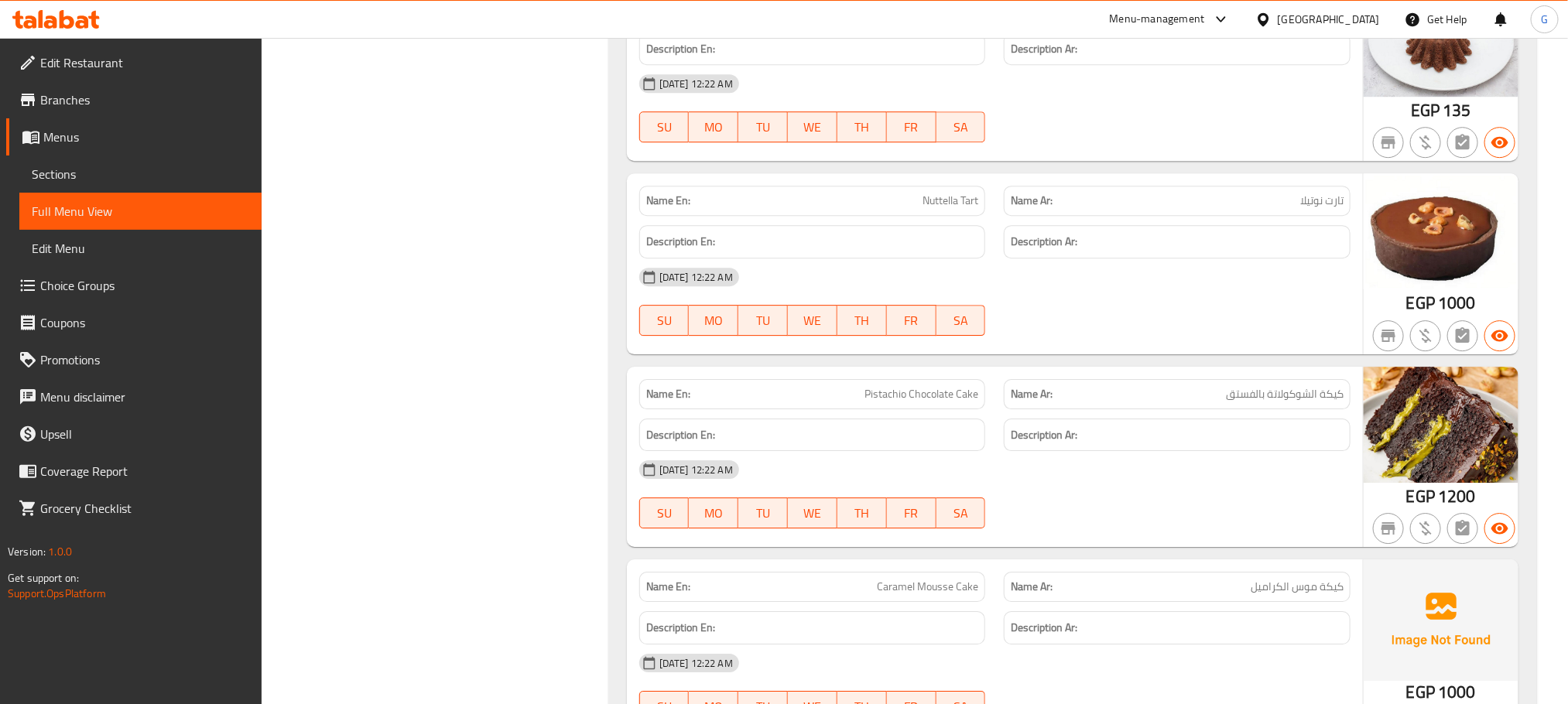
scroll to position [18190, 0]
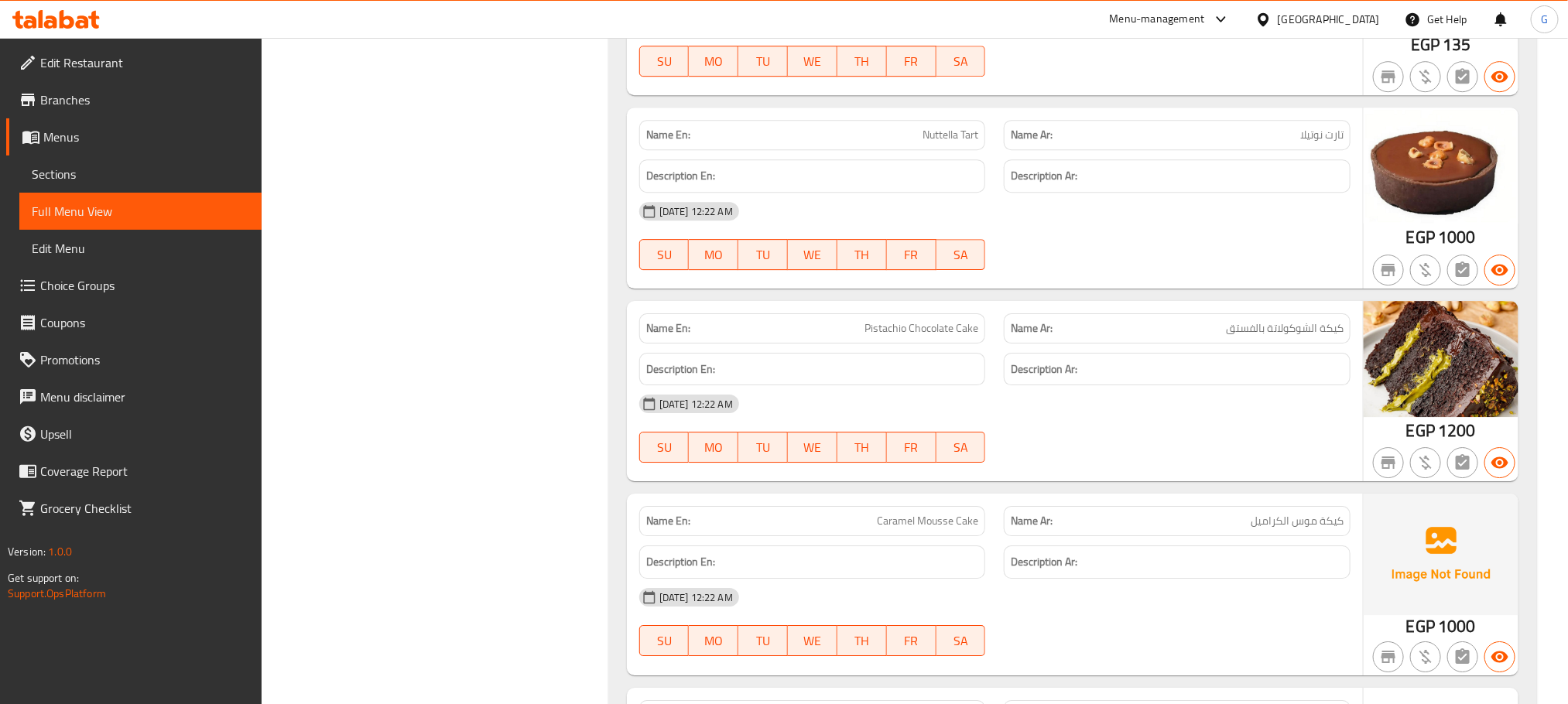
copy span "Nuttella Tart"
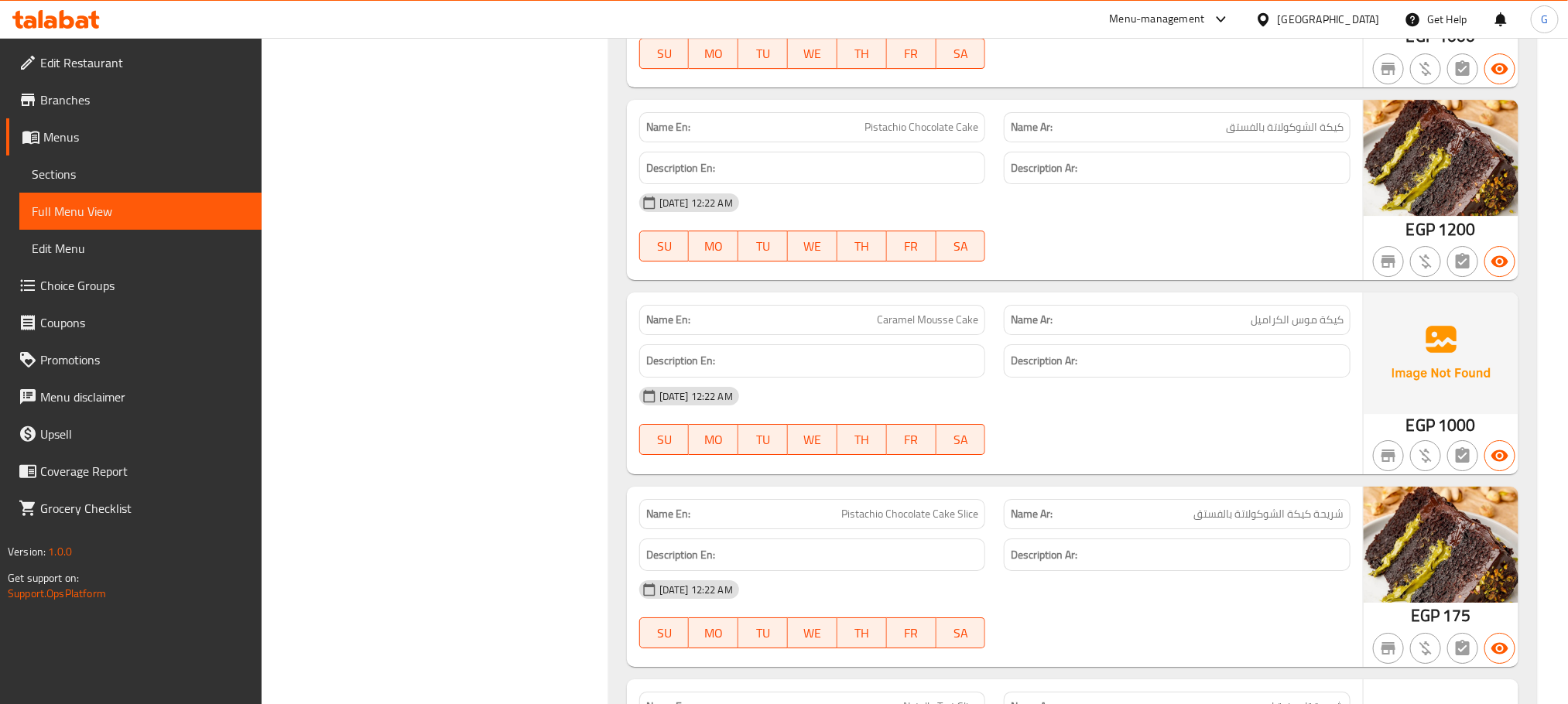
scroll to position [18409, 0]
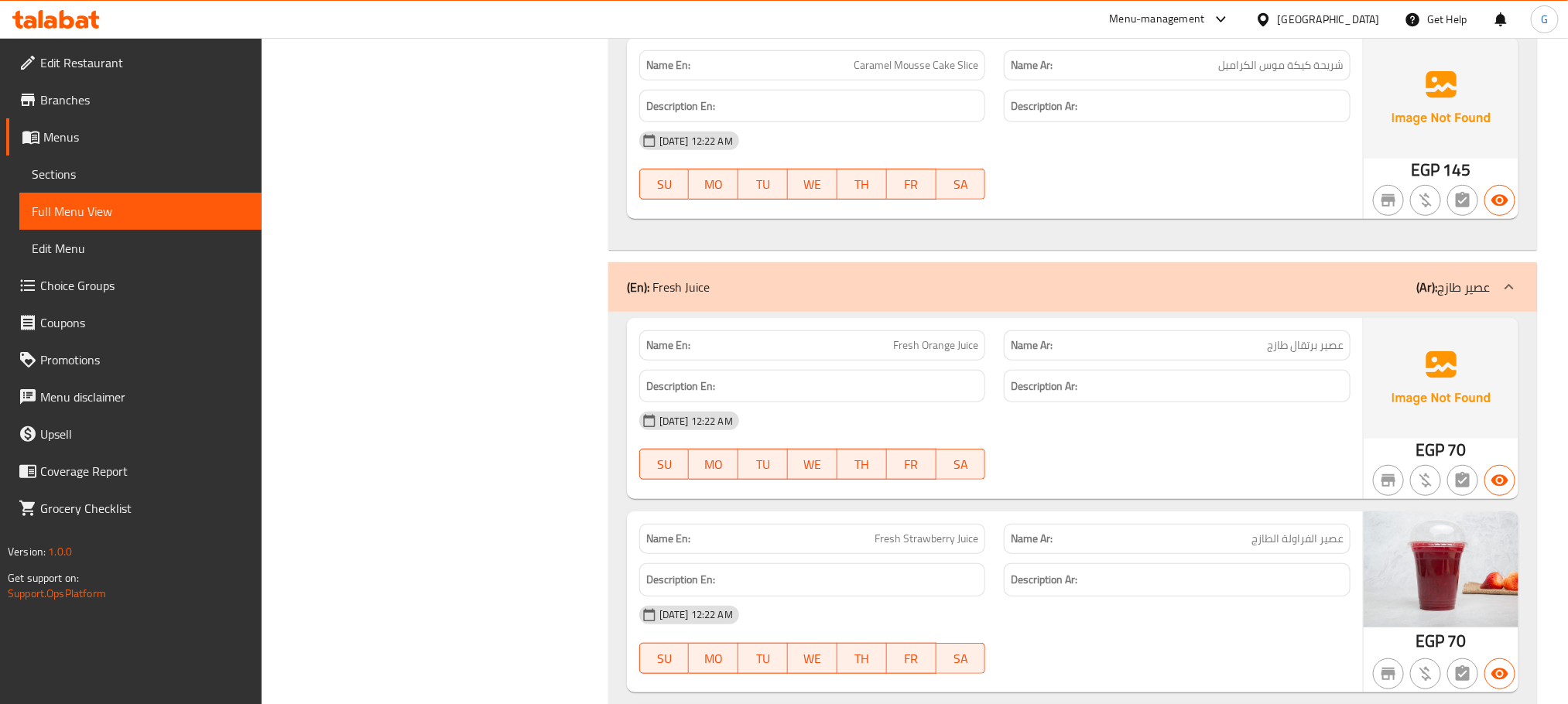
scroll to position [19476, 0]
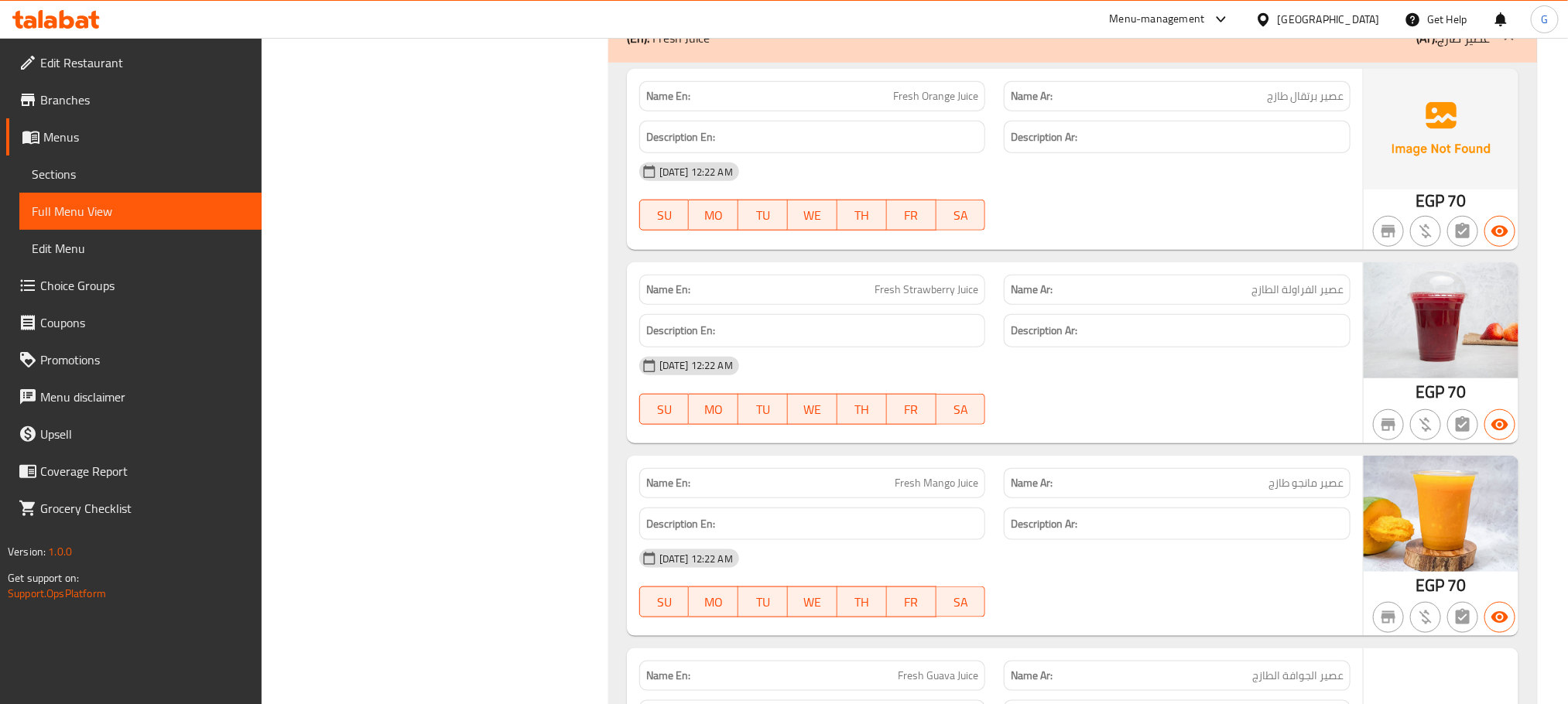
copy span "Fresh Orange Juice"
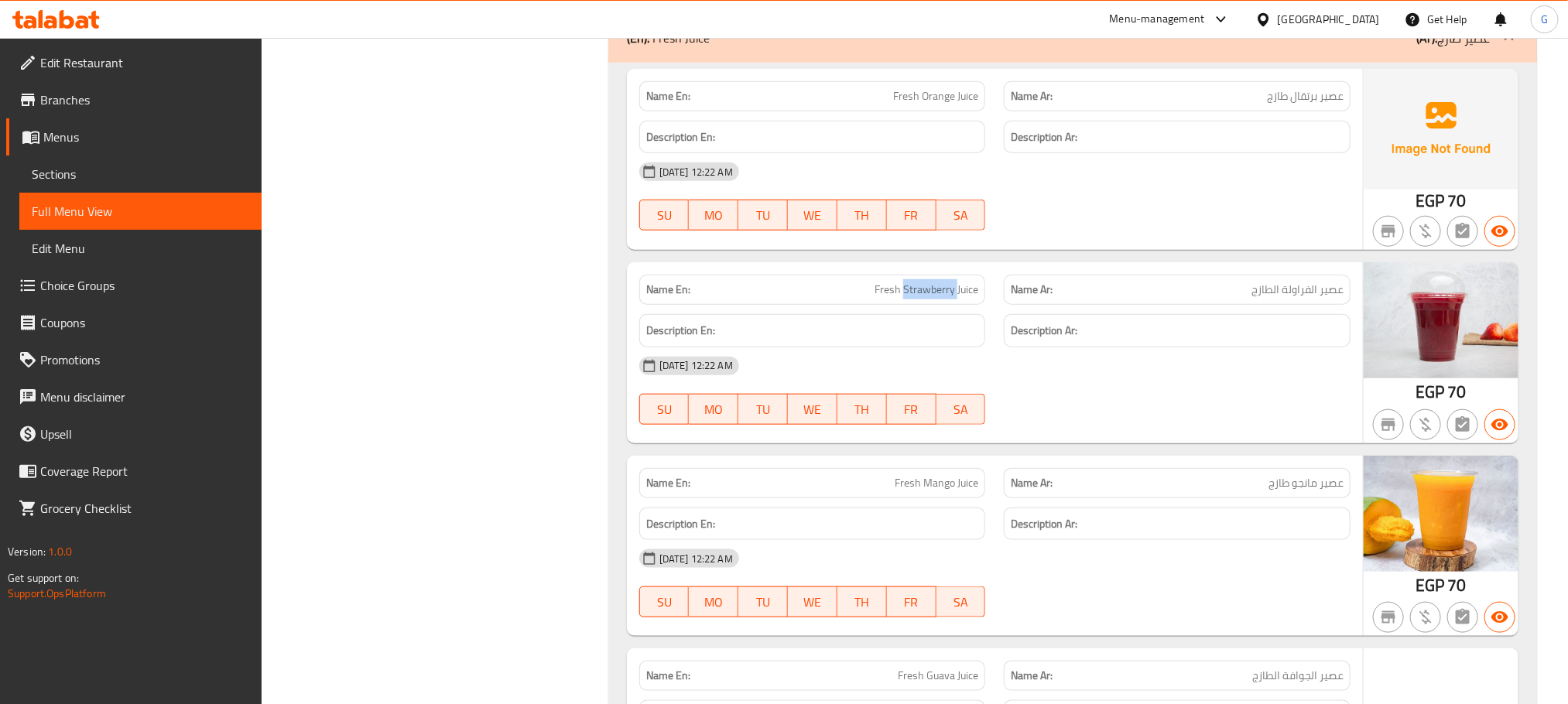
copy span "Fresh Strawberry Juice"
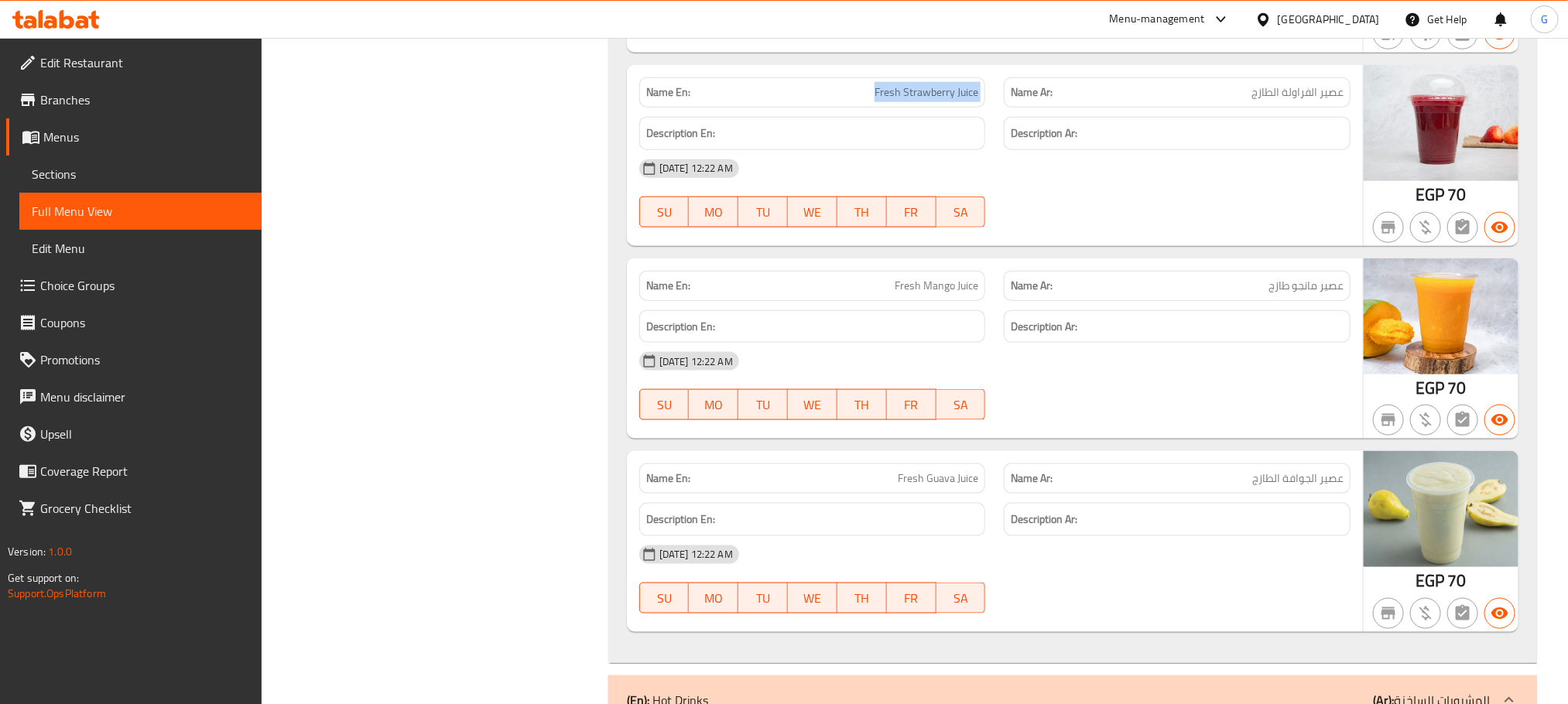
scroll to position [19689, 0]
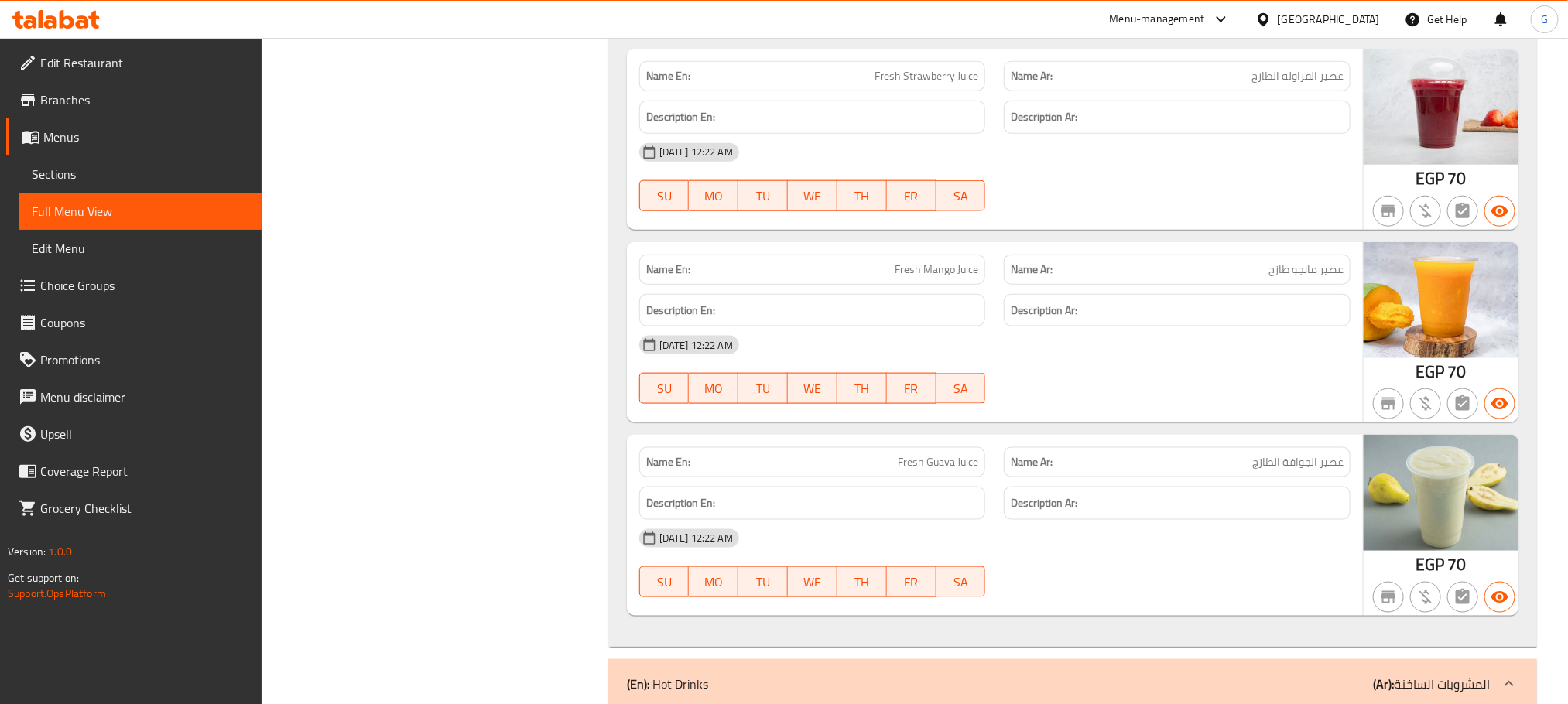
copy span "Fresh Mango Juice"
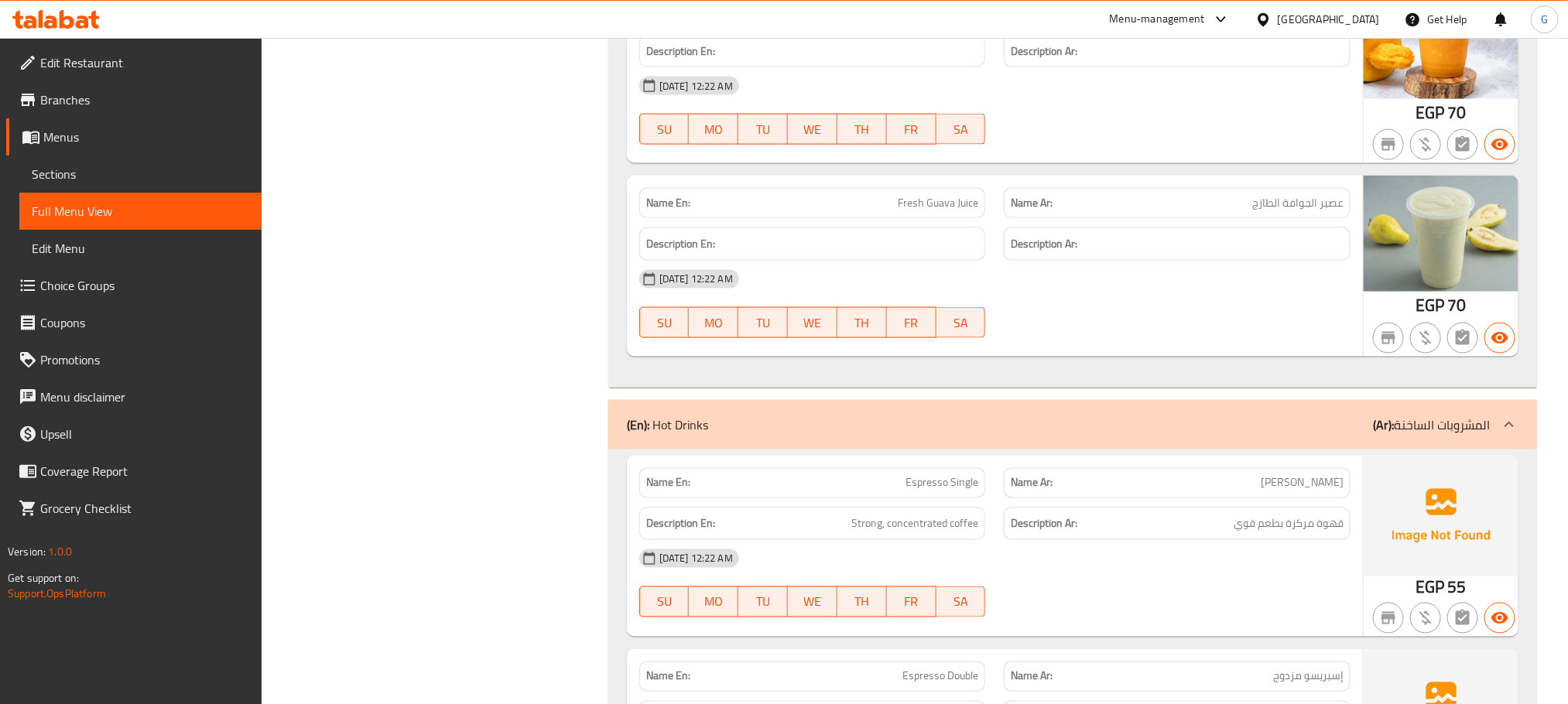
scroll to position [19985, 0]
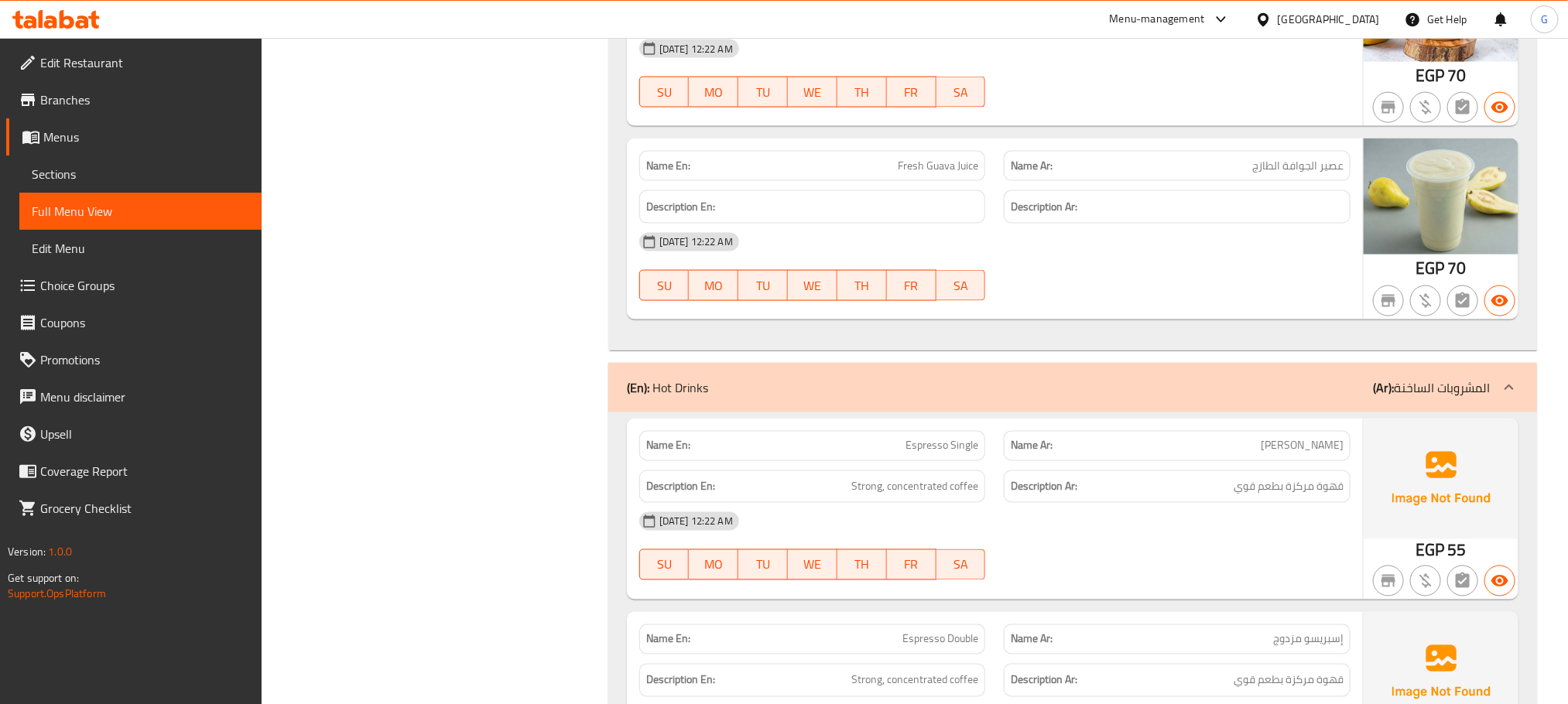
copy span "Fresh Guava Juice"
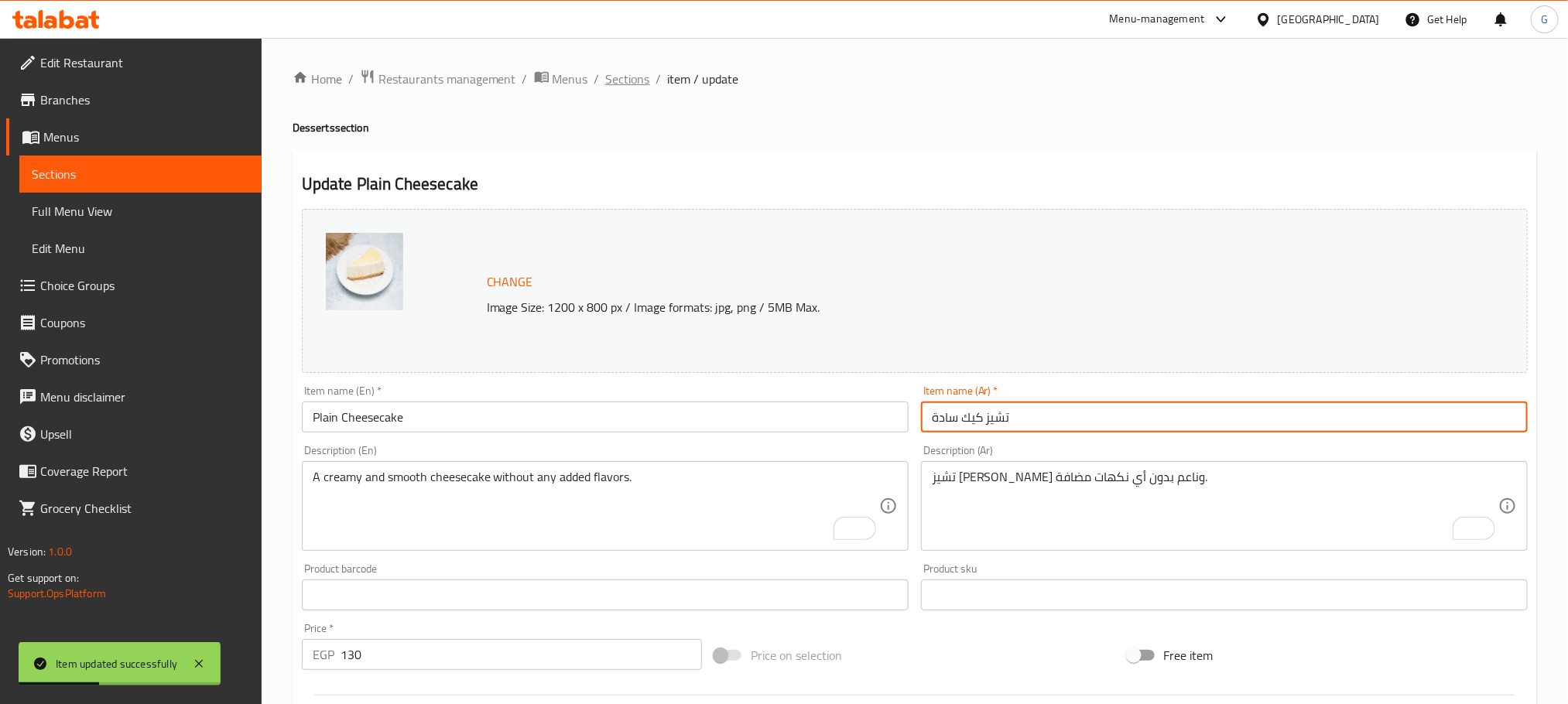
click at [632, 79] on span "Sections" at bounding box center [628, 78] width 44 height 19
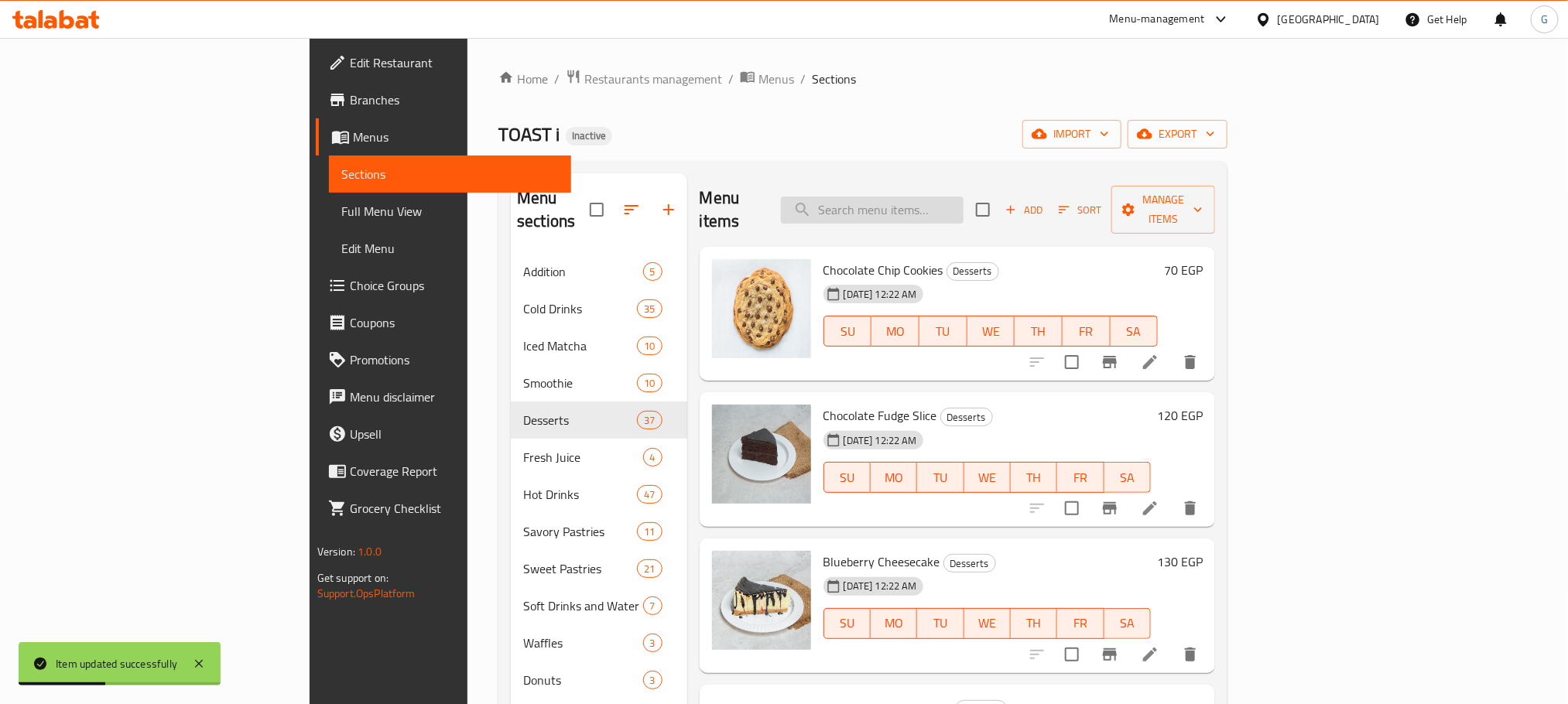
click at [948, 203] on input "search" at bounding box center [872, 209] width 182 height 27
paste input "Caramel Cheesecake"
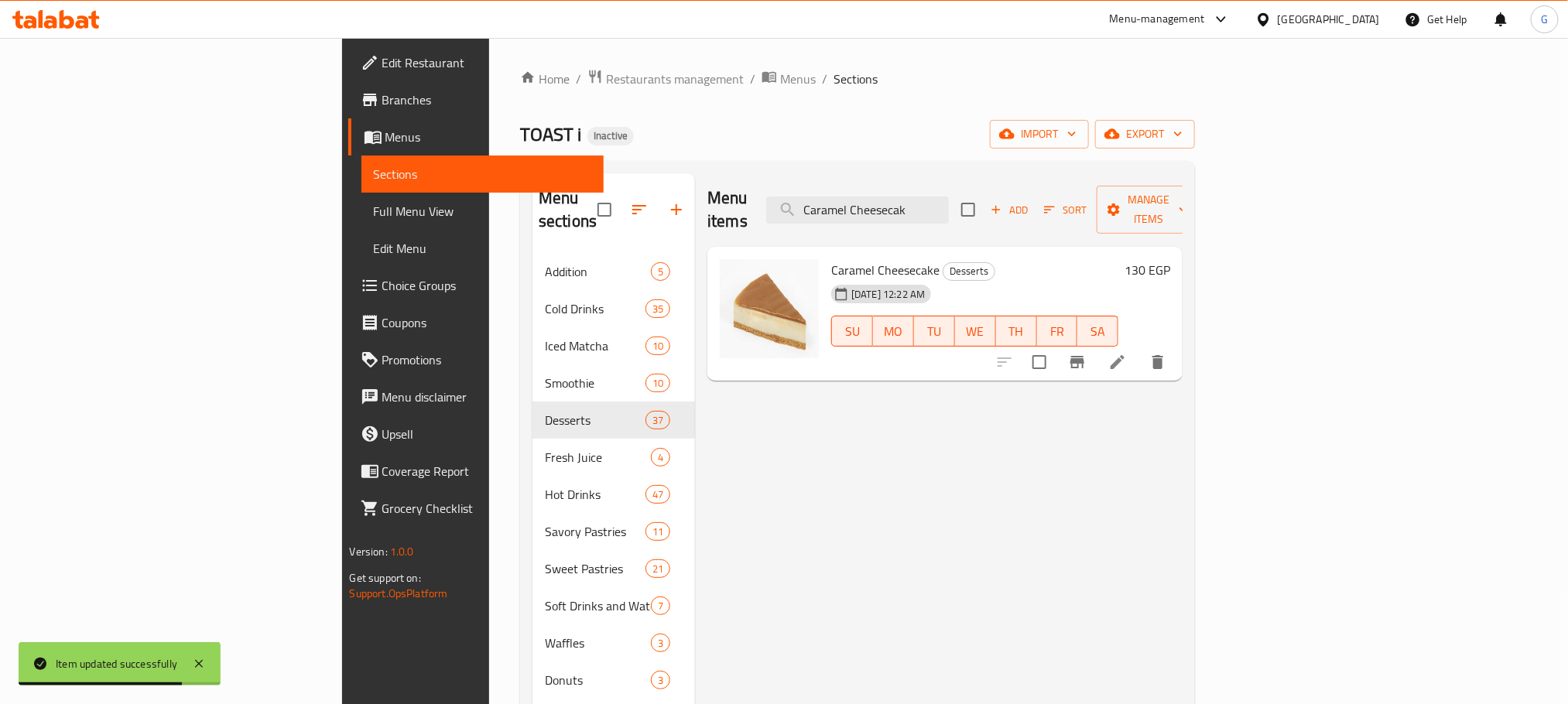
type input "Caramel Cheesecak"
click at [1139, 348] on li at bounding box center [1117, 362] width 43 height 28
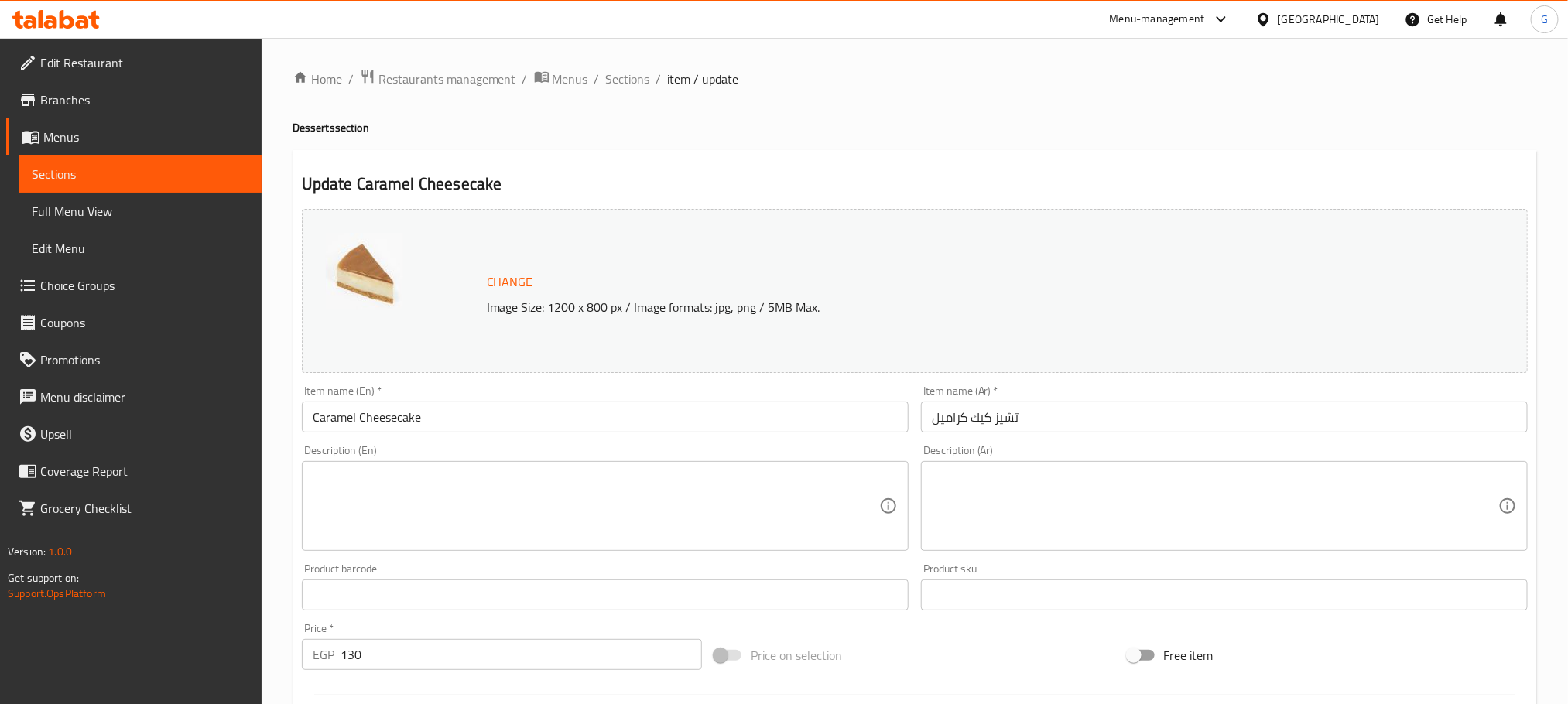
click at [478, 521] on textarea at bounding box center [595, 506] width 567 height 74
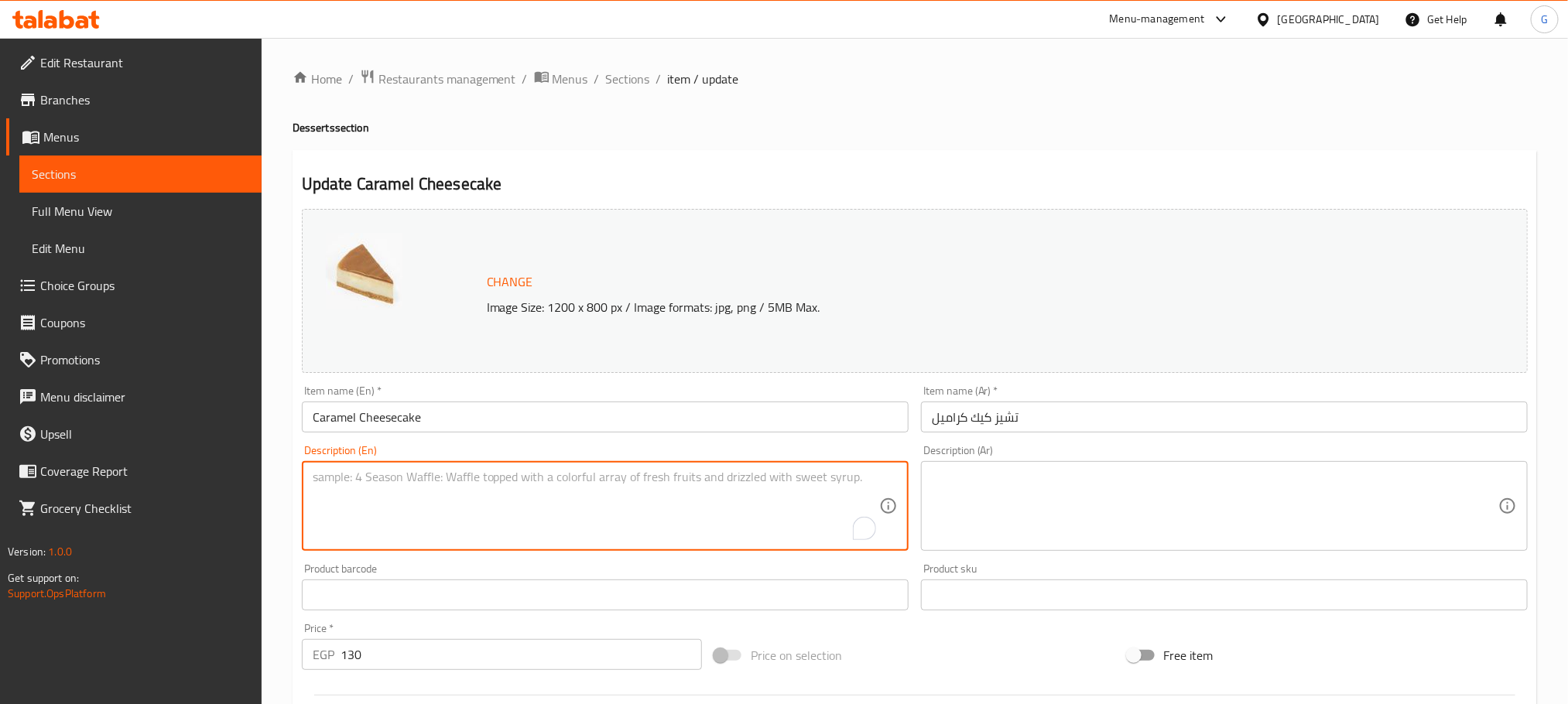
paste textarea "Velvety Smooth Cream Cheese and Rich Caramel Swirl"
type textarea "Velvety Smooth Cream Cheese and Rich Caramel Swirl"
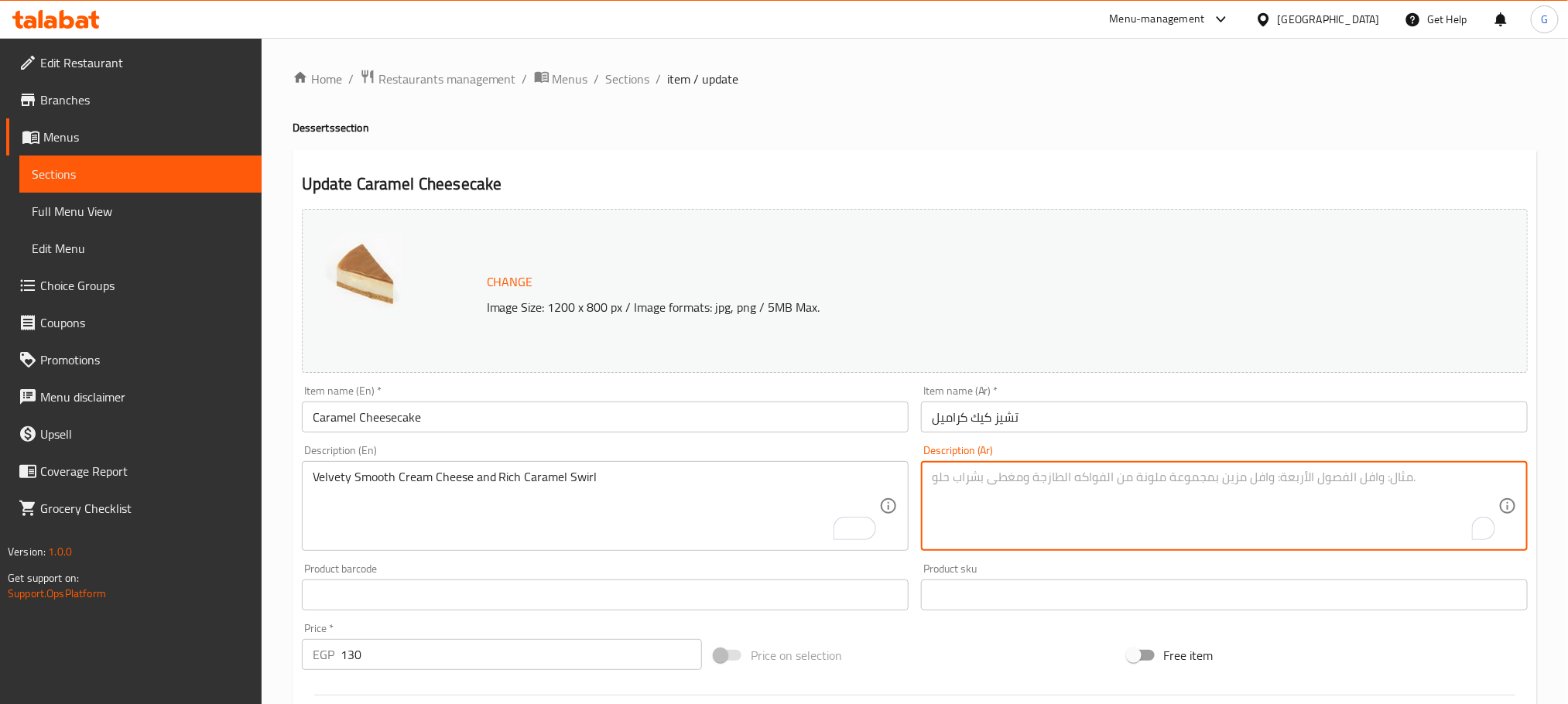
click at [1004, 483] on textarea "To enrich screen reader interactions, please activate Accessibility in Grammarl…" at bounding box center [1215, 506] width 567 height 74
paste textarea "جبنة كريمية ناعمة وعصير كراميل غني"
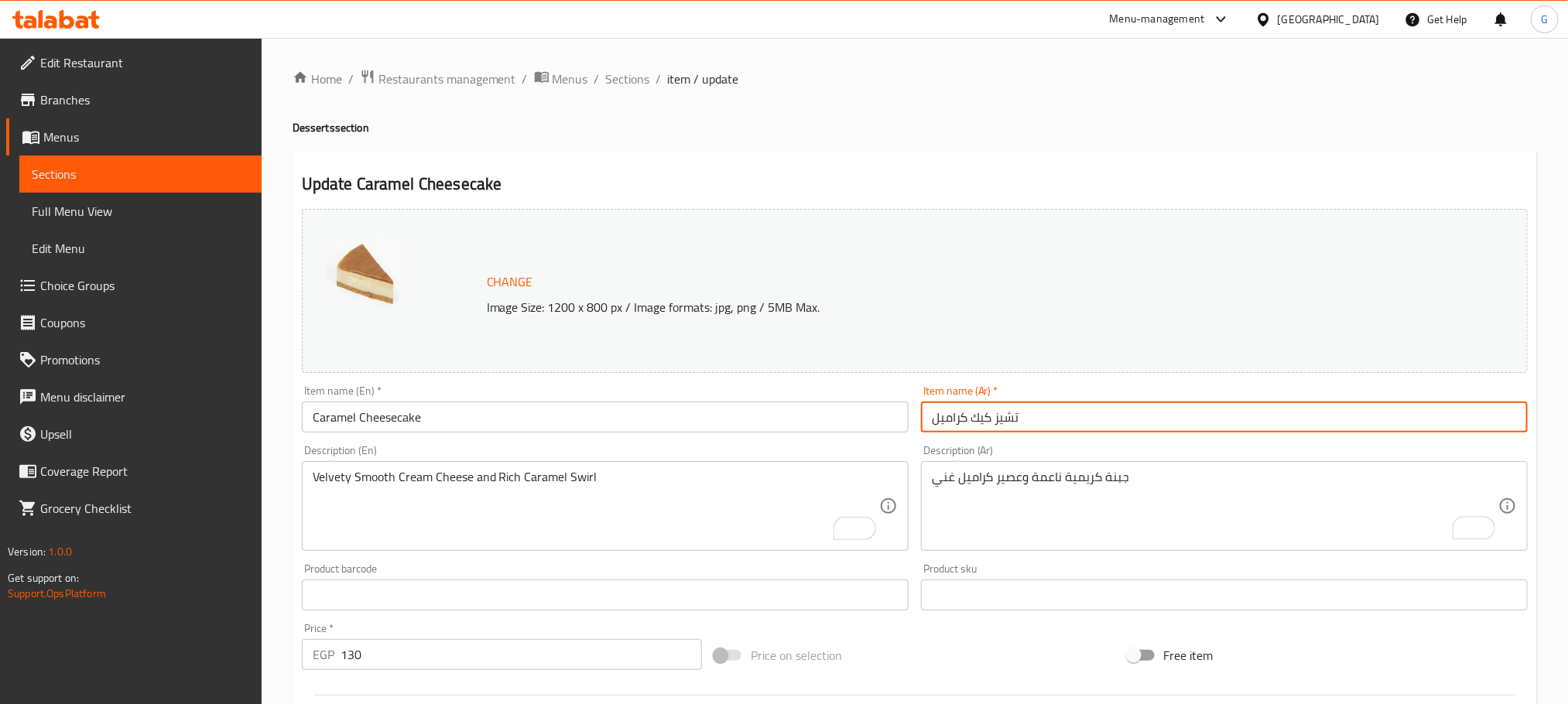
click at [978, 404] on input "تشيز كيك كراميل" at bounding box center [1224, 417] width 607 height 31
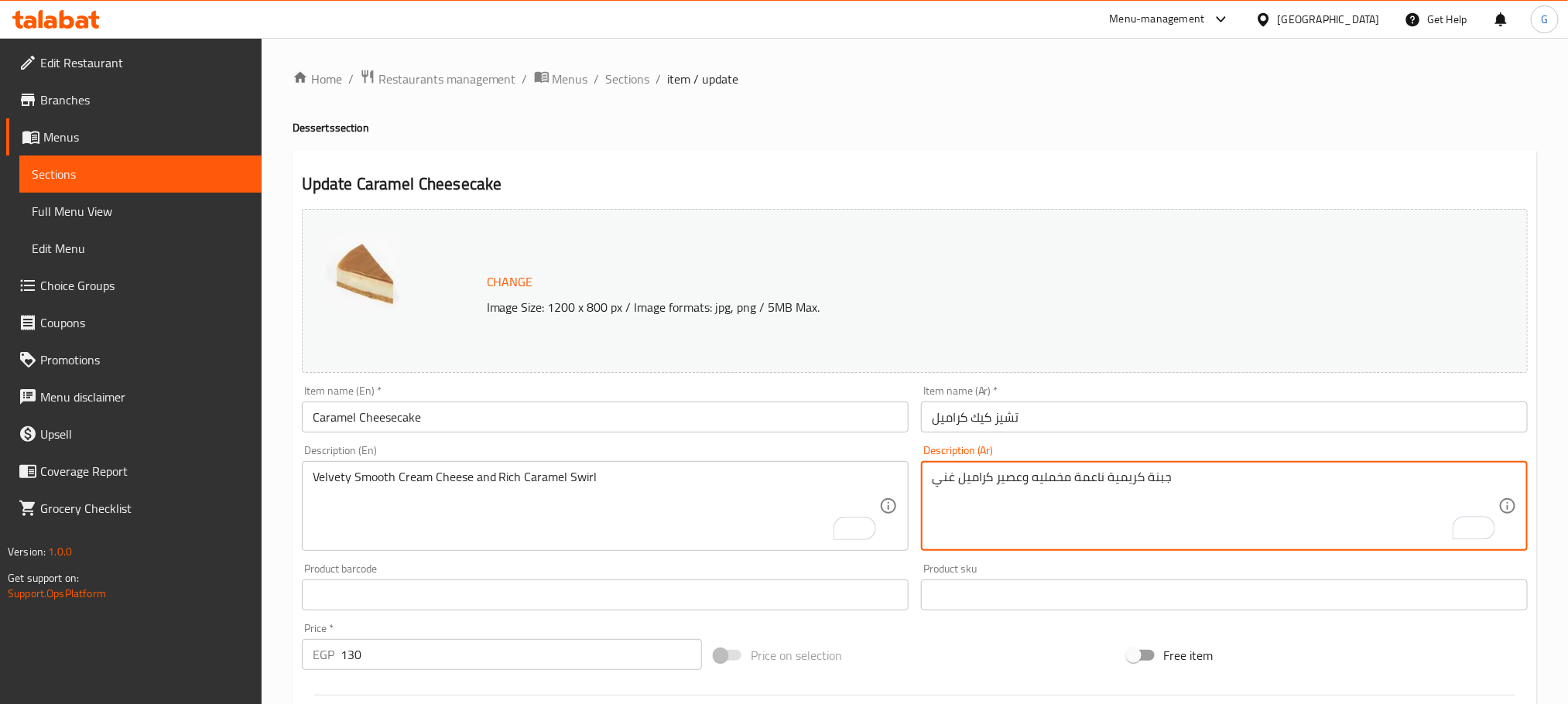
type textarea "جبنة كريمية ناعمة مخمليه وعصير كراميل غني"
click at [1010, 409] on input "تشيز كيك كراميل" at bounding box center [1224, 417] width 607 height 31
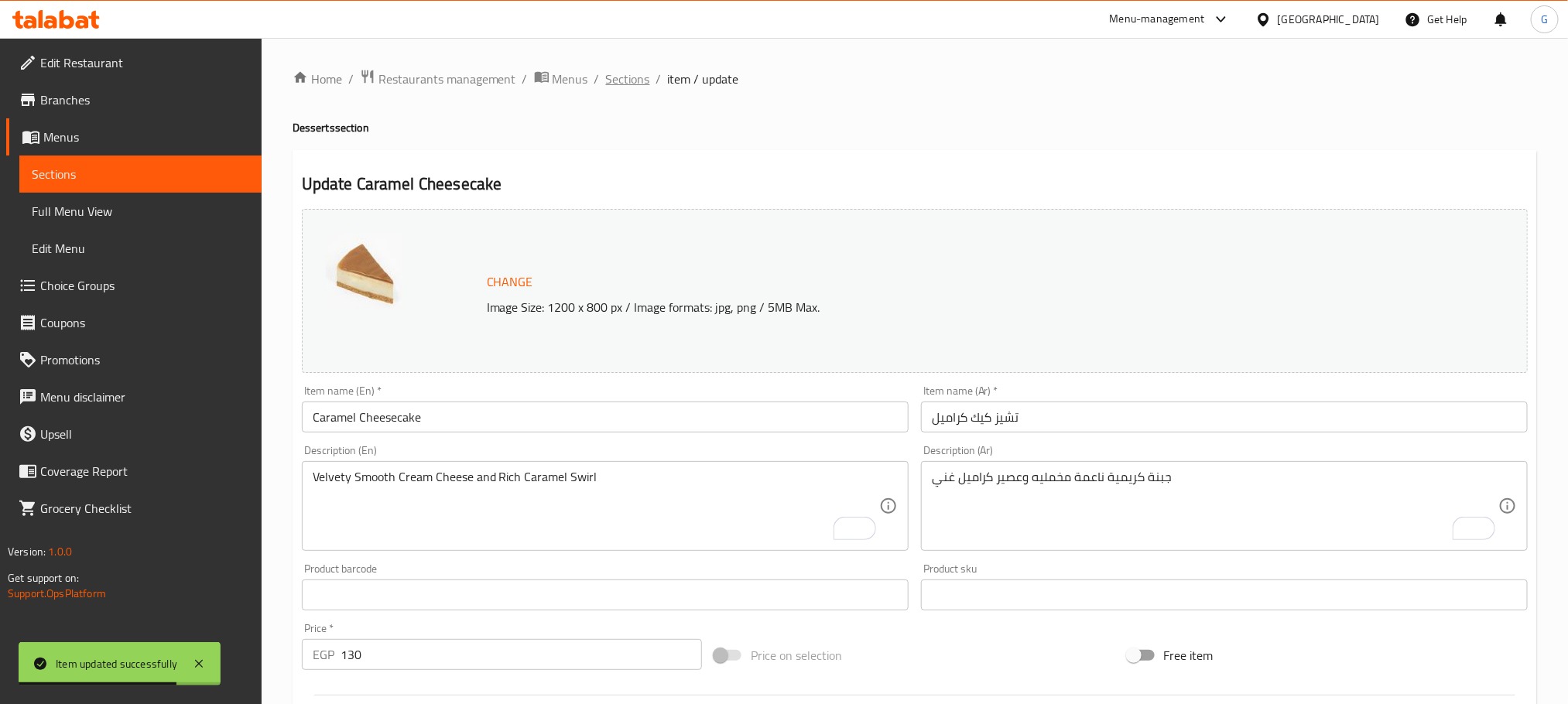
click at [627, 70] on span "Sections" at bounding box center [628, 78] width 44 height 19
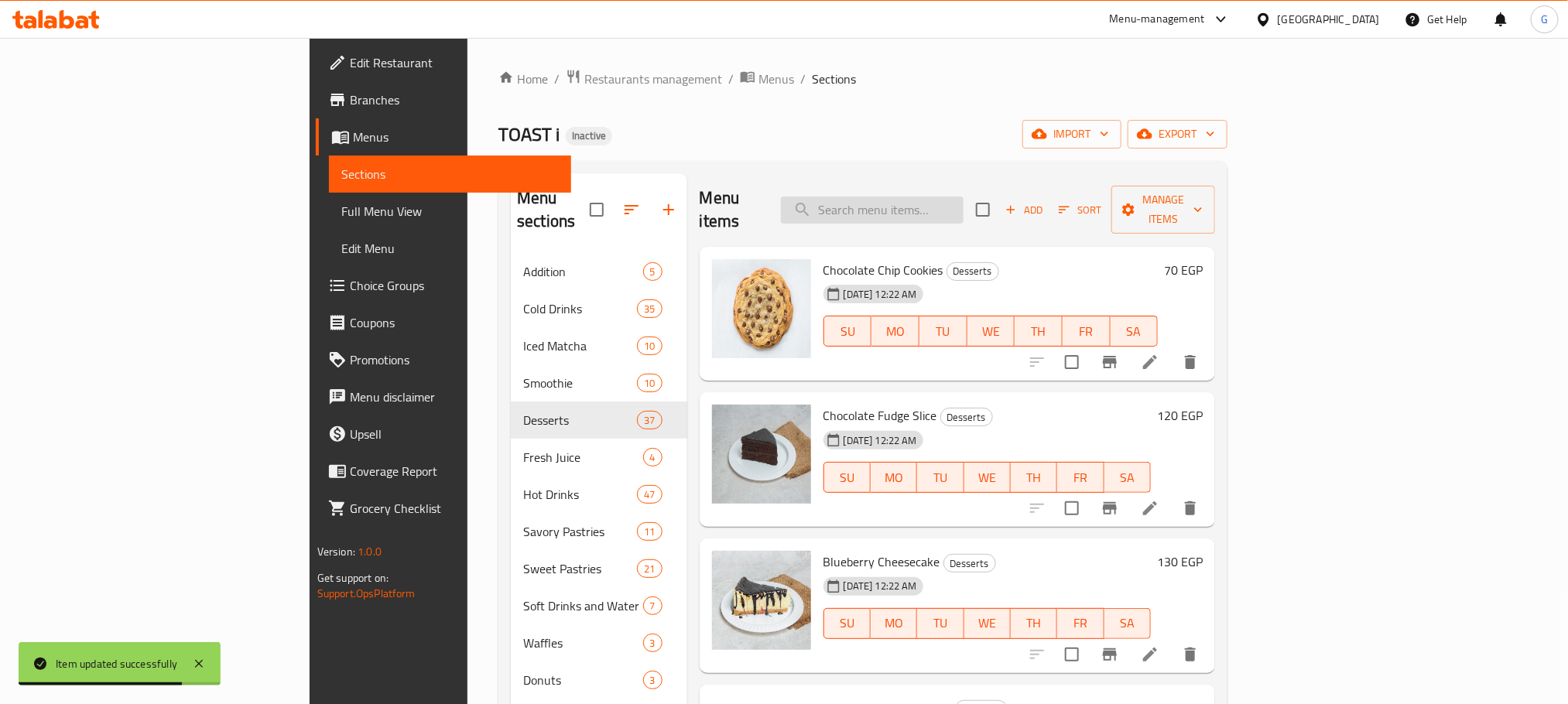
click at [955, 203] on input "search" at bounding box center [872, 209] width 182 height 27
paste input "Chocolate Cheesecake"
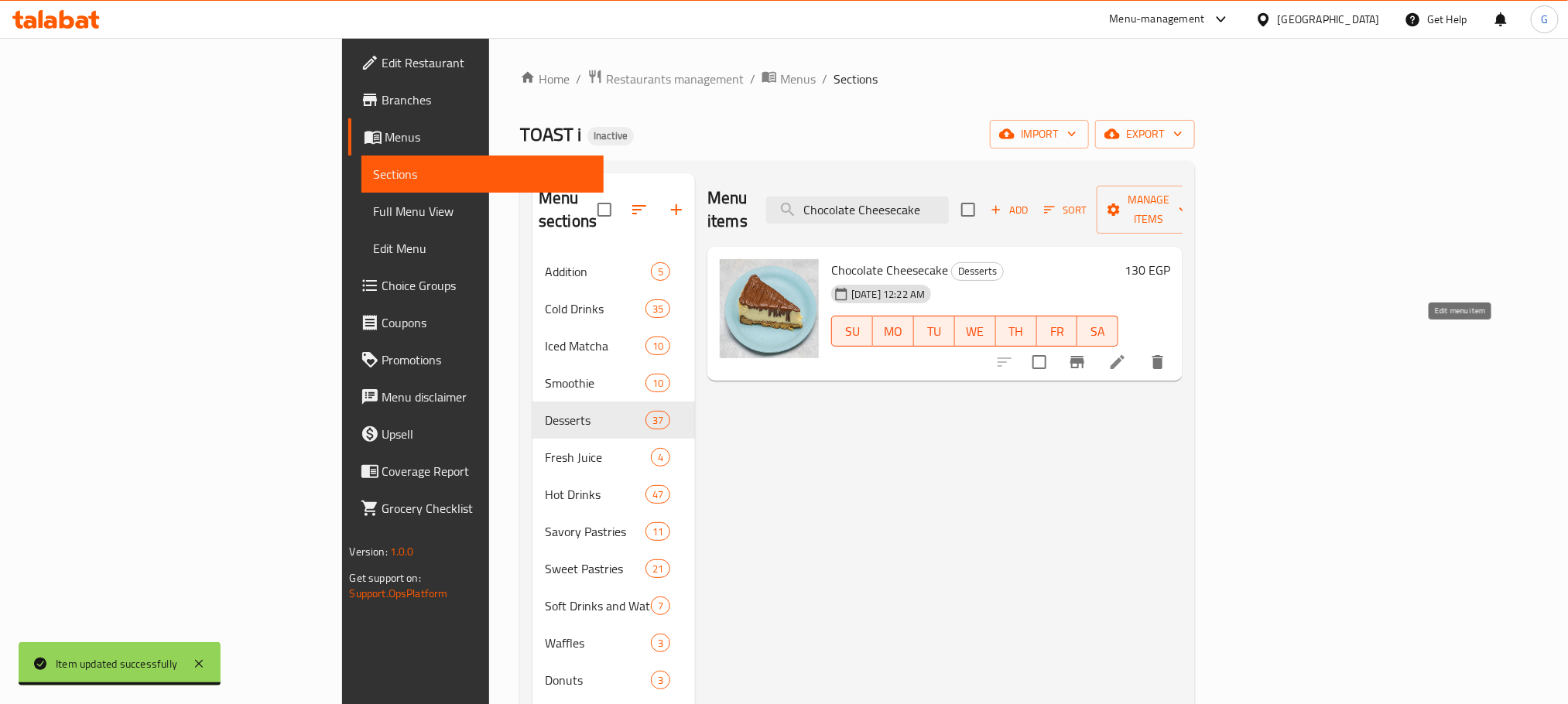
type input "Chocolate Cheesecake"
click at [1125, 355] on icon at bounding box center [1117, 361] width 14 height 14
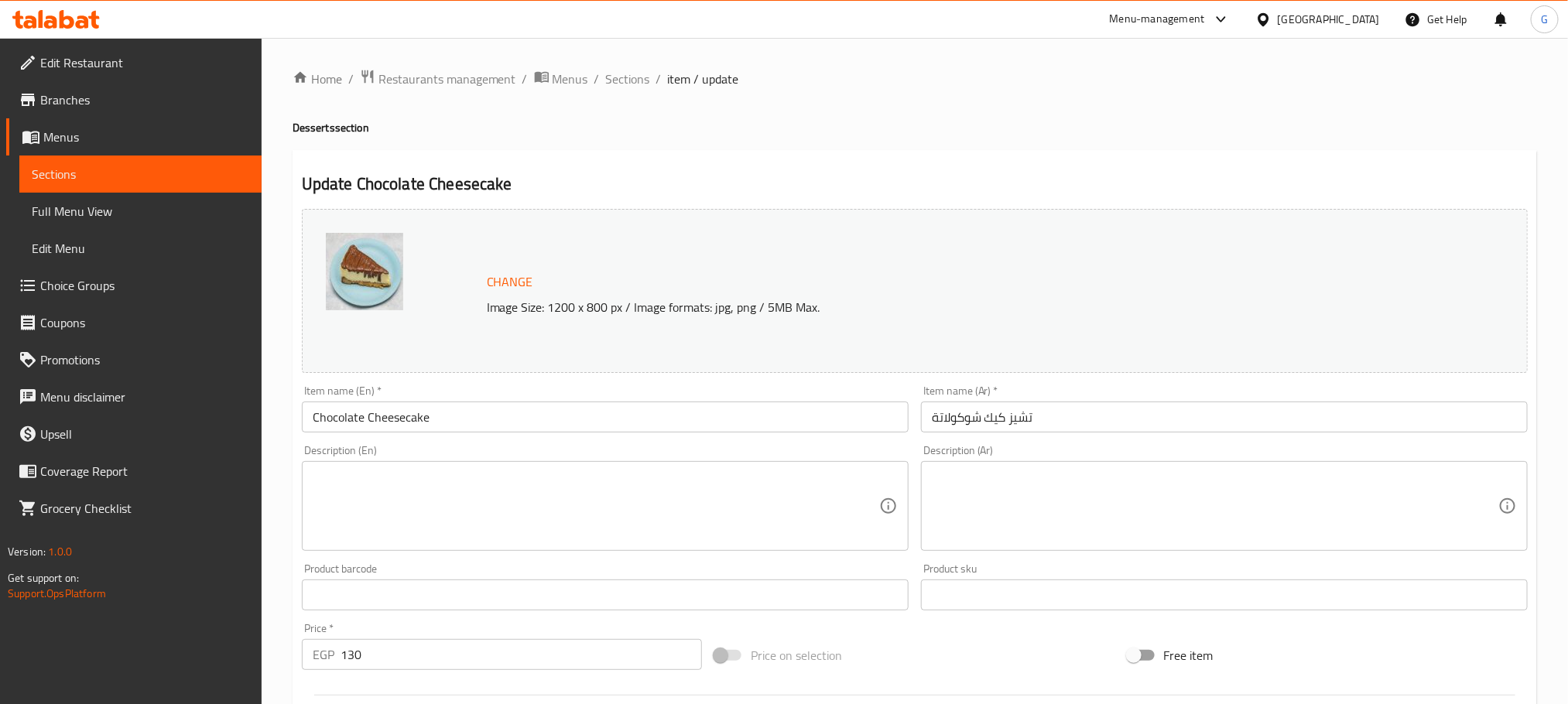
click at [501, 504] on textarea at bounding box center [595, 506] width 567 height 74
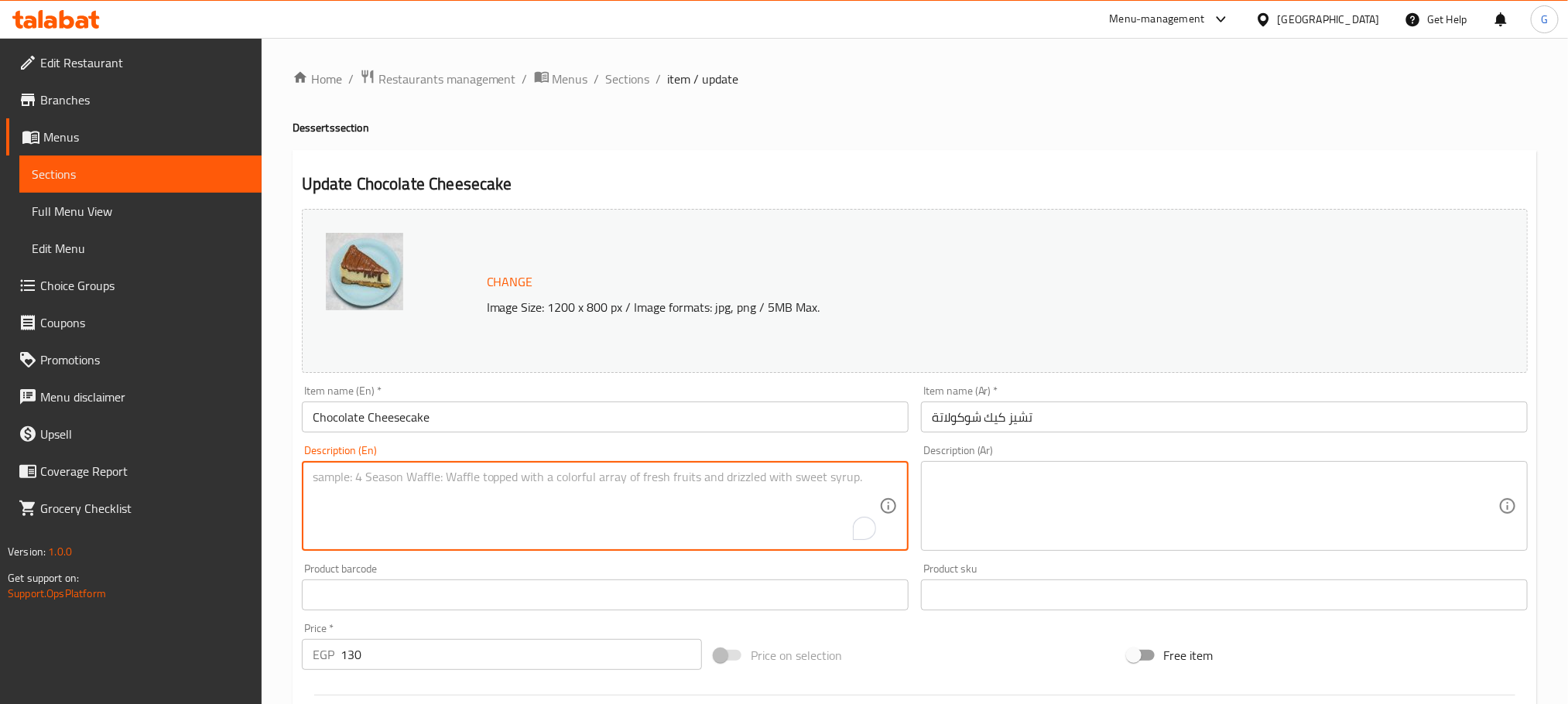
paste textarea "Creamy cheesecake with a chocolate flavor."
type textarea "Creamy cheesecake with a chocolate flavor."
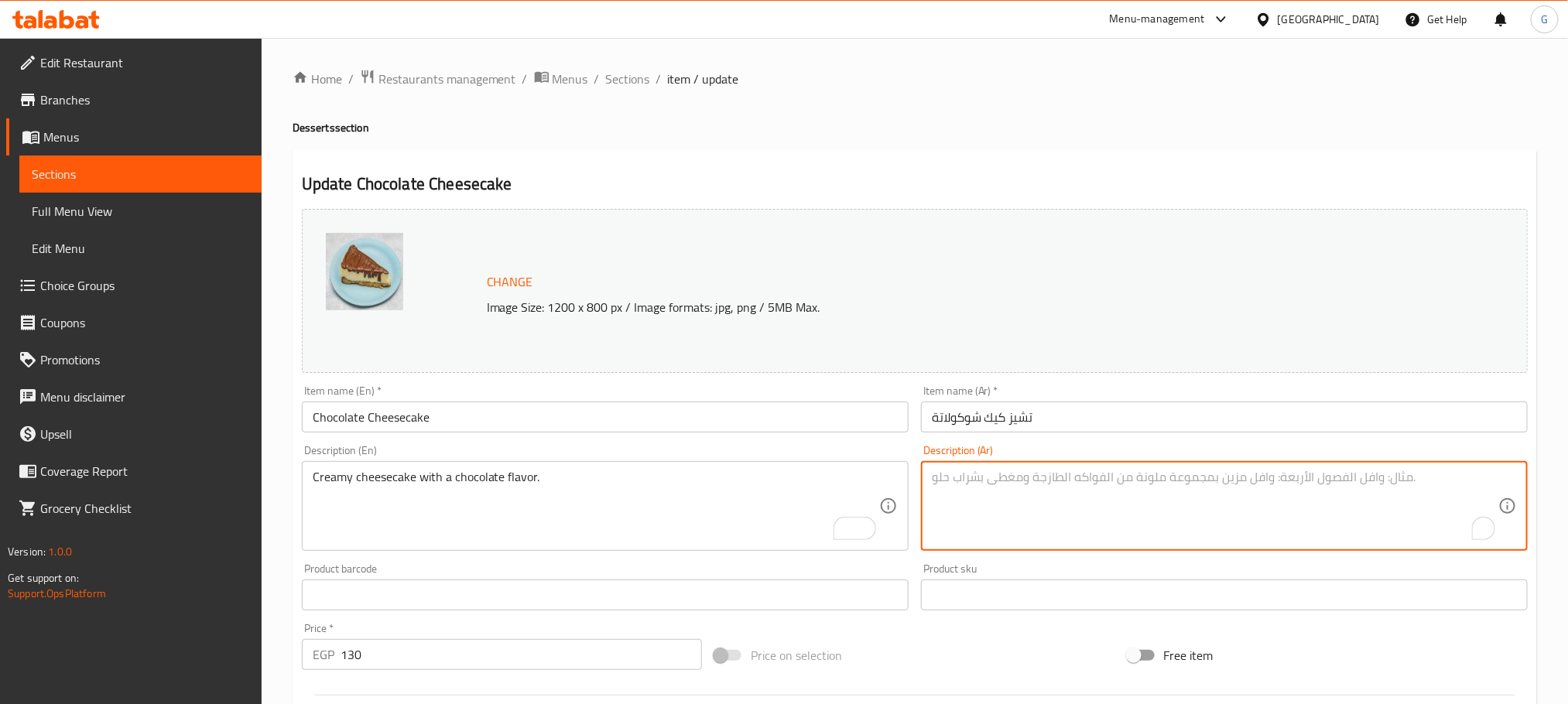
click at [1066, 507] on textarea "To enrich screen reader interactions, please activate Accessibility in Grammarl…" at bounding box center [1215, 506] width 567 height 74
paste textarea "تشيز كيك كريمية بنكهة الشوكولاتة."
type textarea "تشيز كيك كريمية بنكهة الشوكولاتة."
click at [626, 407] on input "Chocolate Cheesecake" at bounding box center [605, 417] width 607 height 31
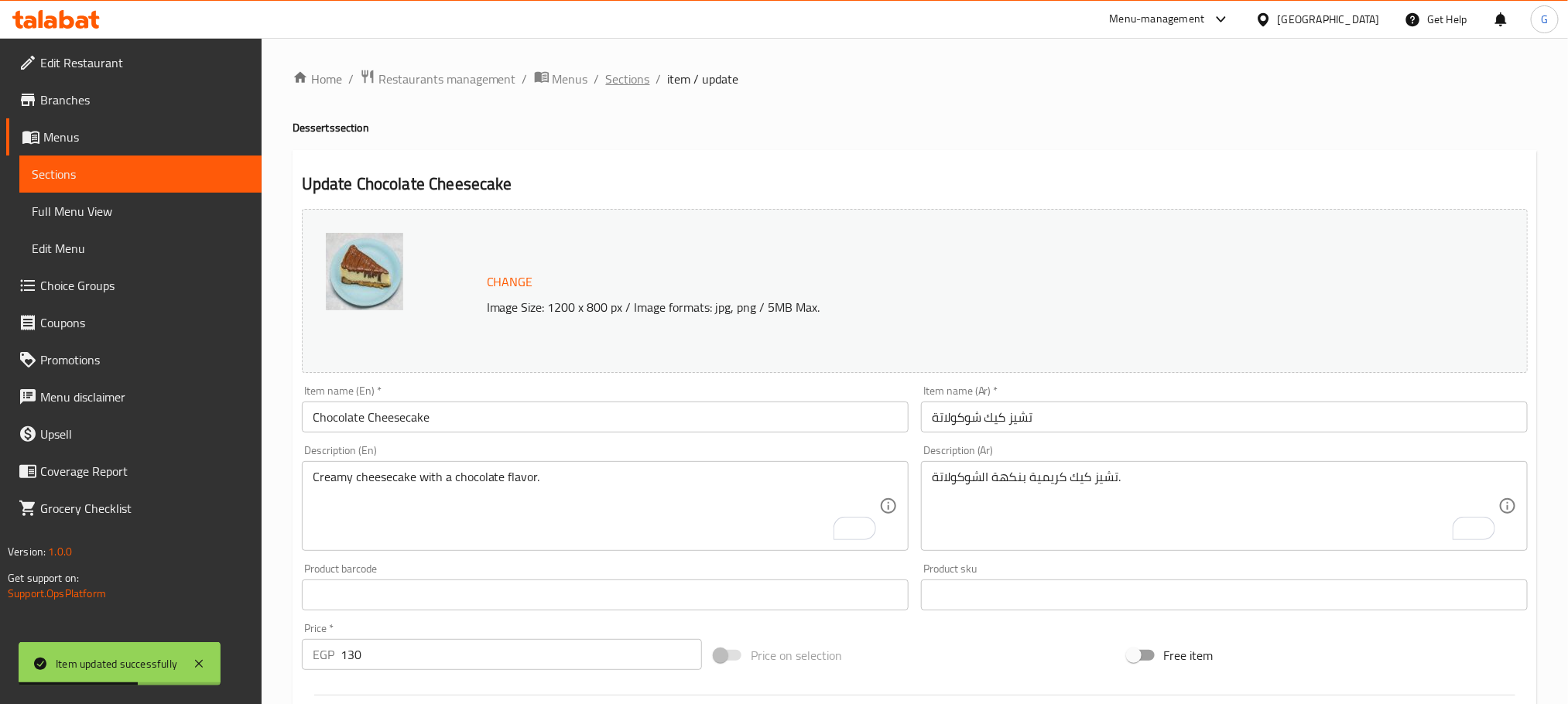
click at [628, 73] on span "Sections" at bounding box center [628, 78] width 44 height 19
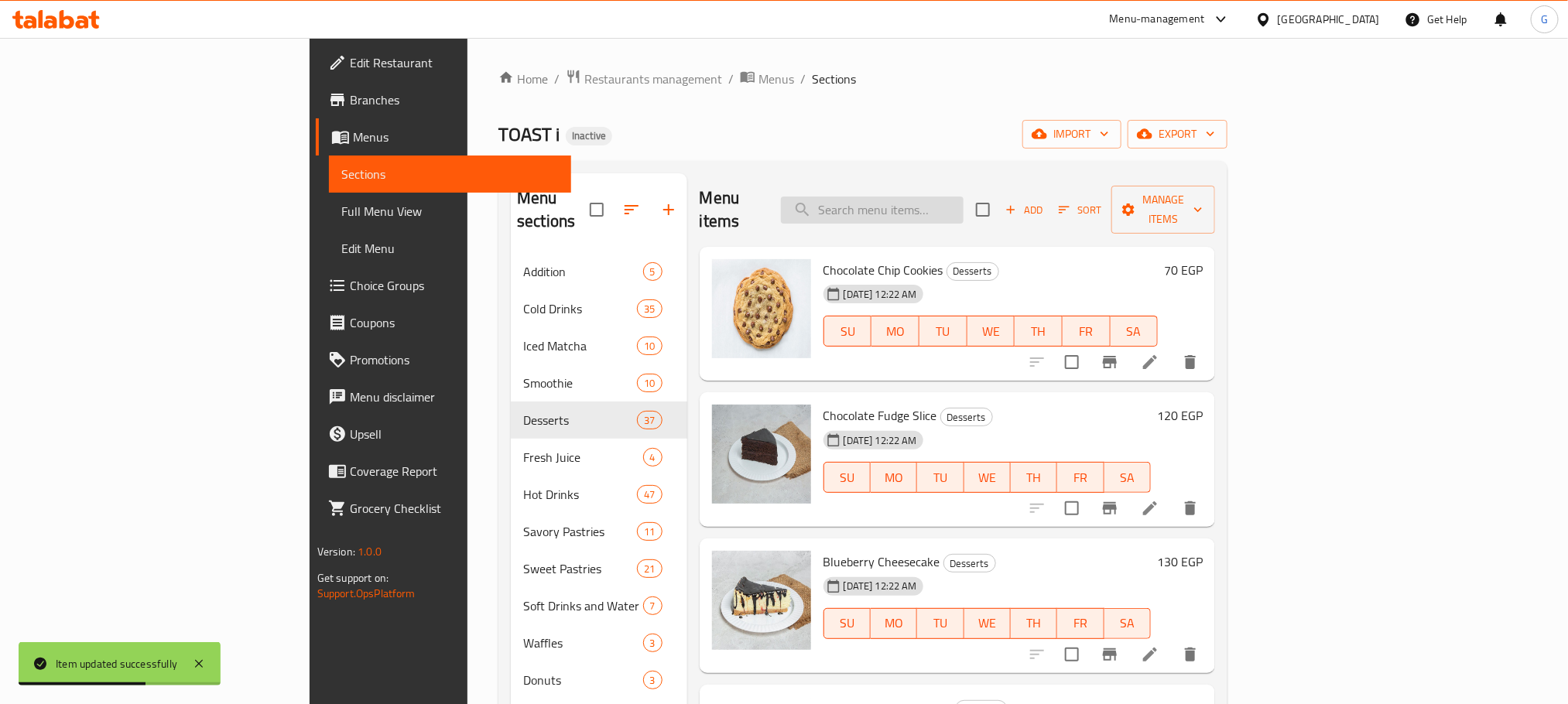
click at [908, 202] on input "search" at bounding box center [872, 209] width 182 height 27
paste input "Oatmeal Cookies"
click at [964, 207] on input "Oatmeal Cookies" at bounding box center [872, 209] width 182 height 27
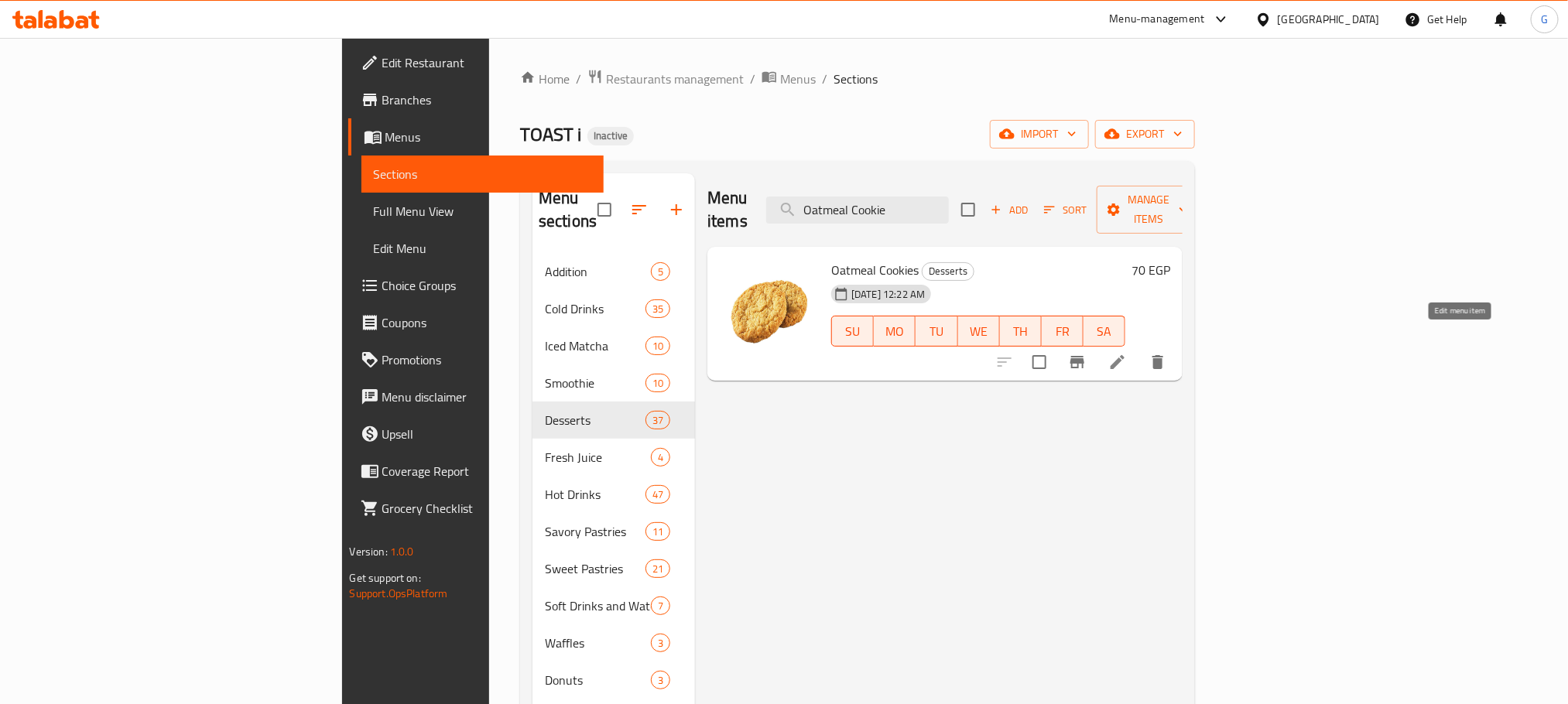
type input "Oatmeal Cookie"
click at [1127, 353] on icon at bounding box center [1117, 362] width 19 height 19
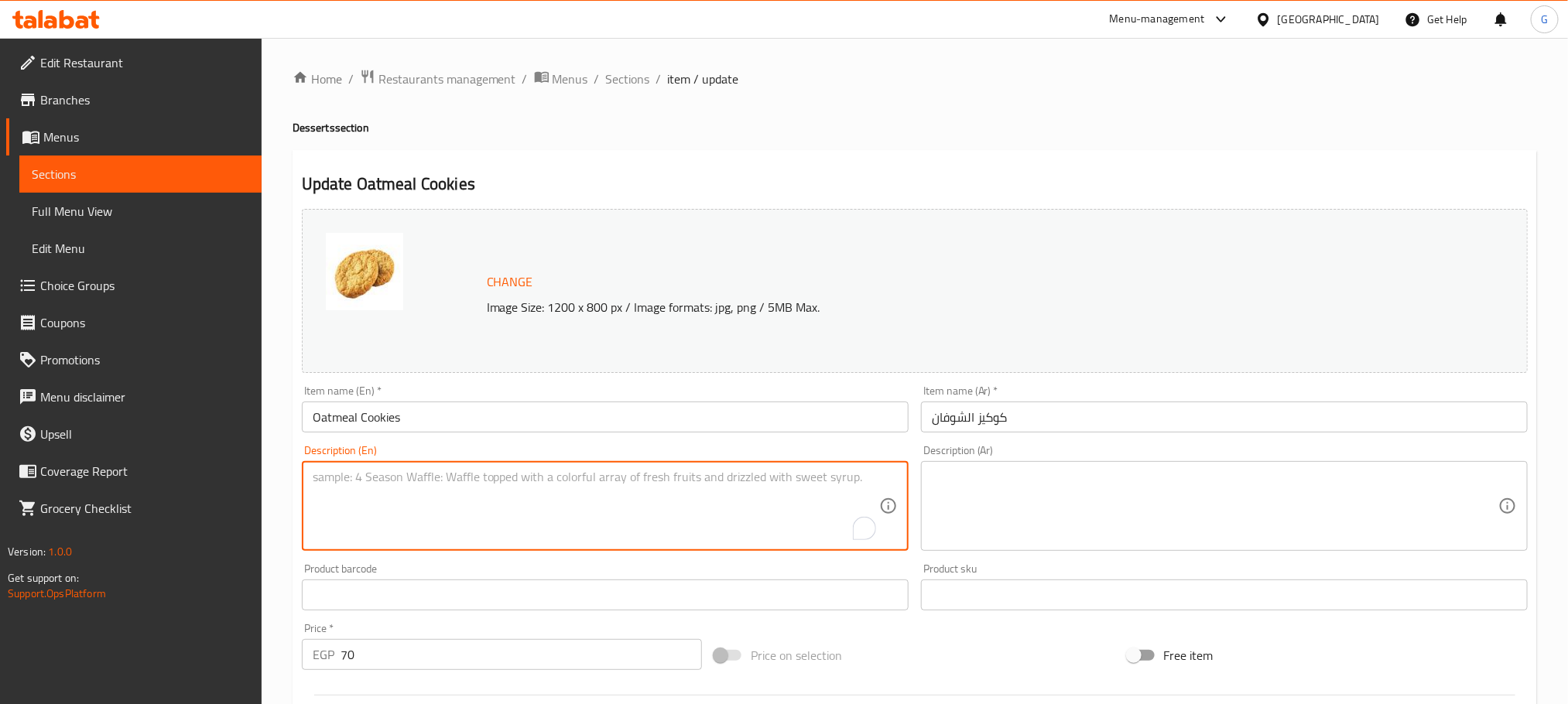
click at [482, 504] on textarea "To enrich screen reader interactions, please activate Accessibility in Grammarl…" at bounding box center [595, 506] width 567 height 74
paste textarea "Flour, Oats, Butter, Sugar, Eggs, Vanilla extract"
type textarea "Flour, Oats, Butter, Sugar, Eggs, Vanilla extract"
click at [1027, 490] on textarea at bounding box center [1215, 506] width 567 height 74
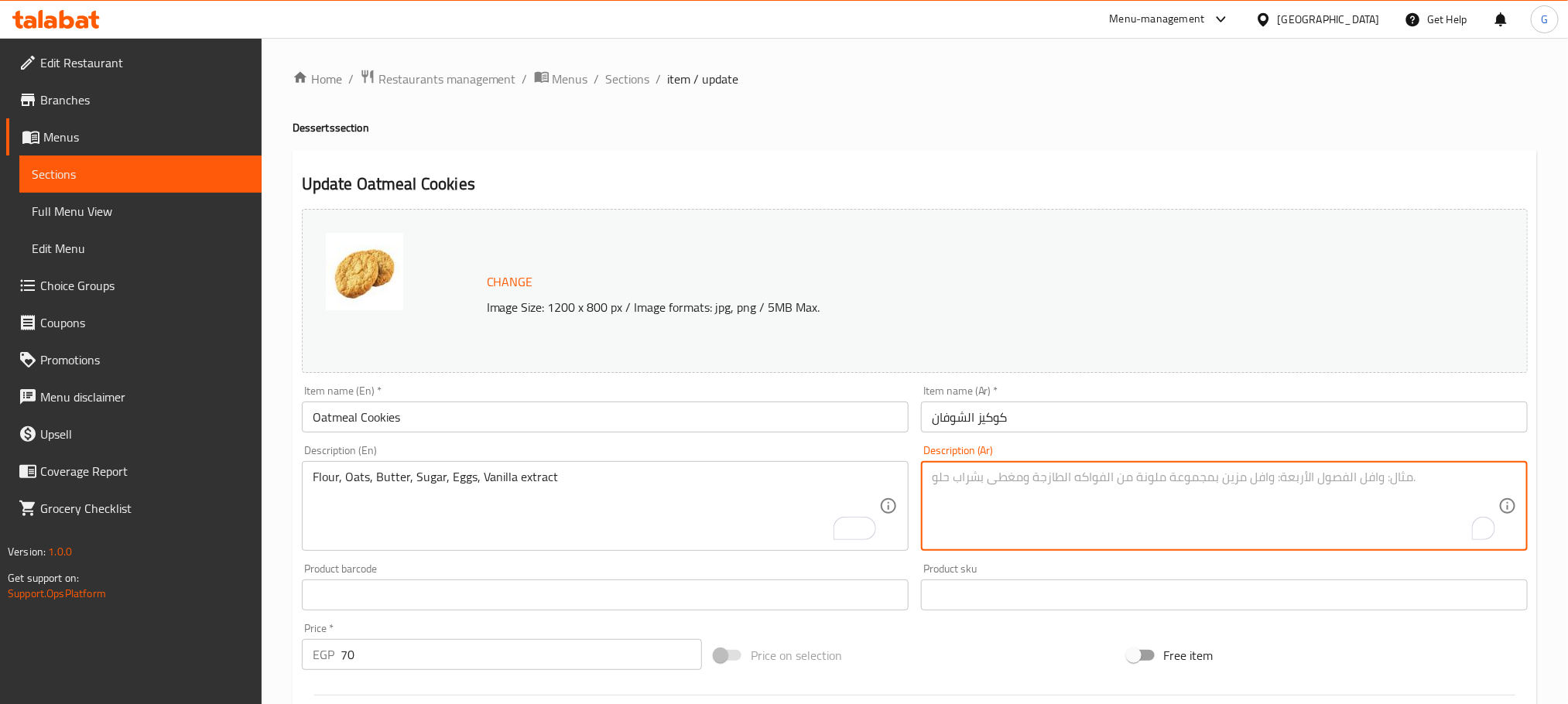
paste textarea "دقيق، [PERSON_NAME]، [PERSON_NAME]، سكر، [PERSON_NAME]، فانيليا"
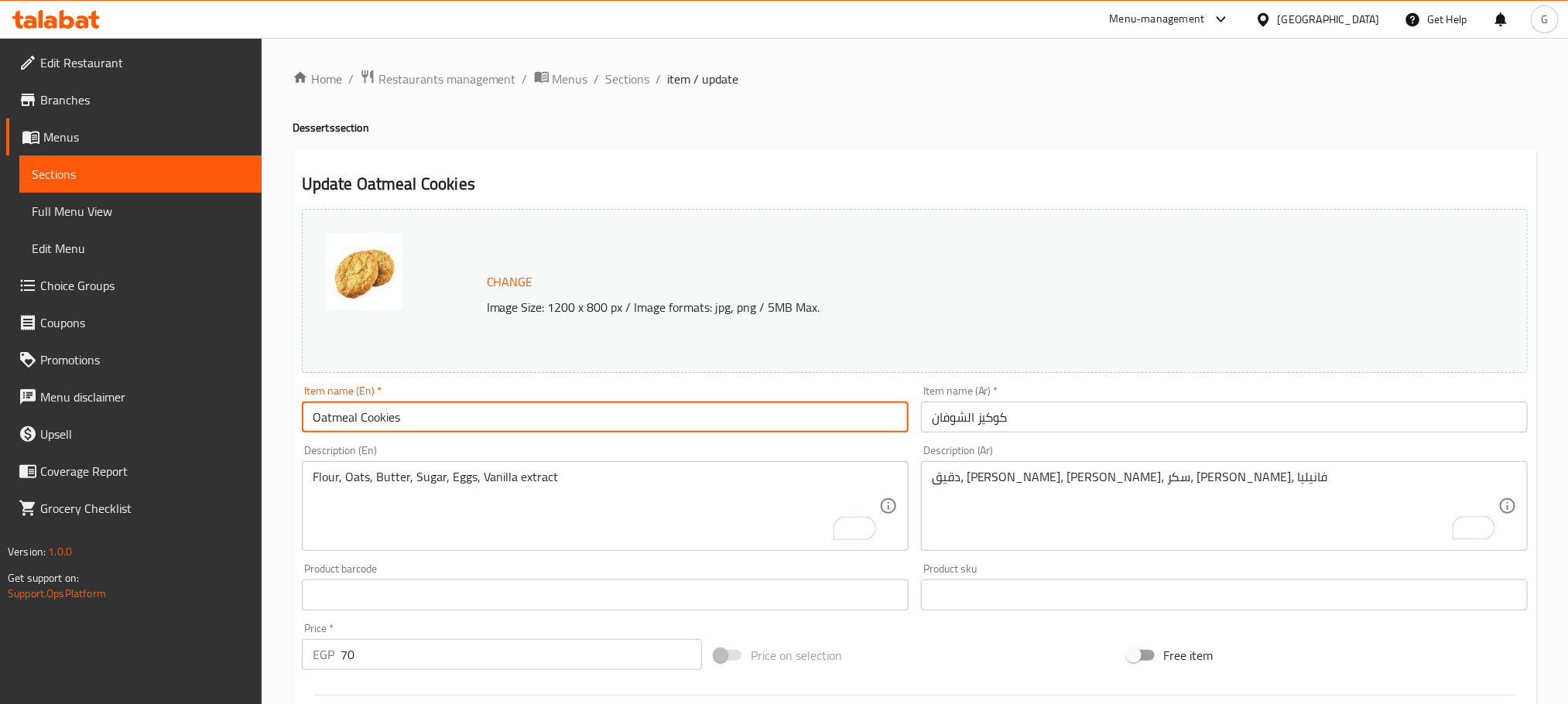
click at [766, 423] on input "Oatmeal Cookies" at bounding box center [605, 417] width 607 height 31
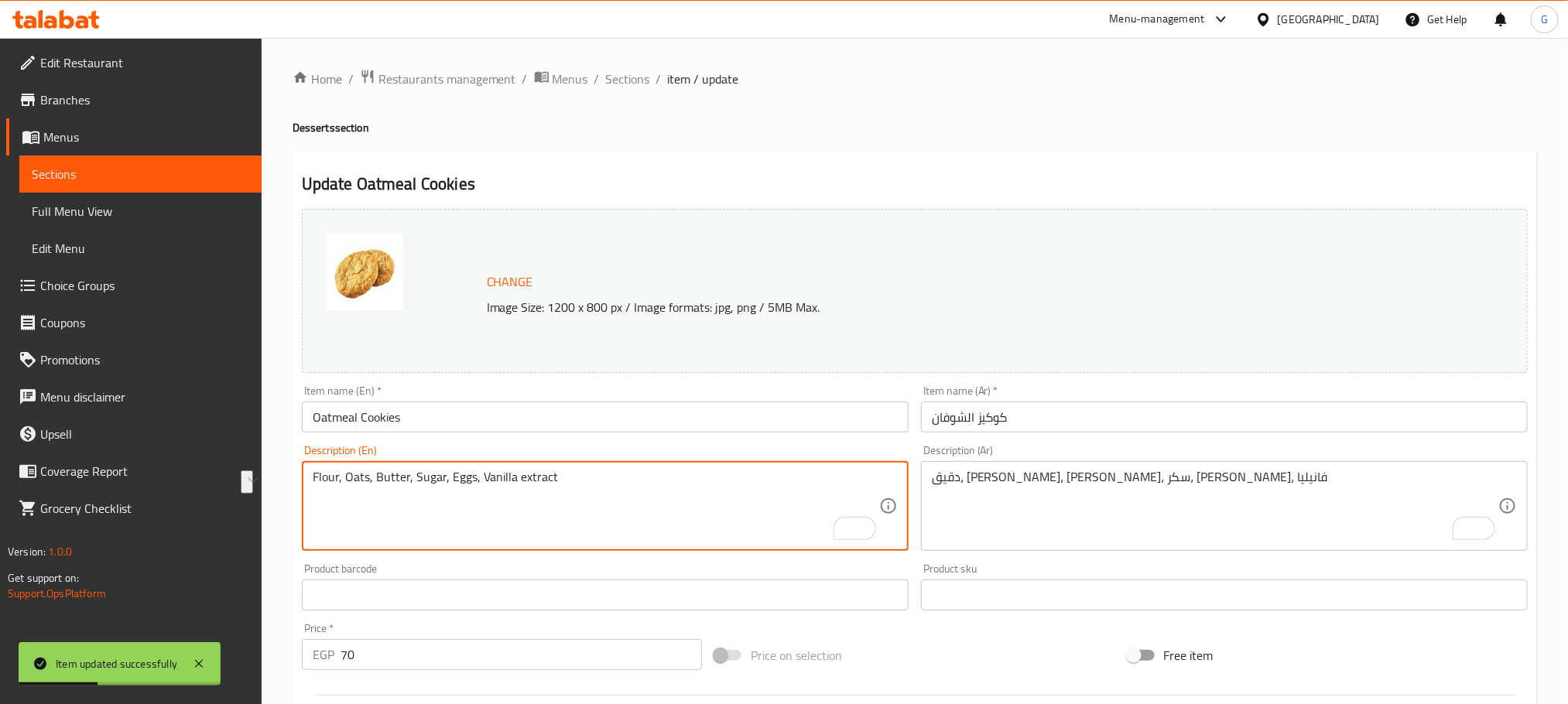
drag, startPoint x: 572, startPoint y: 469, endPoint x: 477, endPoint y: 472, distance: 95.0
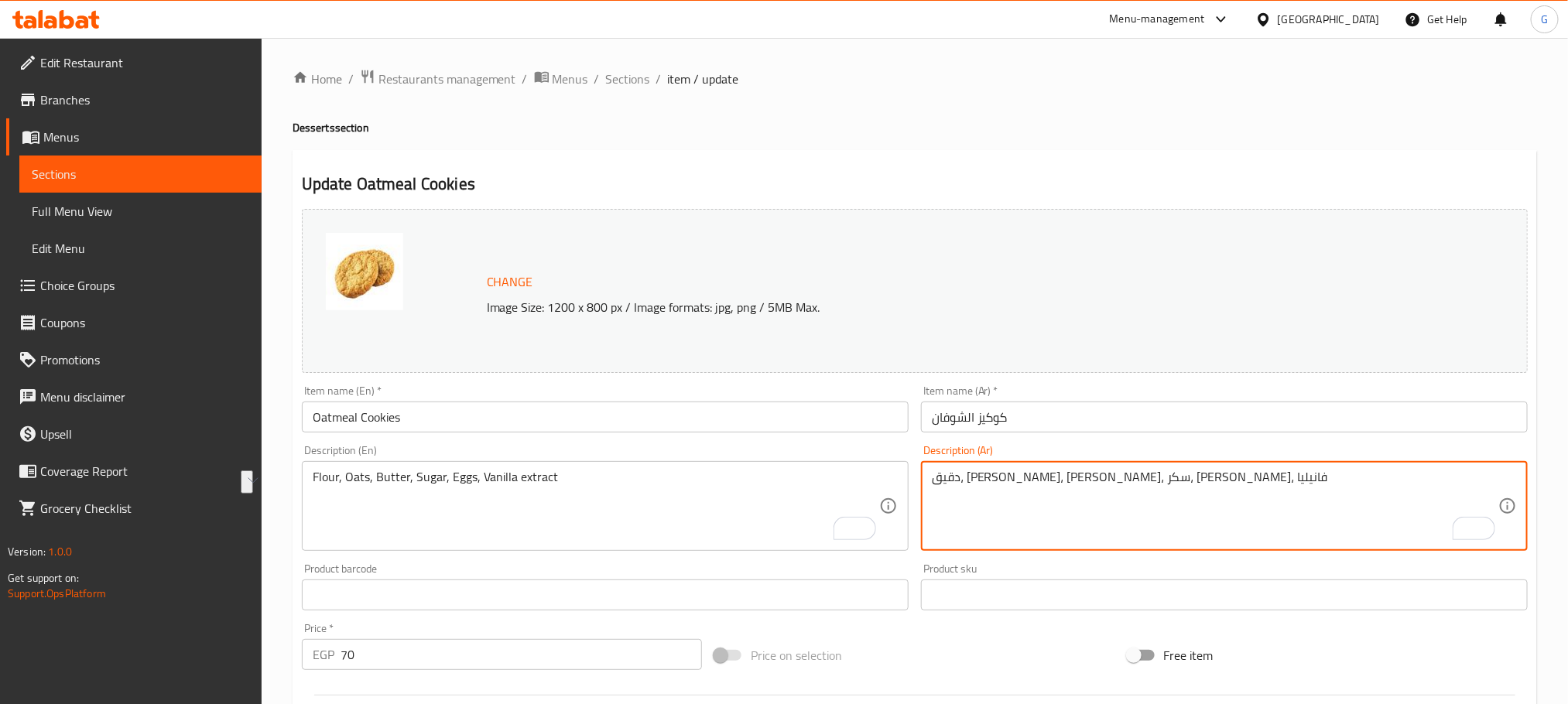
click at [932, 481] on textarea "دقيق، شوفان، زبدة، سكر، بيض، فانيليا" at bounding box center [1215, 506] width 567 height 74
paste textarea "لاصة الفانيليا"
click at [953, 477] on textarea "دقيق، شوفان، زبدة، سكر، بيض، فانيليا" at bounding box center [1215, 506] width 567 height 74
paste textarea "خلاصة الفانيليا"
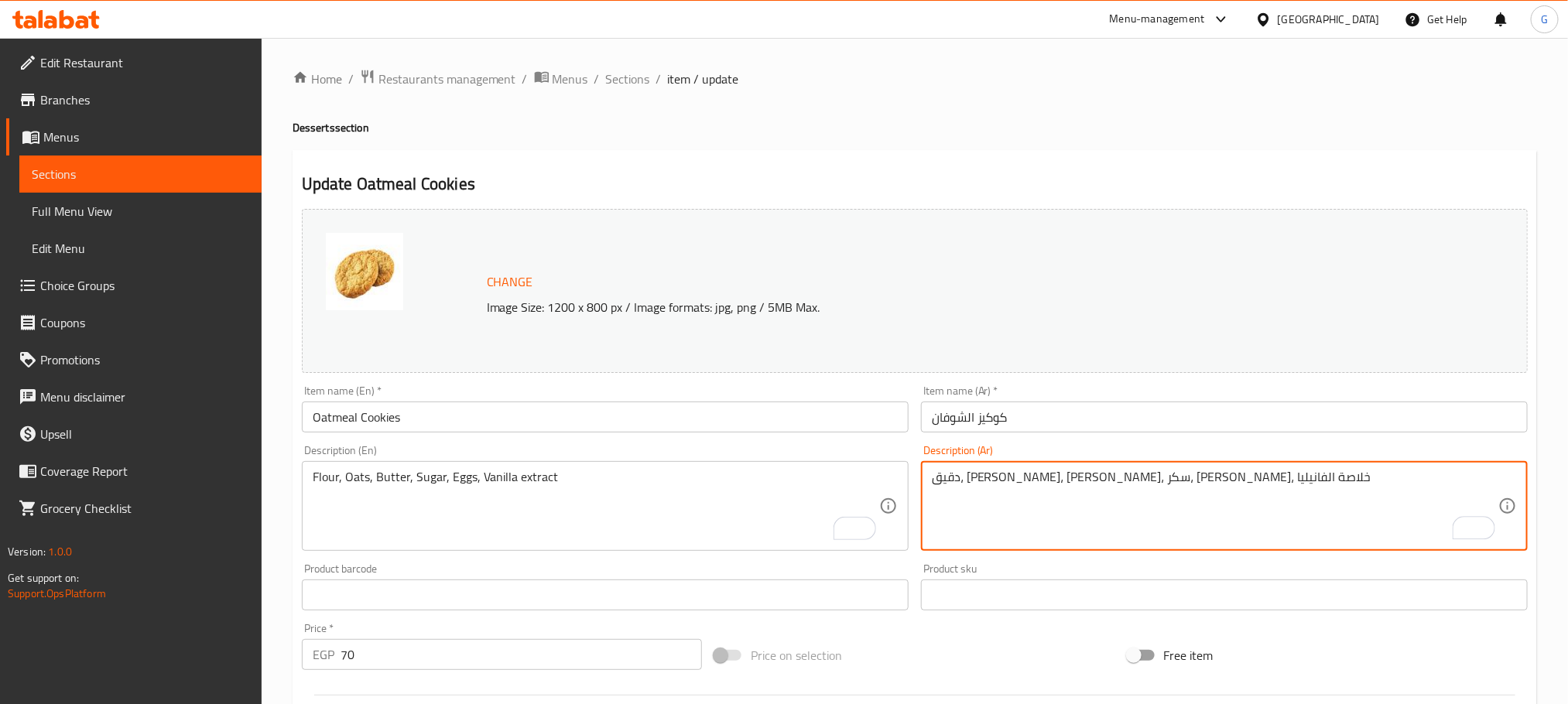
type textarea "دقيق، شوفان، زبدة، سكر، بيض، خلاصة الفانيليا"
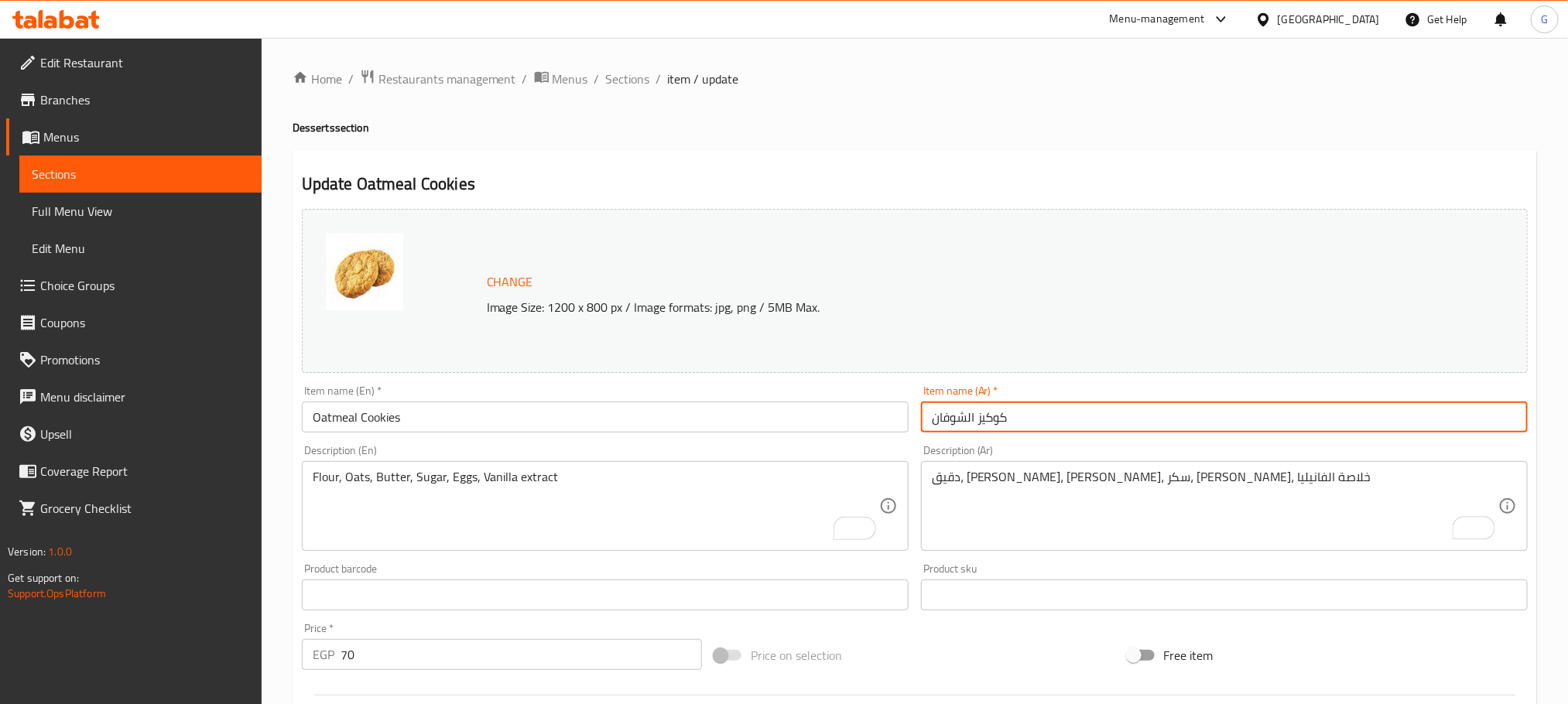
click at [964, 420] on input "كوكيز الشوفان" at bounding box center [1224, 417] width 607 height 31
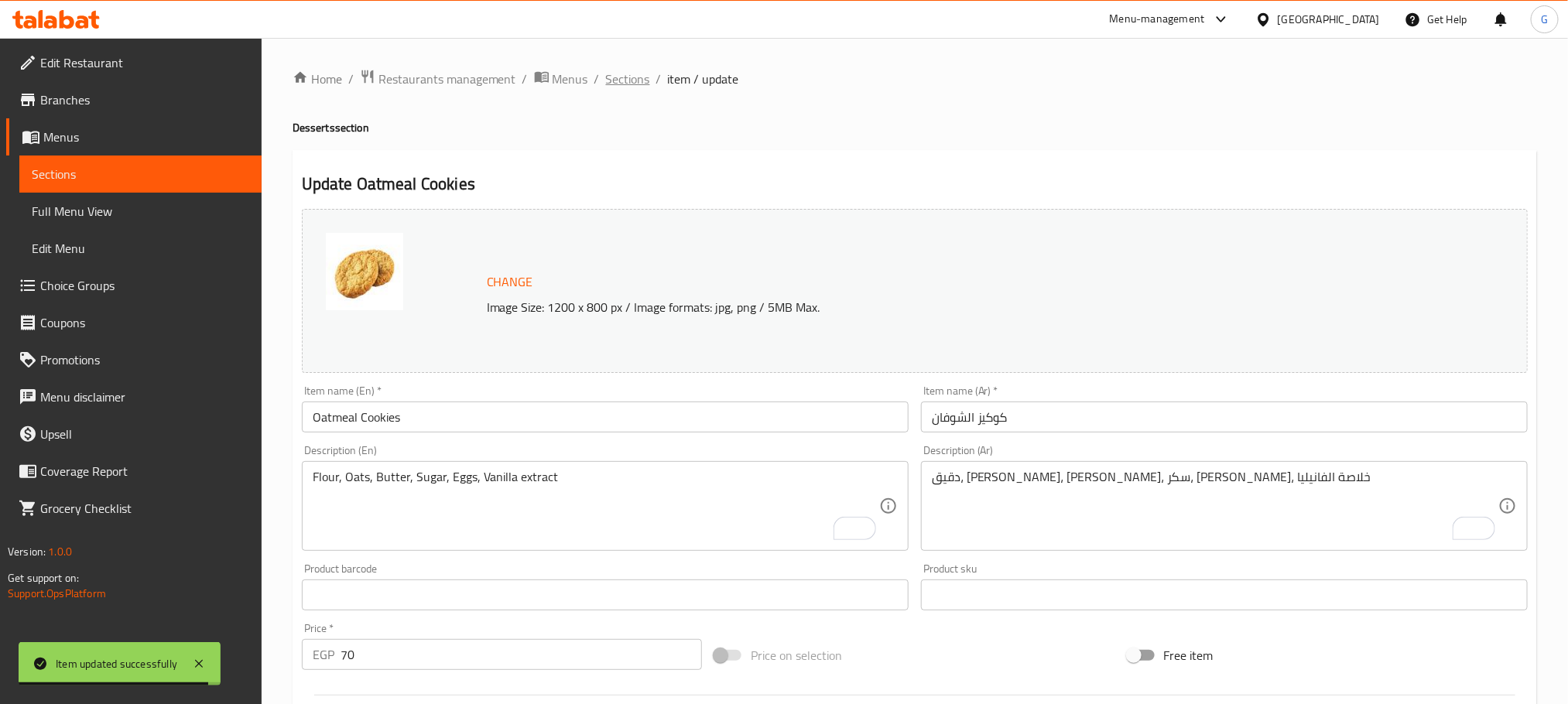
click at [637, 70] on span "Sections" at bounding box center [628, 78] width 44 height 19
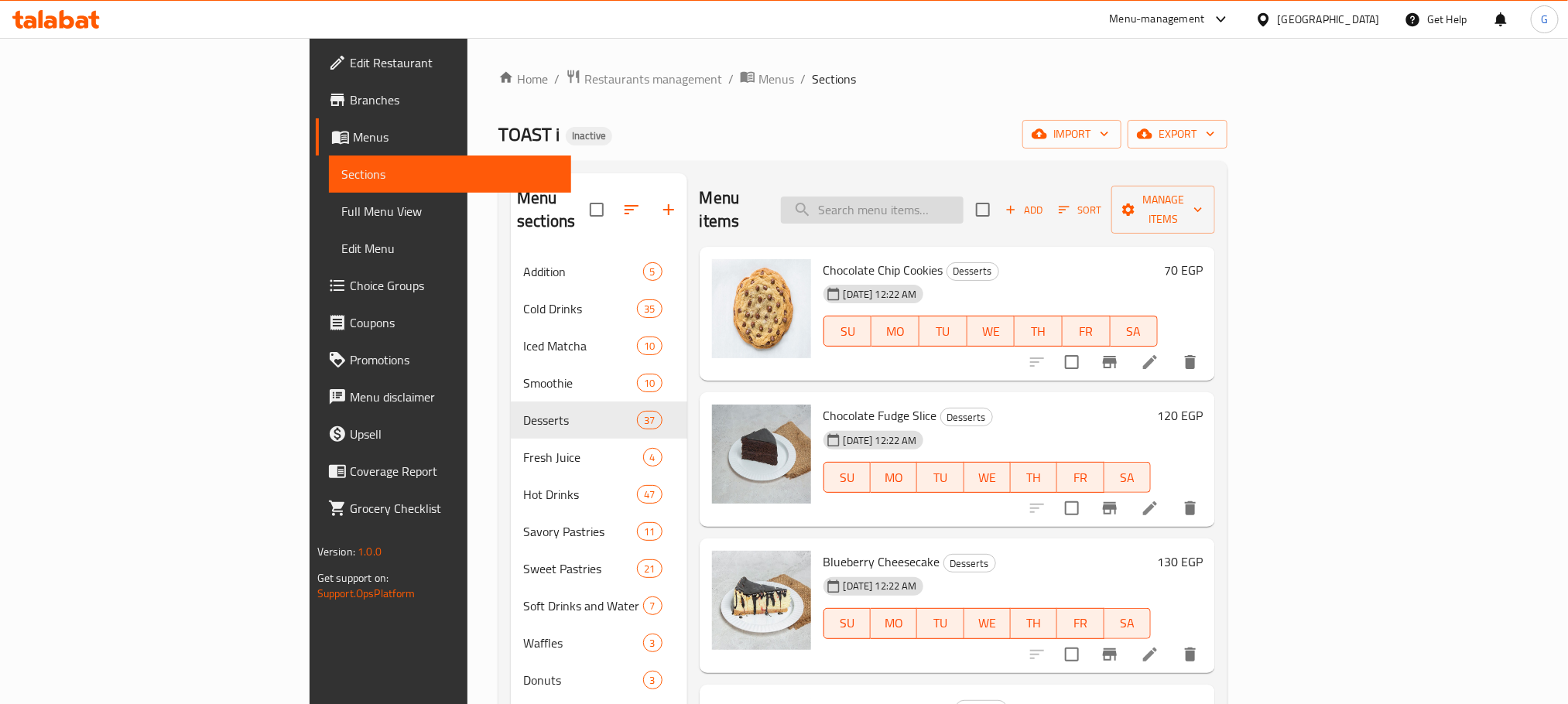
click at [946, 203] on input "search" at bounding box center [872, 209] width 182 height 27
paste input "Nutella Tart"
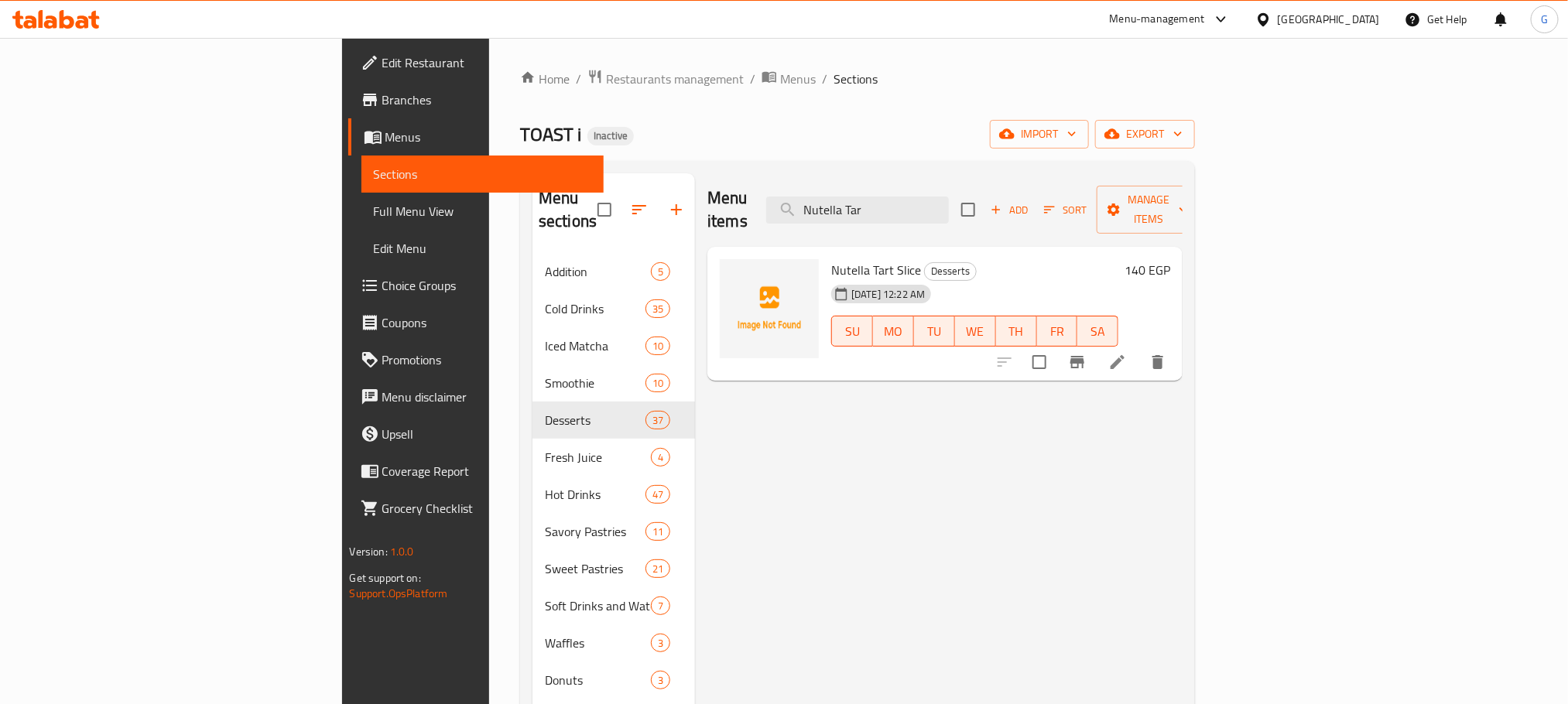
type input "Nutella Tar"
click at [1139, 348] on li at bounding box center [1117, 362] width 43 height 28
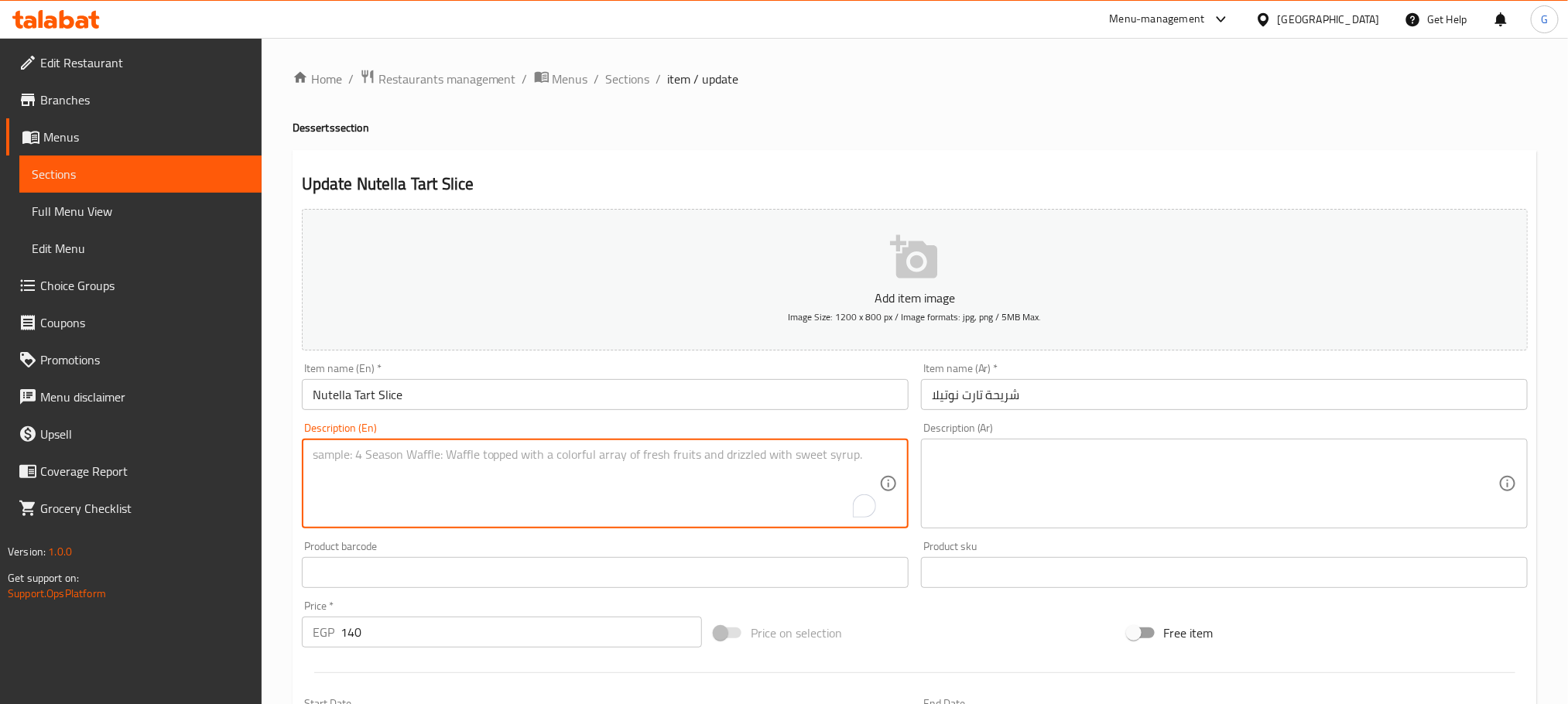
click at [711, 493] on textarea "To enrich screen reader interactions, please activate Accessibility in Grammarl…" at bounding box center [595, 484] width 567 height 74
paste textarea "Tart, Nutella, eggs, sugar and cream"
type textarea "Tart, Nutella, eggs, sugar and cream"
click at [1061, 464] on textarea at bounding box center [1215, 484] width 567 height 74
paste textarea "تارت، [PERSON_NAME]، بيض، سكر وكريمة"
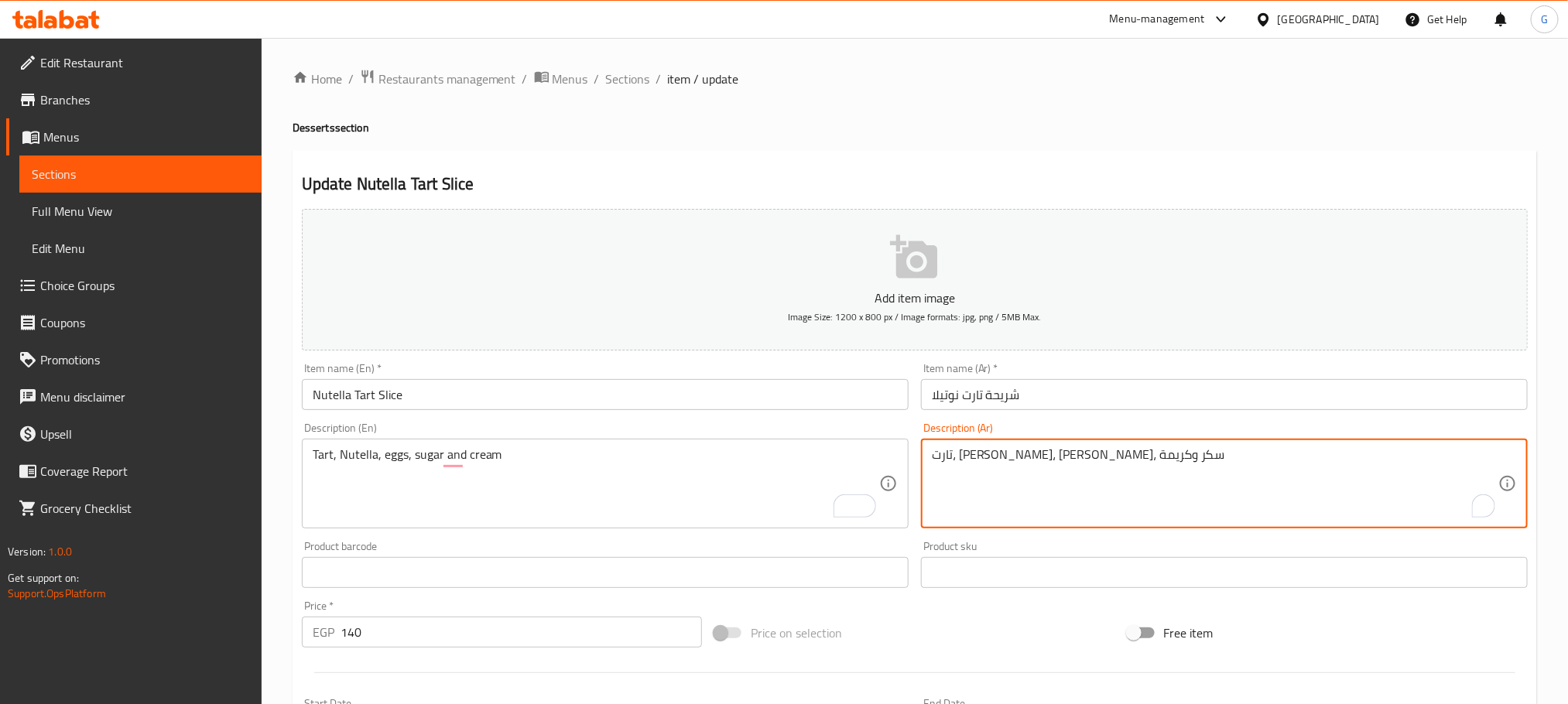
type textarea "تارت، [PERSON_NAME]، بيض، سكر وكريمة"
click at [1039, 404] on input "شريحة تارت نوتيلا" at bounding box center [1224, 395] width 607 height 31
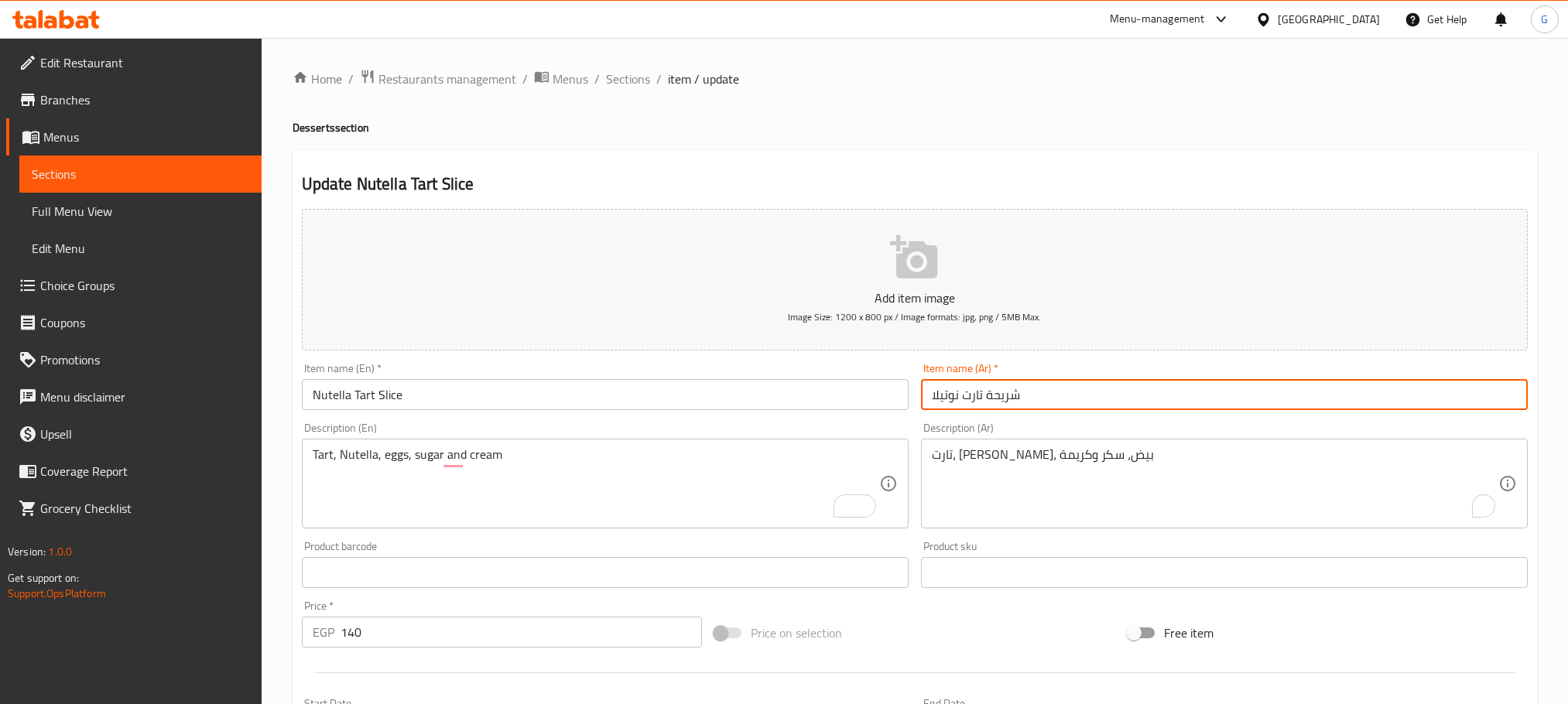
click at [433, 402] on input "Nutella Tart Slice" at bounding box center [605, 395] width 607 height 31
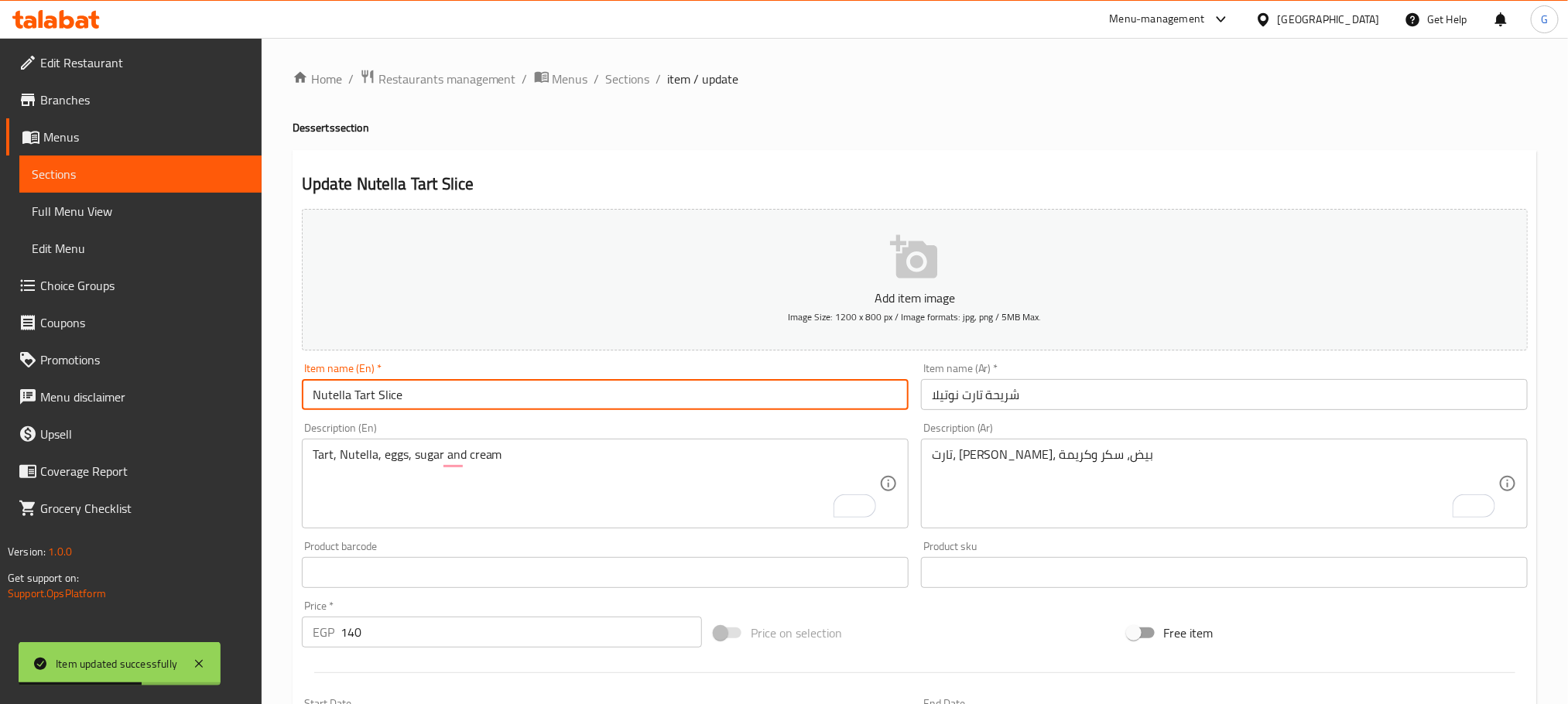
click at [492, 369] on div "Item name (En)   * Nutella Tart Slice Item name (En) *" at bounding box center [605, 387] width 607 height 47
click at [486, 393] on input "Nutella Tart Slice" at bounding box center [605, 395] width 607 height 31
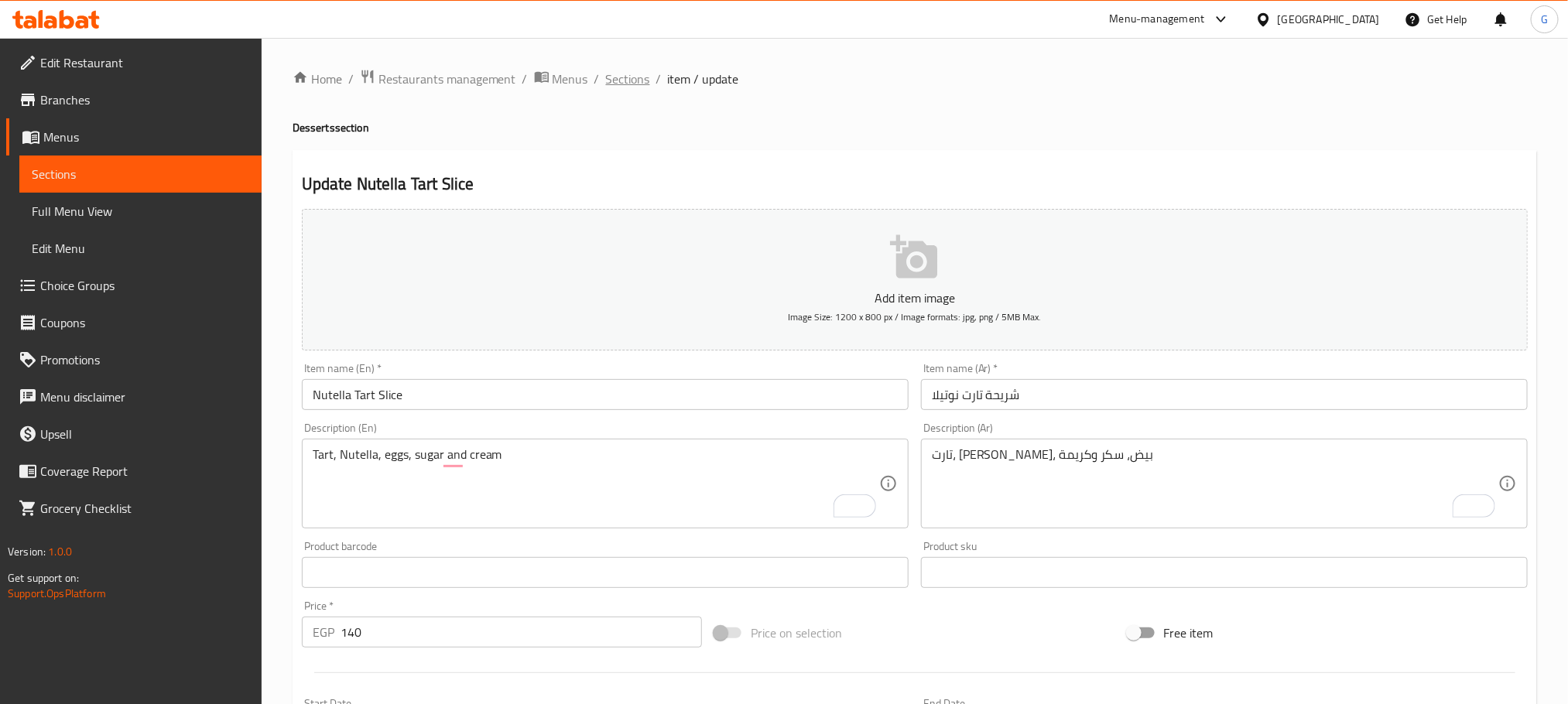
click at [632, 82] on span "Sections" at bounding box center [628, 78] width 44 height 19
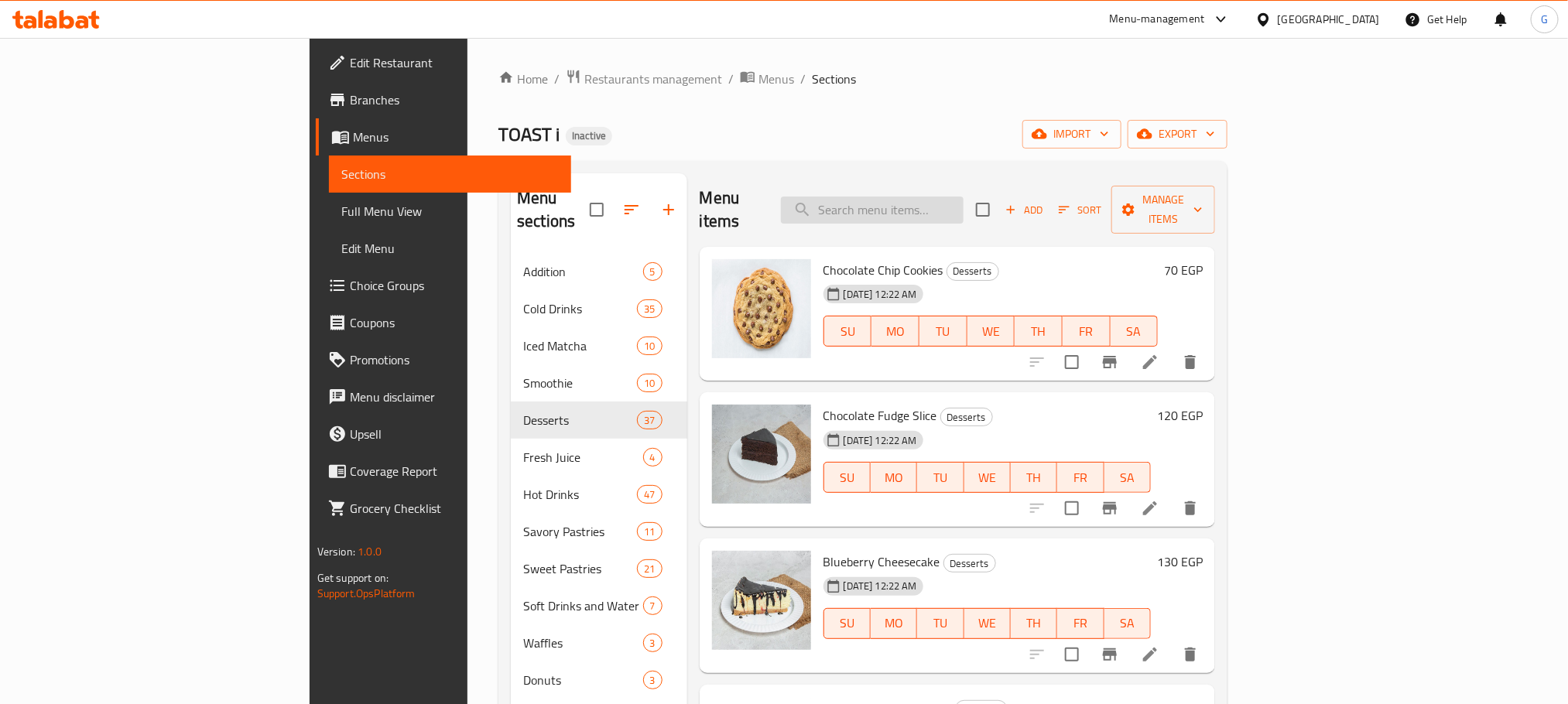
click at [964, 209] on input "search" at bounding box center [872, 209] width 182 height 27
paste input "Nuttella Tart"
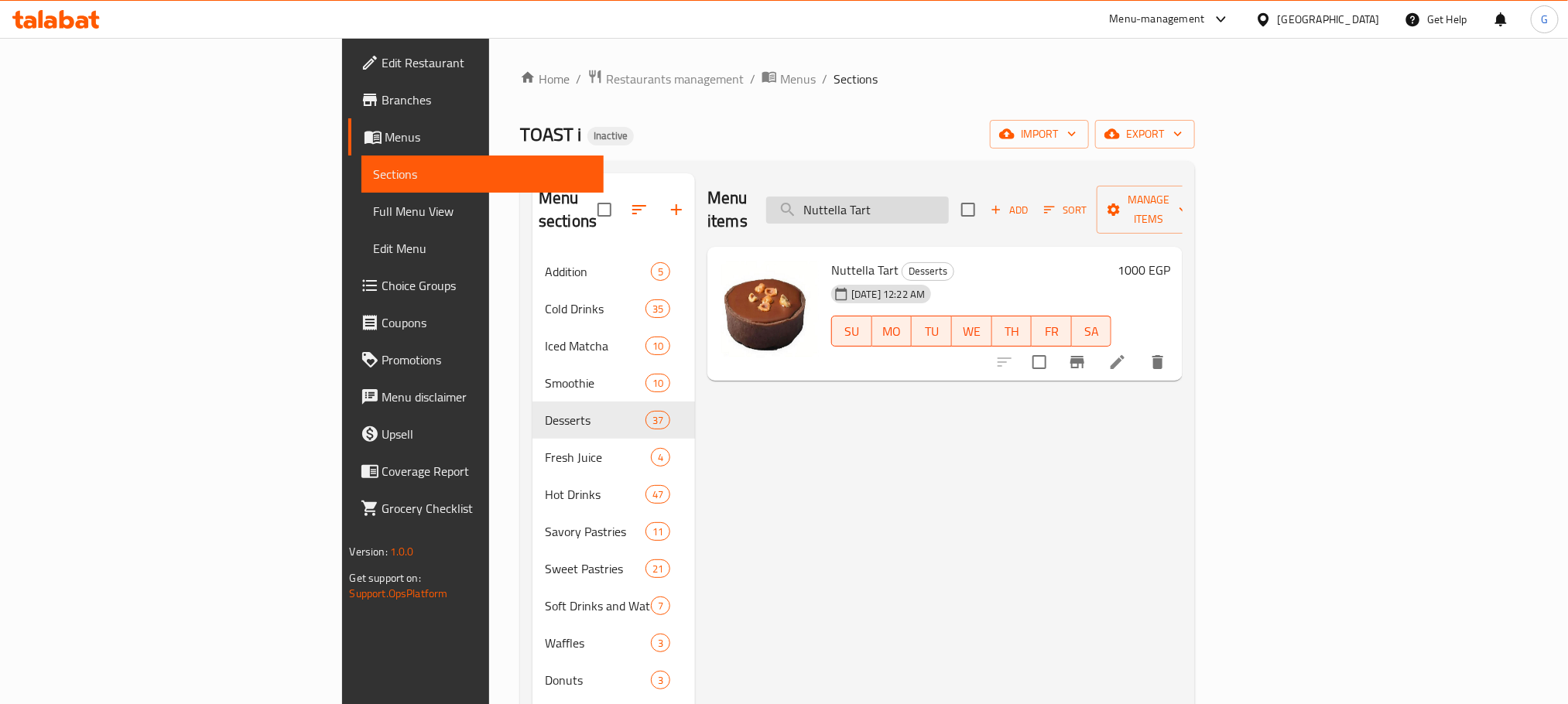
click at [949, 197] on input "Nuttella Tart" at bounding box center [857, 209] width 182 height 27
type input "Nuttella Tart"
click at [1139, 348] on li at bounding box center [1117, 362] width 43 height 28
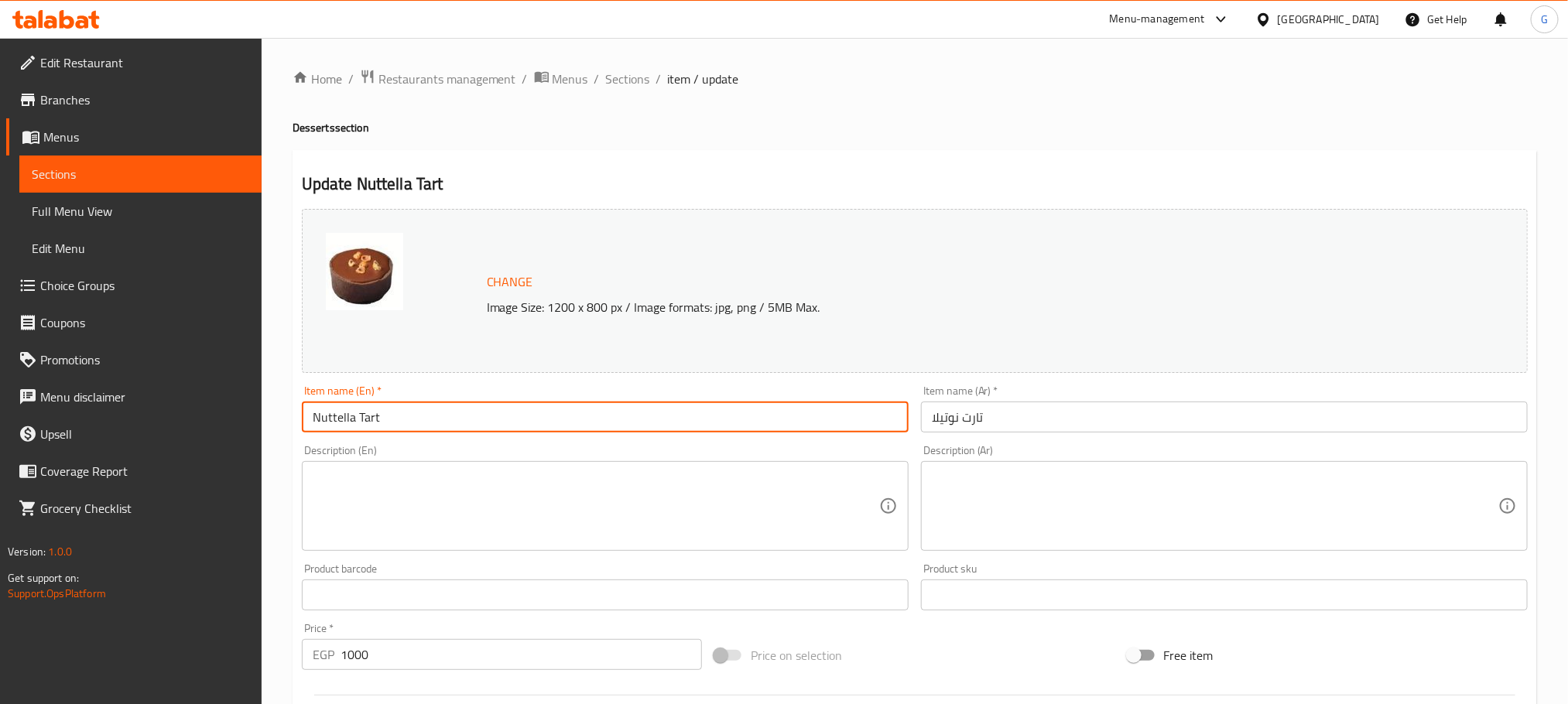
click at [337, 420] on input "Nuttella Tart" at bounding box center [605, 417] width 607 height 31
type input "Nutella Tart"
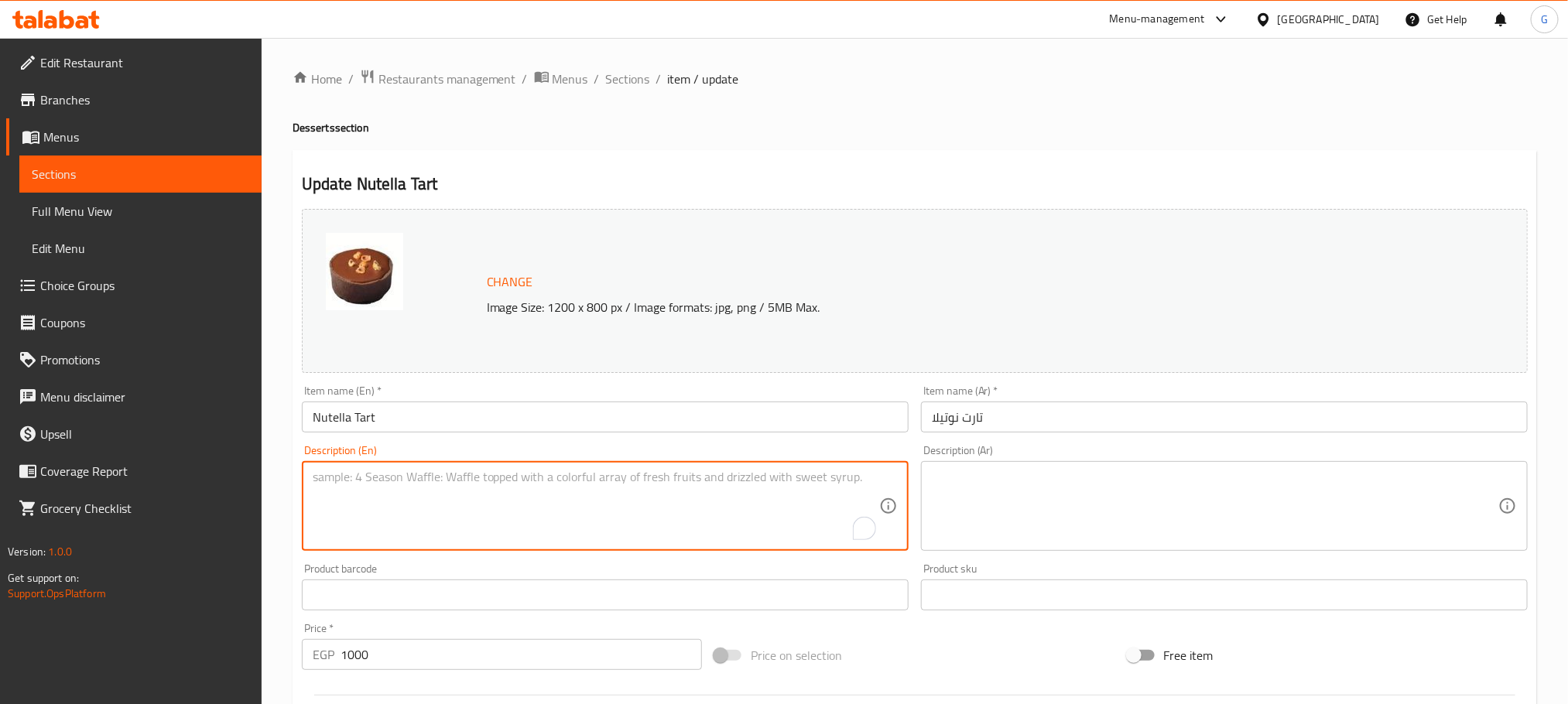
click at [525, 513] on textarea "To enrich screen reader interactions, please activate Accessibility in Grammarl…" at bounding box center [595, 506] width 567 height 74
paste textarea "Tart, Nutella, eggs, sugar and cream"
type textarea "Tart, Nutella, eggs, sugar and cream"
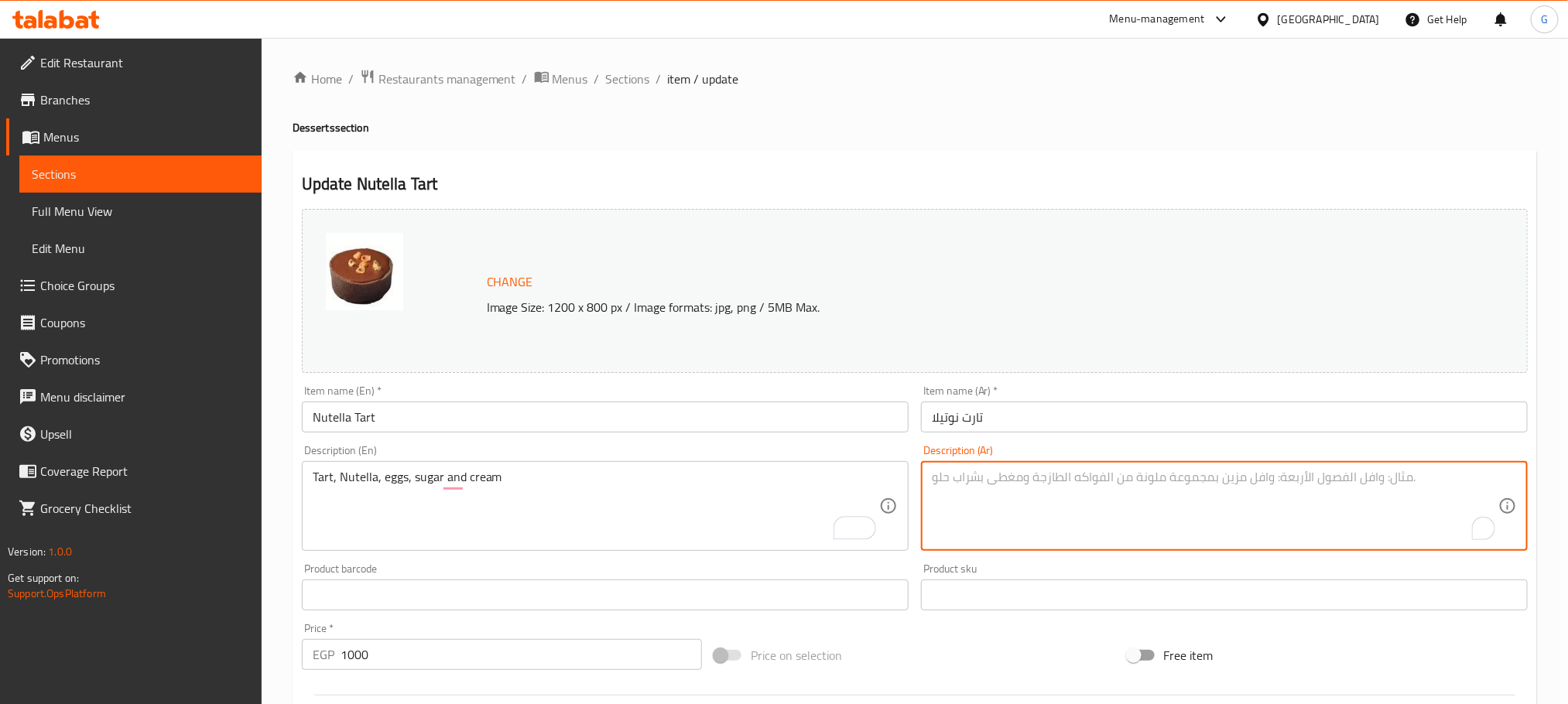
click at [1032, 516] on textarea "To enrich screen reader interactions, please activate Accessibility in Grammarl…" at bounding box center [1215, 506] width 567 height 74
paste textarea "تارت، [PERSON_NAME]، بيض، سكر وكريمة"
type textarea "تارت، [PERSON_NAME]، بيض، سكر وكريمة"
click at [602, 420] on input "Nutella Tart" at bounding box center [605, 417] width 607 height 31
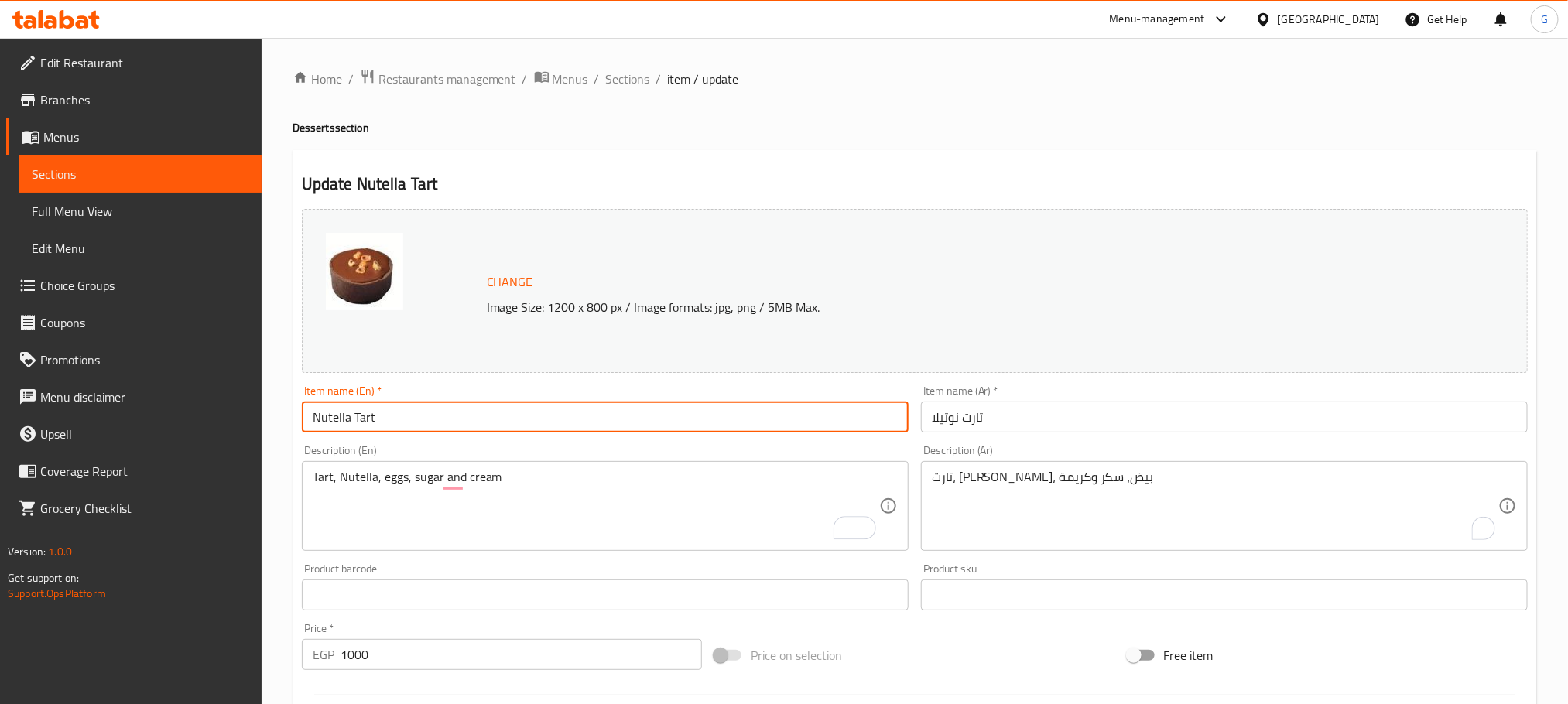
click at [602, 420] on input "Nutella Tart" at bounding box center [605, 417] width 607 height 31
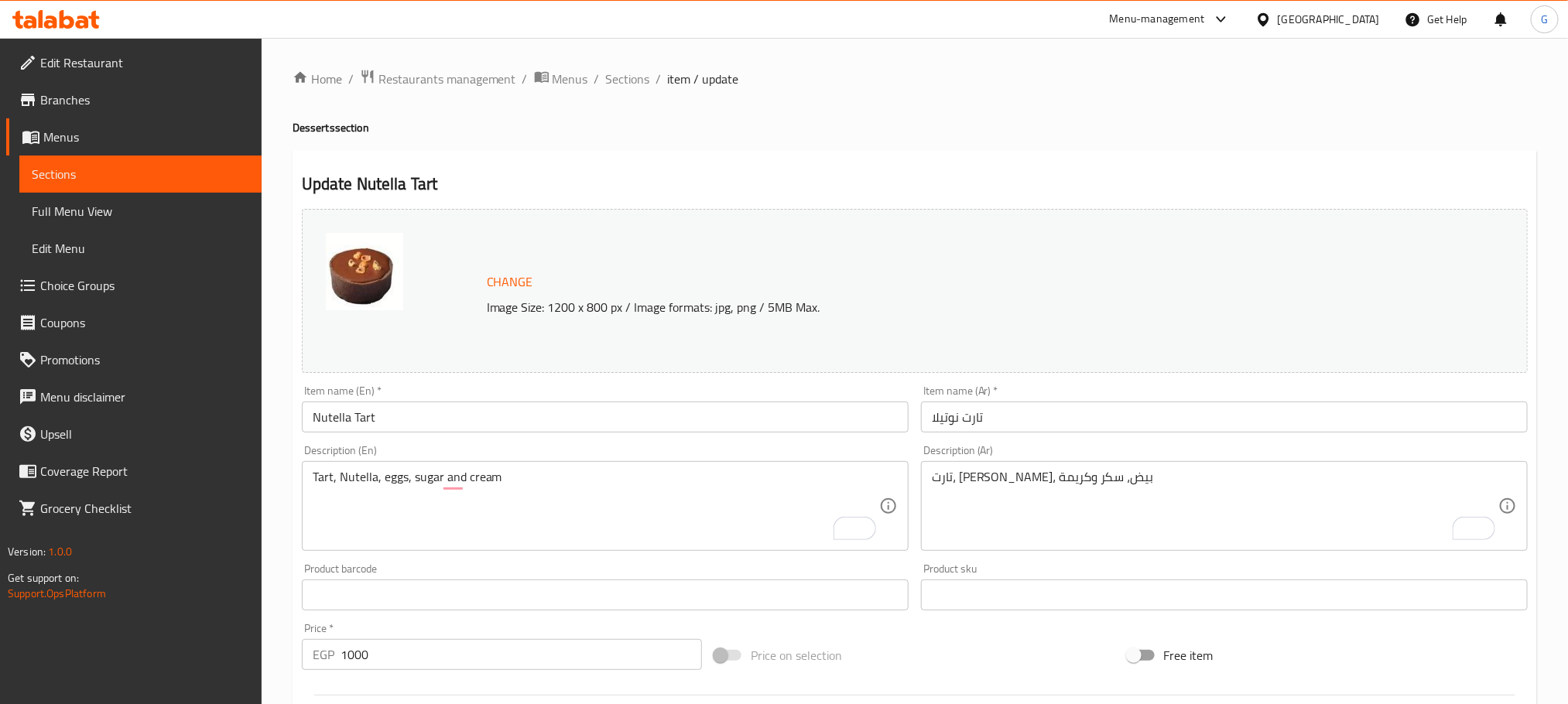
click at [1376, 404] on input "تارت نوتيلا" at bounding box center [1224, 417] width 607 height 31
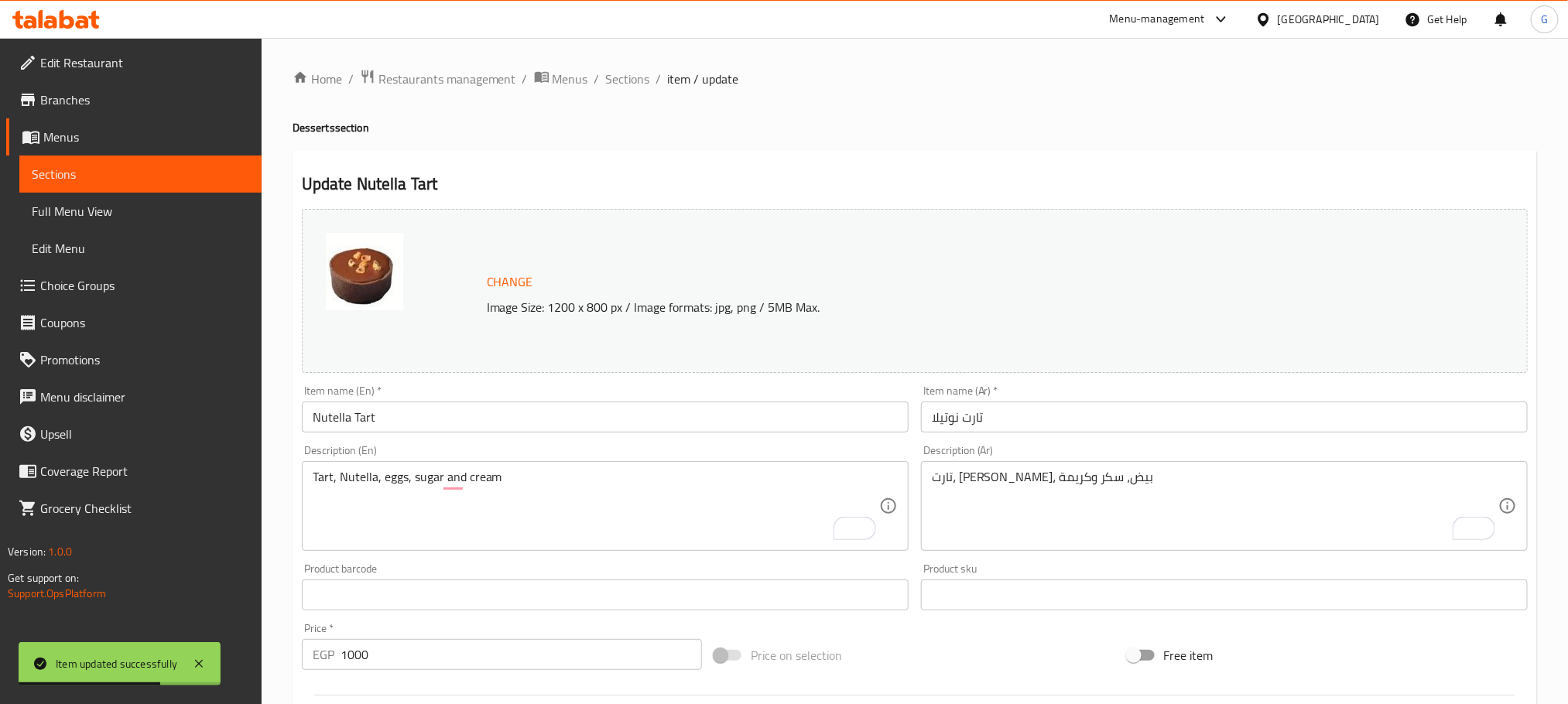
click at [613, 65] on div "Home / Restaurants management / Menus / Sections / item / update Desserts secti…" at bounding box center [914, 576] width 1306 height 1078
click at [620, 79] on span "Sections" at bounding box center [628, 78] width 44 height 19
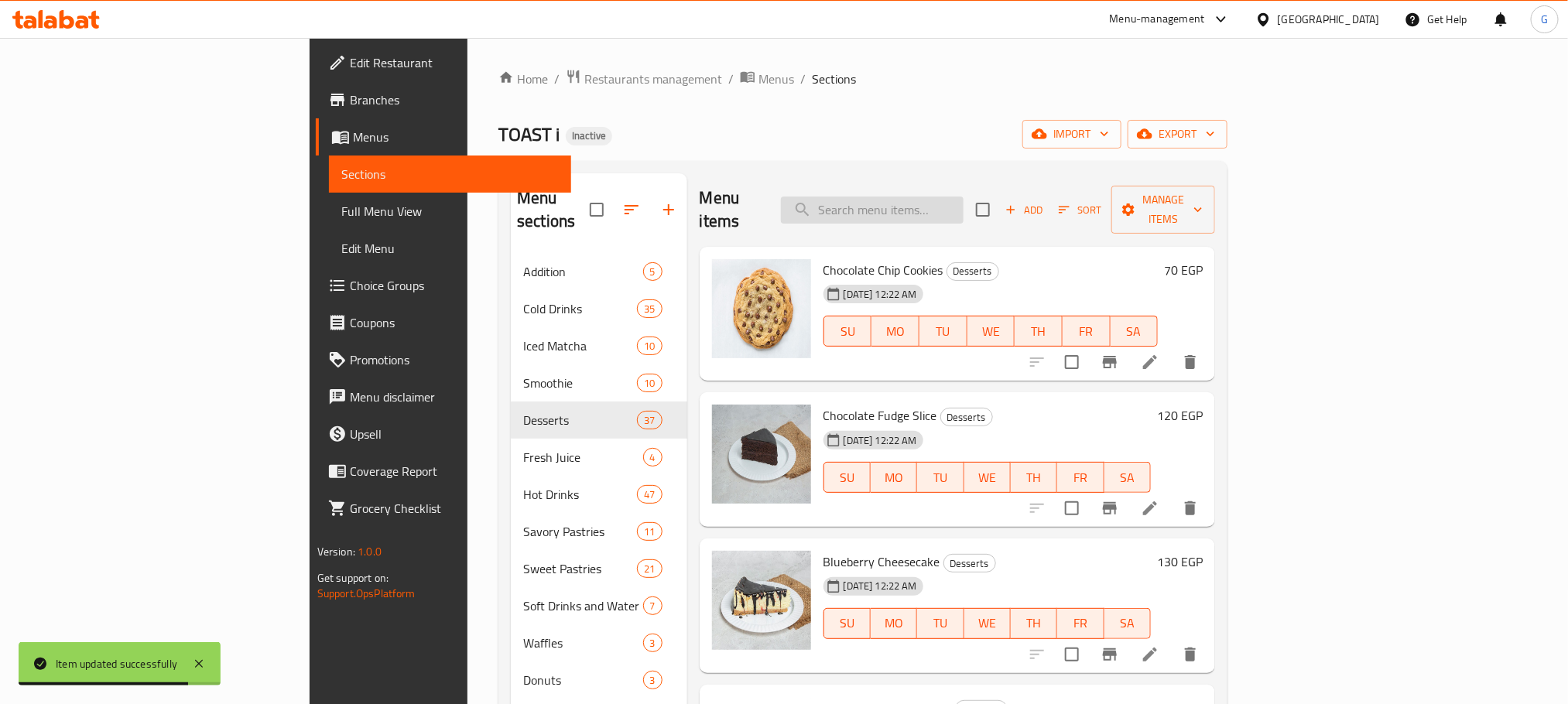
click at [944, 196] on input "search" at bounding box center [872, 209] width 182 height 27
paste input "Fresh Orange Juice"
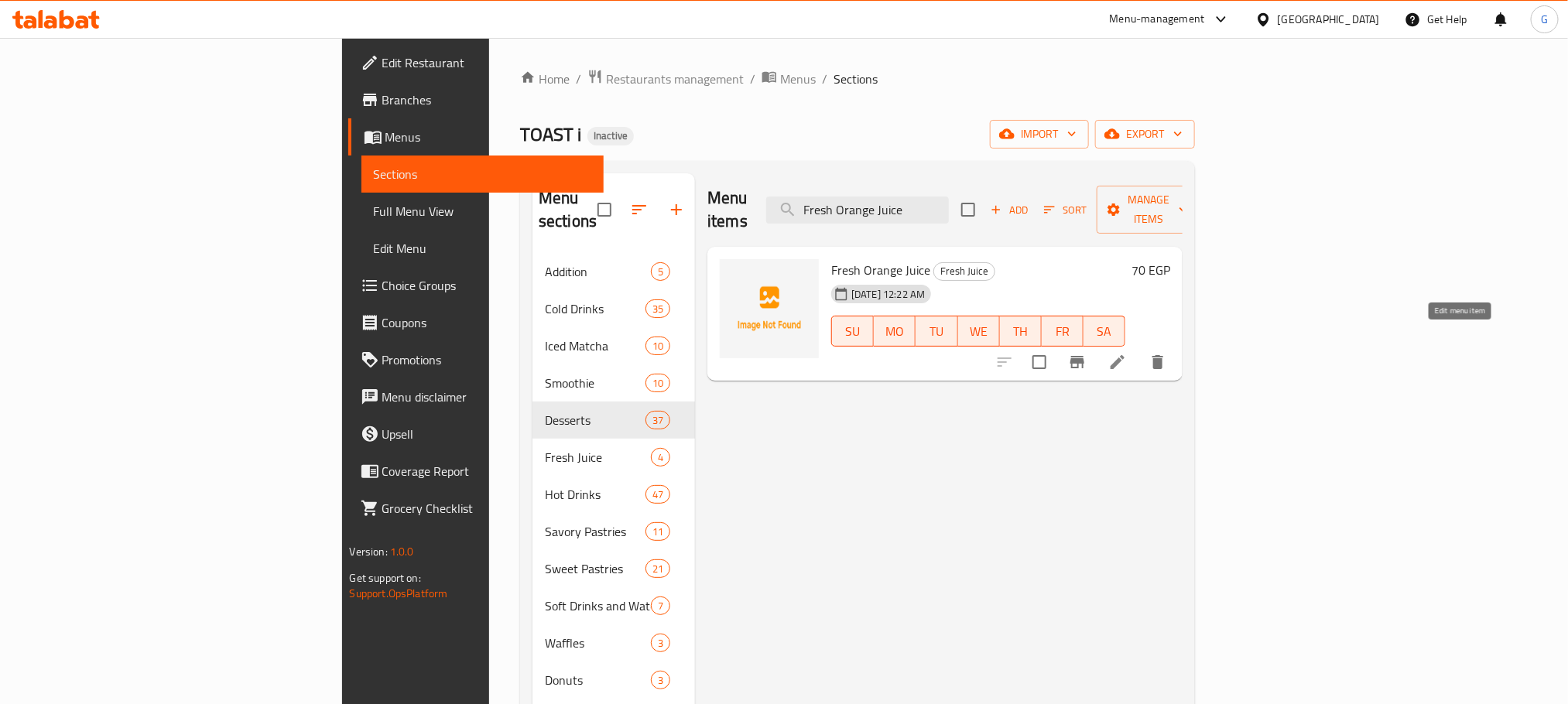
type input "Fresh Orange Juice"
click at [1127, 353] on icon at bounding box center [1117, 362] width 19 height 19
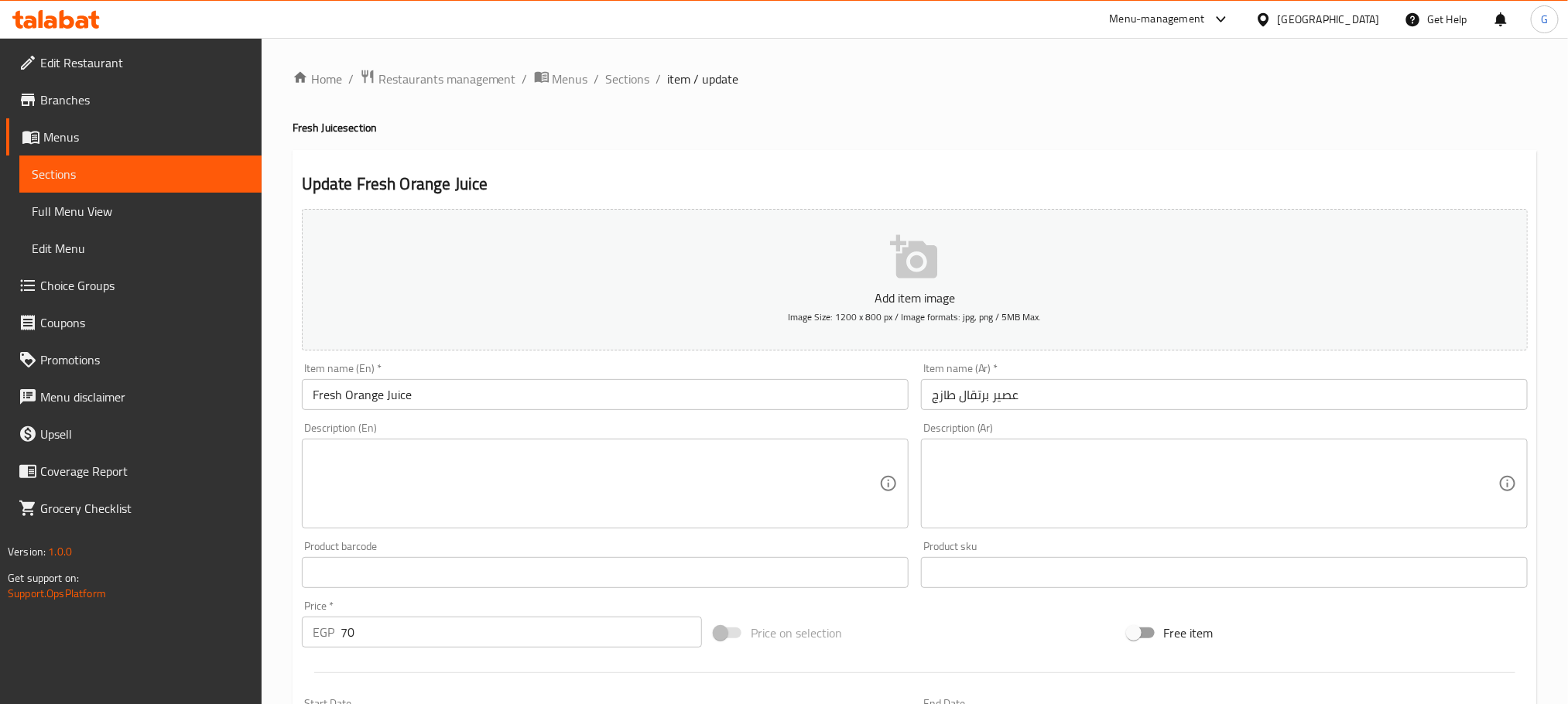
click at [601, 448] on textarea at bounding box center [595, 484] width 567 height 74
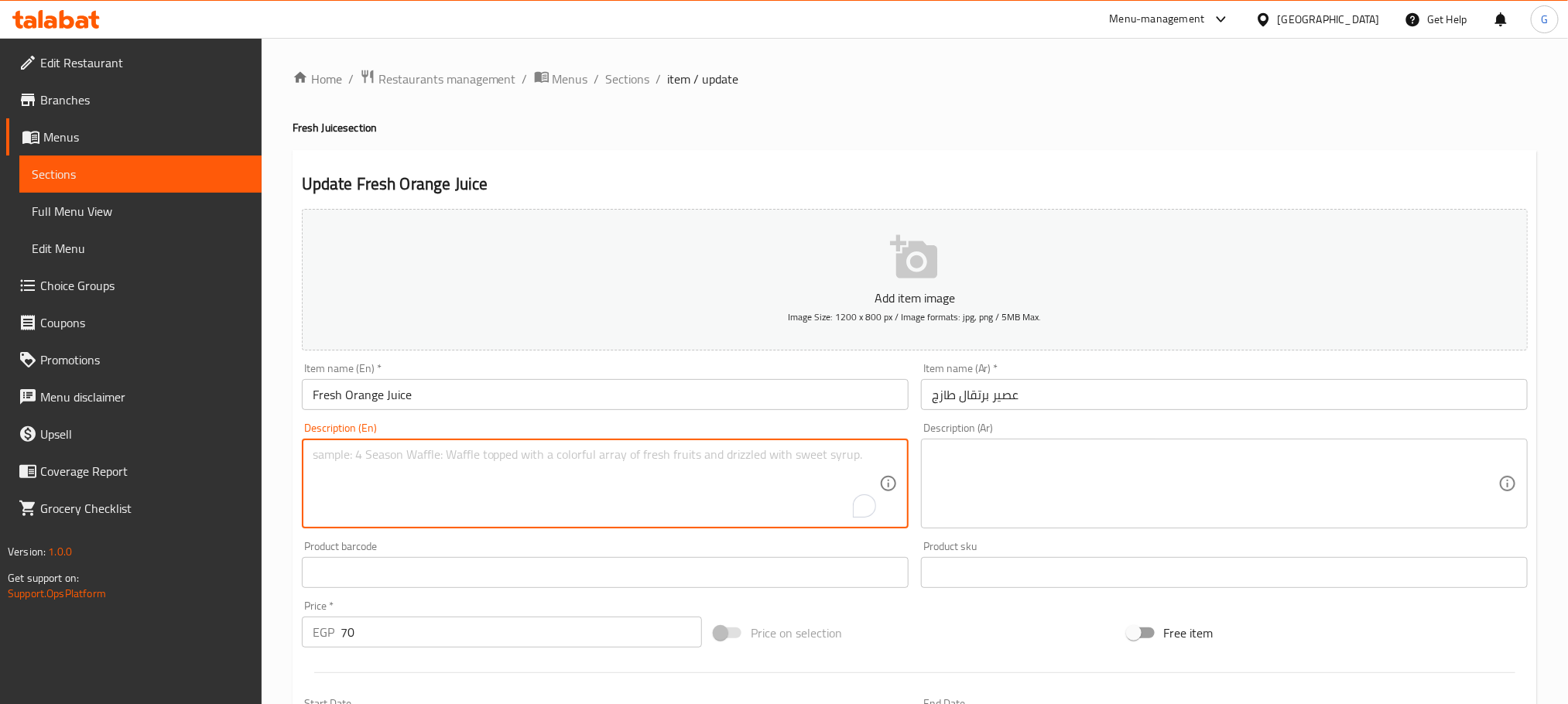
paste textarea "Made with freshly squeezed oranges, great source of vitamin c"
type textarea "Made with freshly squeezed oranges, great source of vitamin c"
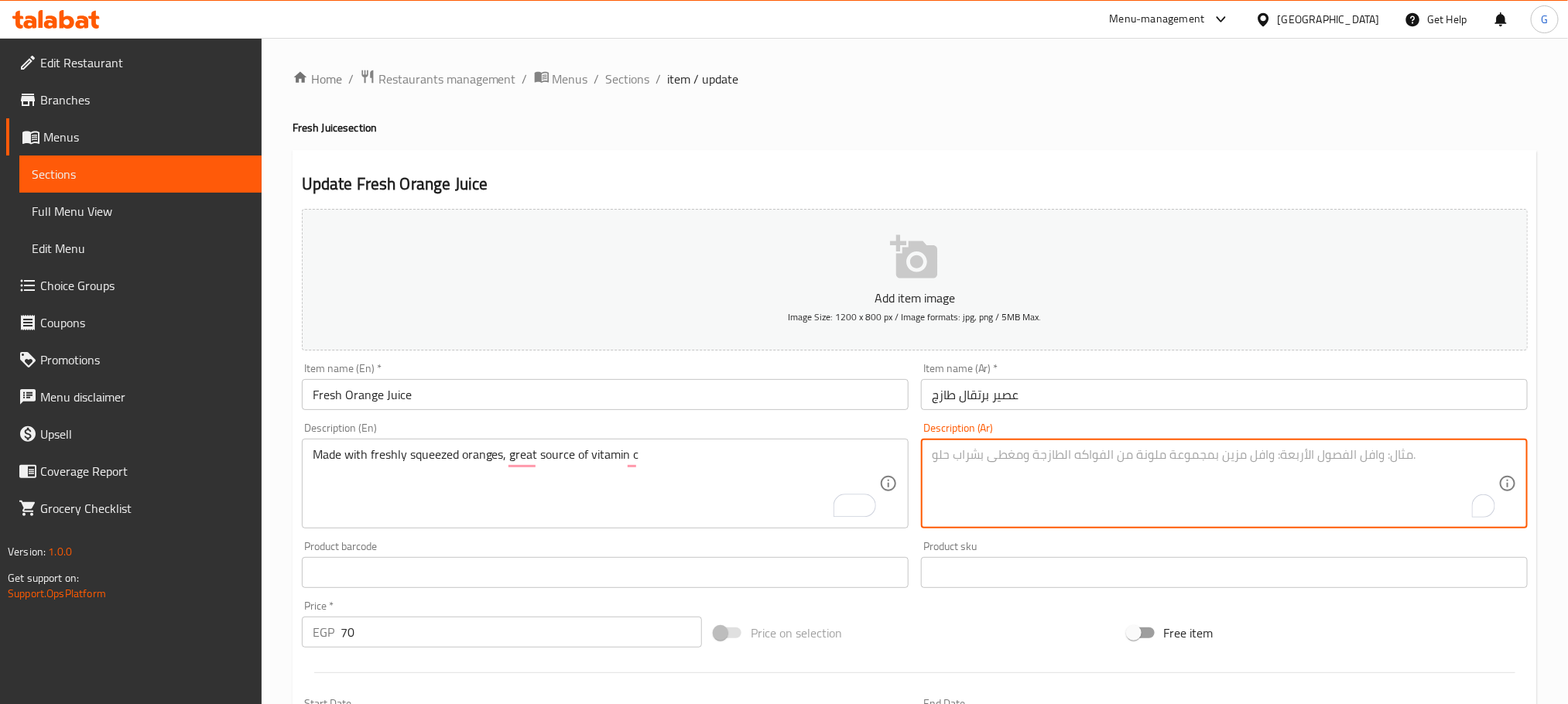
click at [1103, 447] on textarea "To enrich screen reader interactions, please activate Accessibility in Grammarl…" at bounding box center [1215, 484] width 567 height 74
paste textarea "مصنوع من البرتقال الطازج ، وهو مصدر رائع لفيتامين سي"
type textarea "مصنوع من البرتقال الطازج ، وهو مصدر رائع لفيتامين سي"
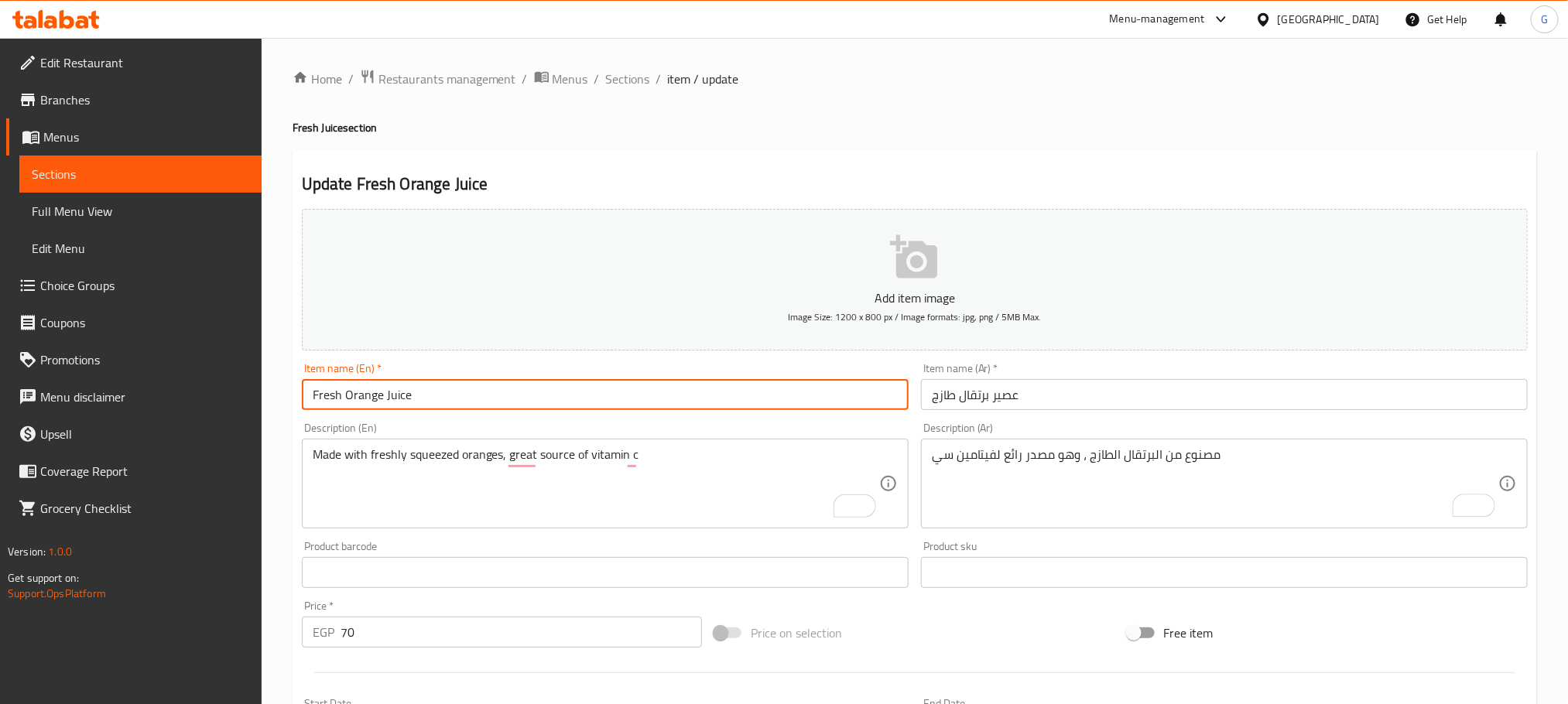
click at [718, 388] on input "Fresh Orange Juice" at bounding box center [605, 395] width 607 height 31
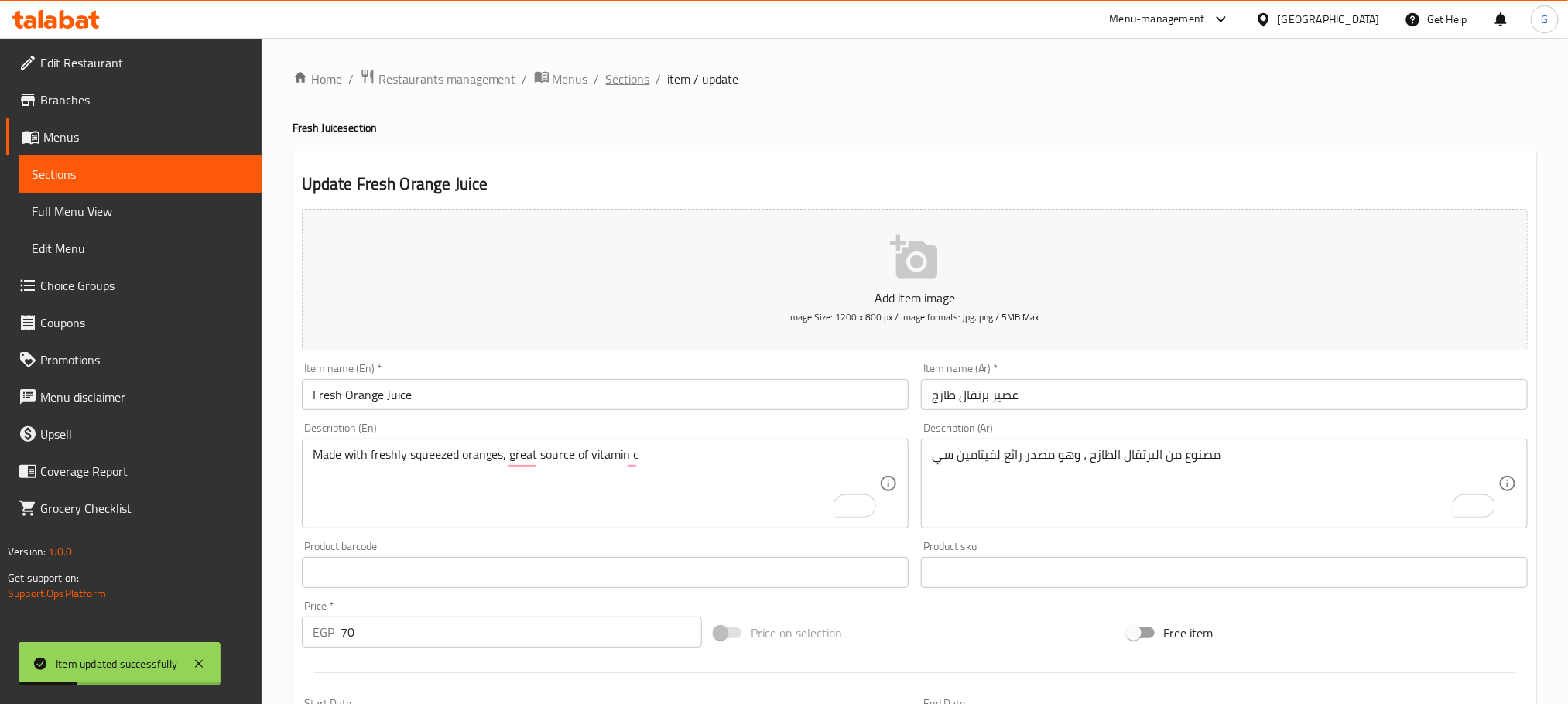
click at [637, 79] on span "Sections" at bounding box center [628, 78] width 44 height 19
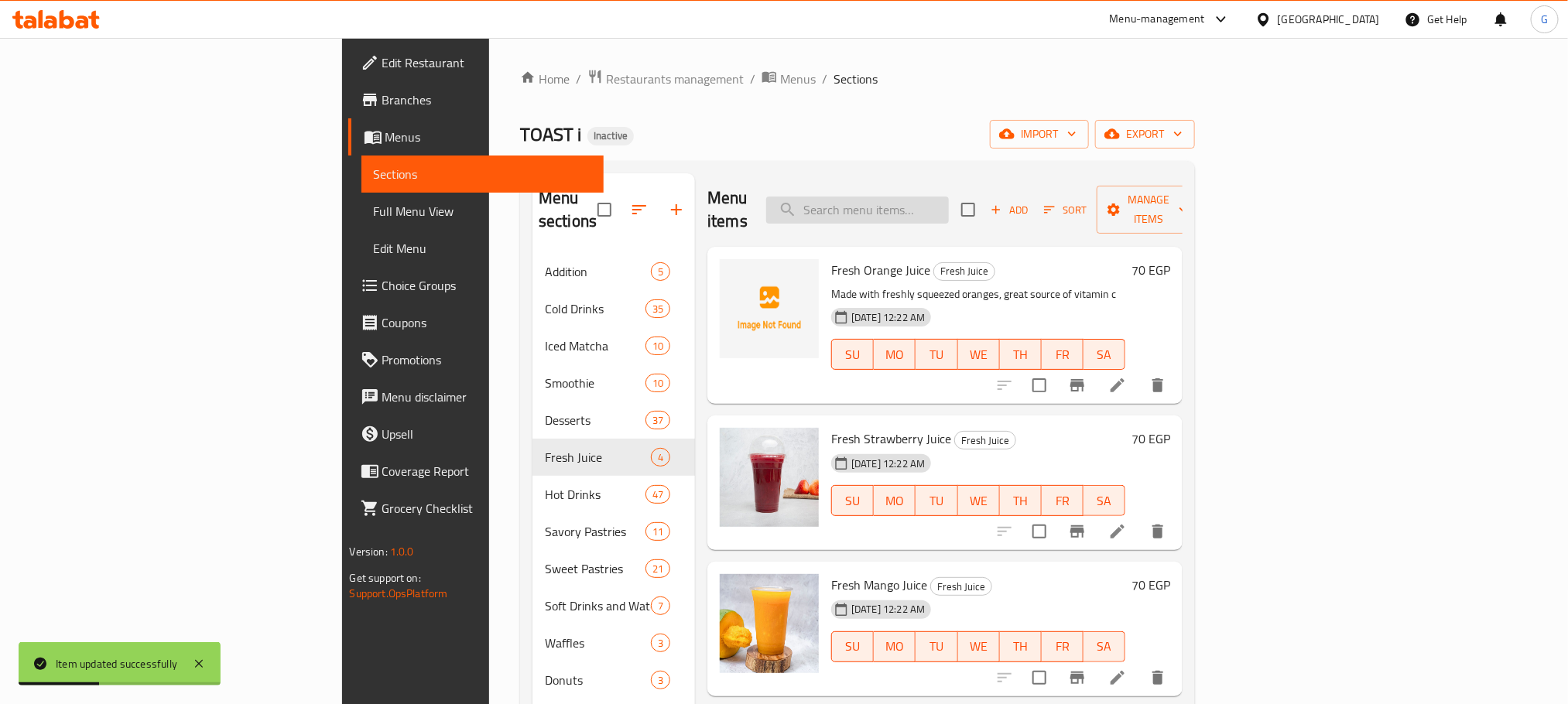
click at [949, 196] on input "search" at bounding box center [857, 209] width 182 height 27
paste input "Fresh Strawberry Juice"
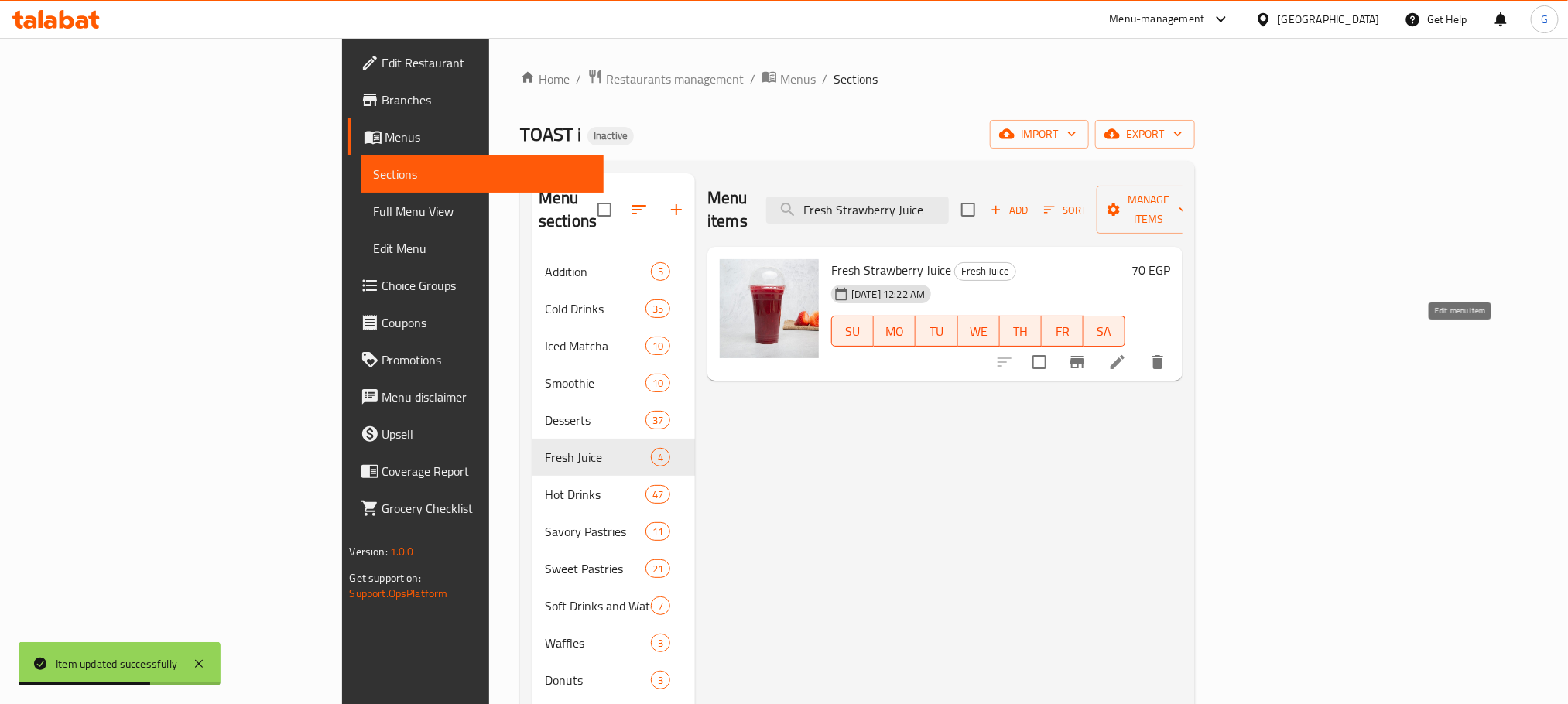
type input "Fresh Strawberry Juice"
click at [1127, 353] on icon at bounding box center [1117, 362] width 19 height 19
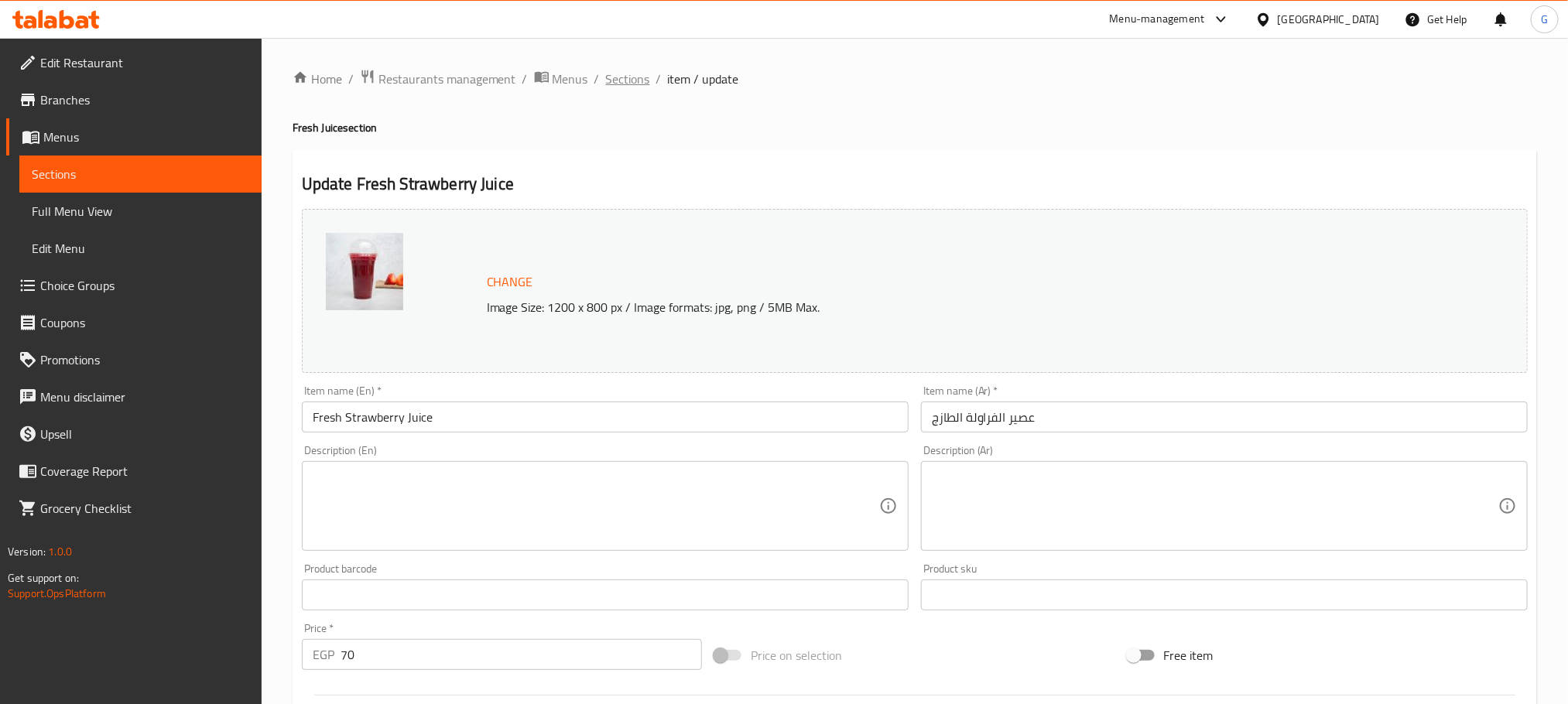
click at [639, 88] on span "Sections" at bounding box center [628, 78] width 44 height 19
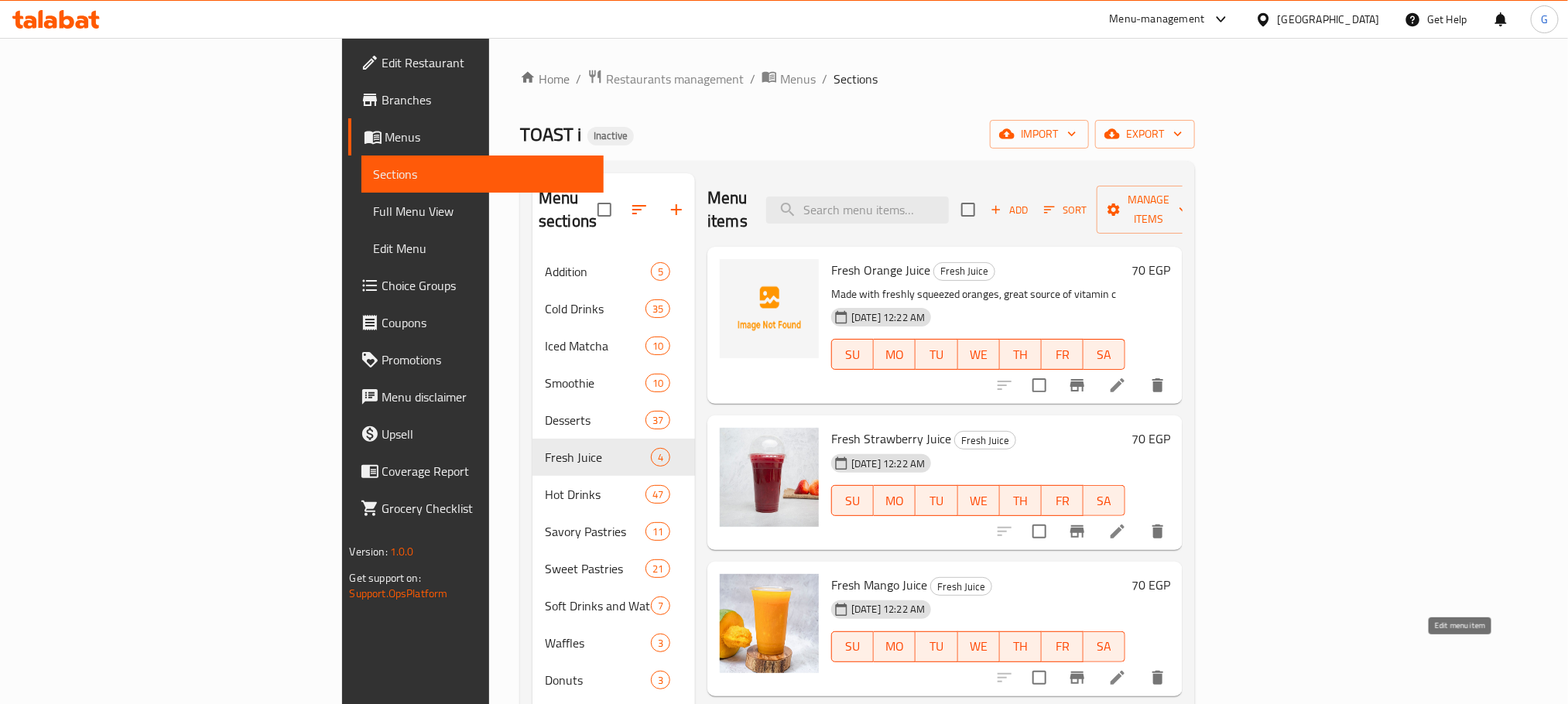
click at [1127, 669] on icon at bounding box center [1117, 678] width 19 height 19
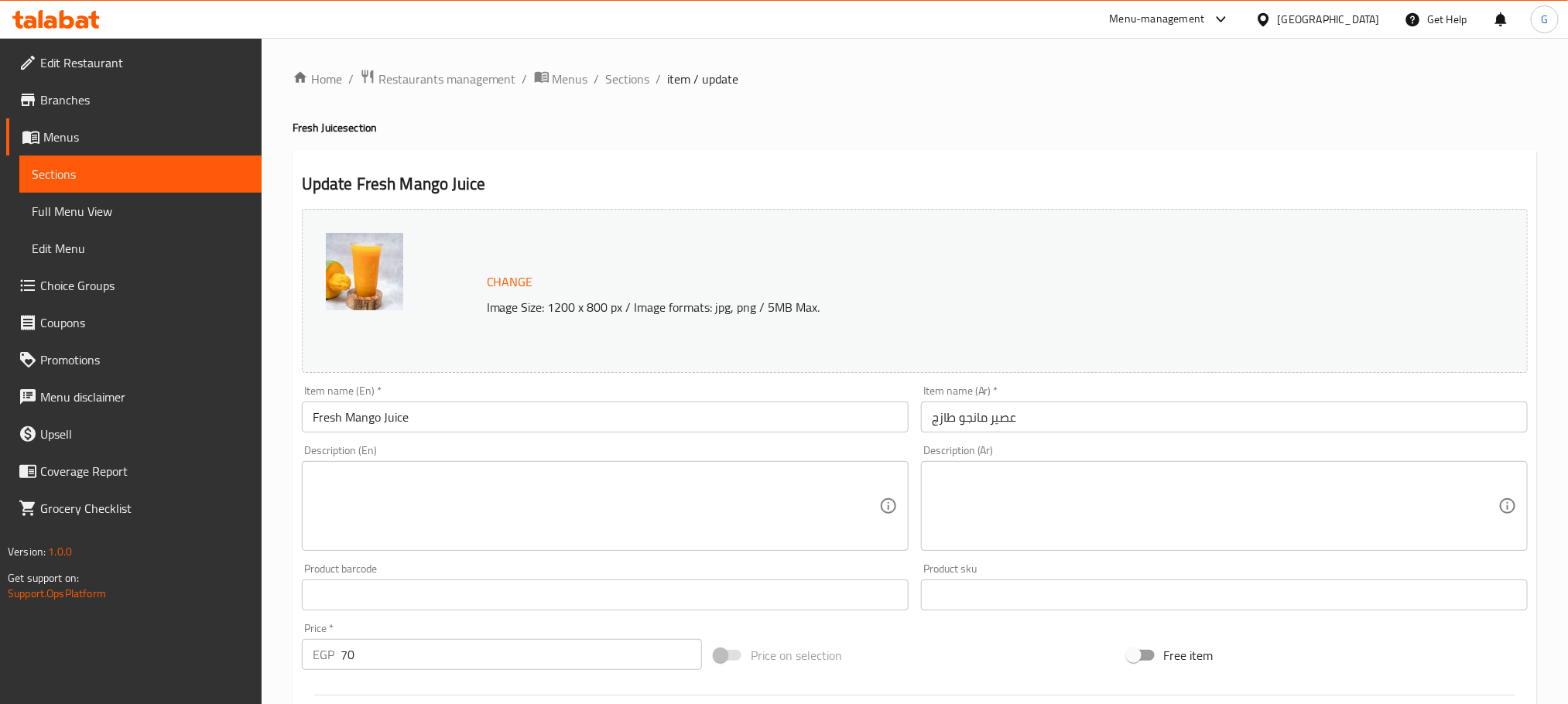
click at [604, 557] on div "Product barcode Product barcode" at bounding box center [605, 586] width 619 height 60
click at [600, 544] on div "Description (En)" at bounding box center [605, 506] width 607 height 90
paste textarea "Made from the freshest, ripest mangos"
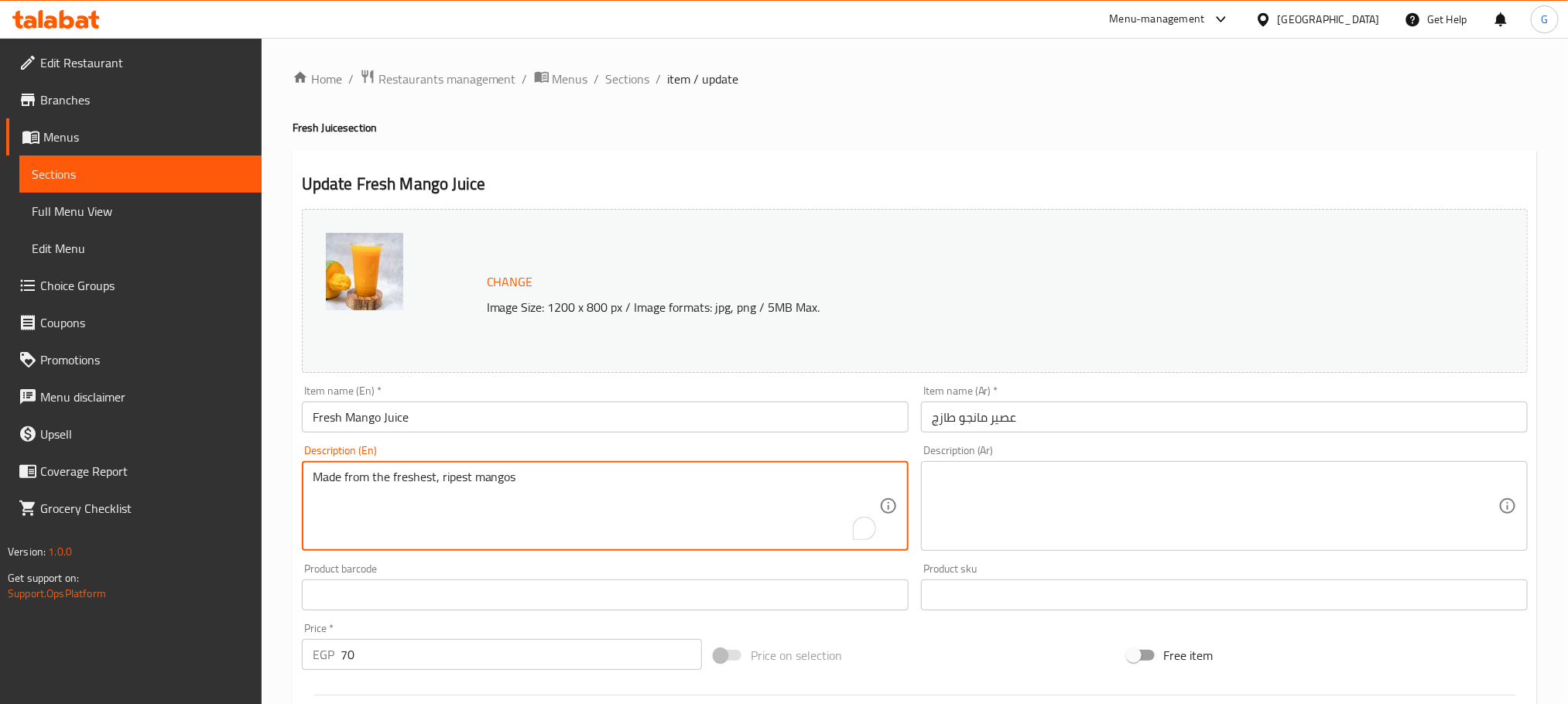
type textarea "Made from the freshest, ripest mangos"
click at [1018, 507] on textarea at bounding box center [1215, 506] width 567 height 74
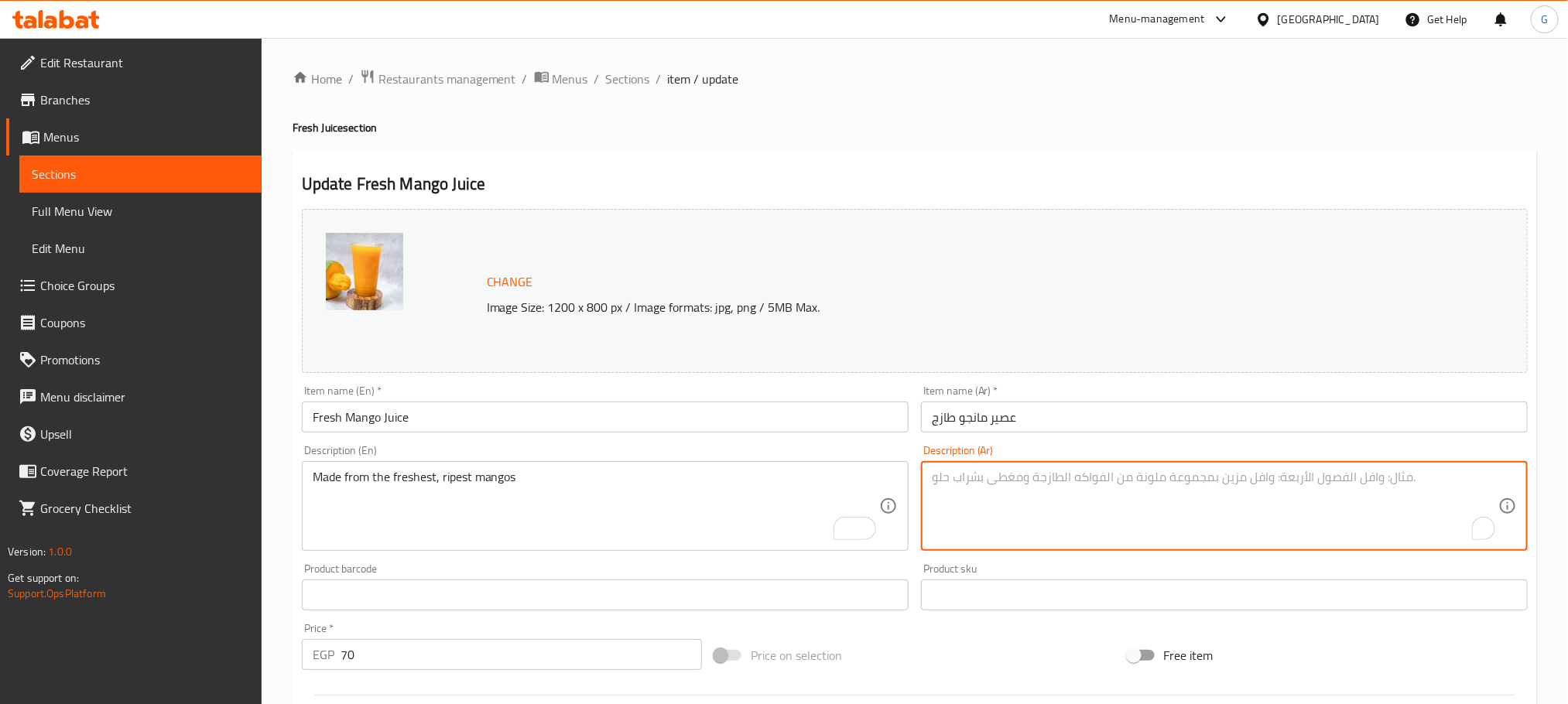
paste textarea "محضرة من أنضر وأنضج المانجو"
type textarea "محضرة من أنضر وأنضج المانجو"
click at [640, 439] on div "Description (En) Made from the freshest, ripest mangos Description (En)" at bounding box center [605, 498] width 619 height 119
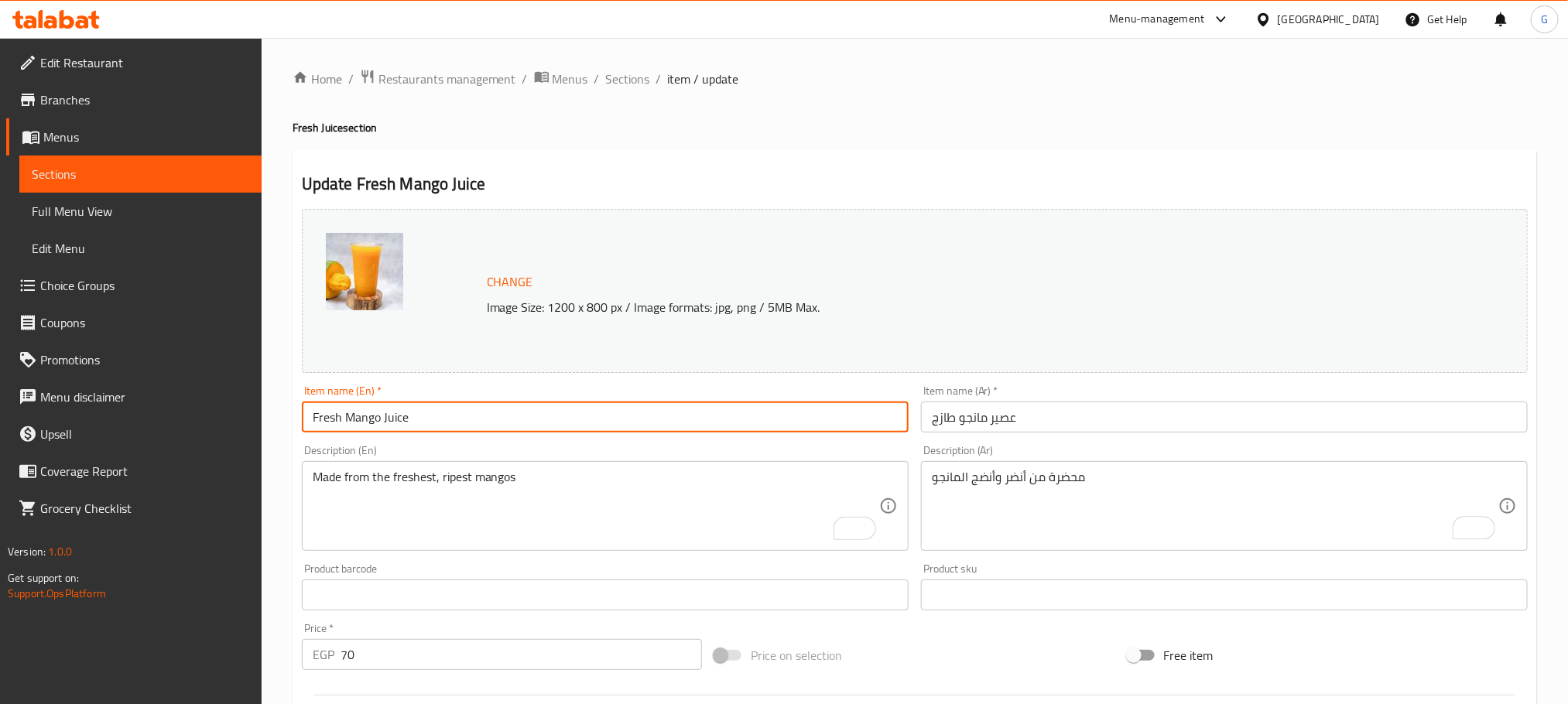
click at [629, 416] on input "Fresh Mango Juice" at bounding box center [605, 417] width 607 height 31
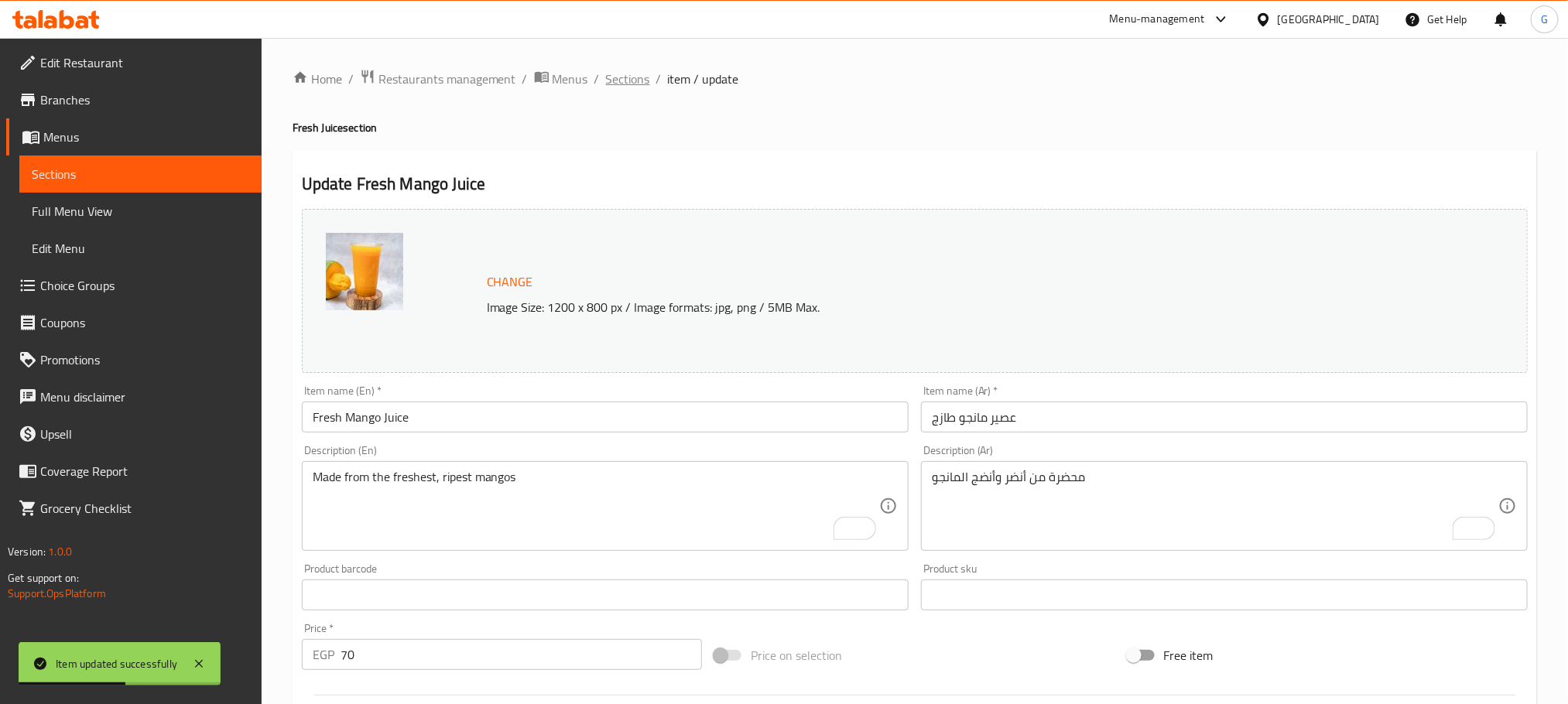
drag, startPoint x: 639, startPoint y: 97, endPoint x: 627, endPoint y: 78, distance: 22.5
click at [627, 78] on div "Home / Restaurants management / Menus / Sections / item / update Fresh Juice se…" at bounding box center [915, 576] width 1245 height 1016
click at [627, 78] on span "Sections" at bounding box center [628, 78] width 44 height 19
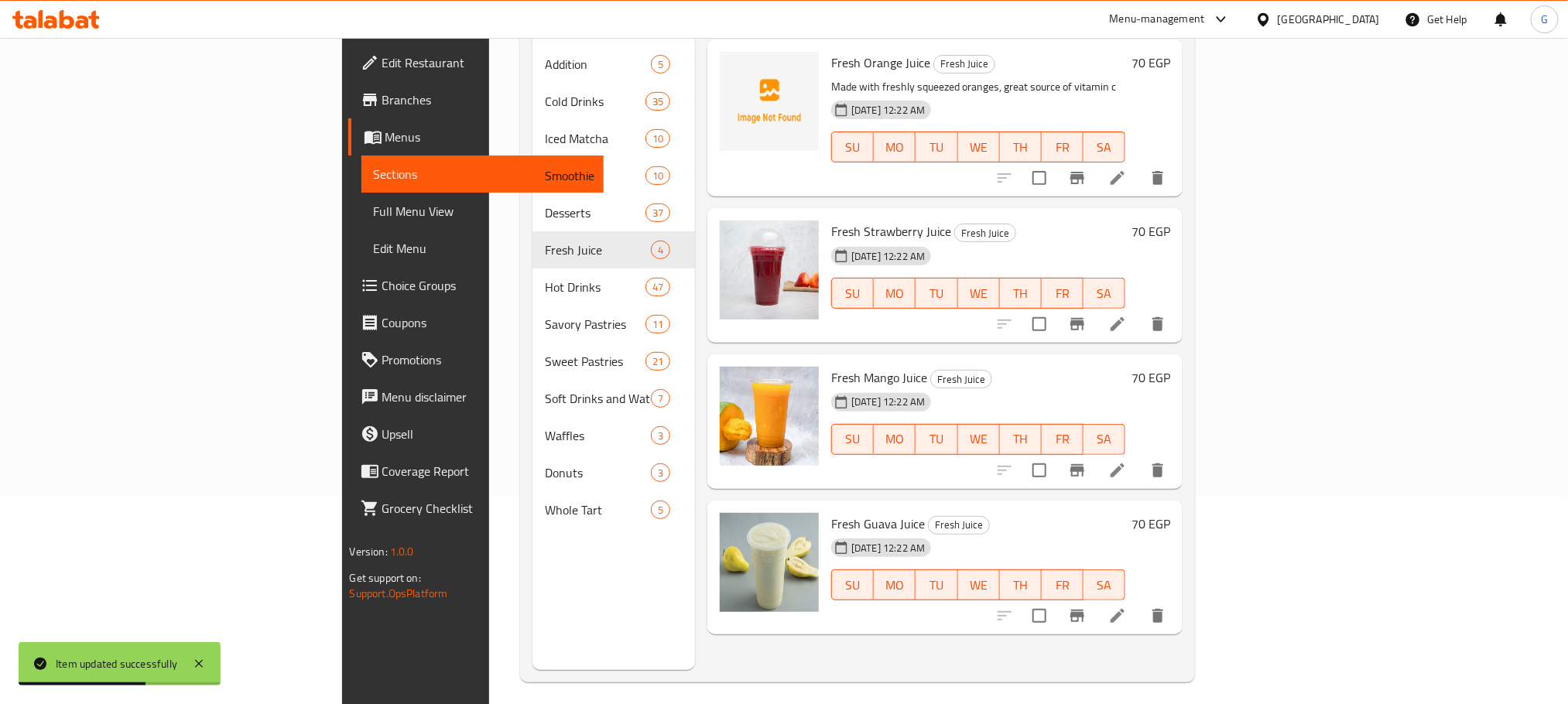
scroll to position [217, 0]
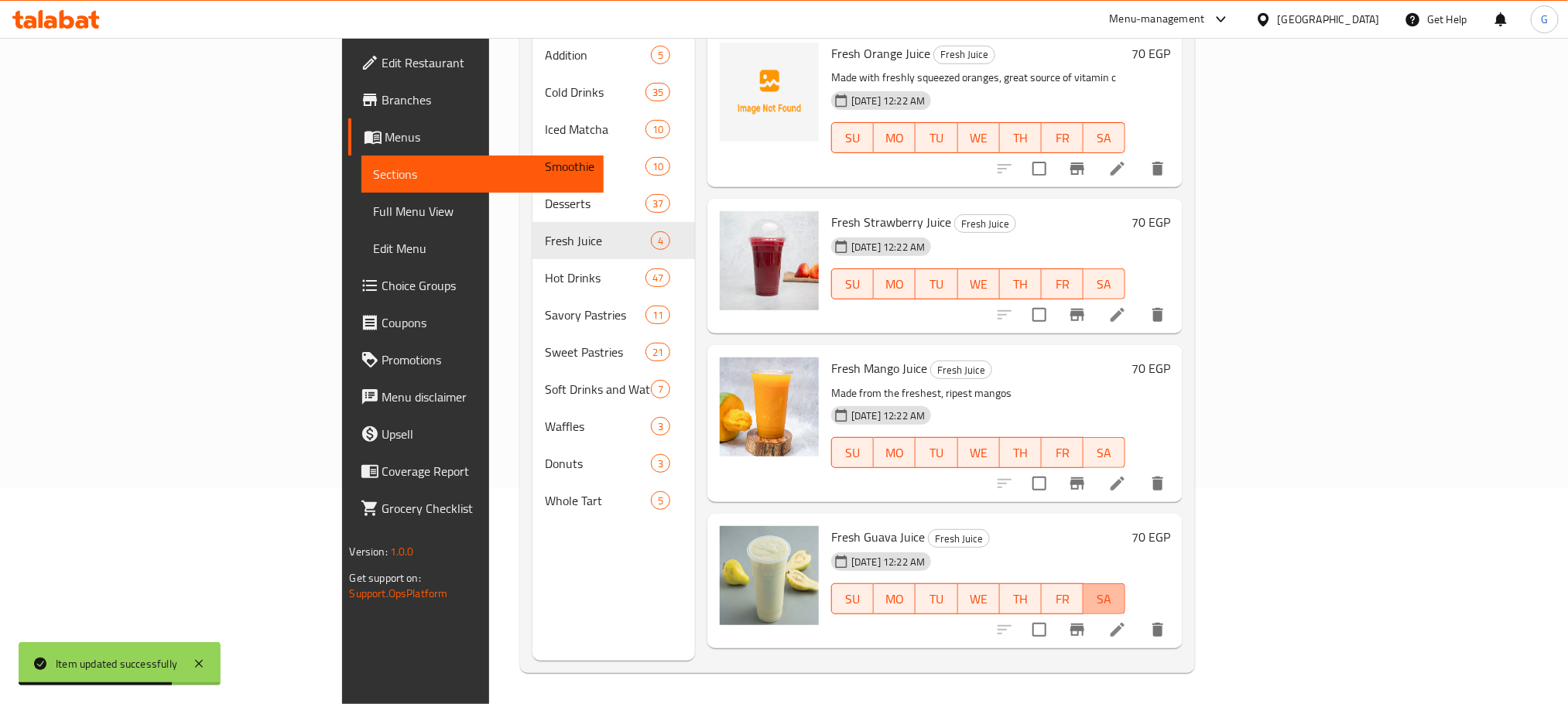
click at [1125, 584] on button "SA" at bounding box center [1104, 599] width 42 height 31
click at [1127, 621] on icon at bounding box center [1117, 630] width 19 height 19
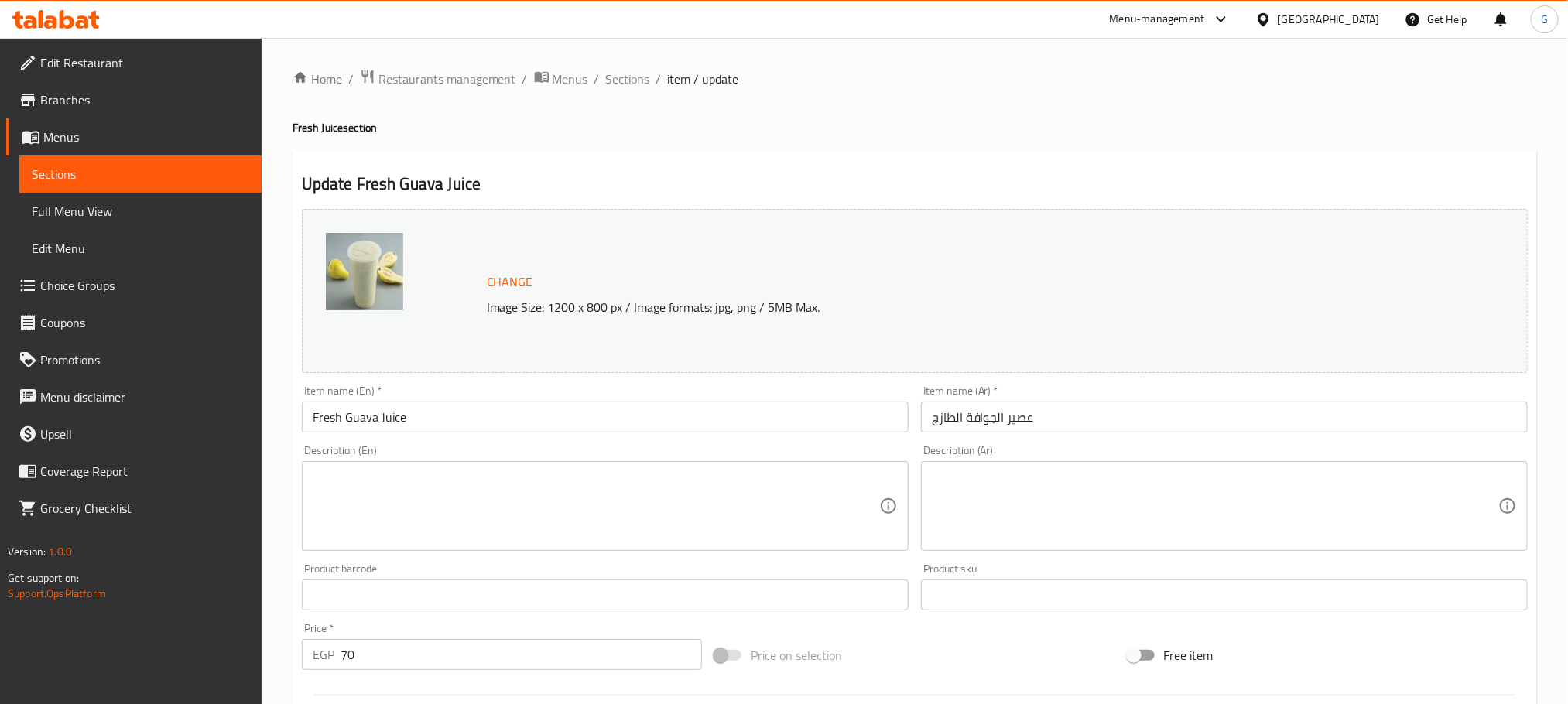
click at [534, 516] on textarea at bounding box center [595, 506] width 567 height 74
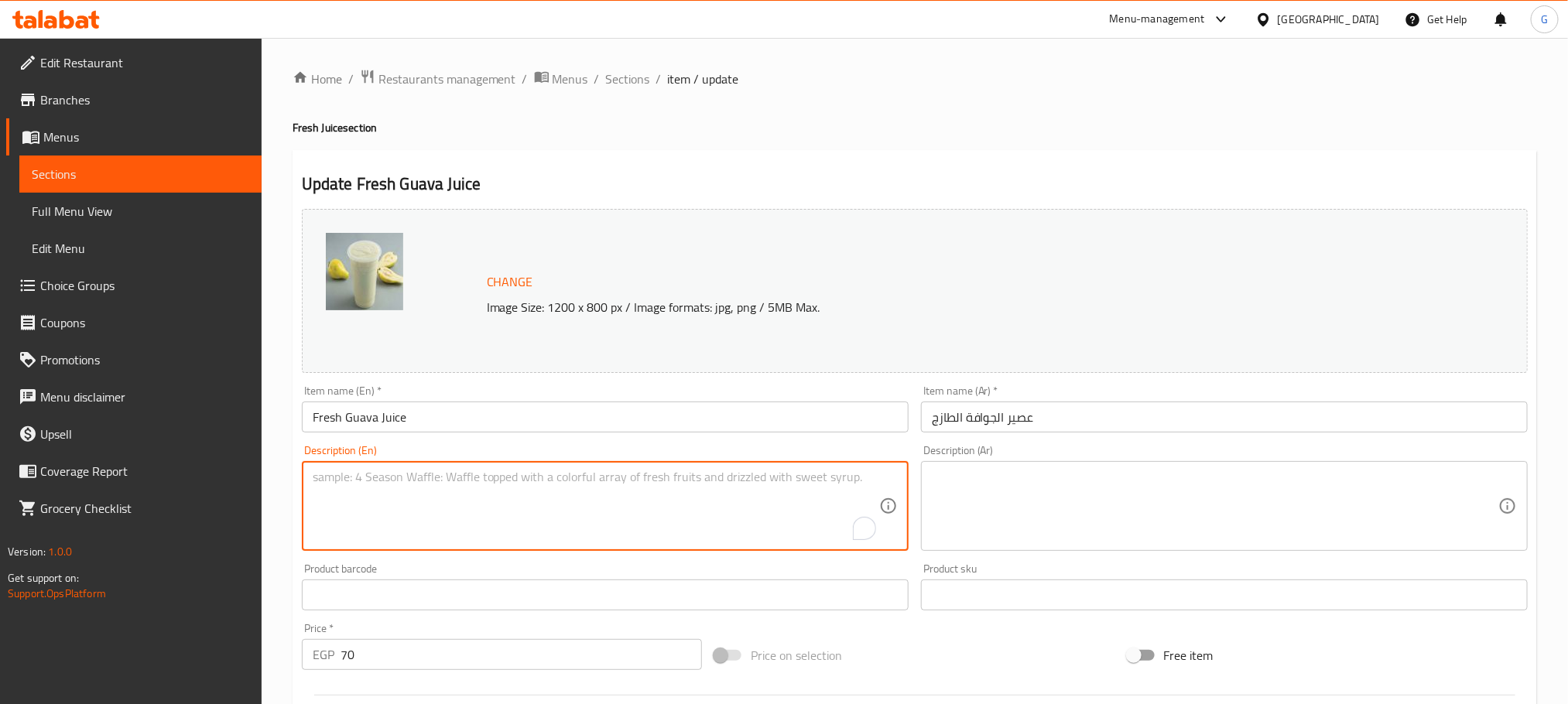
paste textarea "Good source of vitamin c, potassium, and fiber."
type textarea "Good source of vitamin c, potassium, and fiber."
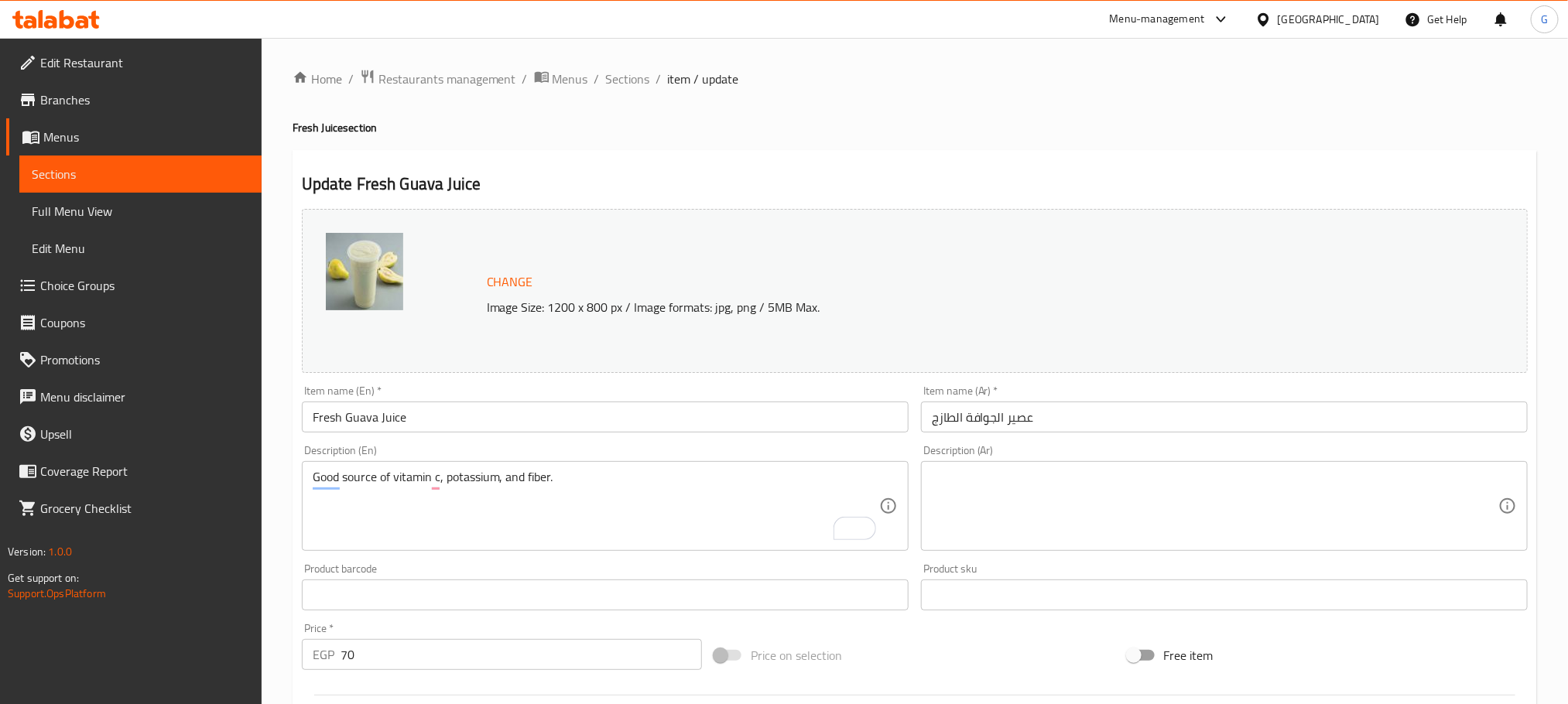
drag, startPoint x: 996, startPoint y: 451, endPoint x: 1004, endPoint y: 495, distance: 44.7
click at [1004, 495] on div "Description (Ar) Description (Ar)" at bounding box center [1224, 498] width 607 height 106
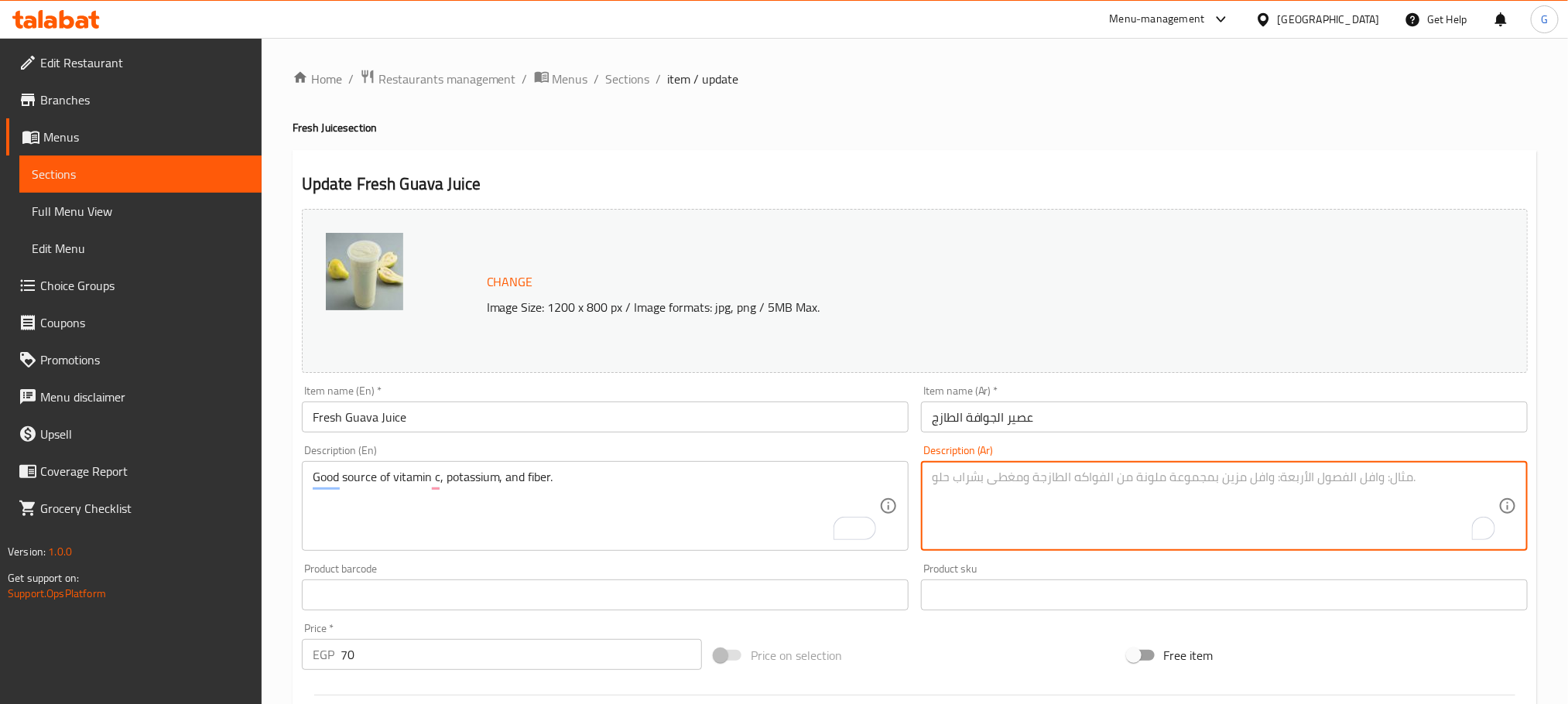
click at [1004, 495] on textarea "To enrich screen reader interactions, please activate Accessibility in Grammarl…" at bounding box center [1215, 506] width 567 height 74
paste textarea "مصدر جيد لفيتامين ج والبوتاسيوم والألياف."
type textarea "مصدر جيد لفيتامين ج والبوتاسيوم والألياف."
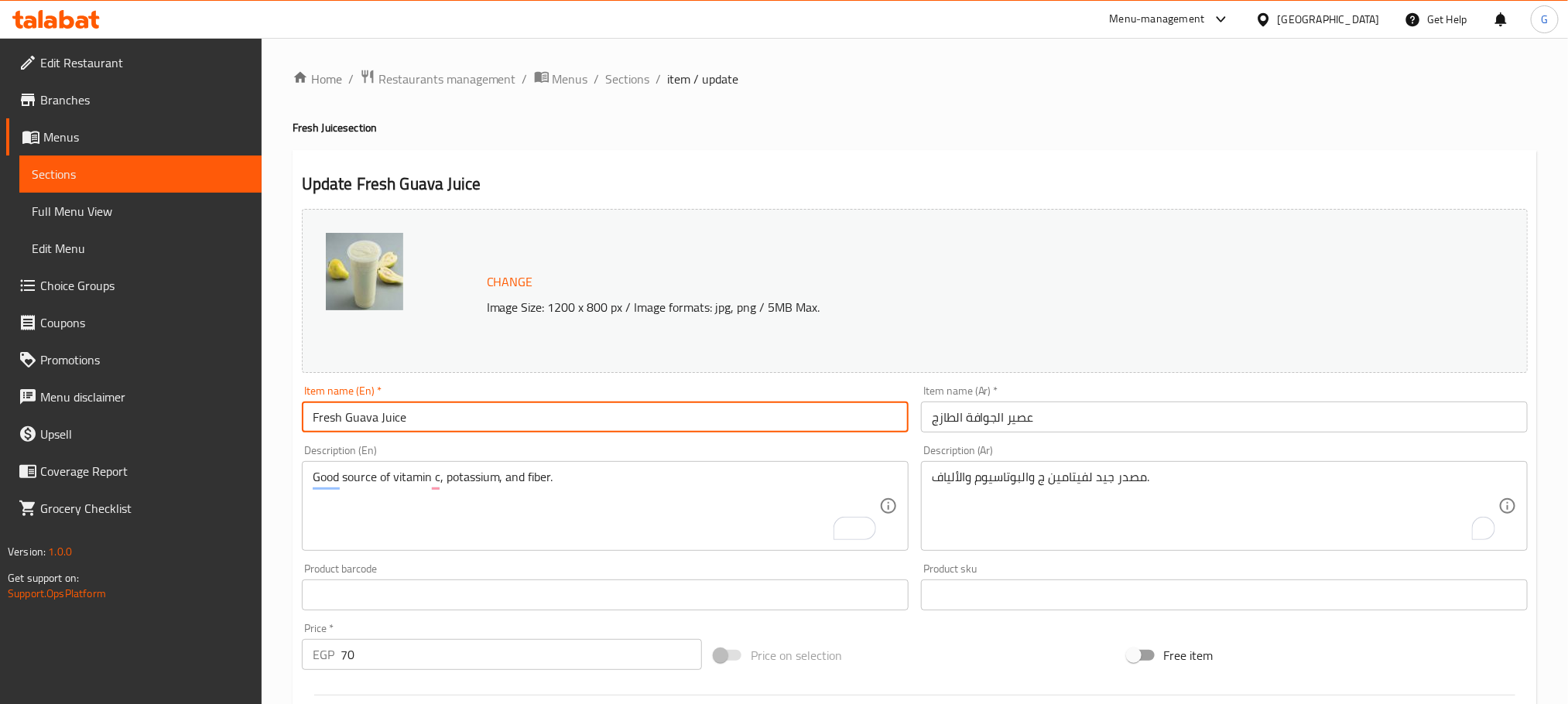
click at [685, 421] on input "Fresh Guava Juice" at bounding box center [605, 417] width 607 height 31
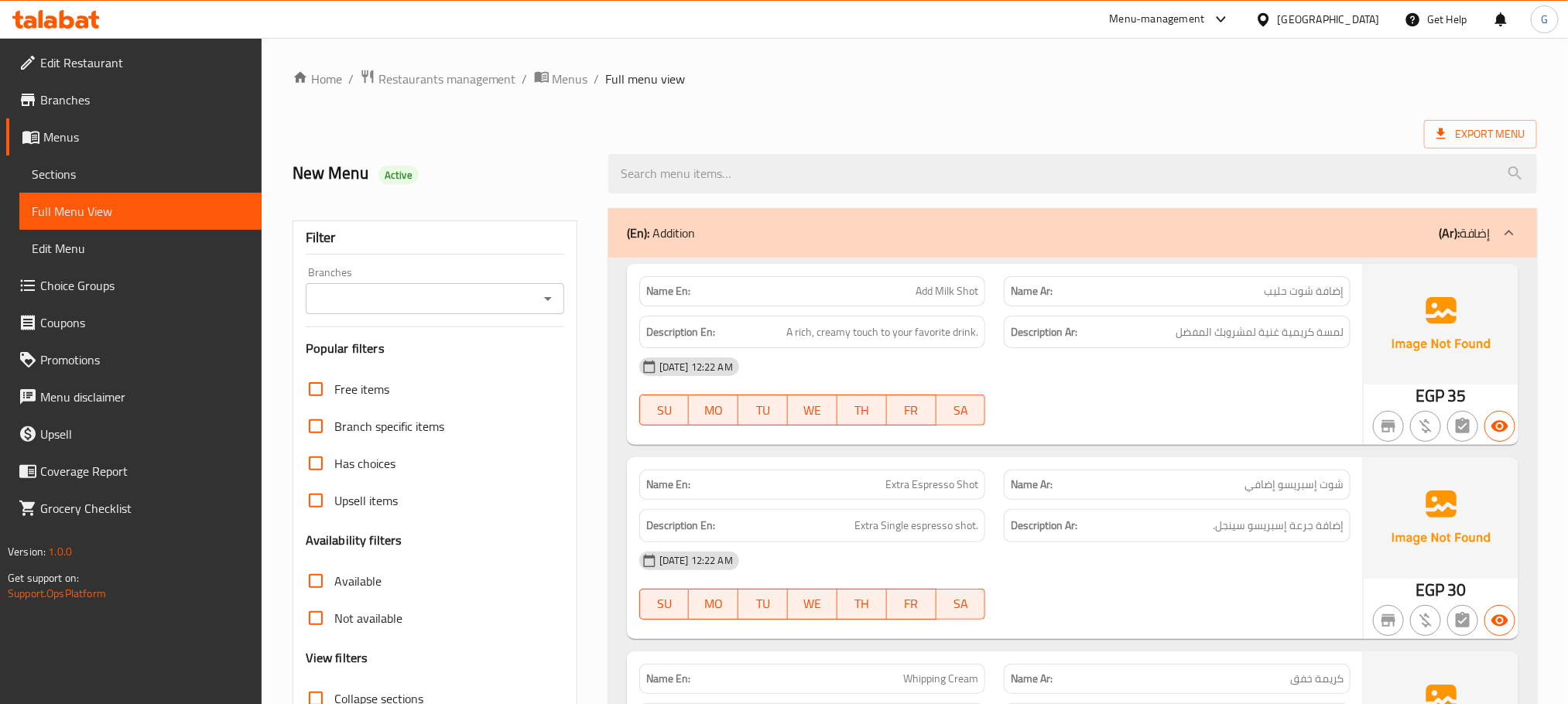
click at [207, 177] on span "Sections" at bounding box center [141, 174] width 218 height 19
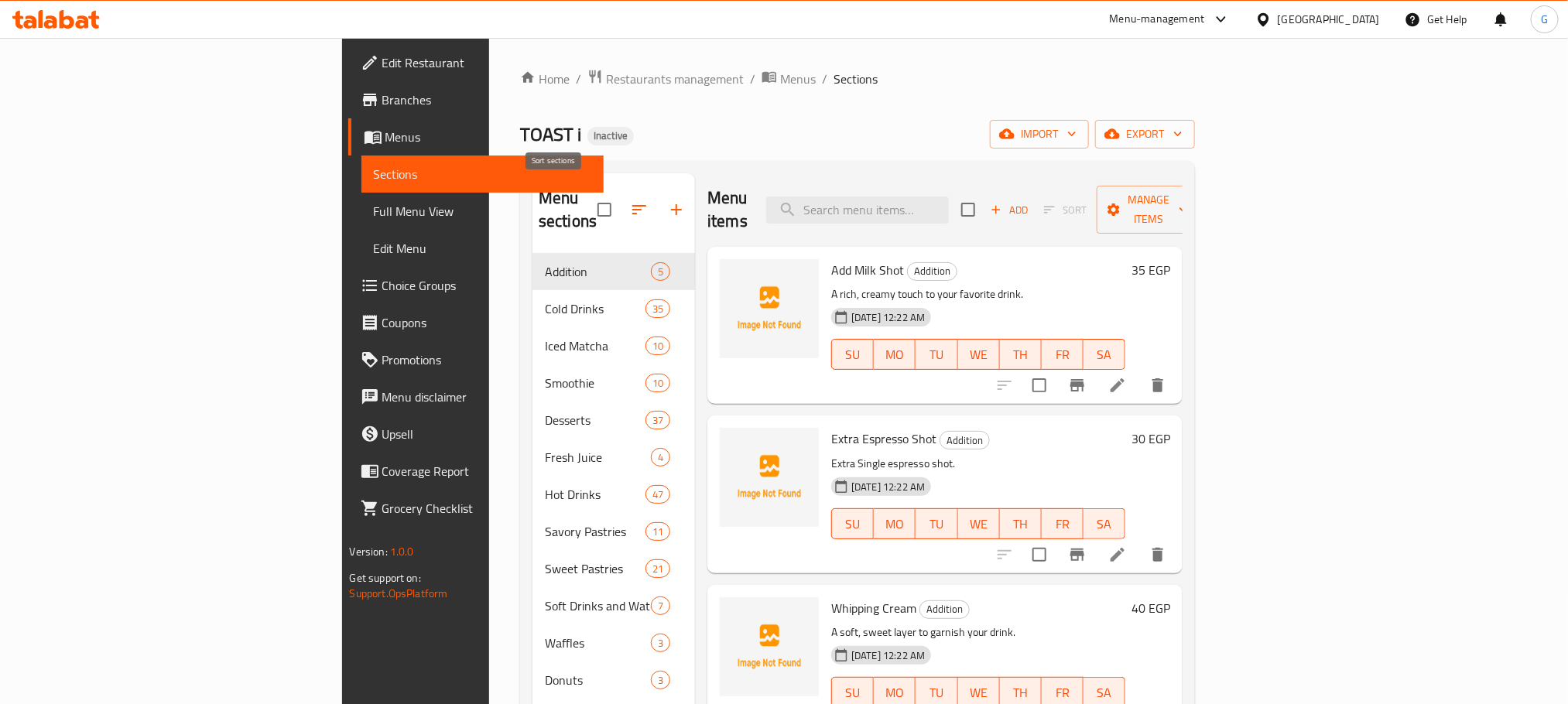
click at [630, 200] on icon "button" at bounding box center [639, 209] width 19 height 19
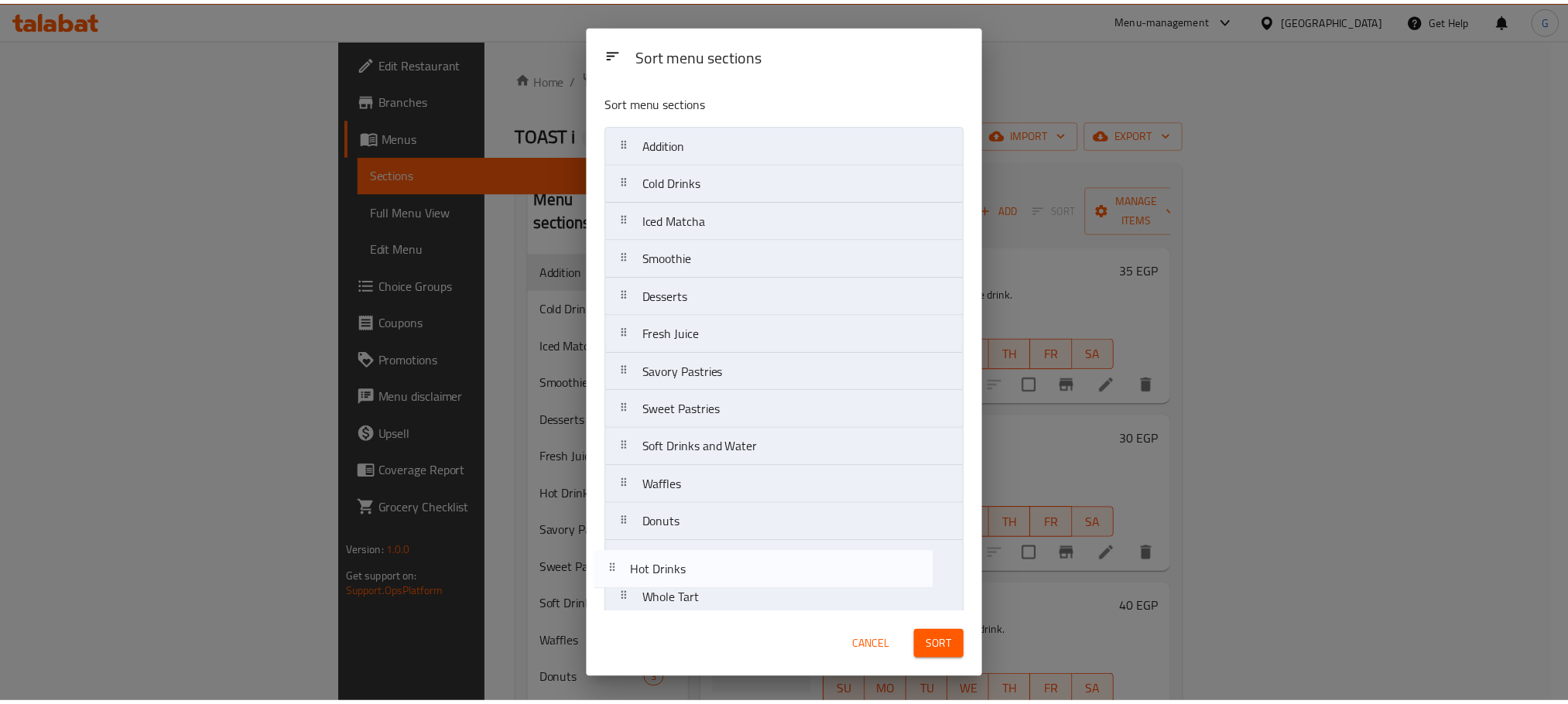
scroll to position [16, 0]
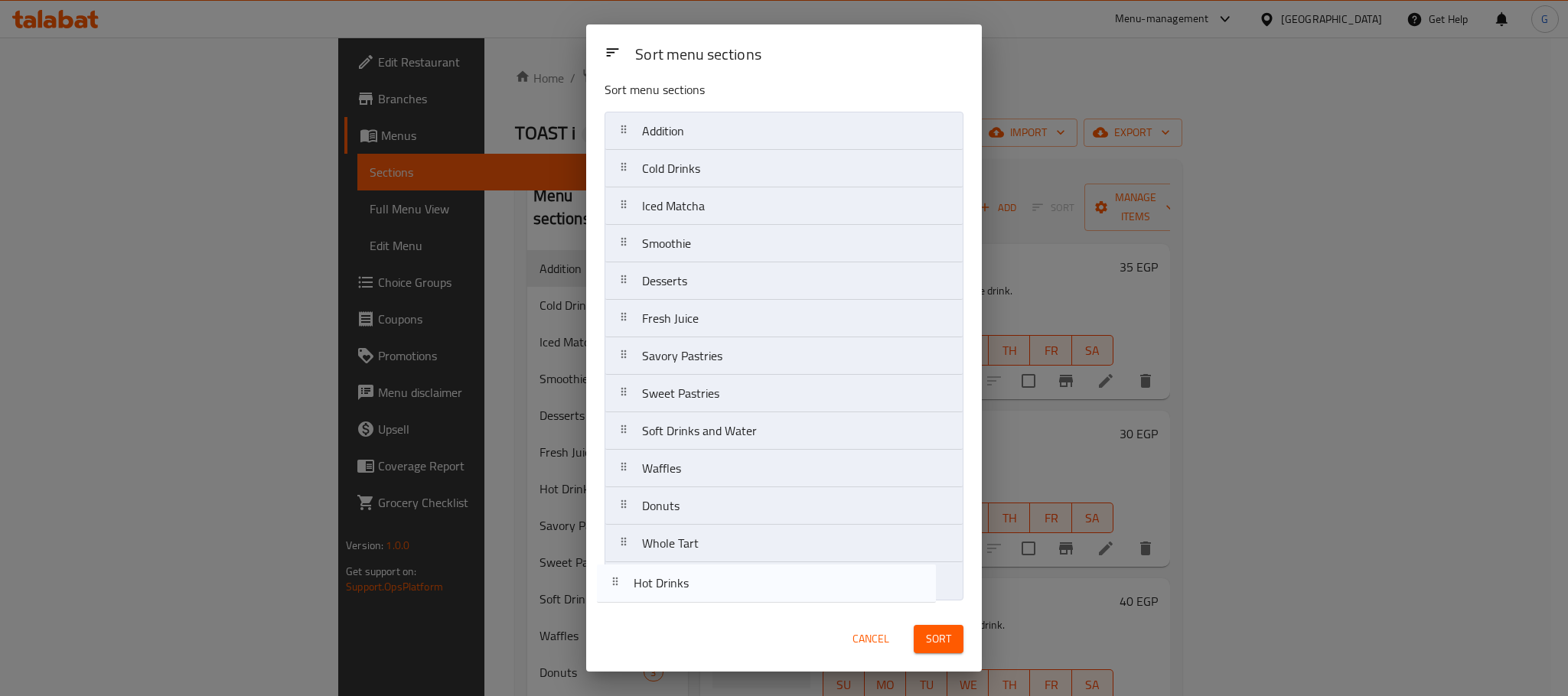
drag, startPoint x: 720, startPoint y: 378, endPoint x: 707, endPoint y: 610, distance: 232.4
click at [707, 610] on div "Sort menu sections Sort menu sections Addition Cold Drinks Iced Matcha Smoothie…" at bounding box center [784, 348] width 395 height 647
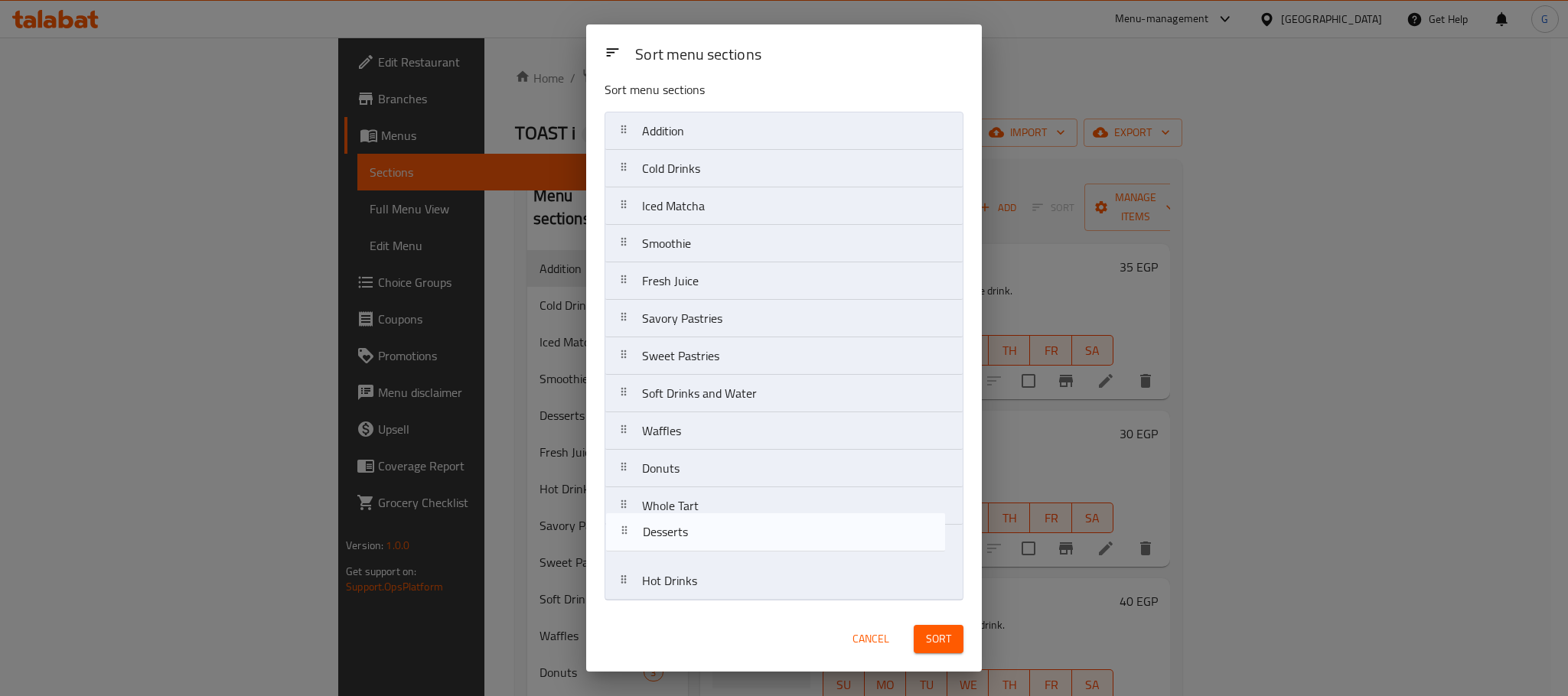
drag, startPoint x: 785, startPoint y: 287, endPoint x: 783, endPoint y: 546, distance: 259.0
click at [783, 546] on nav "Addition Cold Drinks Iced Matcha Smoothie Desserts Fresh Juice Savory Pastries …" at bounding box center [784, 356] width 359 height 489
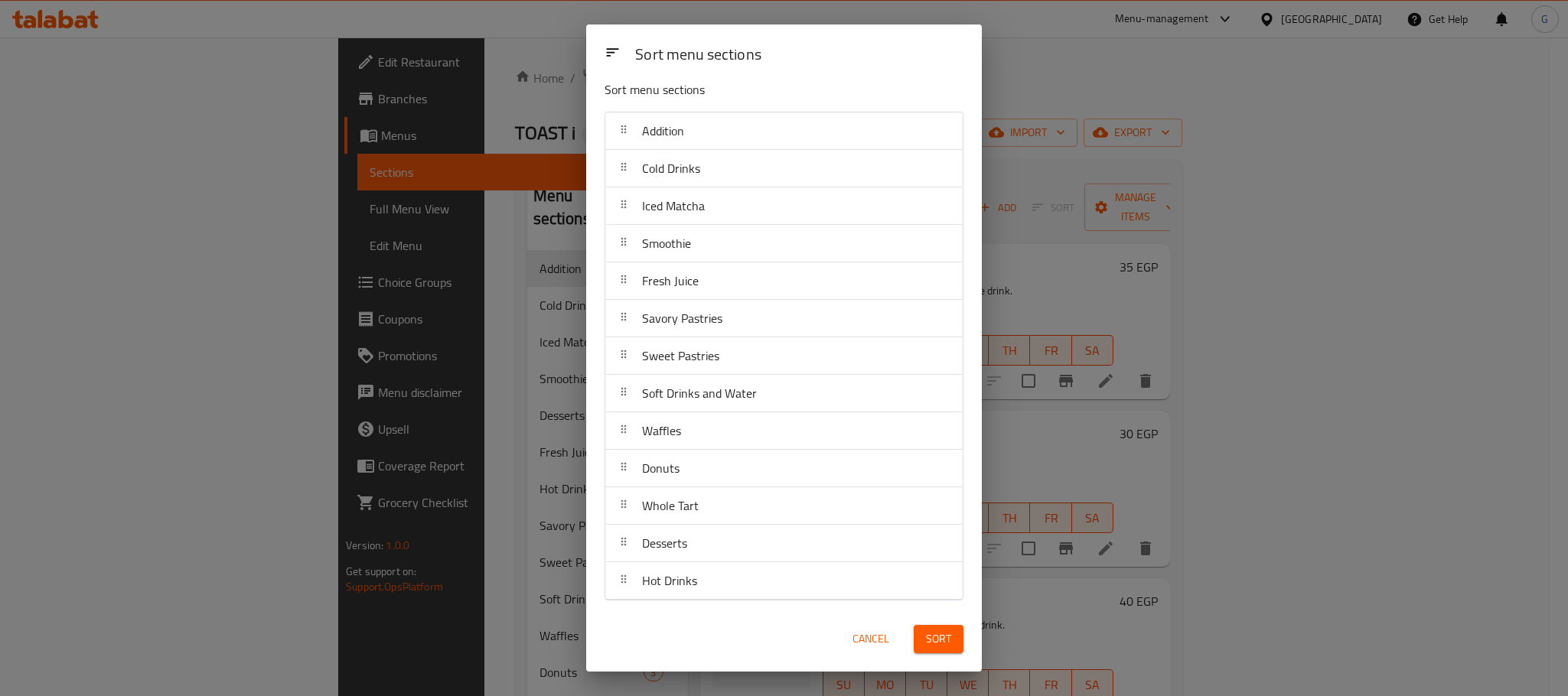
click at [949, 622] on div "Sort" at bounding box center [939, 639] width 68 height 47
click at [949, 641] on span "Sort" at bounding box center [938, 639] width 25 height 19
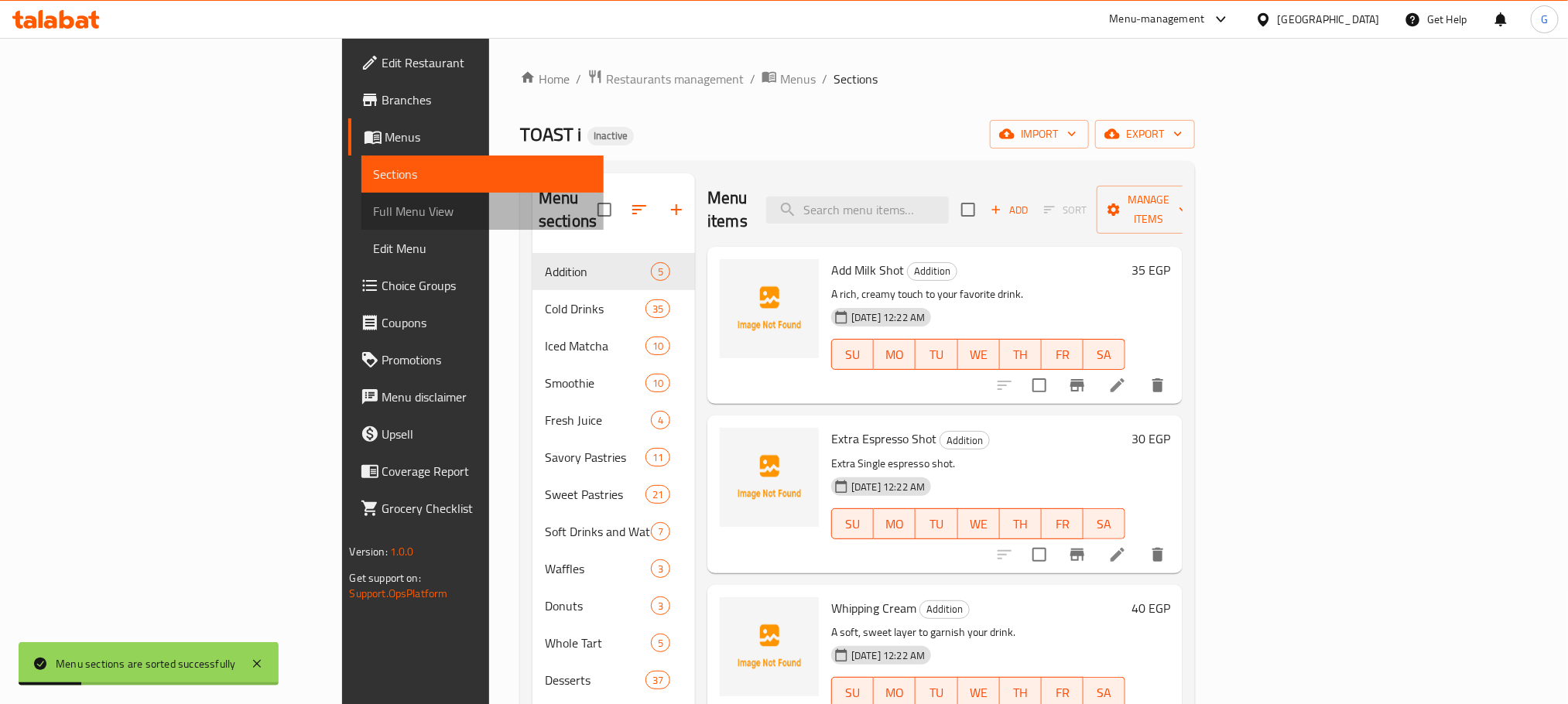
click at [362, 194] on link "Full Menu View" at bounding box center [483, 211] width 242 height 37
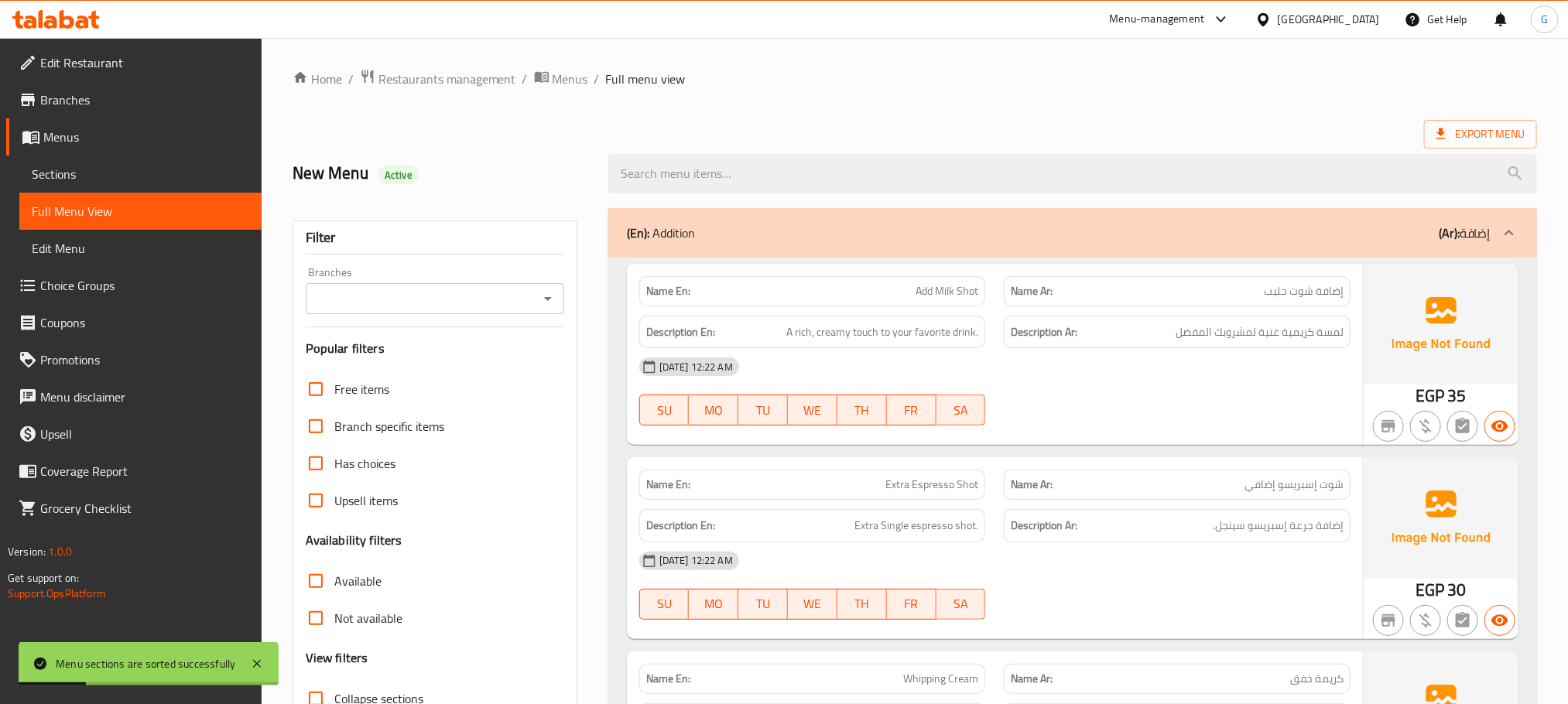
scroll to position [265, 0]
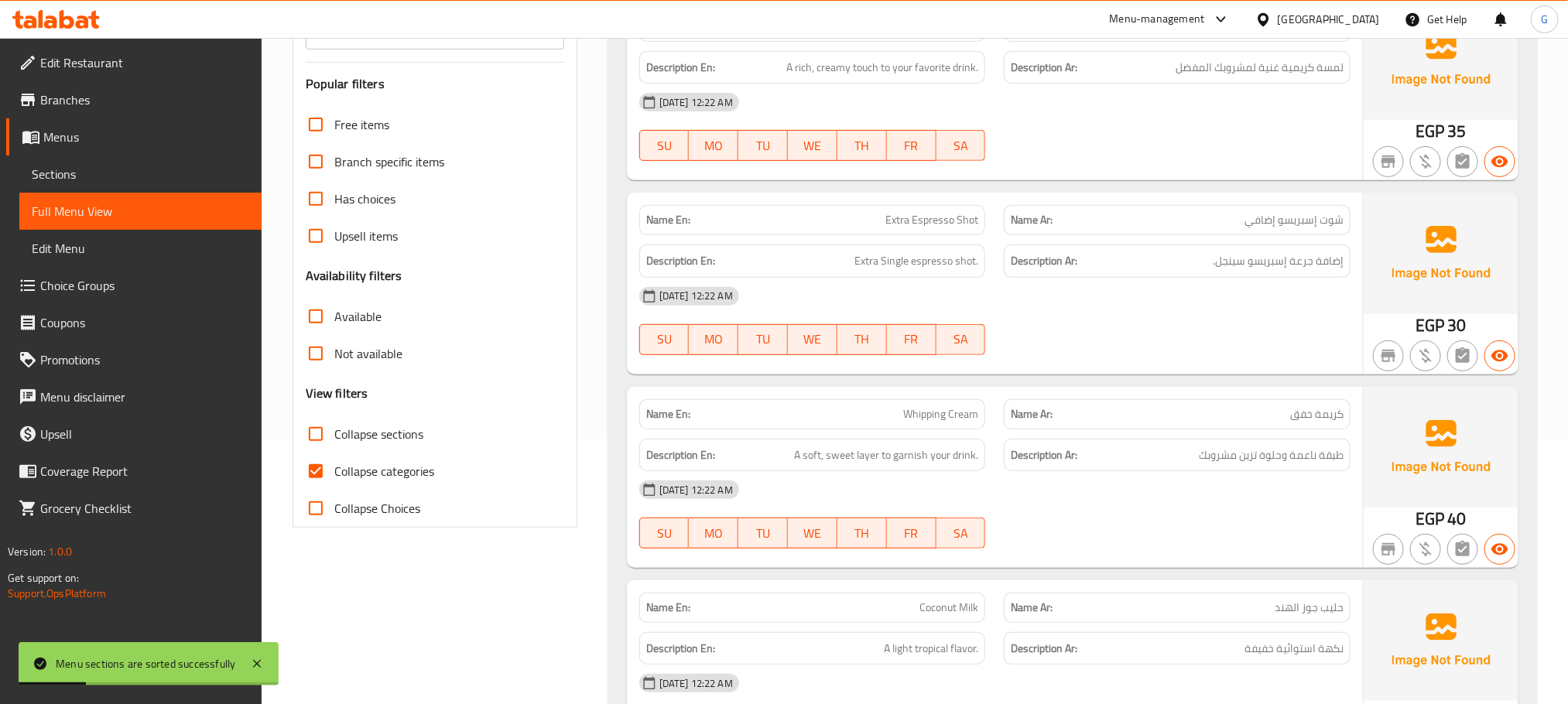
click at [369, 472] on span "Collapse categories" at bounding box center [384, 471] width 100 height 19
click at [335, 472] on input "Collapse categories" at bounding box center [315, 471] width 37 height 37
checkbox input "false"
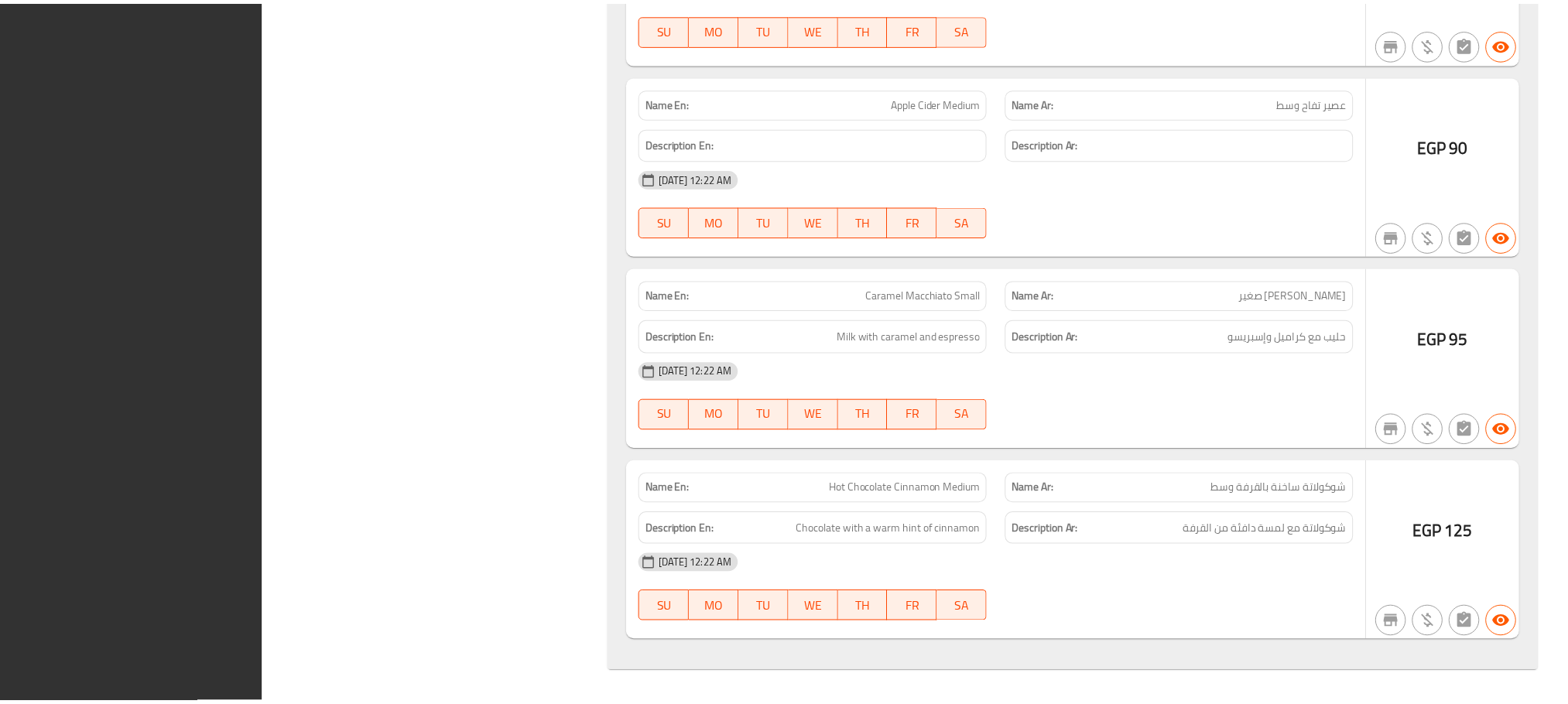
scroll to position [40108, 0]
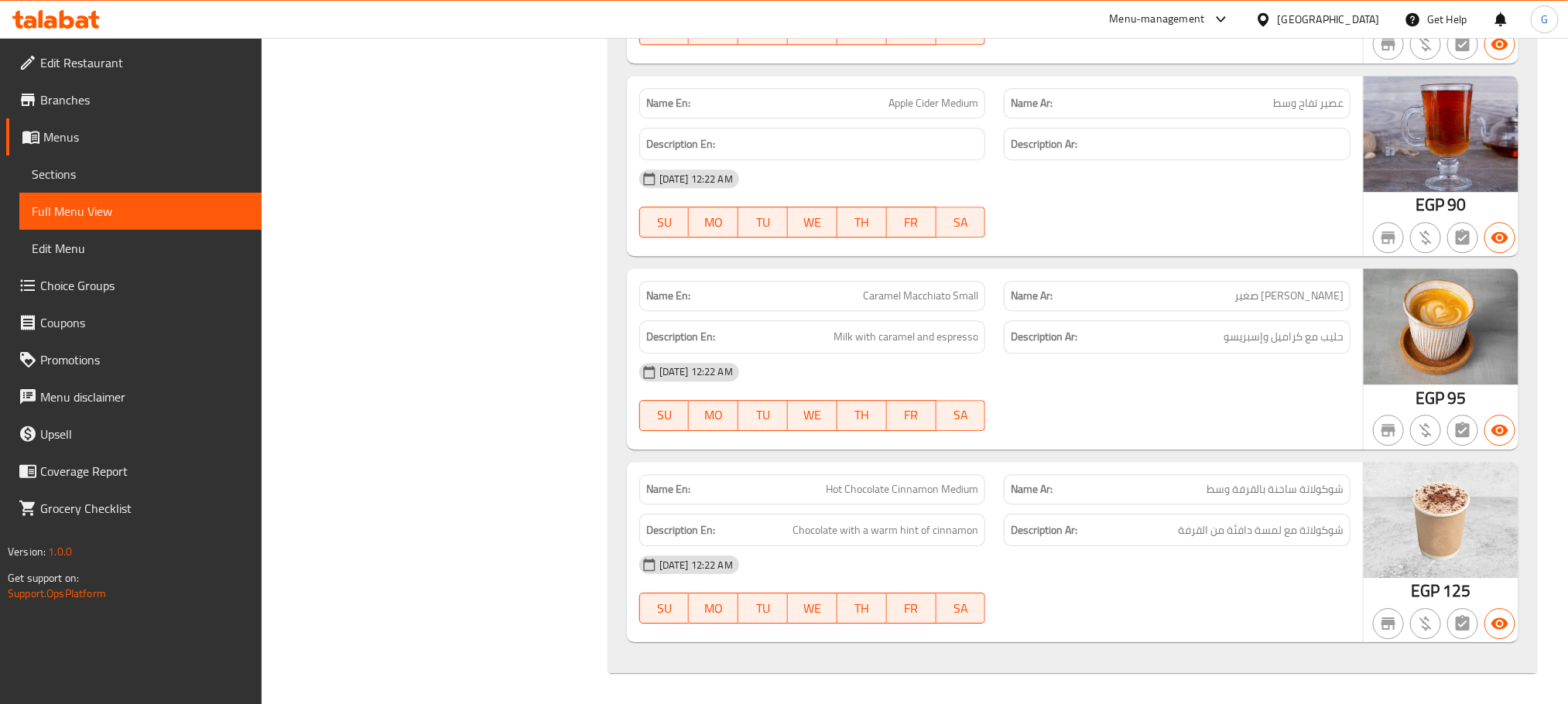
click at [1343, 402] on div "[DATE] 12:22 AM SU MO TU WE TH FR SA" at bounding box center [995, 397] width 730 height 87
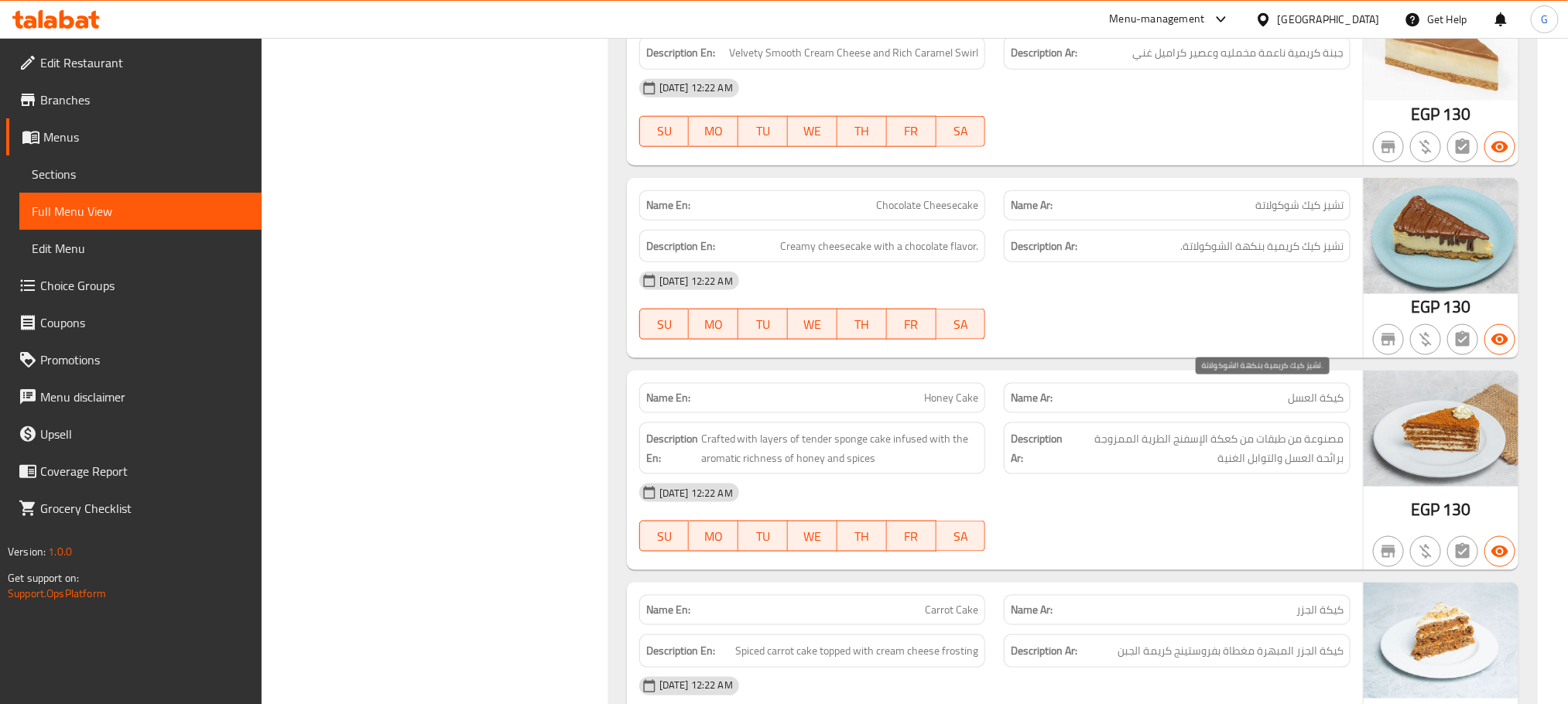
click at [1320, 256] on span "تشيز كيك كريمية بنكهة الشوكولاتة." at bounding box center [1262, 247] width 164 height 20
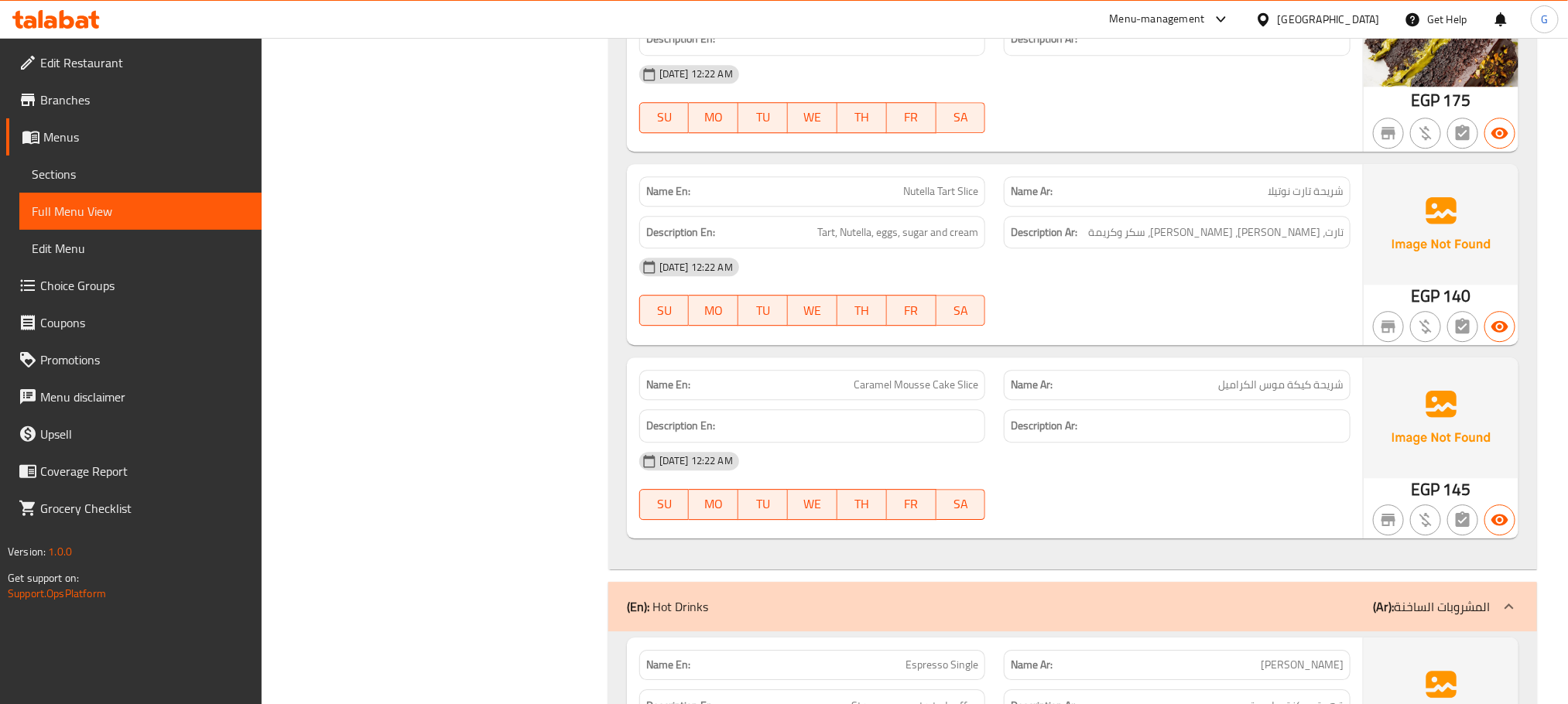
click at [1373, 345] on div at bounding box center [1388, 326] width 37 height 37
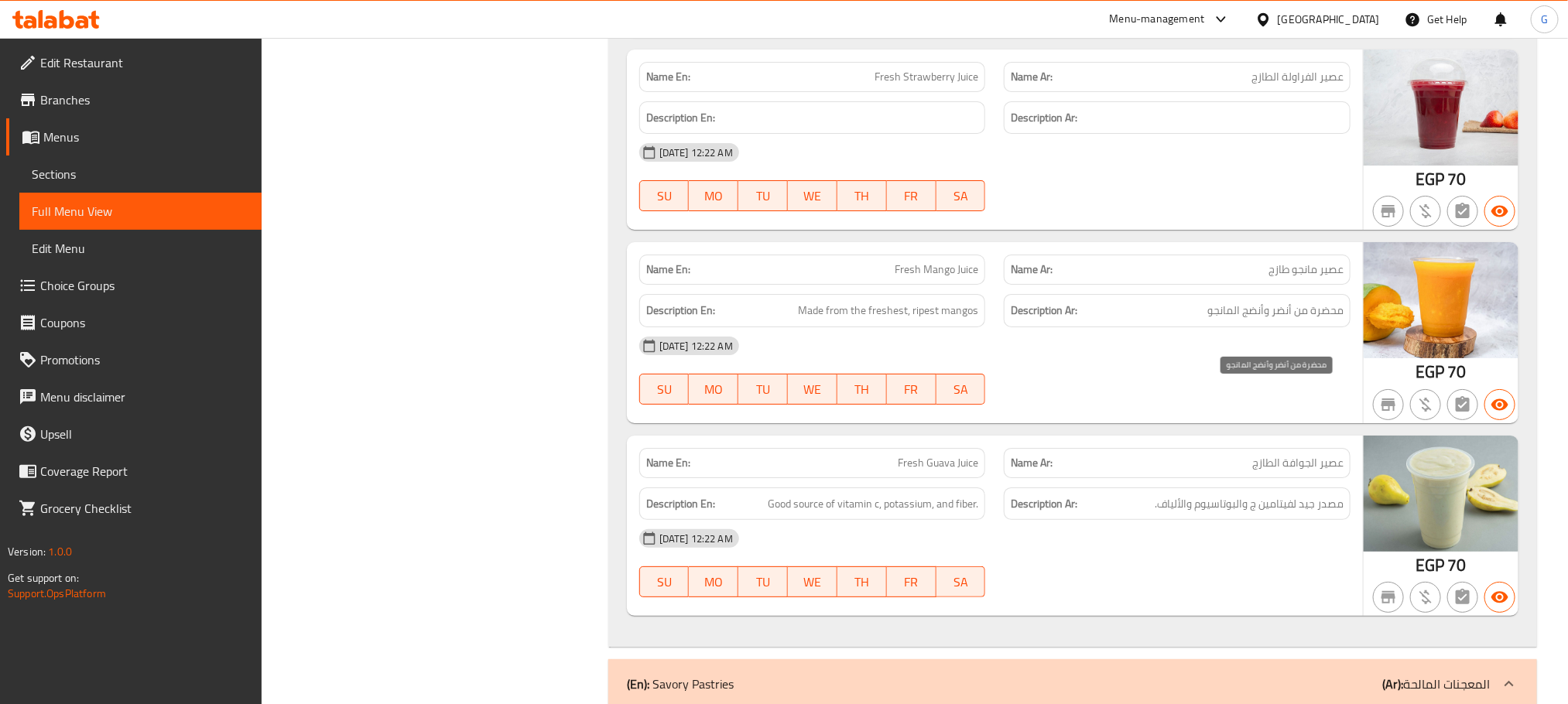
click at [1290, 321] on span "محضرة من أنضر وأنضج المانجو" at bounding box center [1275, 311] width 137 height 20
